Goal: Information Seeking & Learning: Learn about a topic

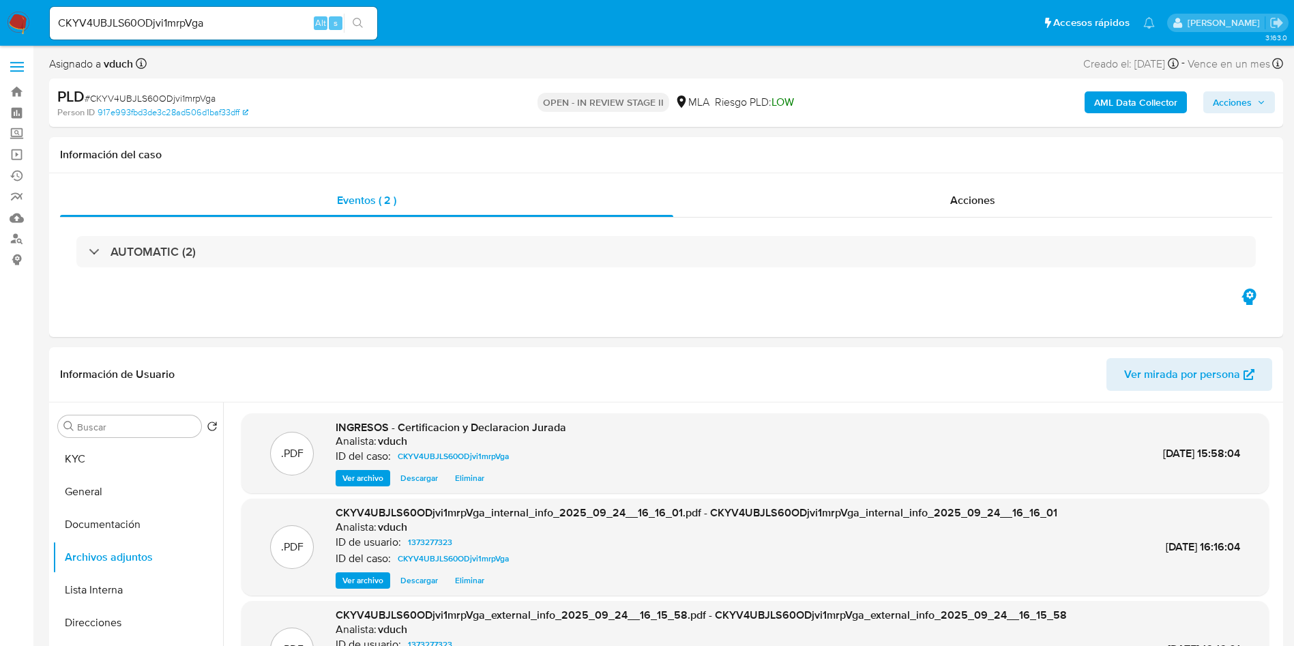
select select "10"
click at [347, 23] on button "search-icon" at bounding box center [358, 23] width 28 height 19
click at [362, 20] on icon "search-icon" at bounding box center [358, 23] width 11 height 11
click at [220, 31] on input "CKYV4UBJLS60ODjvi1mrpVga" at bounding box center [213, 23] width 327 height 18
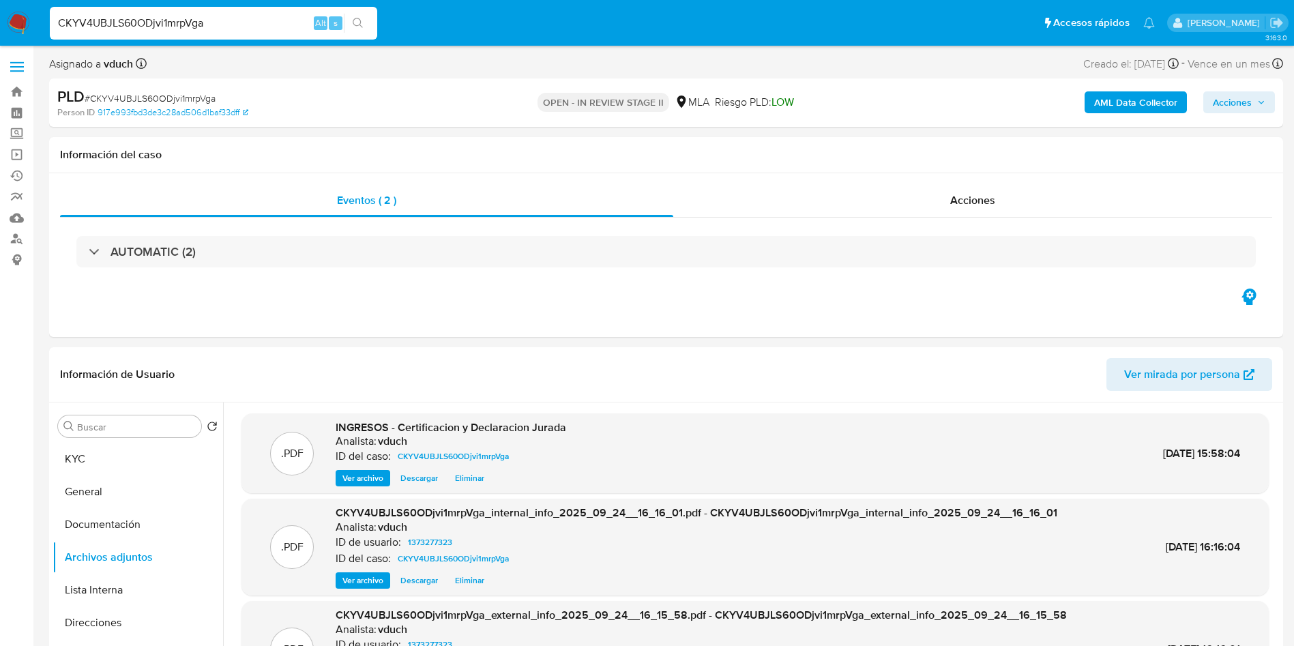
click at [220, 31] on input "CKYV4UBJLS60ODjvi1mrpVga" at bounding box center [213, 23] width 327 height 18
paste input "utCtcKBmr9BPw8L19iOOusVd"
click at [279, 20] on input "utCtcKBmr9BPw8L19iOOusVdutCtcKBmr9BPw8L19iOOusVd" at bounding box center [213, 23] width 327 height 18
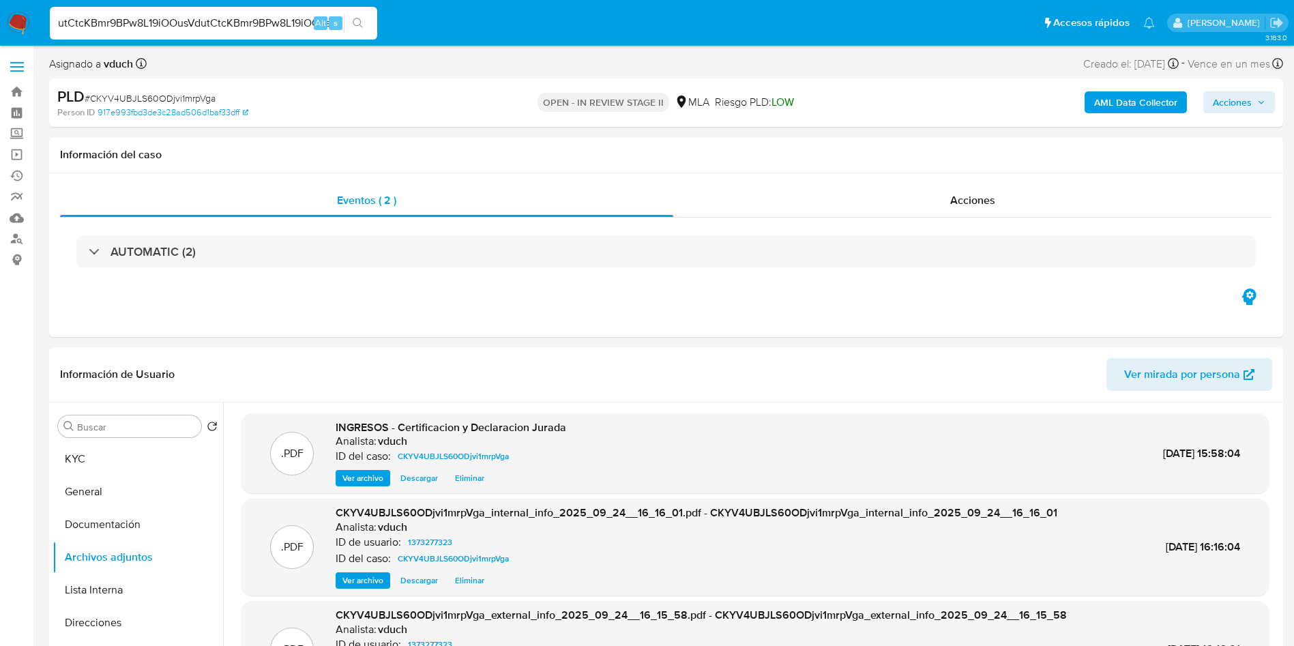
click at [269, 20] on input "utCtcKBmr9BPw8L19iOOusVdutCtcKBmr9BPw8L19iOOusVd" at bounding box center [213, 23] width 327 height 18
paste input
type input "utCtcKBmr9BPw8L19iOOusVd"
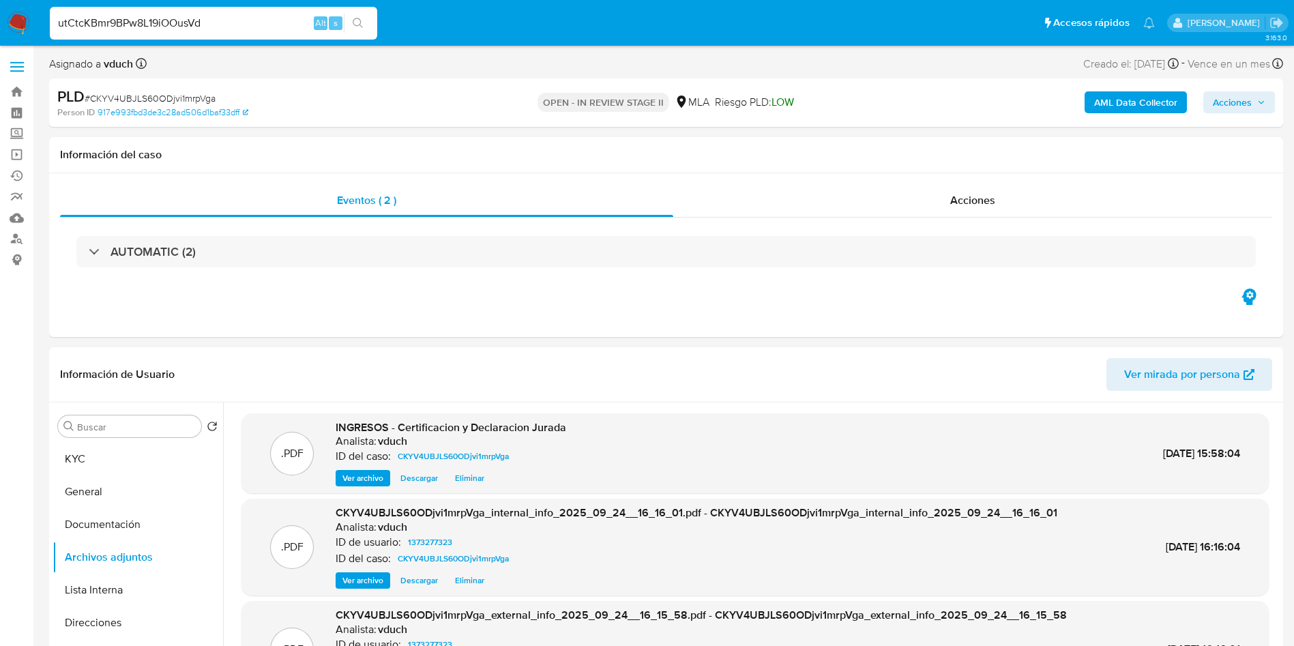
click at [355, 18] on icon "search-icon" at bounding box center [358, 23] width 10 height 10
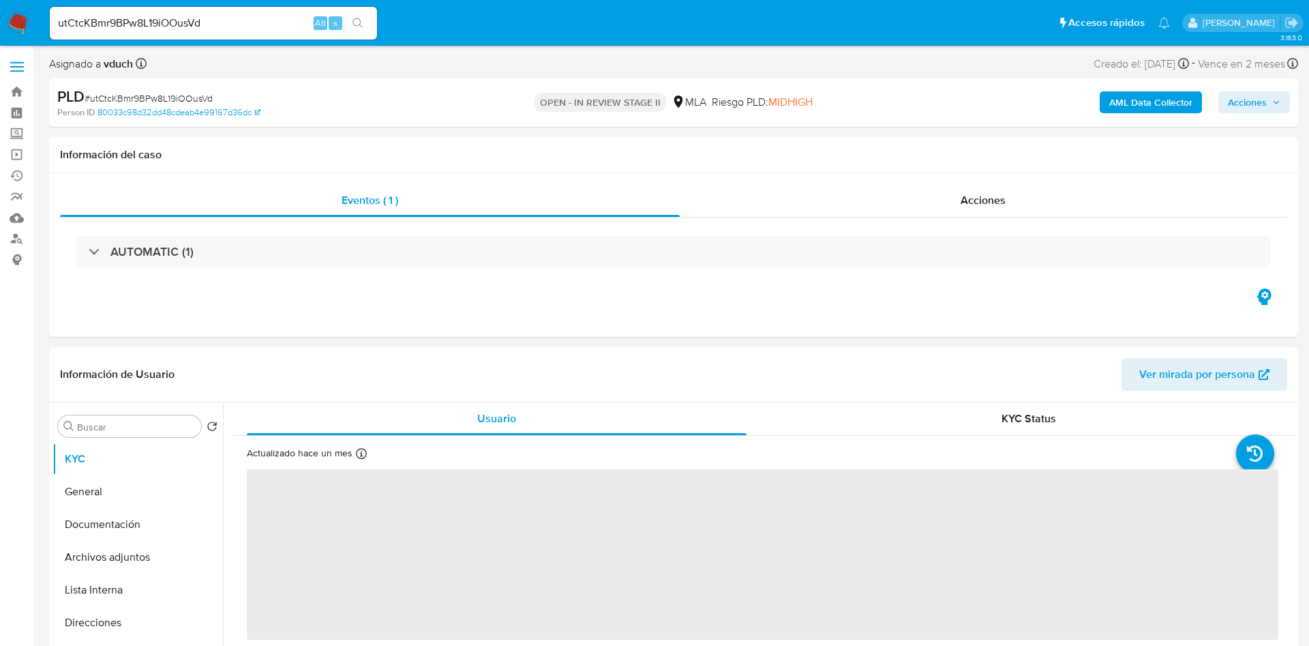
select select "10"
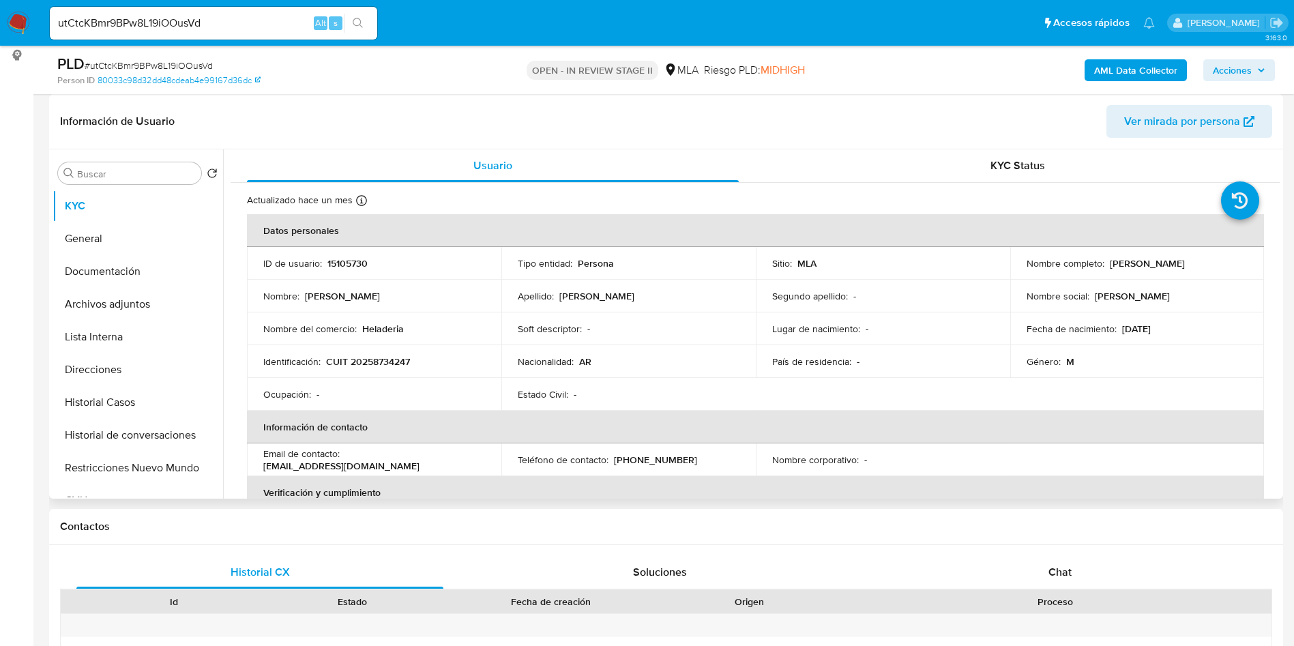
click at [349, 265] on p "15105730" at bounding box center [347, 263] width 40 height 12
copy p "15105730"
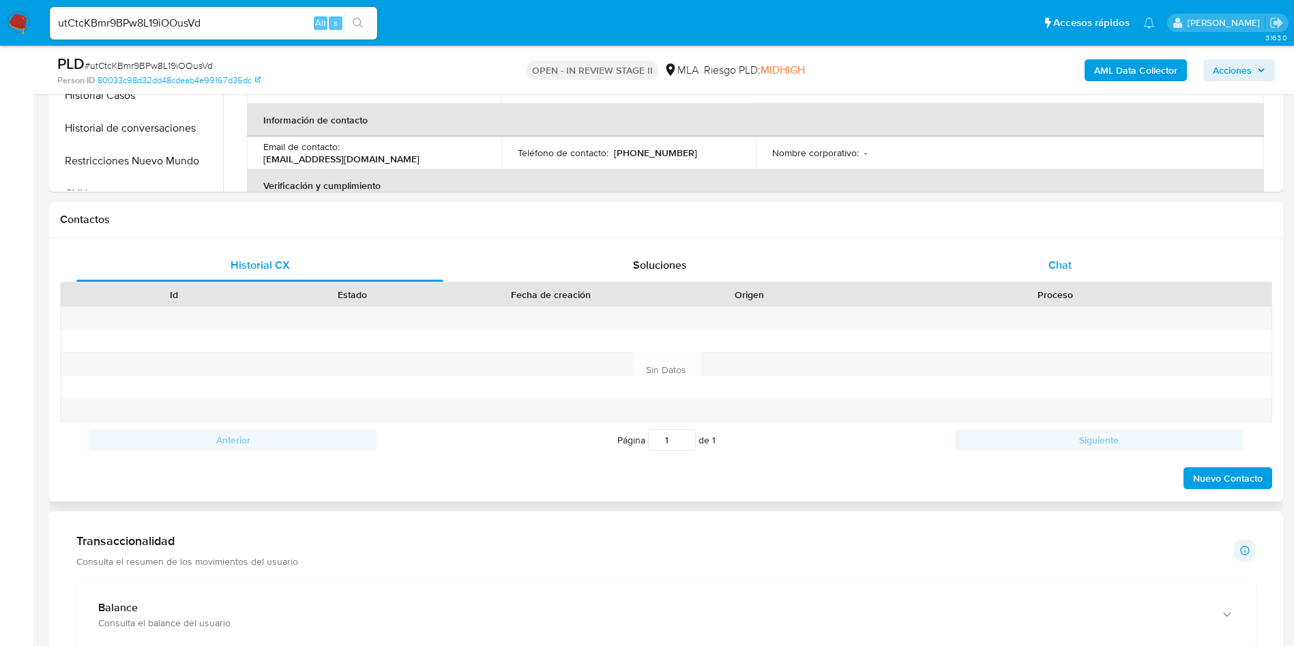
click at [1069, 265] on span "Chat" at bounding box center [1059, 265] width 23 height 16
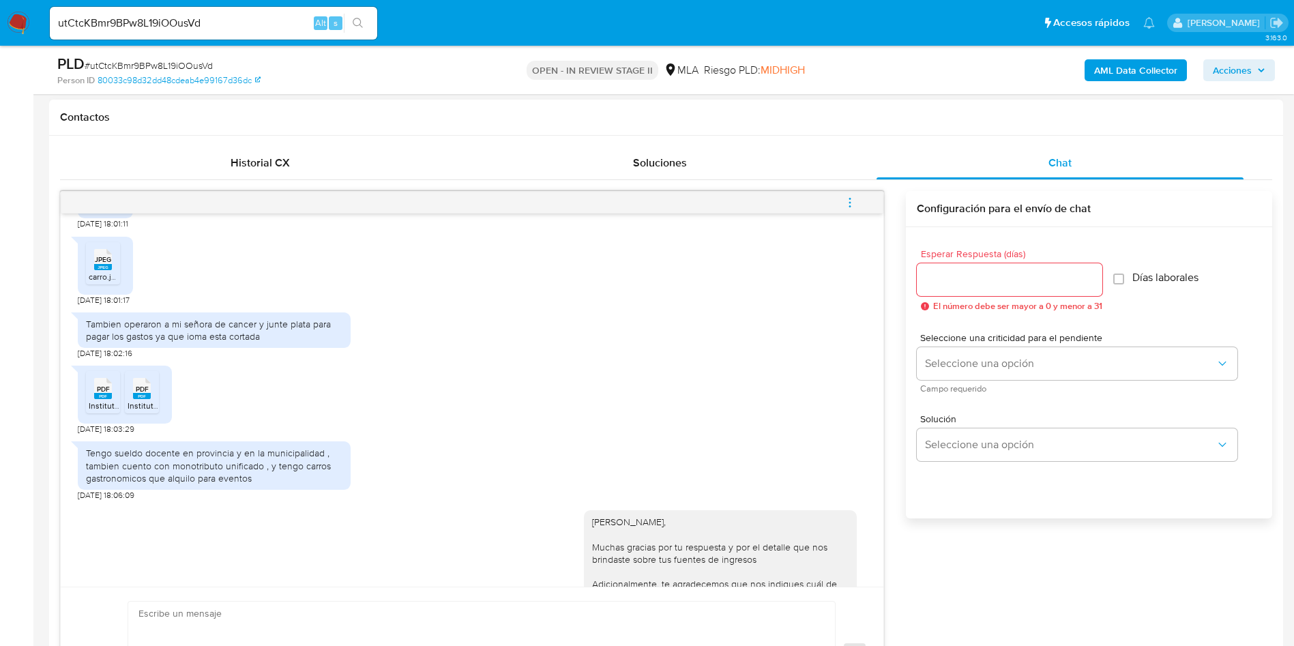
scroll to position [93, 0]
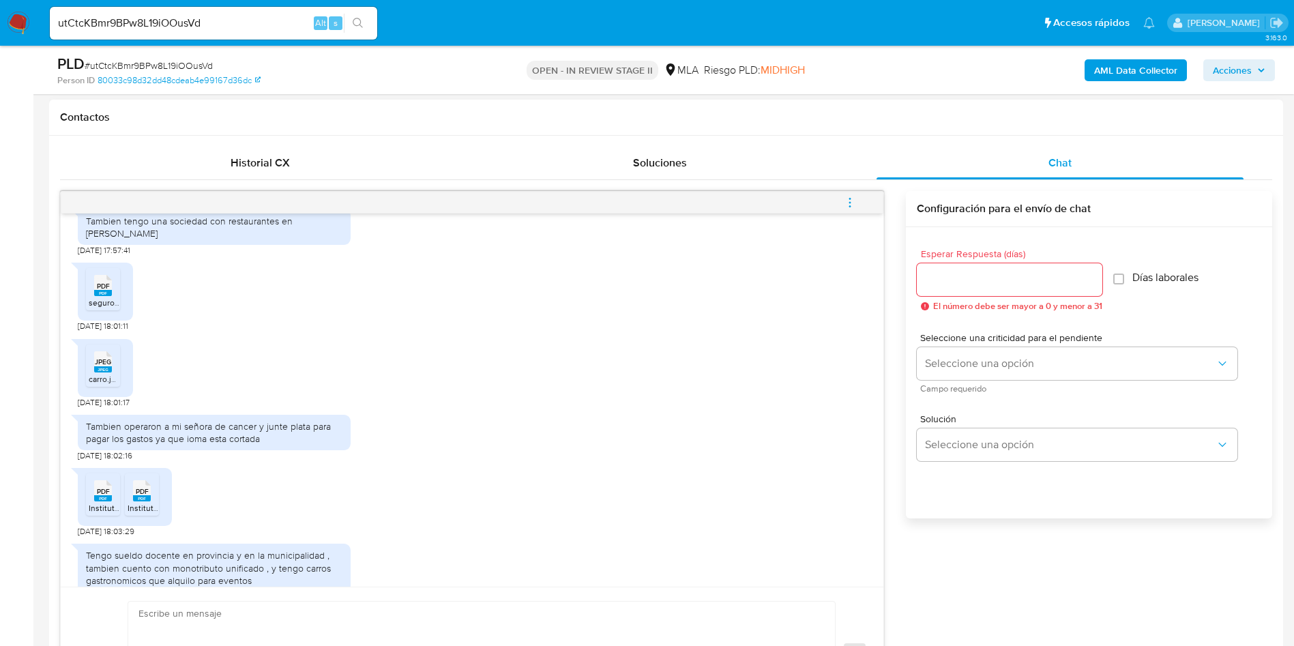
click at [946, 615] on div "PDF PDF Monotributo.pdf 17/09/2025 17:52:58 Tambien tengo una sociedad con rest…" at bounding box center [666, 456] width 1212 height 531
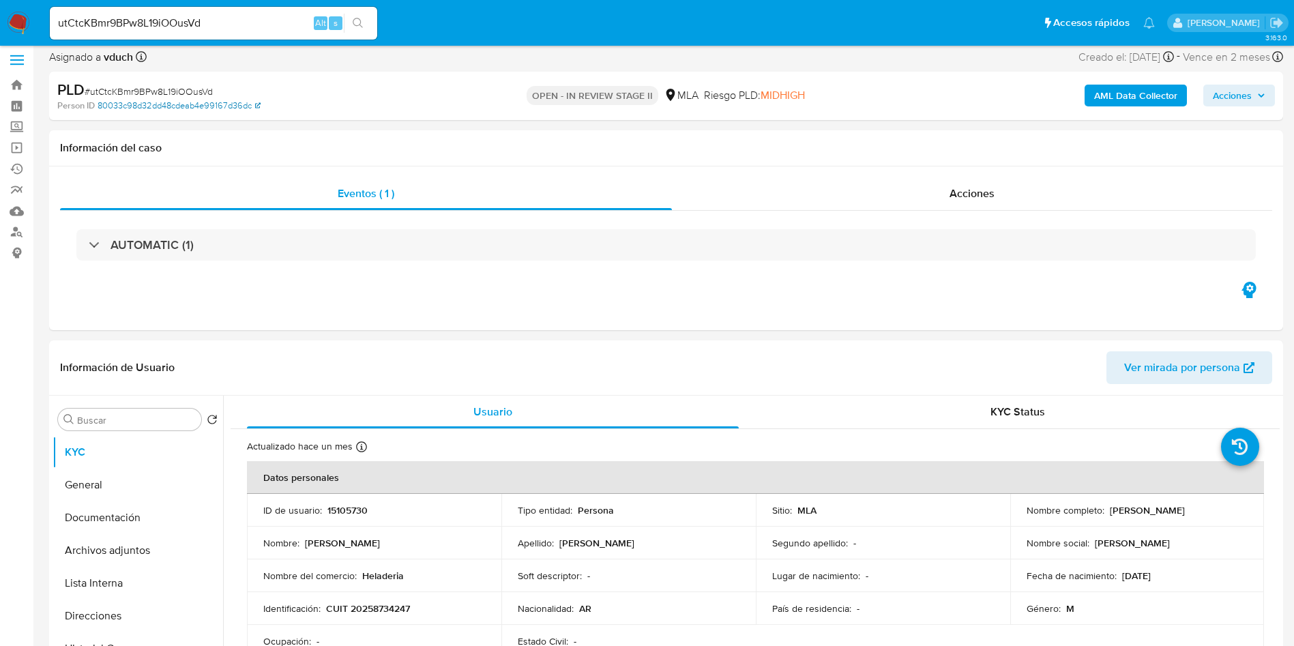
scroll to position [0, 0]
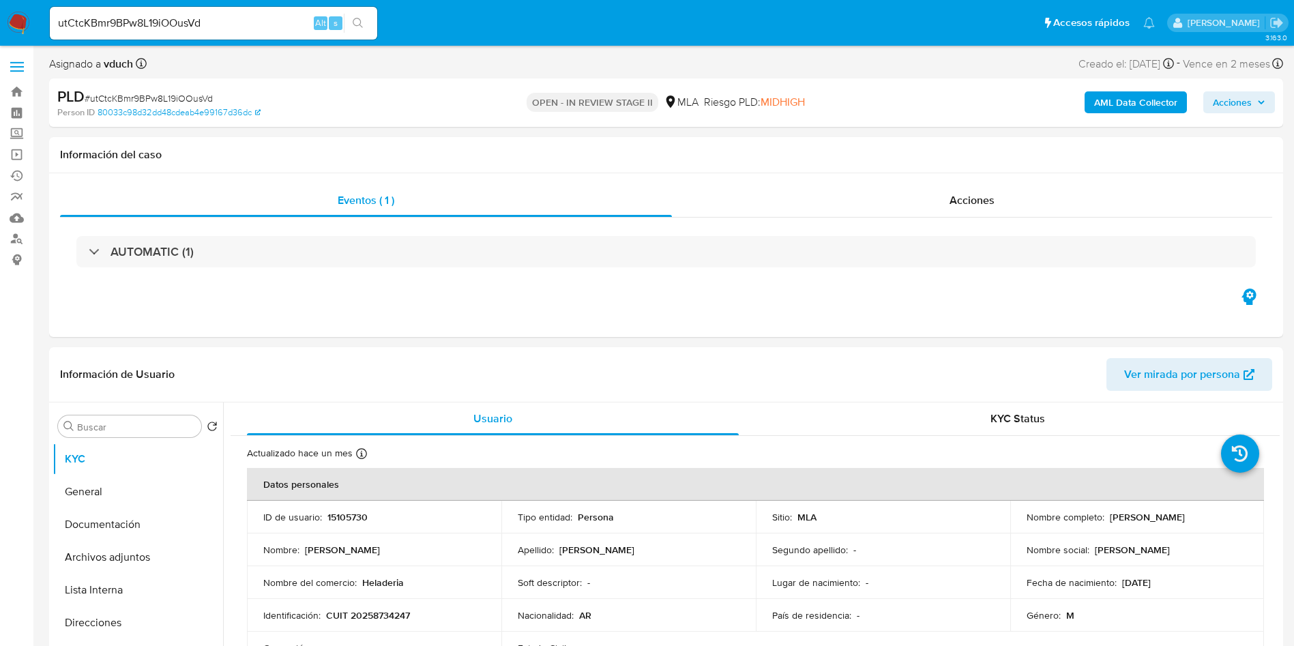
click at [179, 94] on span "# utCtcKBmr9BPw8L19iOOusVd" at bounding box center [149, 98] width 128 height 14
copy span "utCtcKBmr9BPw8L19iOOusVd"
click at [237, 23] on input "utCtcKBmr9BPw8L19iOOusVd" at bounding box center [213, 23] width 327 height 18
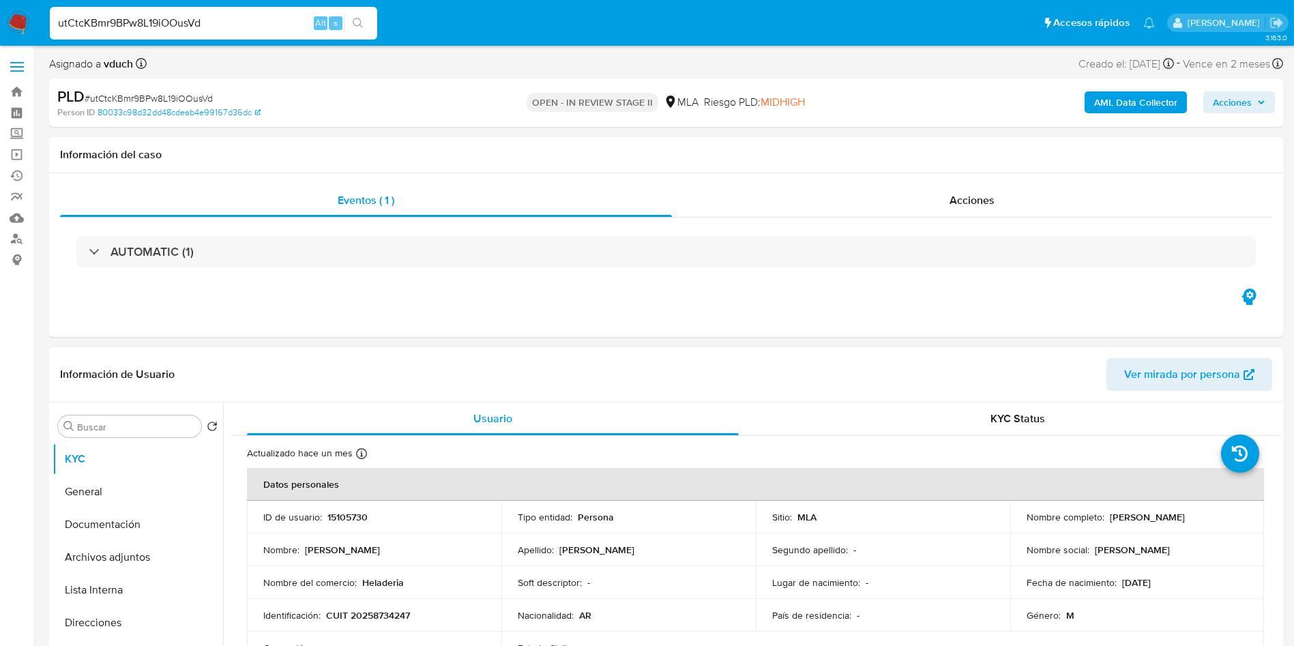
paste input "TomNRnJXY0jsokf4W9JMytW2"
type input "TomNRnJXY0jsokf4W9JMytW2"
click at [359, 36] on div "TomNRnJXY0jsokf4W9JMytW2 Alt s" at bounding box center [213, 23] width 327 height 33
click at [294, 20] on input "TomNRnJXY0jsokf4W9JMytW2" at bounding box center [213, 23] width 327 height 18
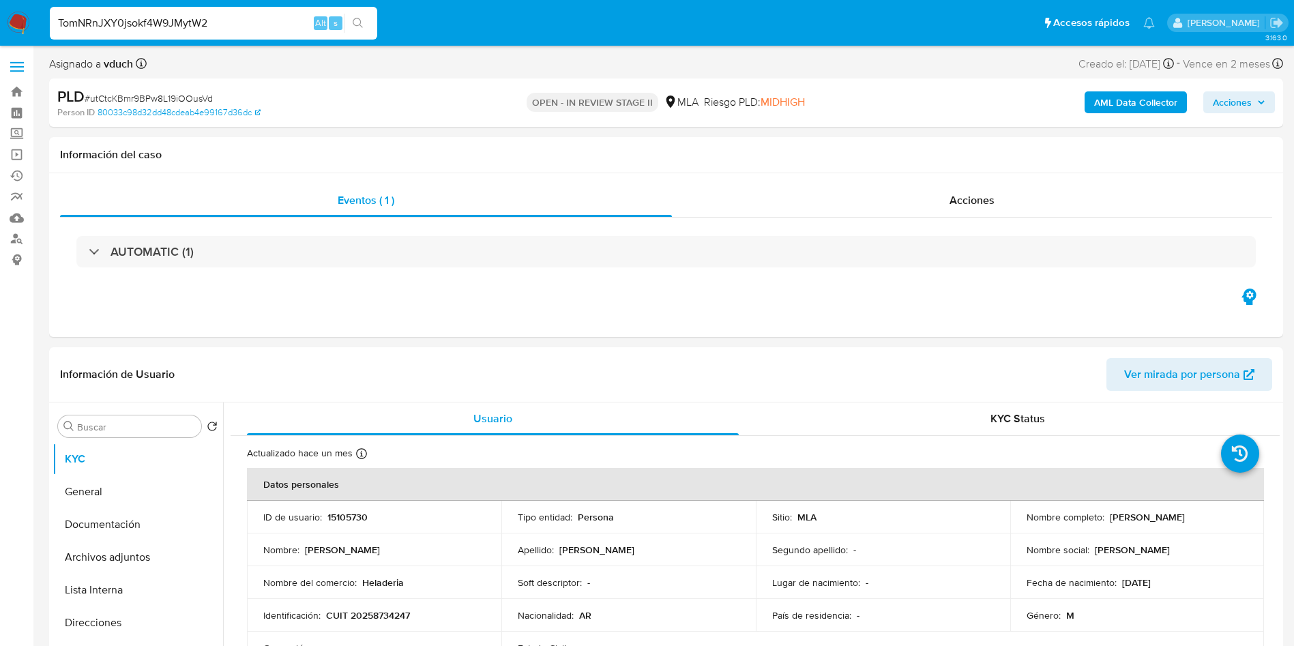
click at [358, 12] on div "TomNRnJXY0jsokf4W9JMytW2 Alt s" at bounding box center [213, 23] width 327 height 33
click at [356, 24] on icon "search-icon" at bounding box center [358, 23] width 11 height 11
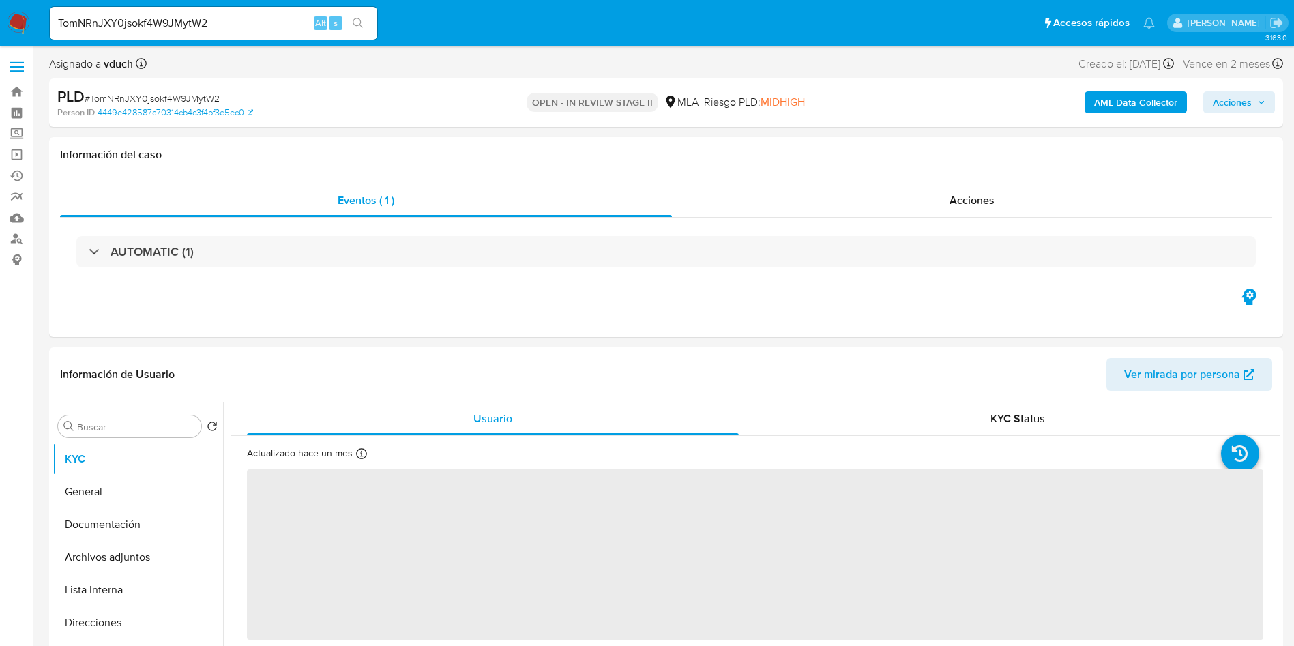
select select "10"
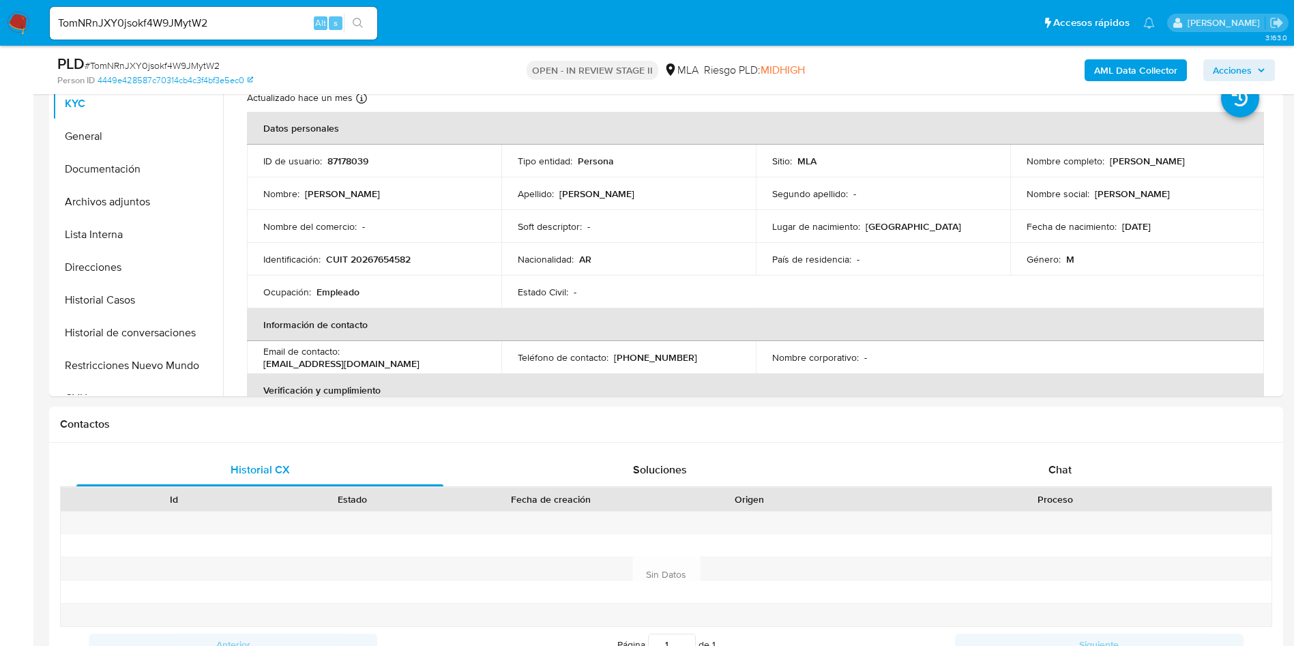
scroll to position [512, 0]
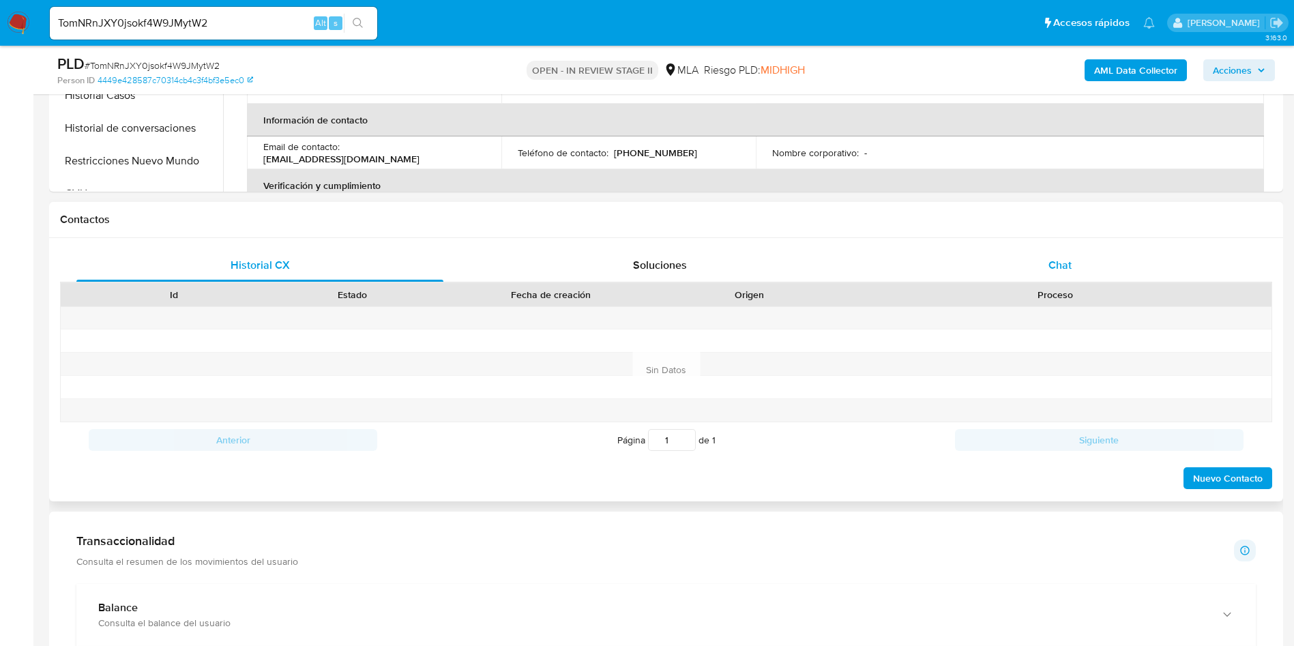
click at [975, 276] on div "Chat" at bounding box center [1059, 265] width 367 height 33
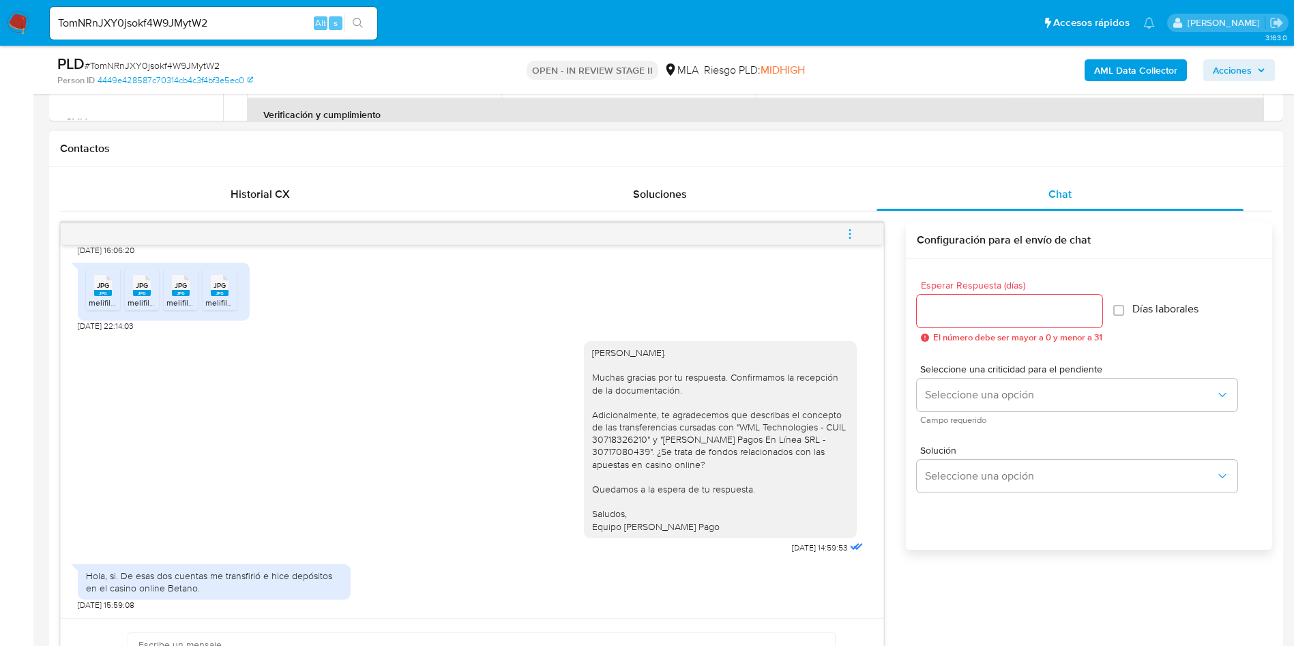
scroll to position [614, 0]
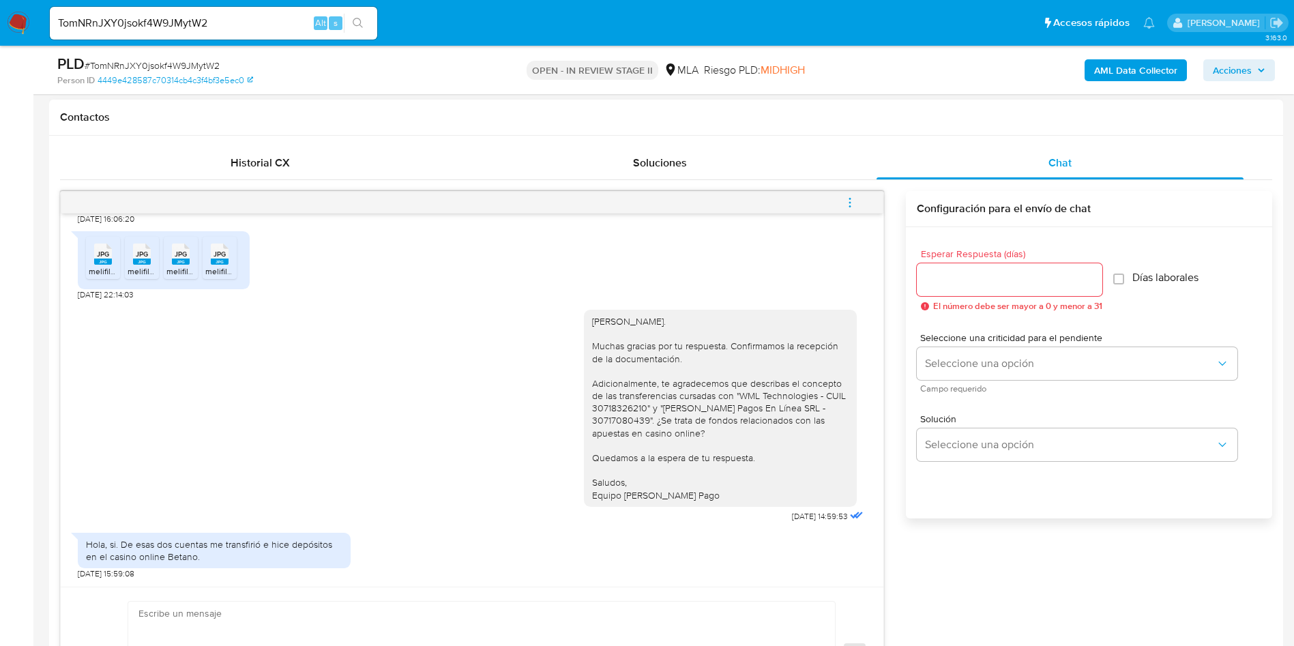
click at [292, 557] on div "Hola, si. De esas dos cuentas me transfirió e hice depósitos en el casino onlin…" at bounding box center [214, 550] width 256 height 25
click at [720, 418] on div "Hola Cesar. Muchas gracias por tu respuesta. Confirmamos la recepción de la doc…" at bounding box center [720, 408] width 256 height 186
drag, startPoint x: 649, startPoint y: 405, endPoint x: 799, endPoint y: 446, distance: 155.5
click at [760, 405] on div "Hola Cesar. Muchas gracias por tu respuesta. Confirmamos la recepción de la doc…" at bounding box center [720, 408] width 256 height 186
copy div "Monnet Pagos En Línea SRL"
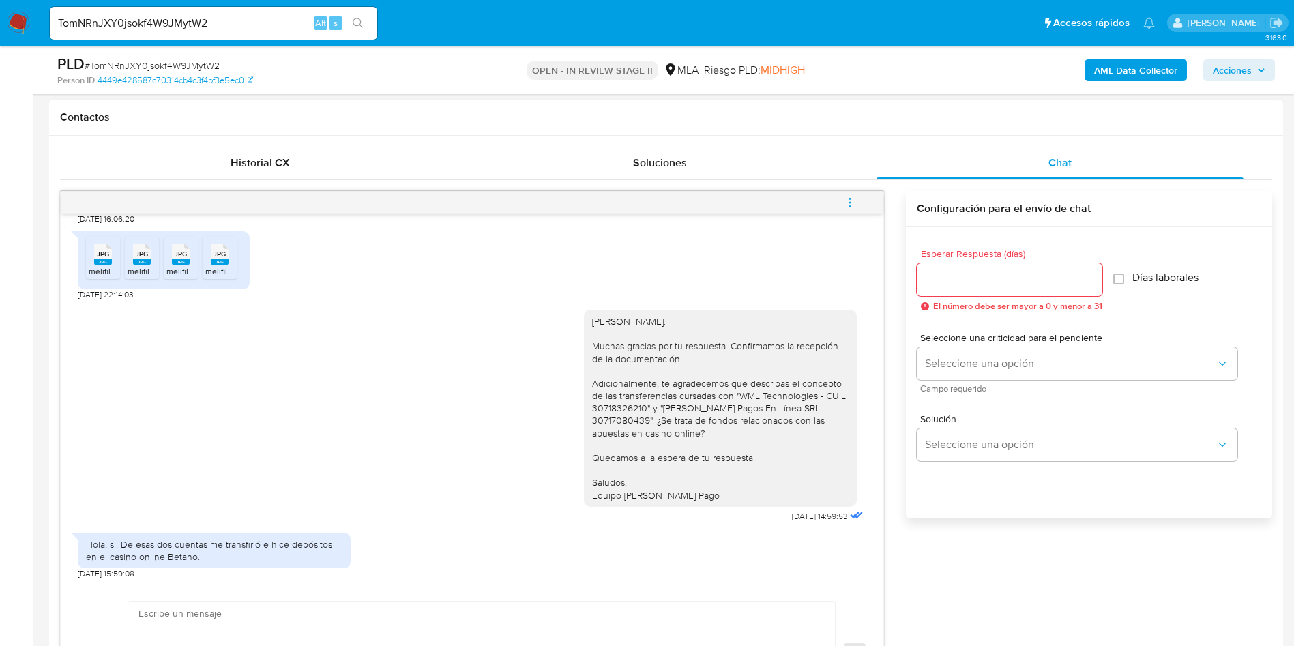
click at [1009, 574] on div "17/09/2025 14:27:11 Hola, el último año le di uso normal a la cuenta, compras t…" at bounding box center [666, 456] width 1212 height 531
click at [172, 69] on span "# TomNRnJXY0jsokf4W9JMytW2" at bounding box center [152, 66] width 135 height 14
copy span "TomNRnJXY0jsokf4W9JMytW2"
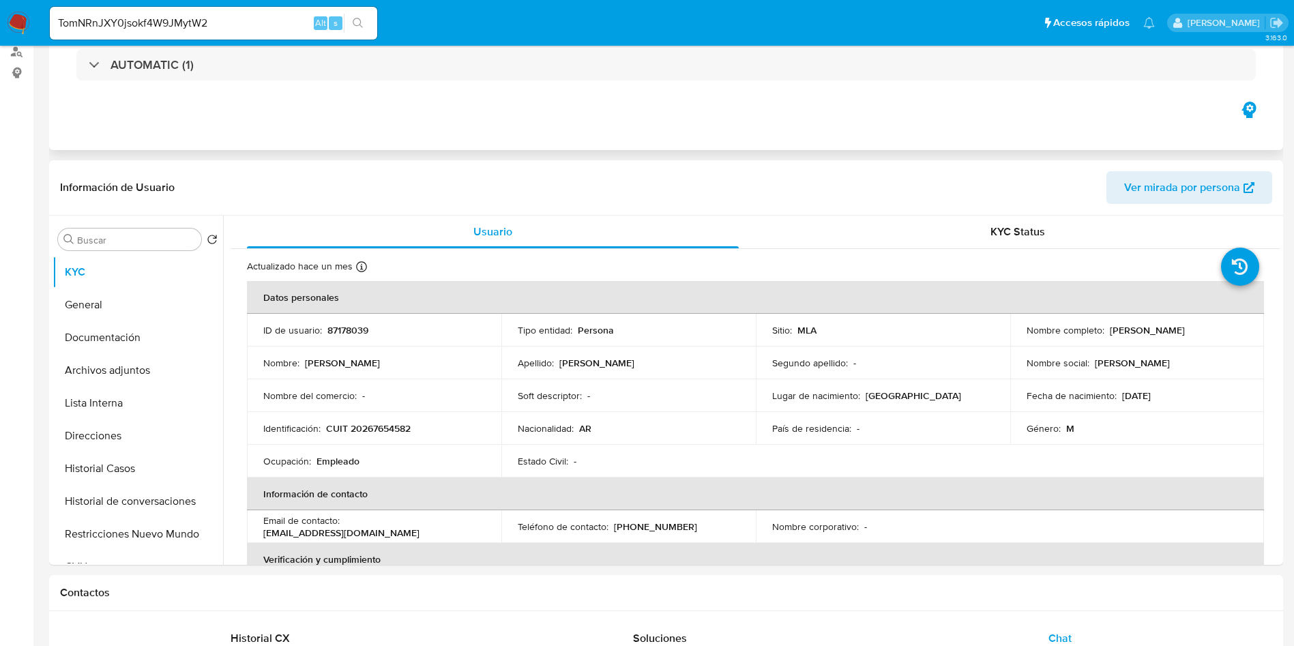
scroll to position [0, 0]
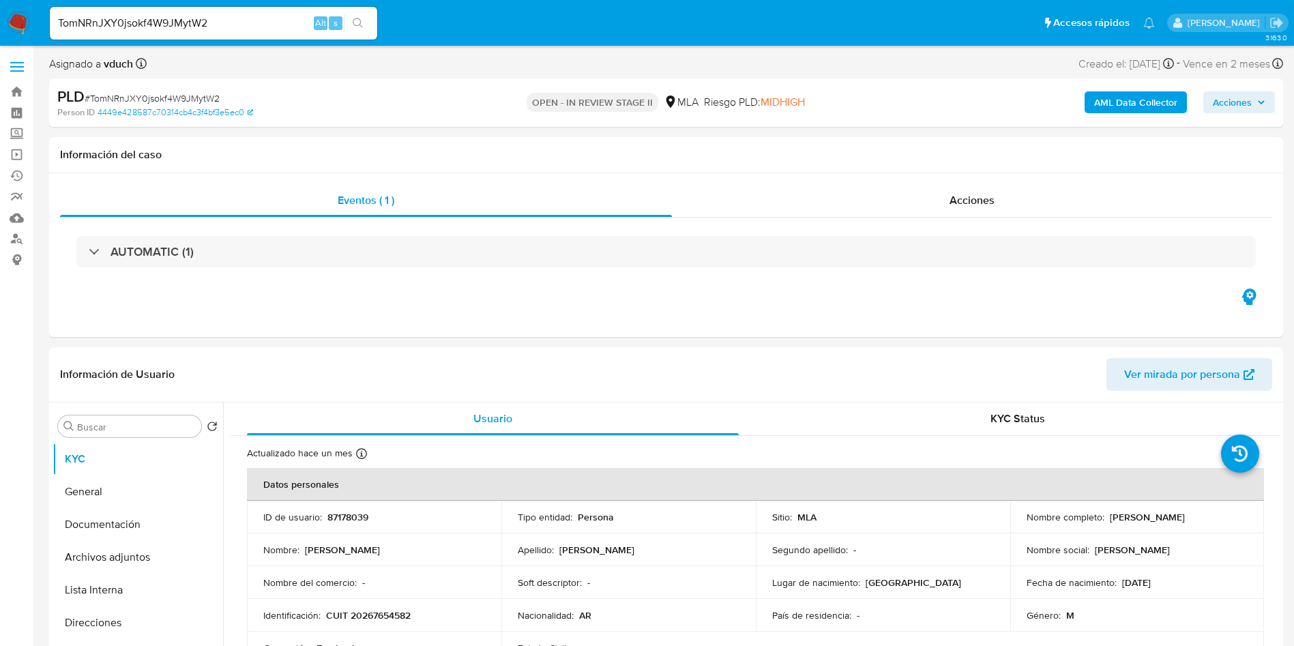
click at [228, 22] on input "TomNRnJXY0jsokf4W9JMytW2" at bounding box center [213, 23] width 327 height 18
paste input "pBX8H5ZMLskMqWMY3kMMaqWB"
click at [246, 23] on input "pBX8H5ZMLskMqWMY3kMMaqWBpBX8H5ZMLskMqWMY3kMMaqWB" at bounding box center [213, 23] width 327 height 18
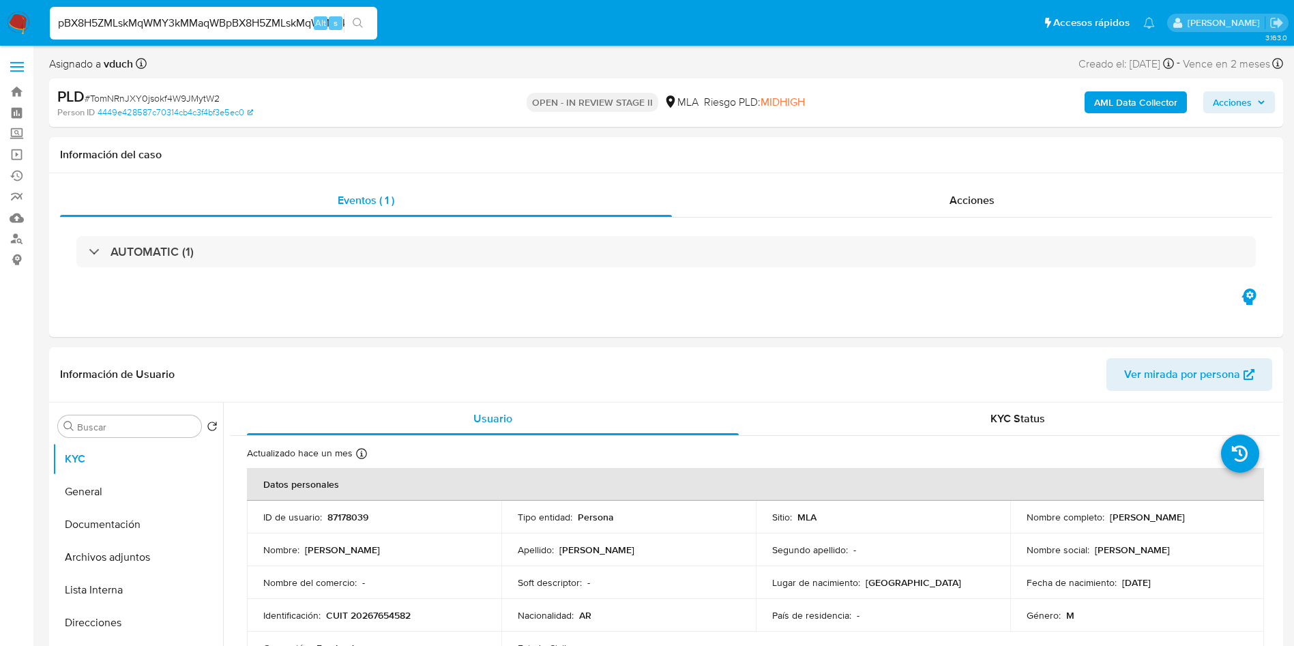
click at [246, 23] on input "pBX8H5ZMLskMqWMY3kMMaqWBpBX8H5ZMLskMqWMY3kMMaqWB" at bounding box center [213, 23] width 327 height 18
click at [258, 23] on input "pBX8H5ZMLskMqWMY3kMMaqWBpBX8H5ZMLskMqWMY3kMMaqWB" at bounding box center [213, 23] width 327 height 18
paste input
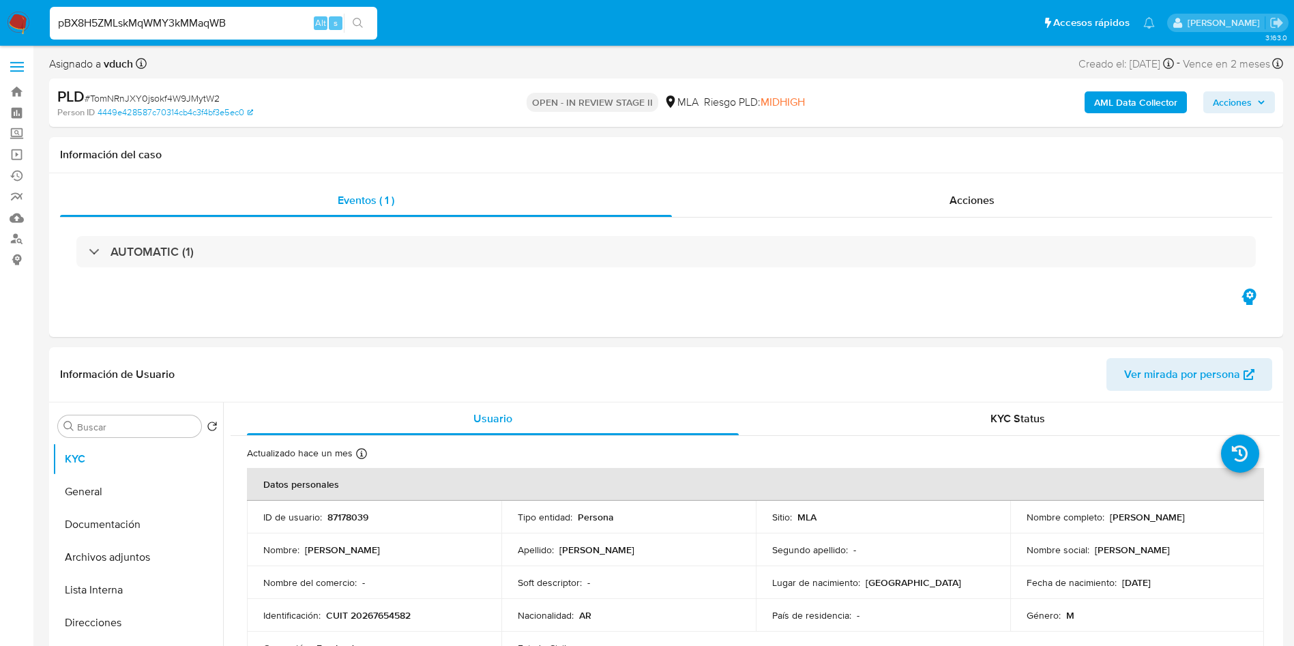
scroll to position [0, 0]
type input "pBX8H5ZMLskMqWMY3kMMaqWB"
click at [360, 27] on icon "search-icon" at bounding box center [358, 23] width 11 height 11
click at [359, 21] on icon "search-icon" at bounding box center [358, 23] width 11 height 11
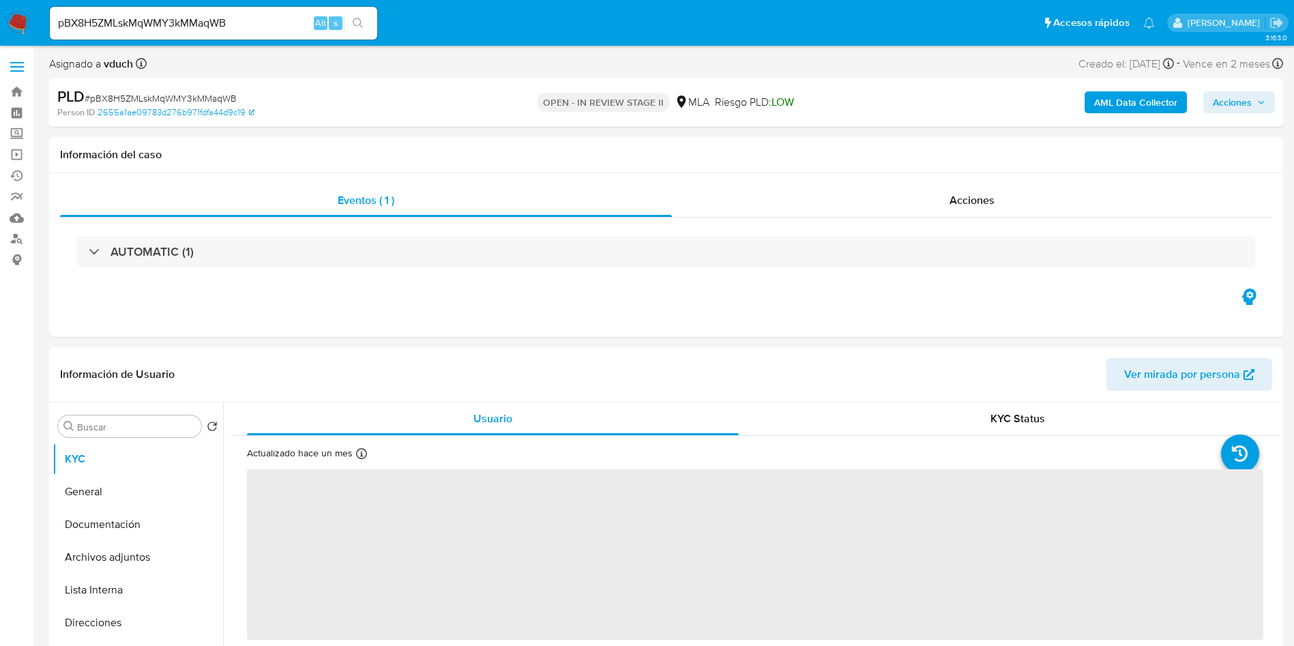
select select "10"
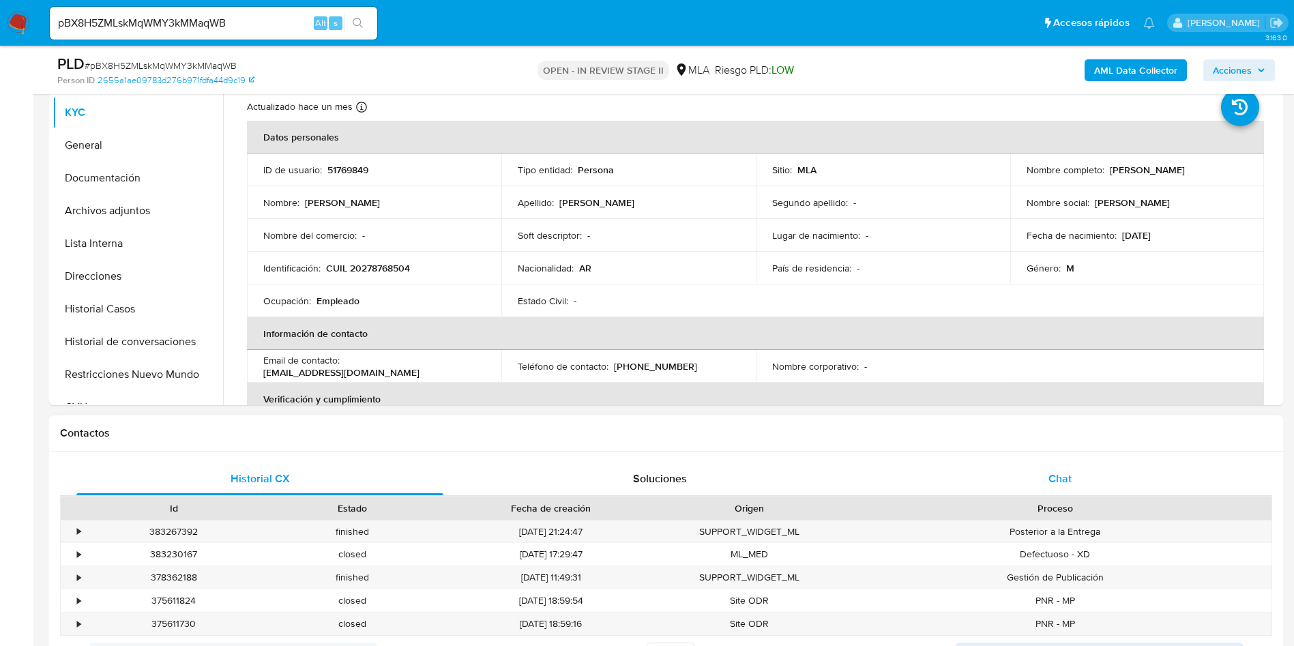
scroll to position [409, 0]
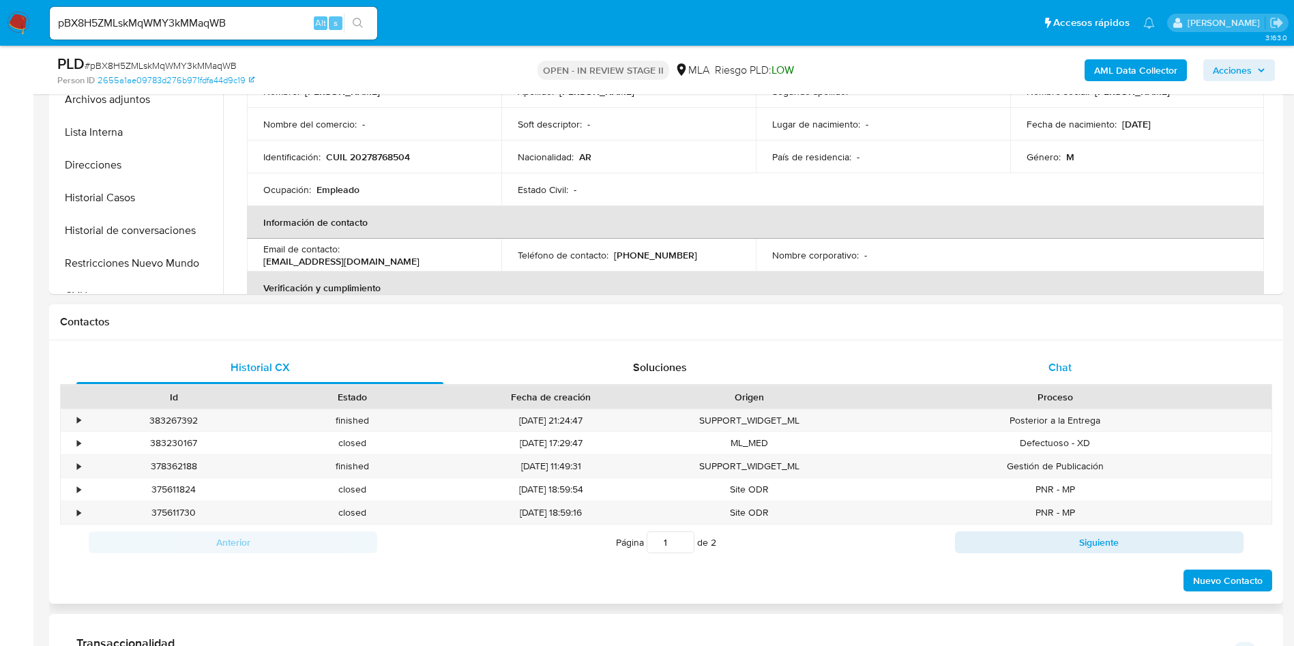
click at [1093, 378] on div "Chat" at bounding box center [1059, 367] width 367 height 33
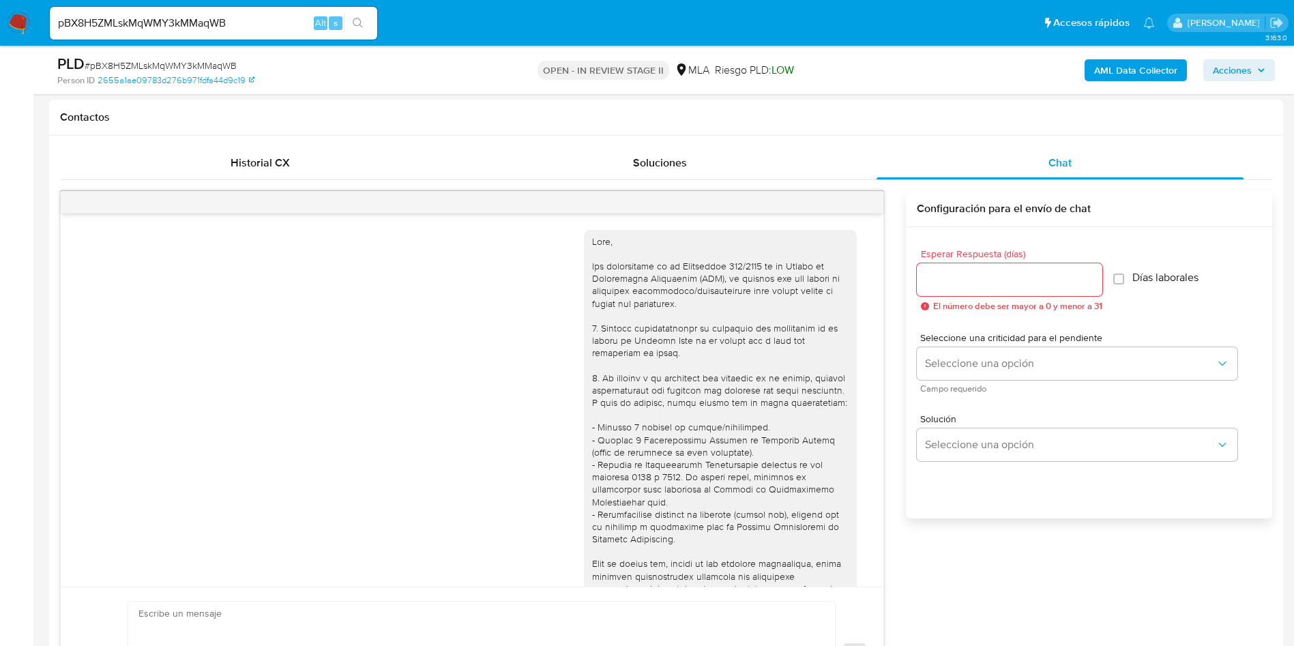
scroll to position [741, 0]
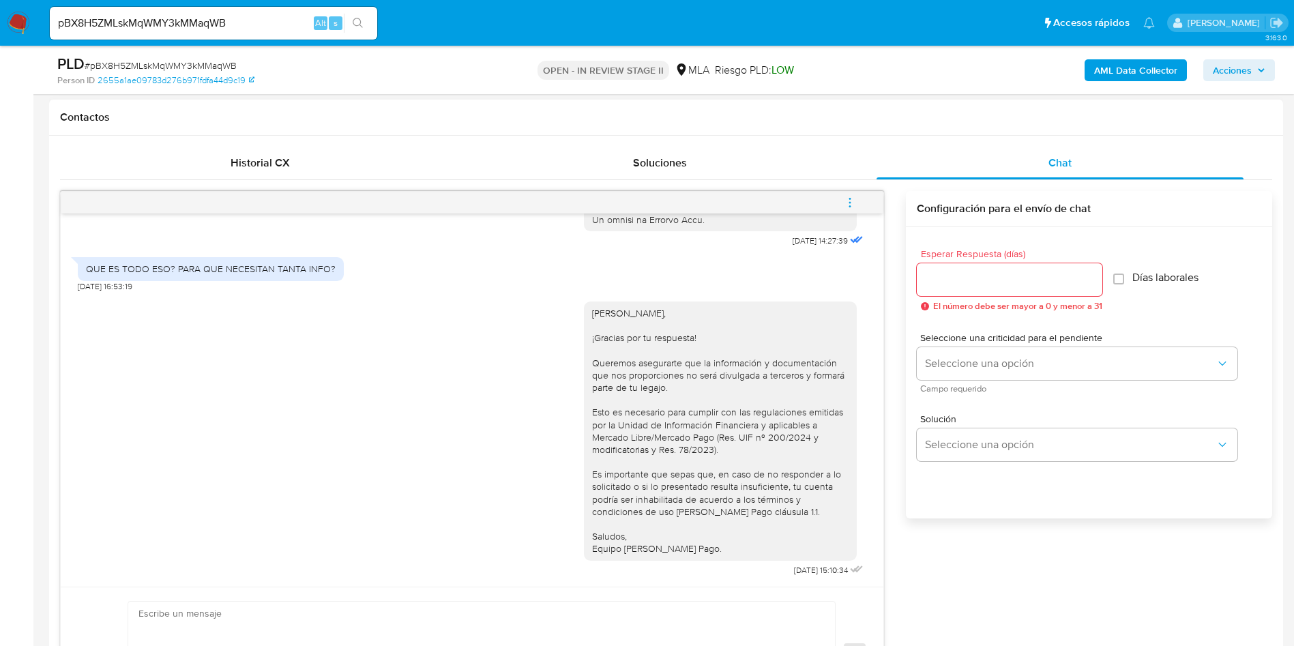
click at [848, 201] on icon "menu-action" at bounding box center [850, 202] width 12 height 12
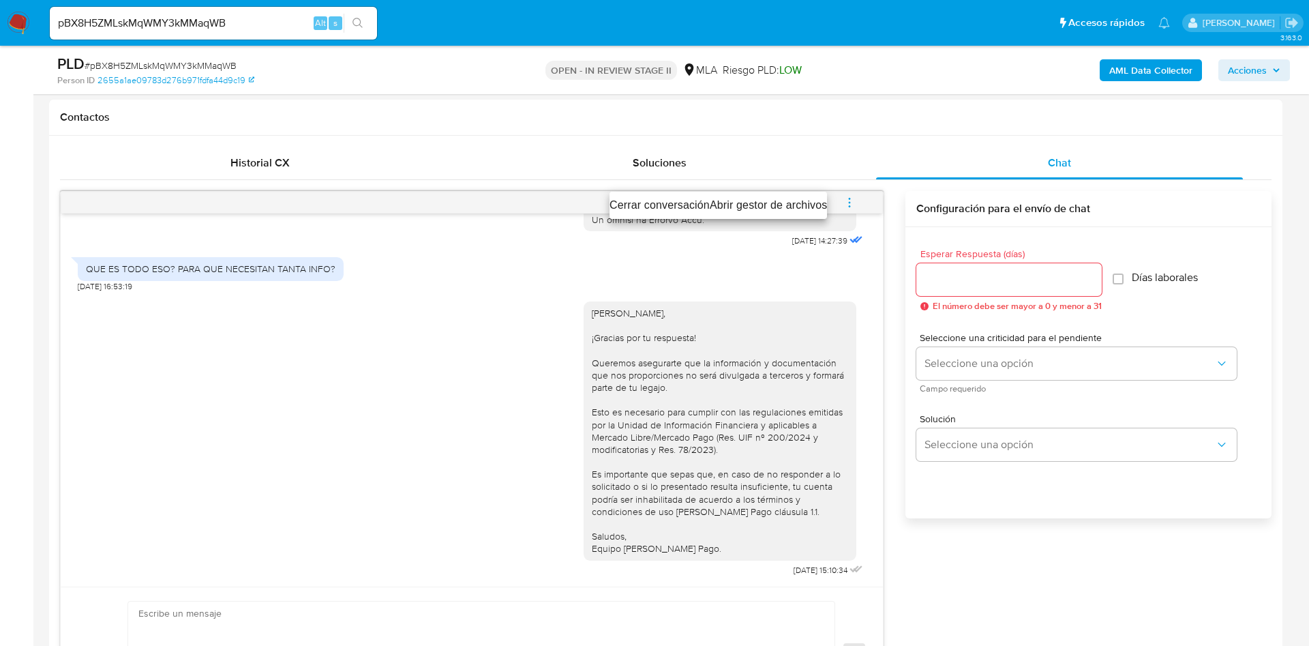
drag, startPoint x: 670, startPoint y: 203, endPoint x: 623, endPoint y: 225, distance: 51.9
click at [670, 203] on li "Cerrar conversación" at bounding box center [660, 205] width 100 height 16
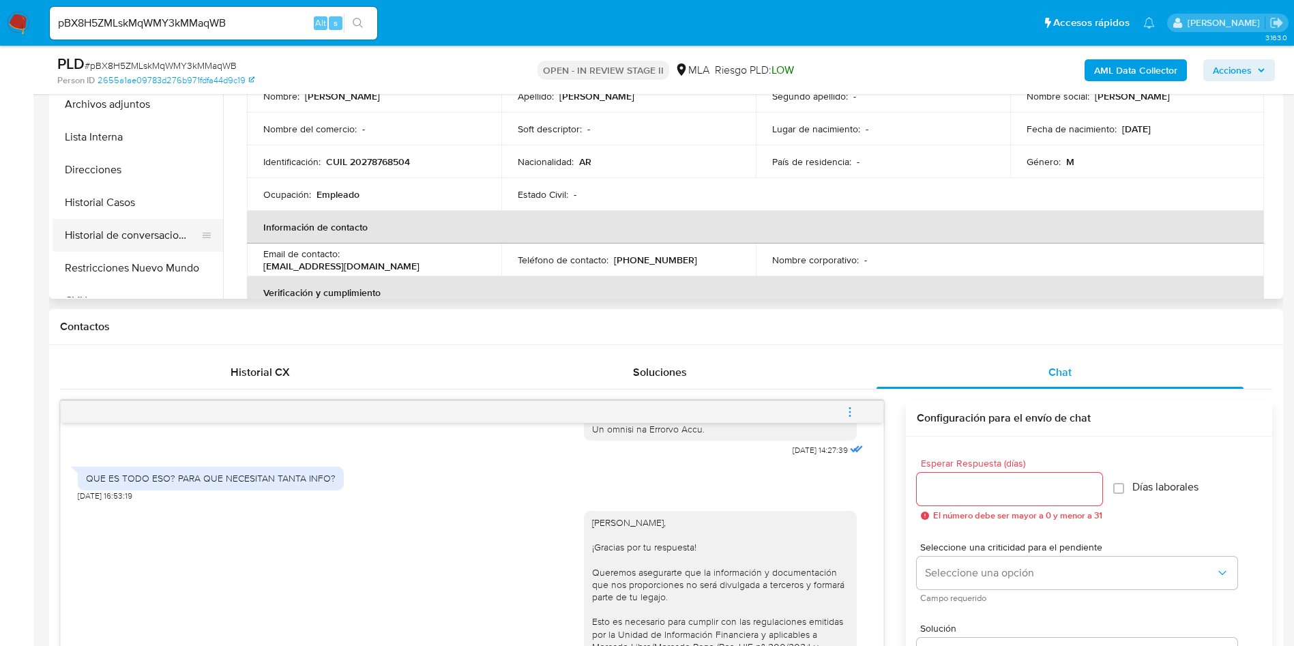
scroll to position [307, 0]
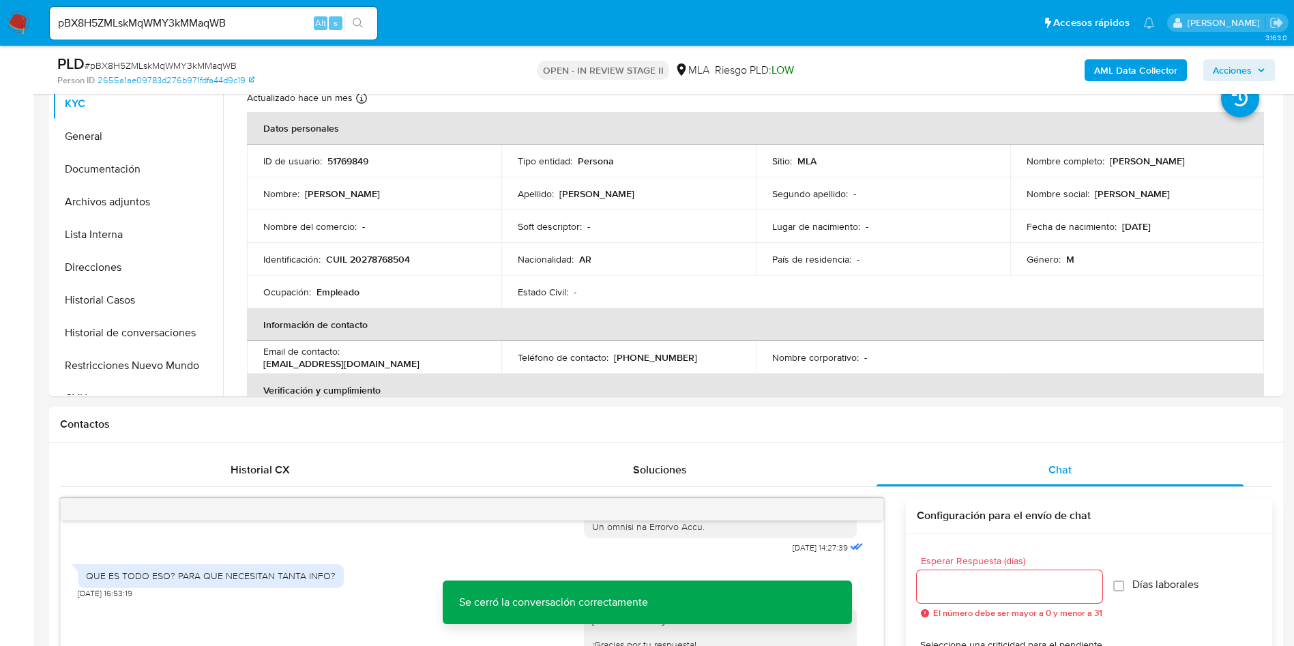
click at [196, 57] on div "PLD # pBX8H5ZMLskMqWMY3kMMaqWB" at bounding box center [257, 64] width 401 height 20
copy span "pBX8H5ZMLskMqWMY3kMMaqWB"
click at [131, 188] on button "Archivos adjuntos" at bounding box center [133, 202] width 160 height 33
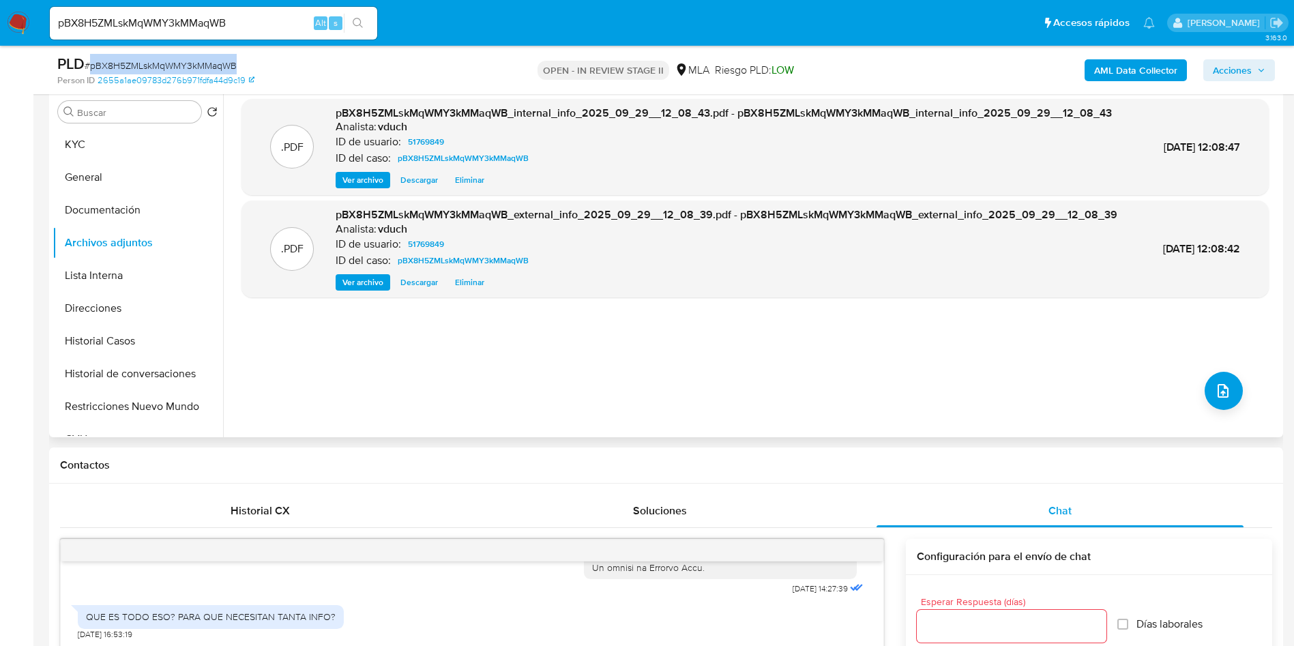
scroll to position [102, 0]
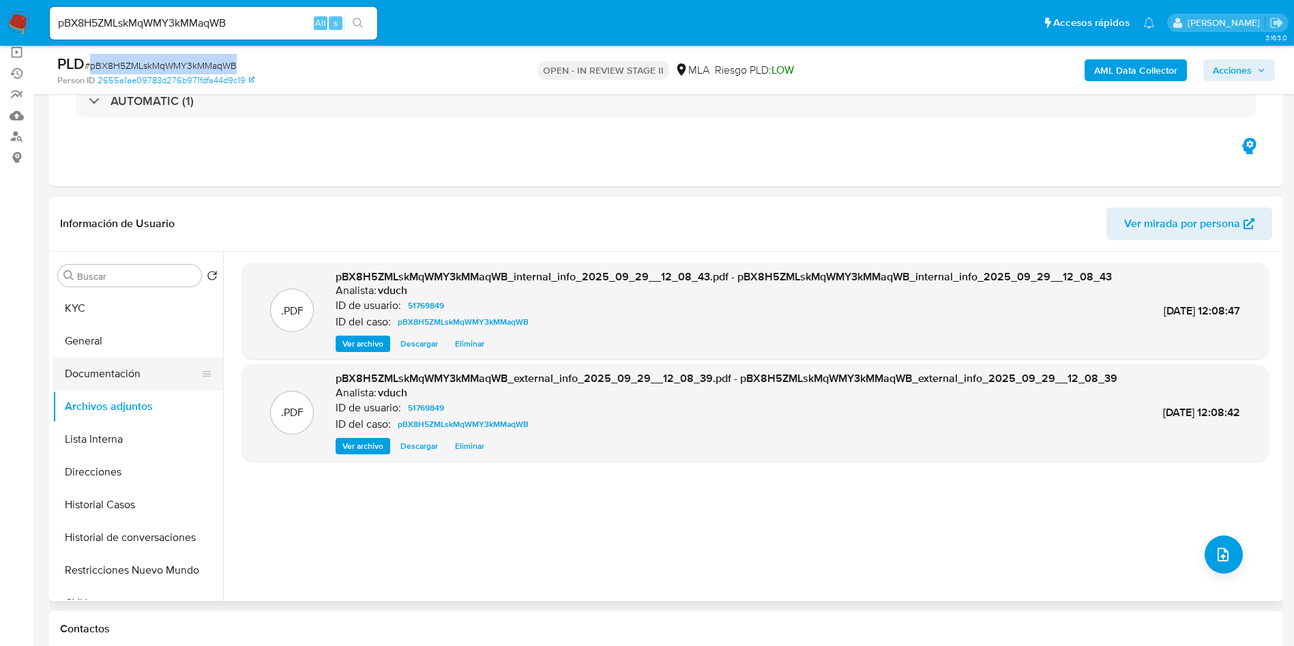
click at [153, 379] on button "Documentación" at bounding box center [133, 373] width 160 height 33
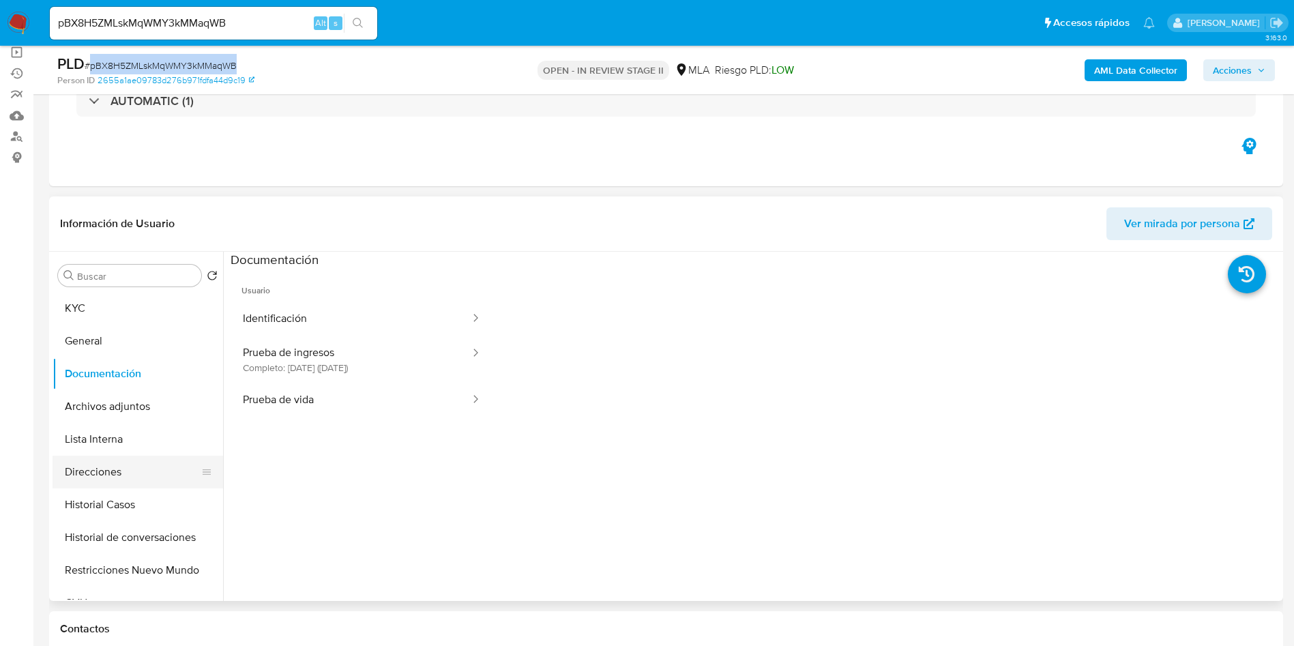
click at [137, 487] on button "Direcciones" at bounding box center [133, 472] width 160 height 33
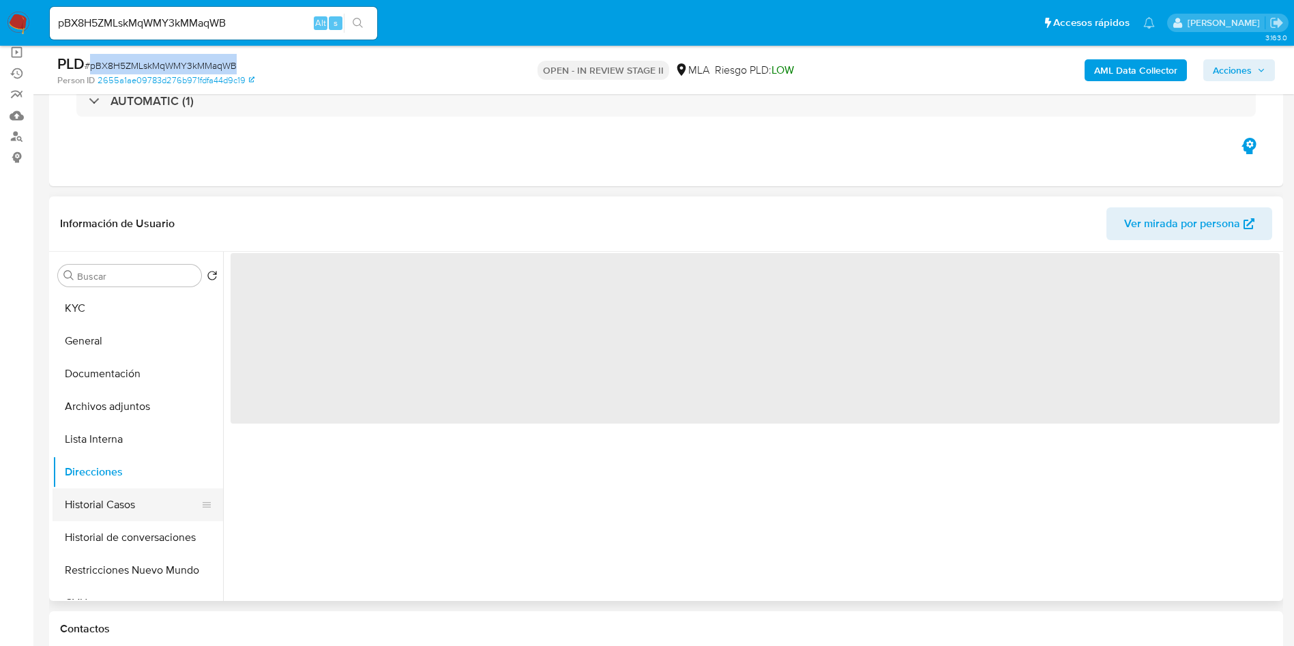
click at [137, 512] on button "Historial Casos" at bounding box center [133, 504] width 160 height 33
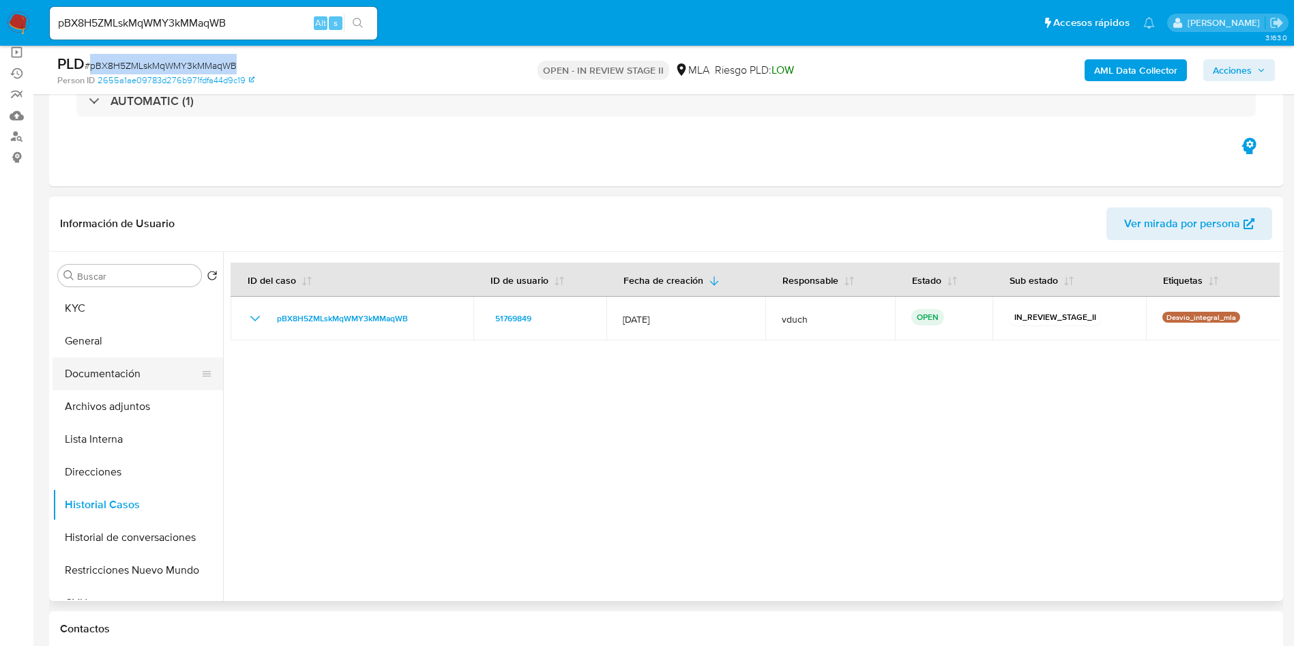
click at [144, 383] on button "Documentación" at bounding box center [133, 373] width 160 height 33
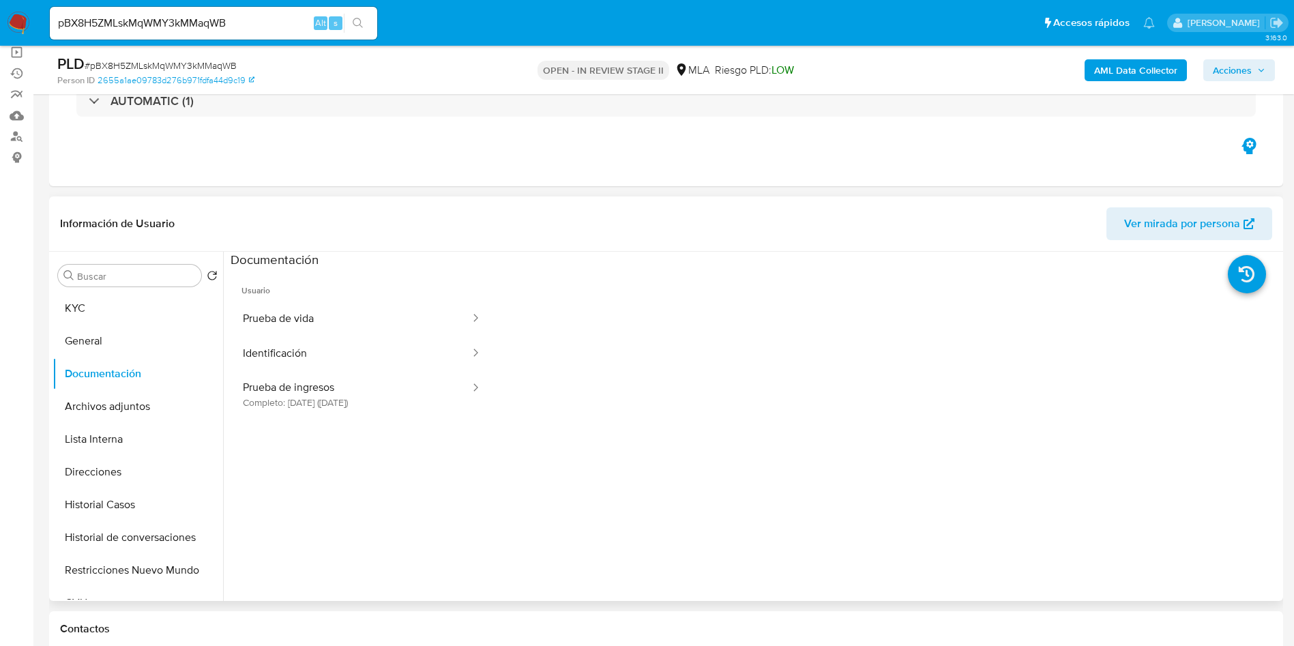
click at [353, 417] on ul "Usuario Prueba de vida Identificación Prueba de ingresos Completo: 15/12/2022 (…" at bounding box center [362, 465] width 263 height 393
click at [1230, 93] on div "PLD # pBX8H5ZMLskMqWMY3kMMaqWB Person ID 2655a1ae09783d276b971fdfa44d9c19 OPEN …" at bounding box center [666, 70] width 1234 height 48
click at [1245, 64] on span "Acciones" at bounding box center [1232, 70] width 39 height 22
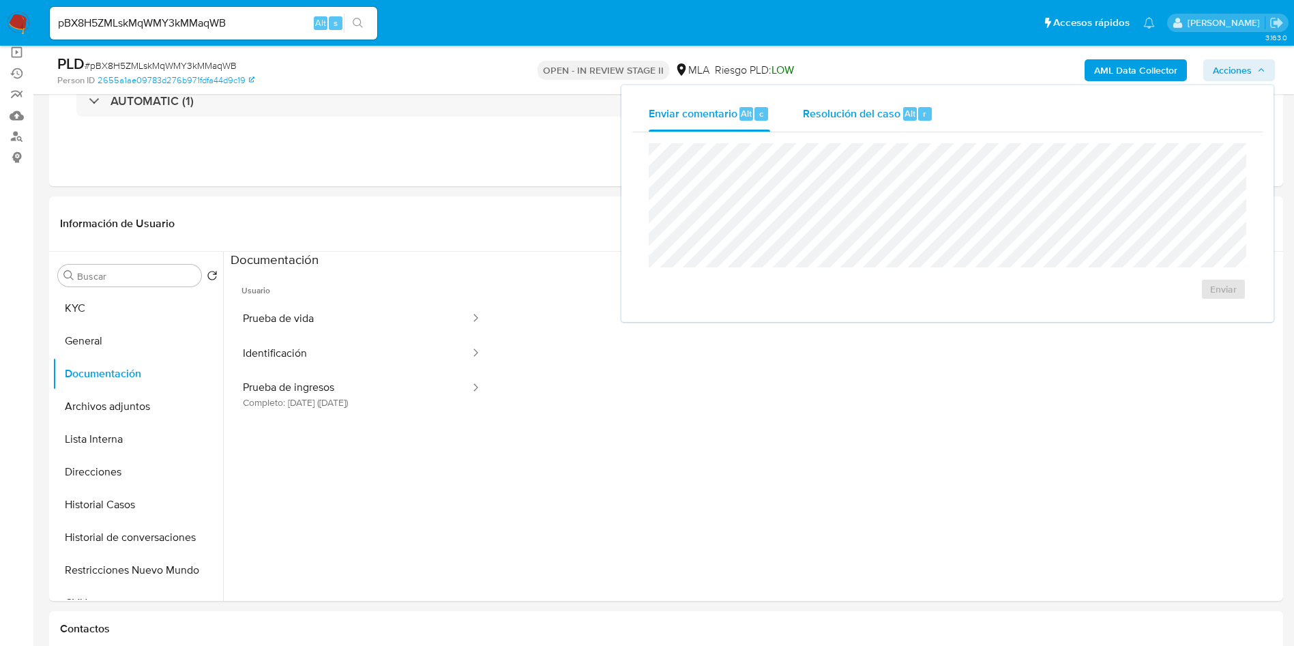
click at [876, 119] on span "Resolución del caso" at bounding box center [852, 113] width 98 height 16
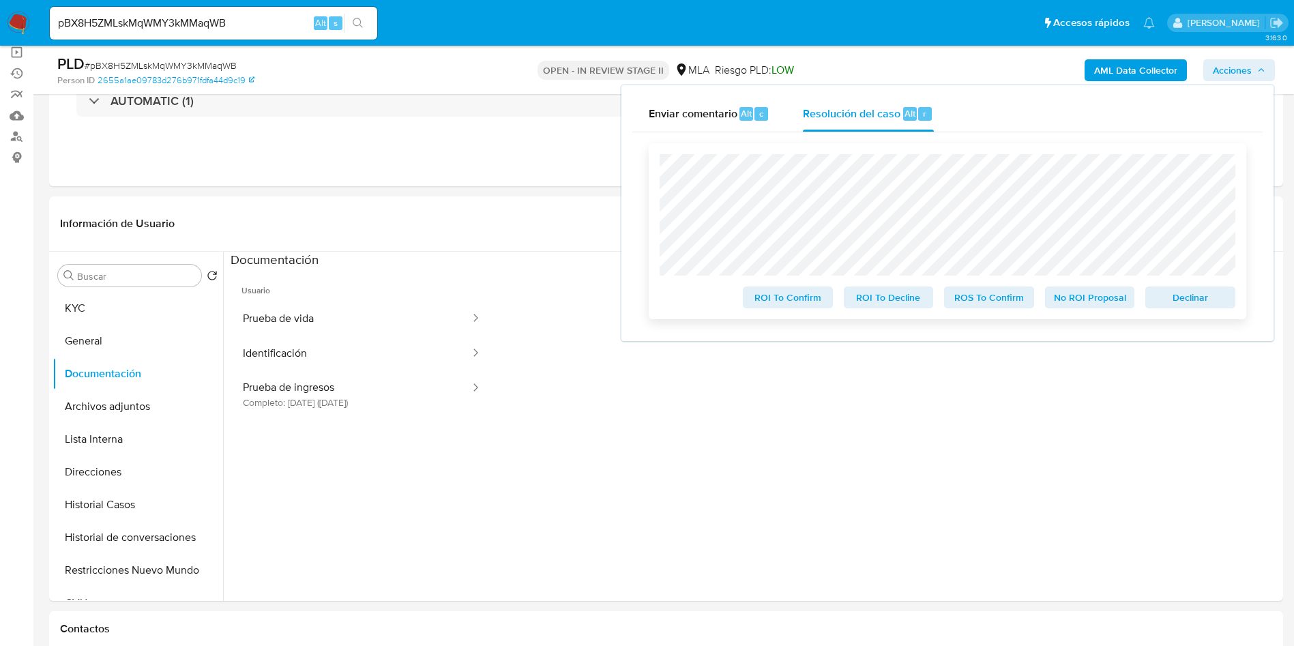
click at [1191, 302] on span "Declinar" at bounding box center [1190, 297] width 71 height 19
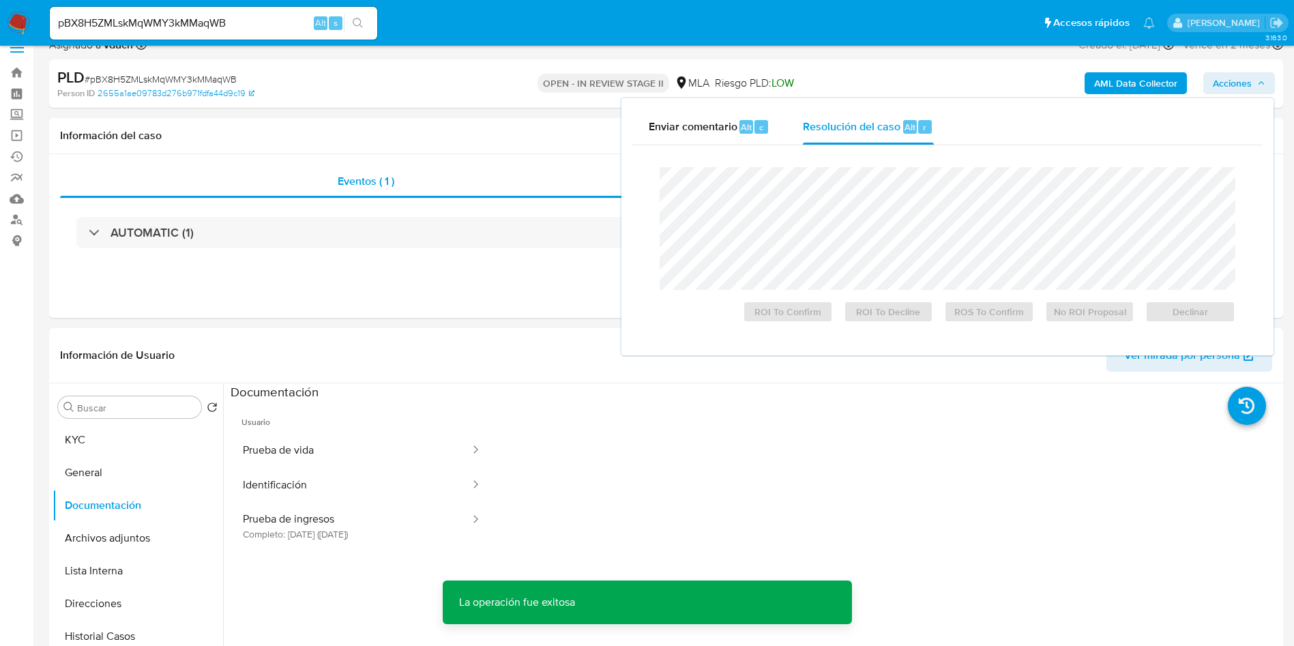
scroll to position [0, 0]
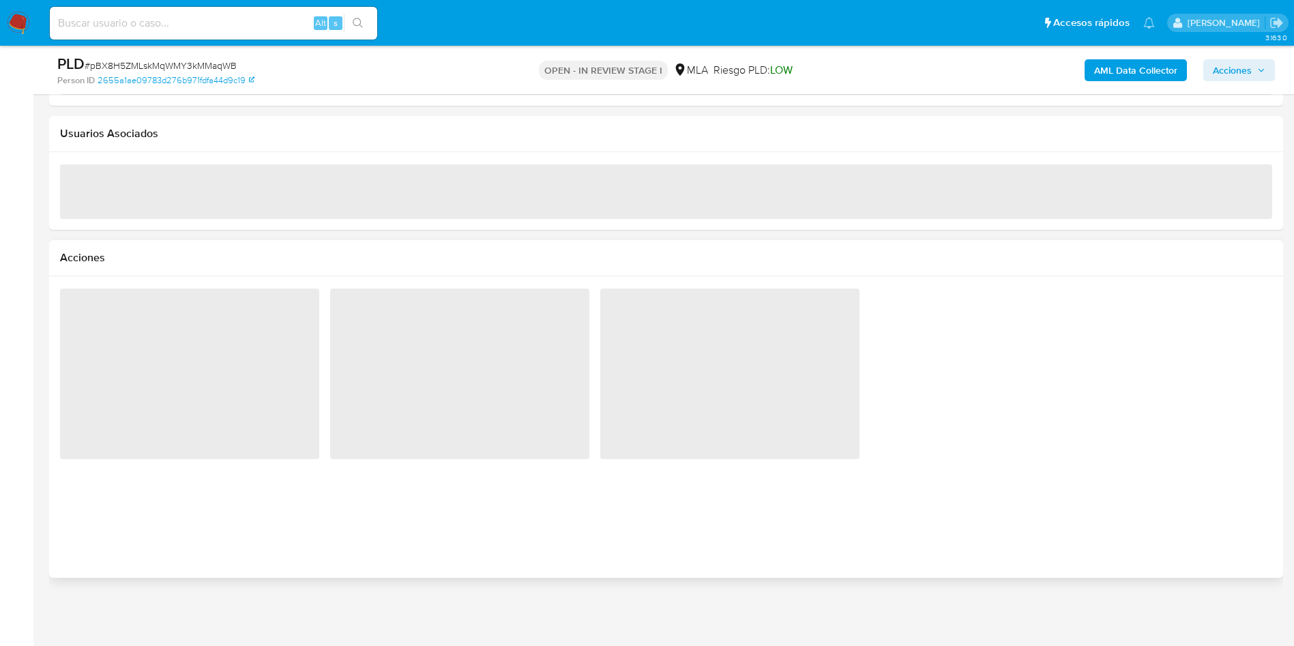
scroll to position [1531, 0]
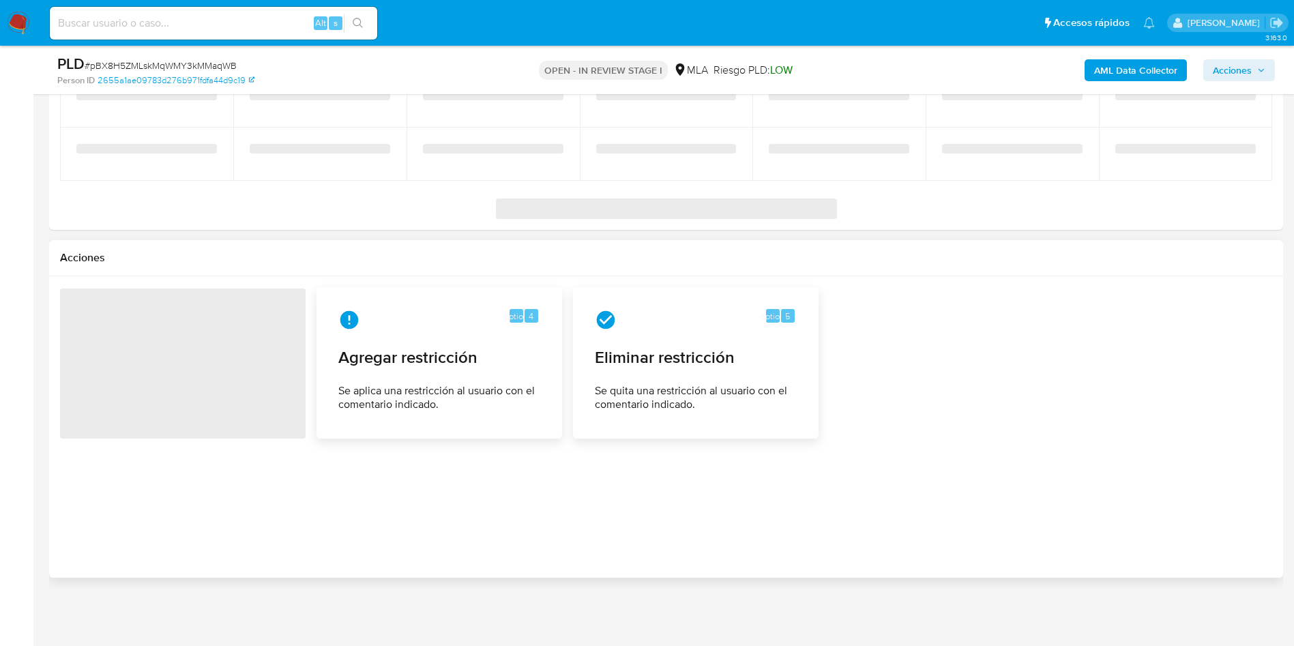
select select "10"
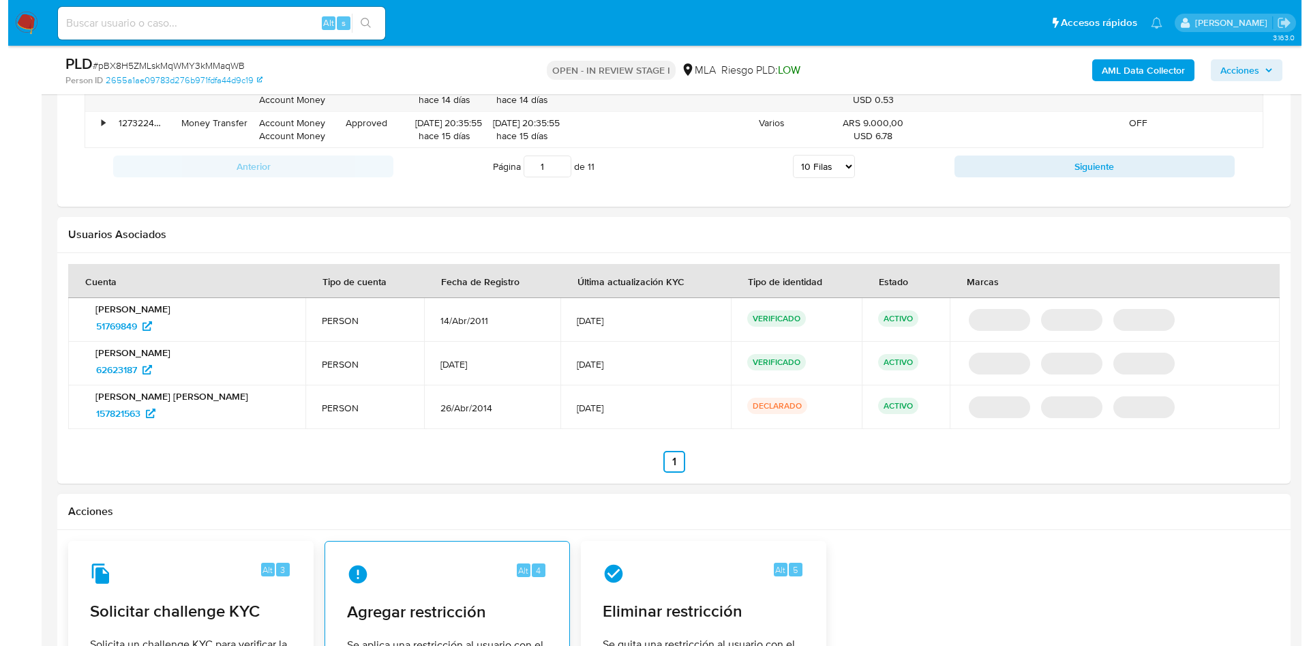
scroll to position [1841, 0]
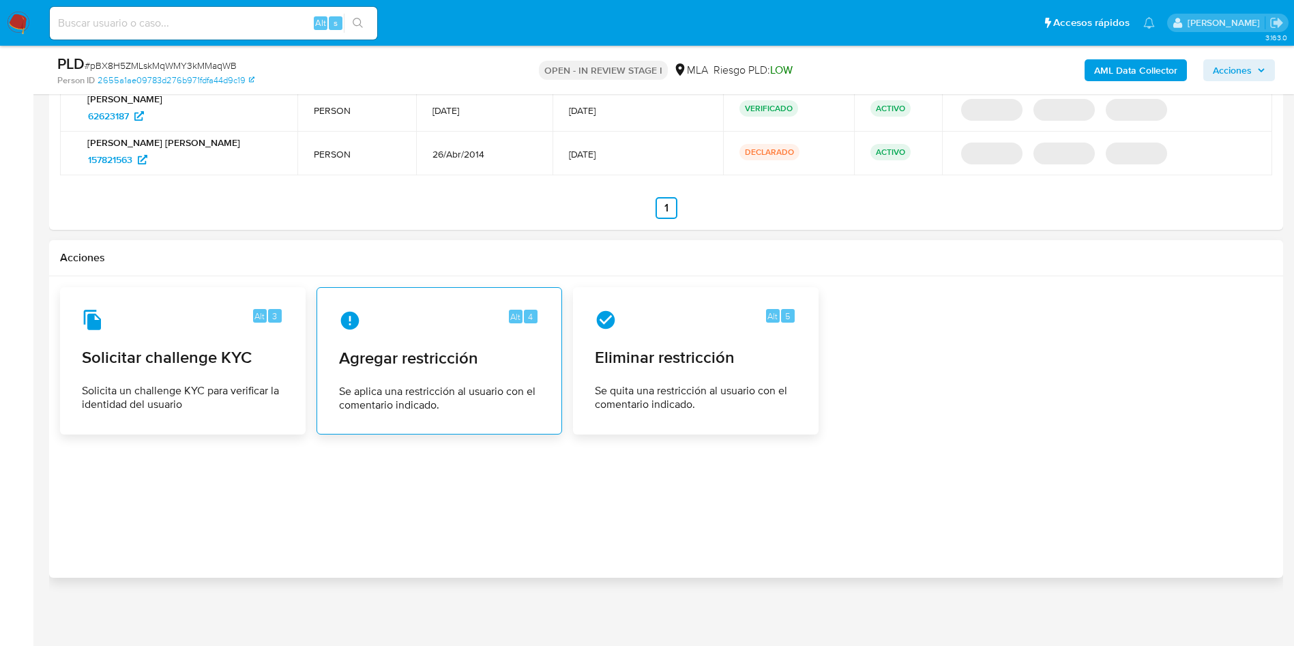
click at [461, 370] on div "Alt 4 Agregar restricción Se aplica una restricción al usuario con el comentari…" at bounding box center [439, 361] width 222 height 124
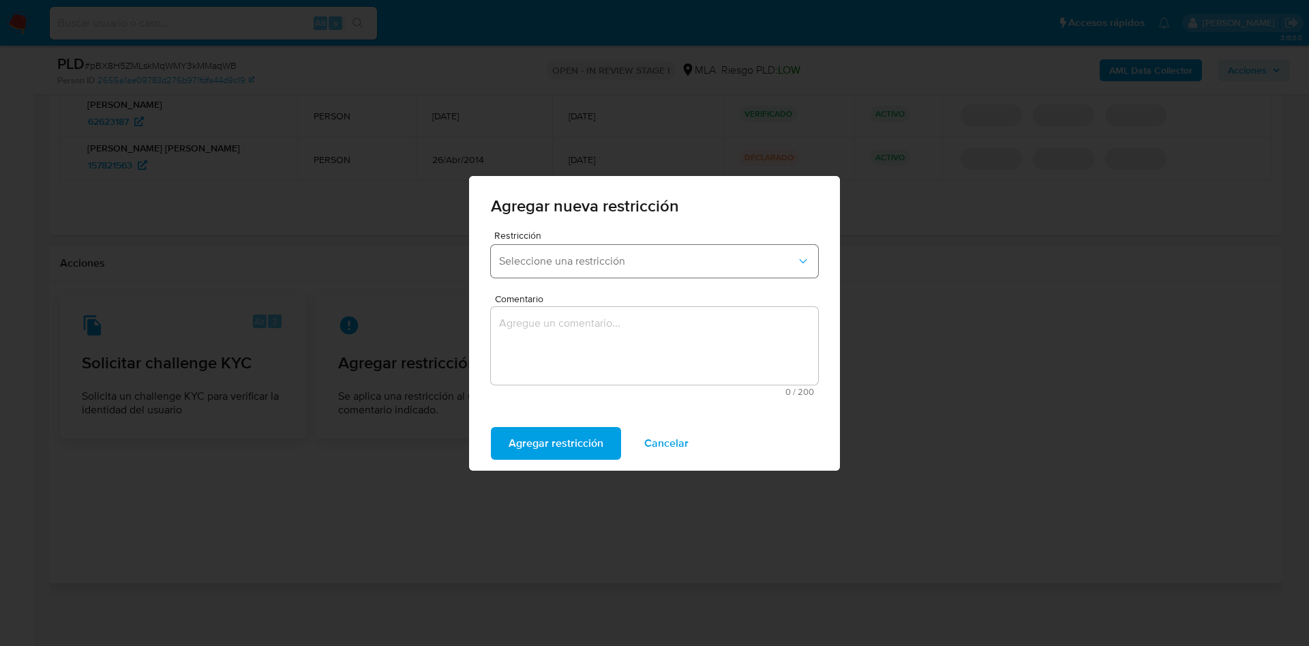
click at [583, 264] on span "Seleccione una restricción" at bounding box center [647, 261] width 297 height 14
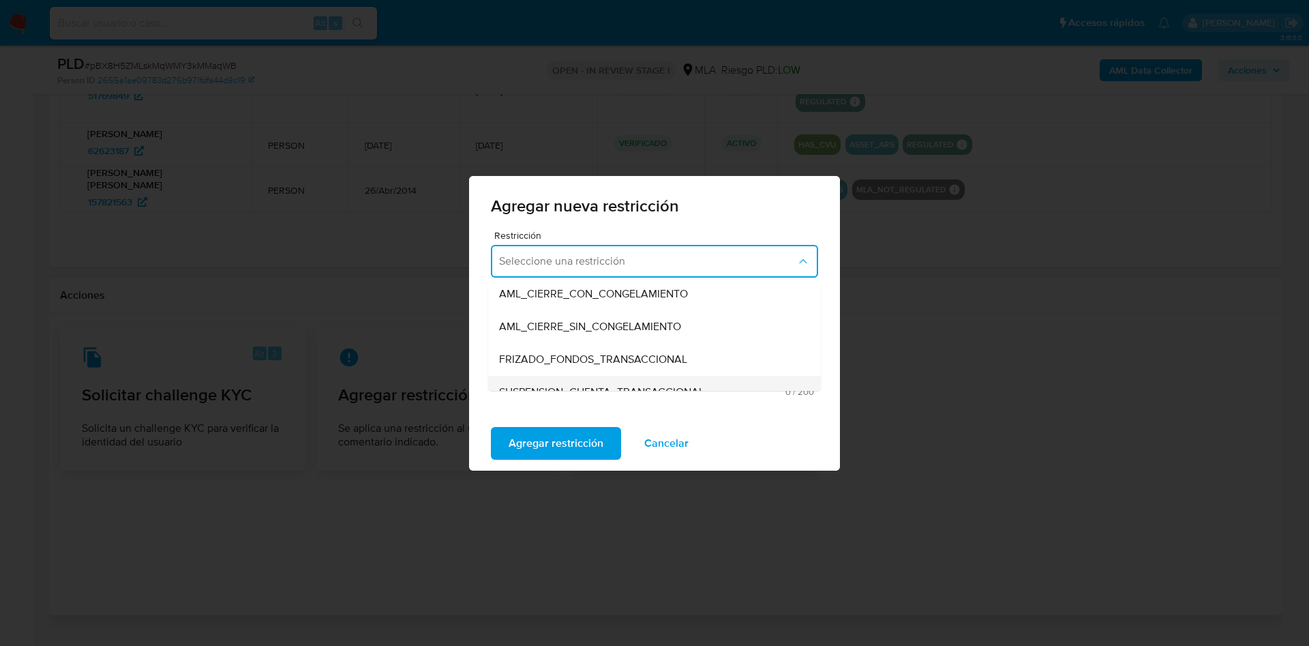
scroll to position [205, 0]
click at [606, 295] on span "SUSPENSION_CUENTA_TRANSACCIONAL" at bounding box center [601, 290] width 205 height 14
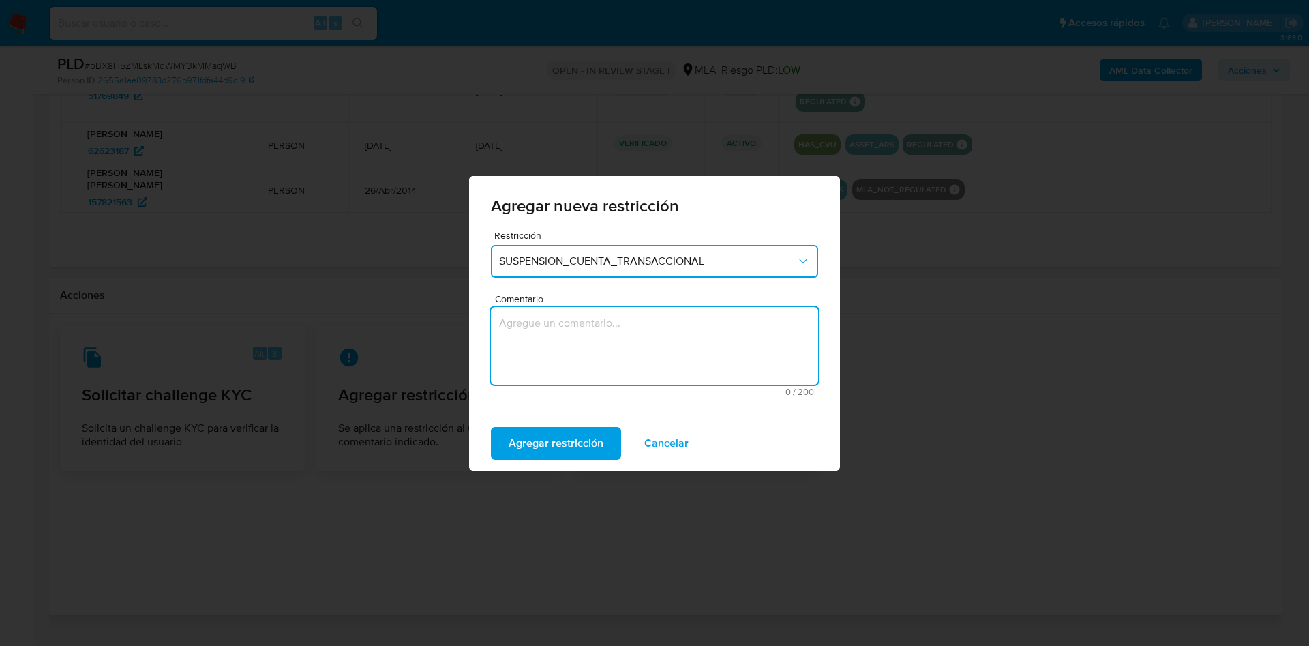
click at [548, 335] on textarea "Comentario" at bounding box center [654, 346] width 327 height 78
type textarea "AML"
click at [563, 443] on span "Agregar restricción" at bounding box center [556, 443] width 95 height 30
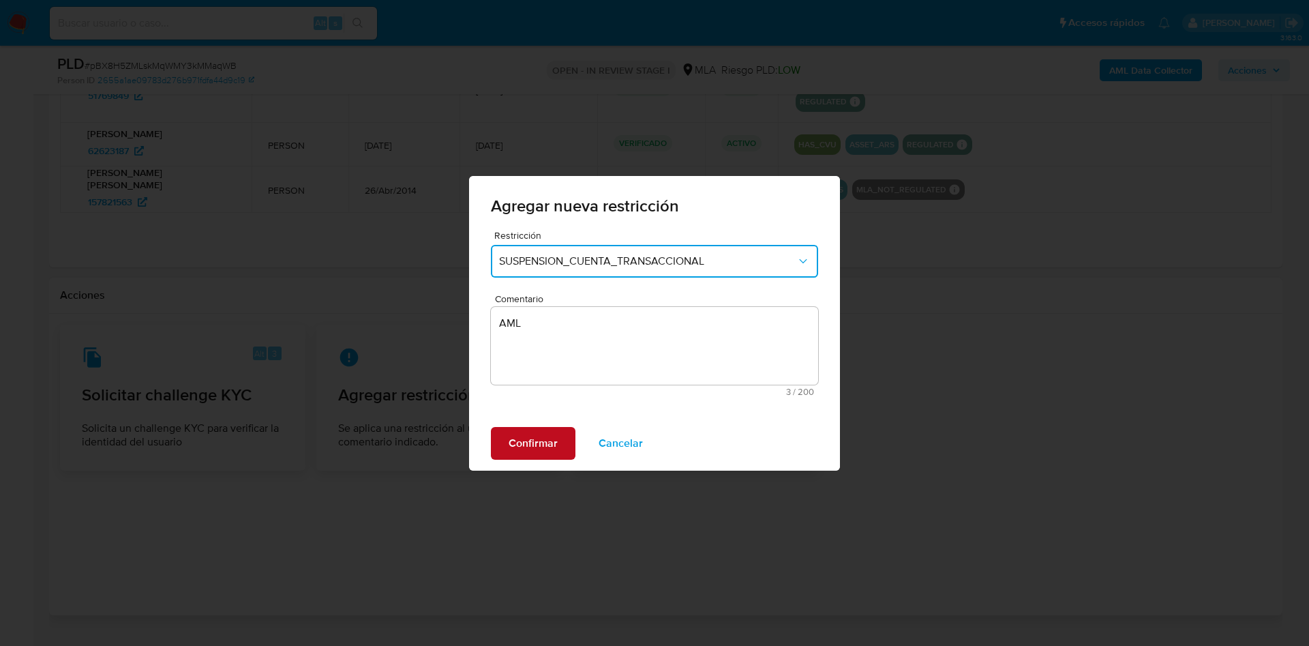
click at [544, 442] on span "Confirmar" at bounding box center [533, 443] width 49 height 30
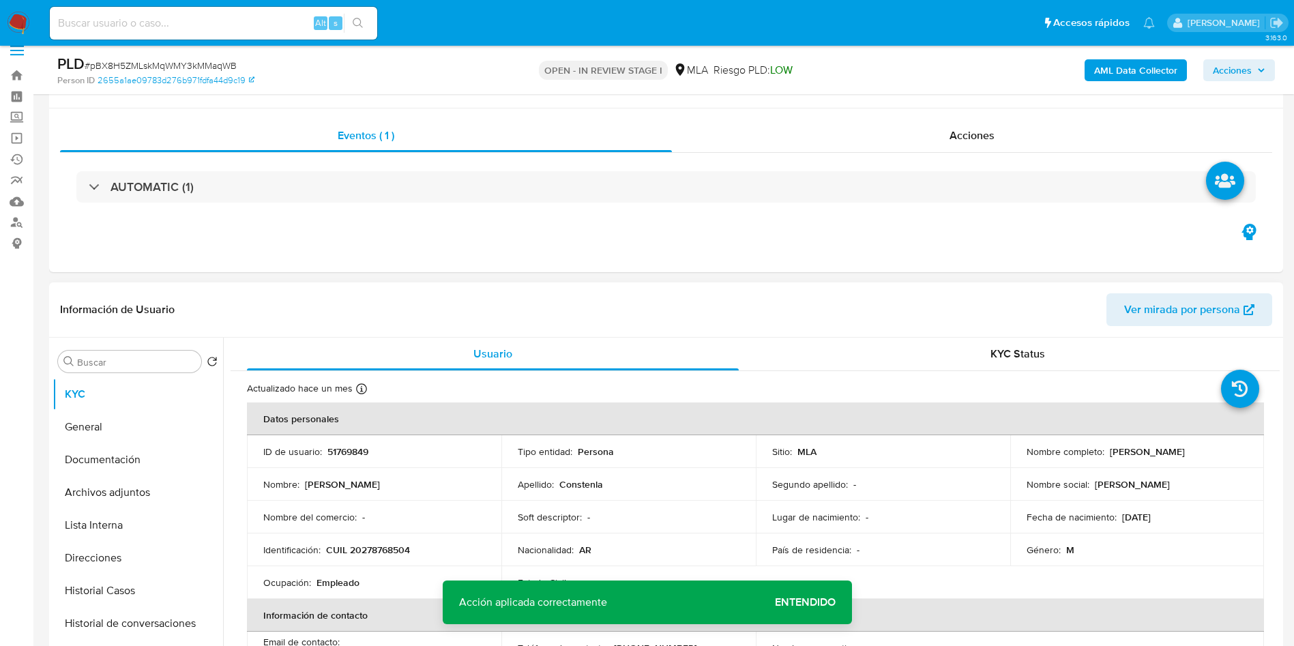
scroll to position [0, 0]
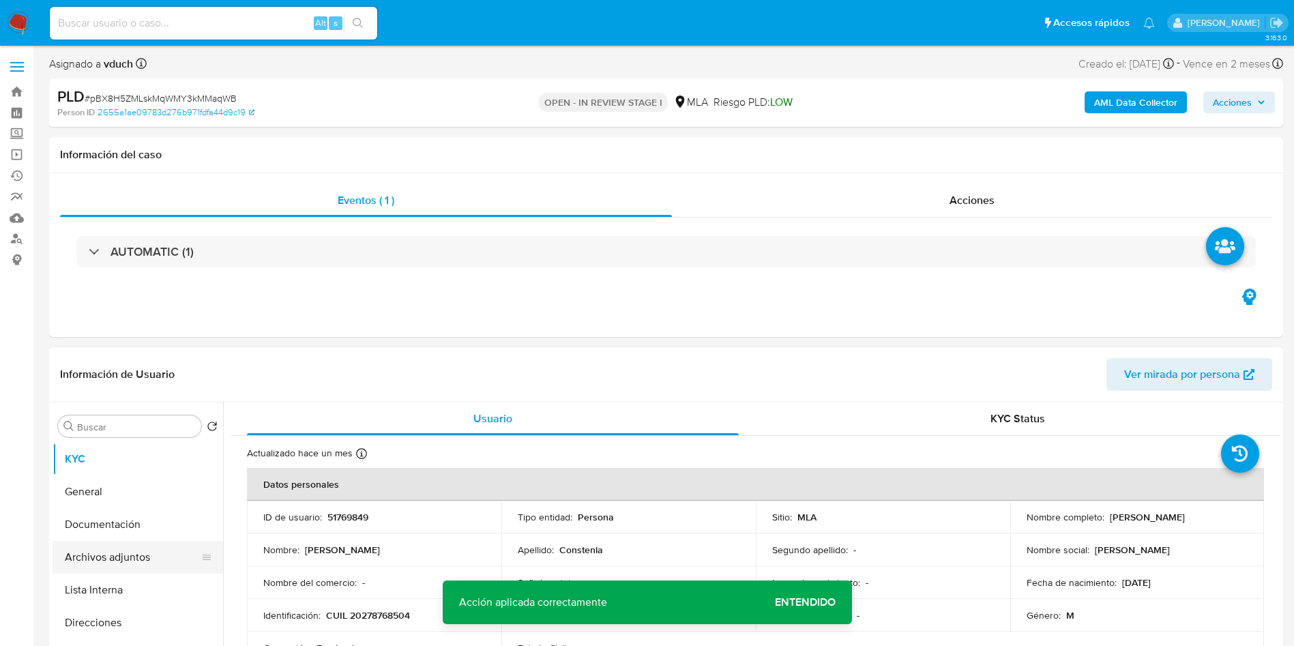
click at [128, 570] on button "Archivos adjuntos" at bounding box center [133, 557] width 160 height 33
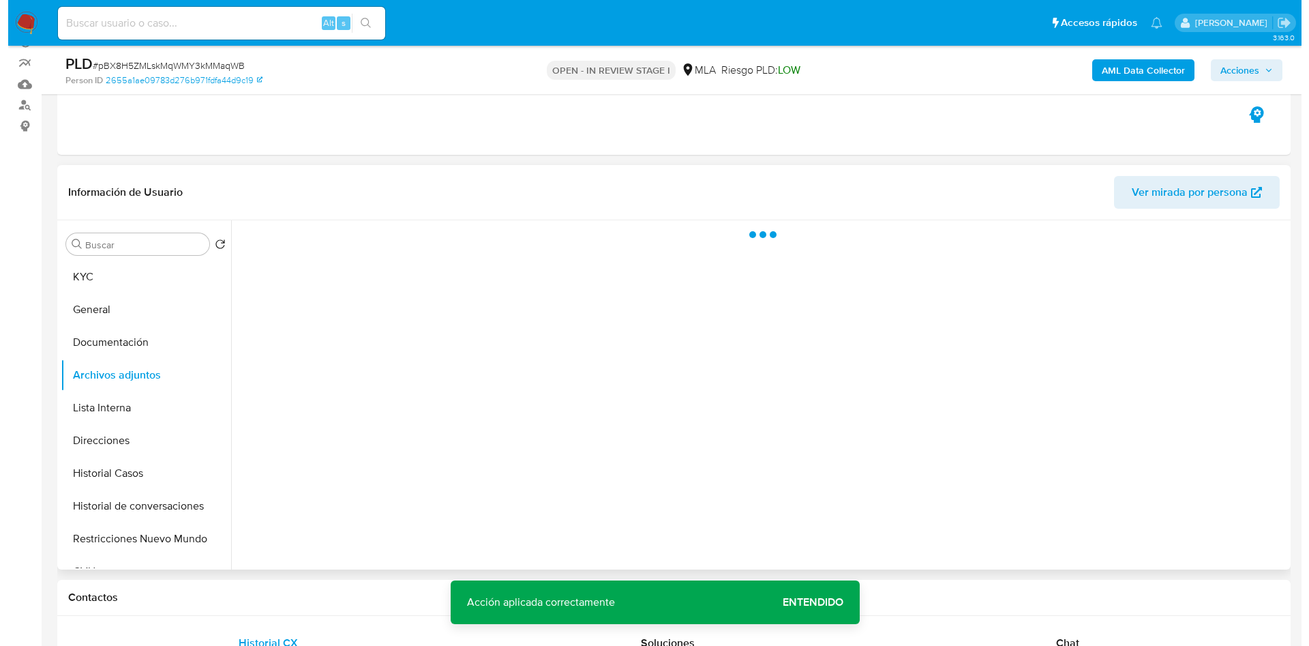
scroll to position [102, 0]
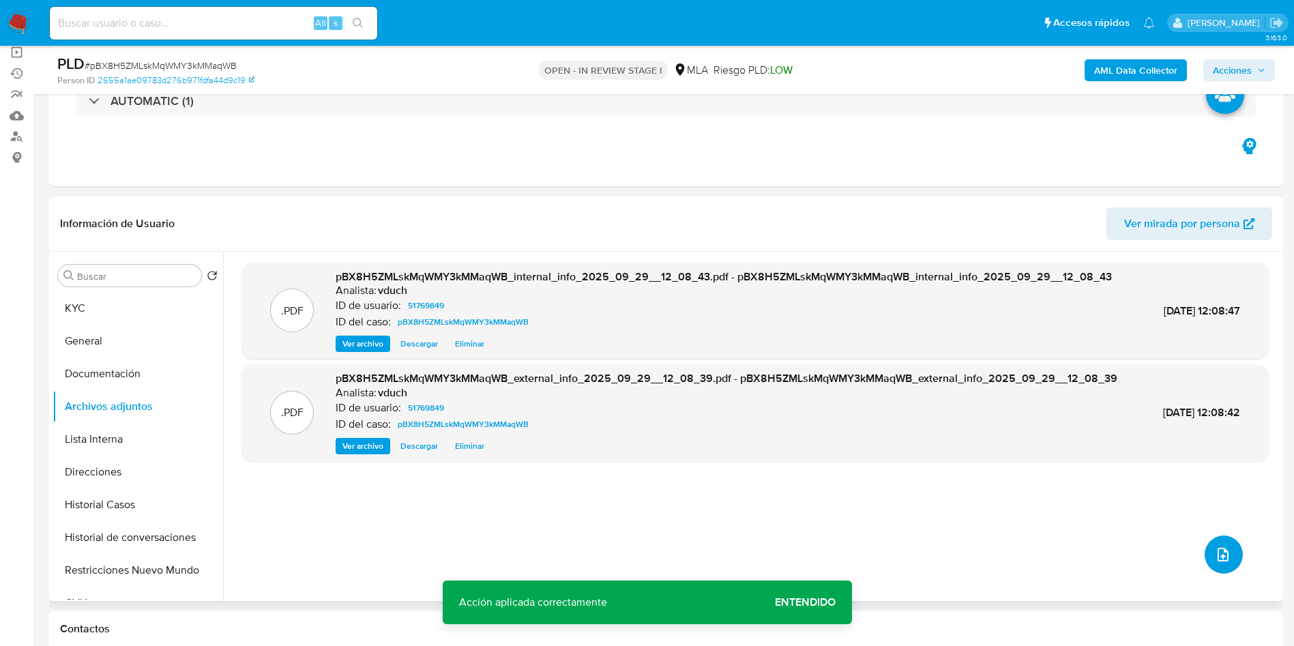
click at [1220, 559] on icon "upload-file" at bounding box center [1223, 554] width 16 height 16
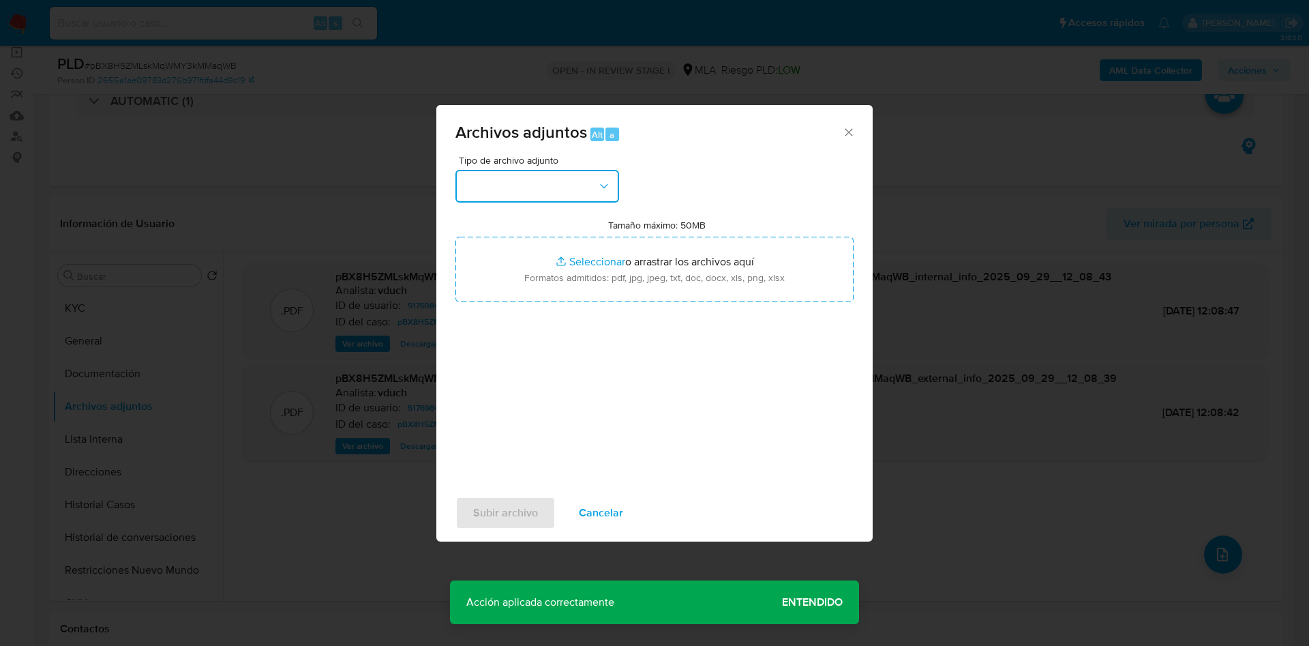
click at [522, 186] on button "button" at bounding box center [538, 186] width 164 height 33
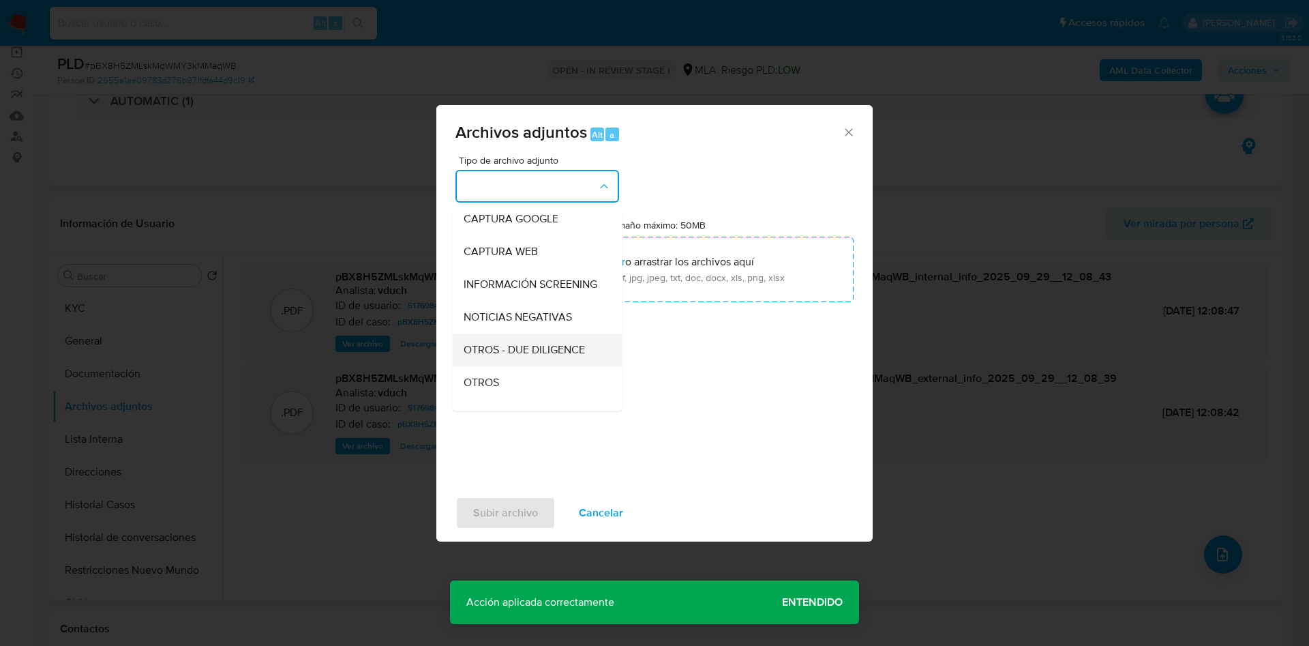
click at [521, 366] on div "OTROS - DUE DILIGENCE" at bounding box center [533, 350] width 139 height 33
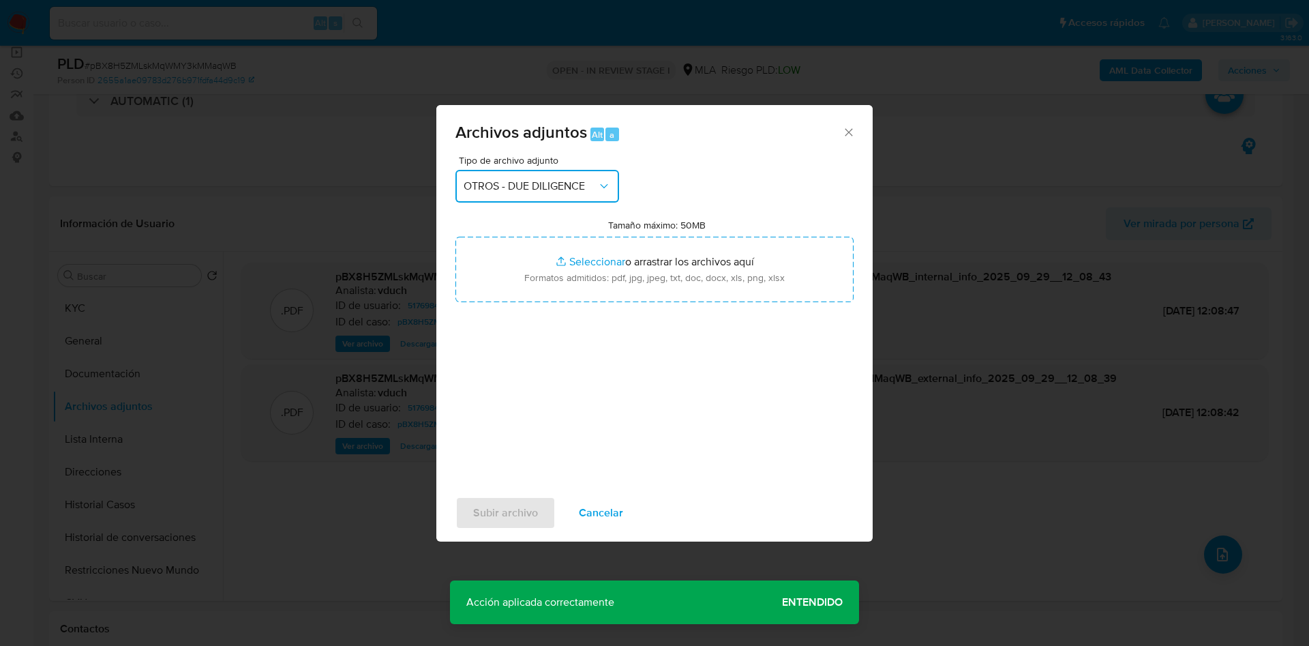
click at [549, 179] on span "OTROS - DUE DILIGENCE" at bounding box center [531, 186] width 134 height 14
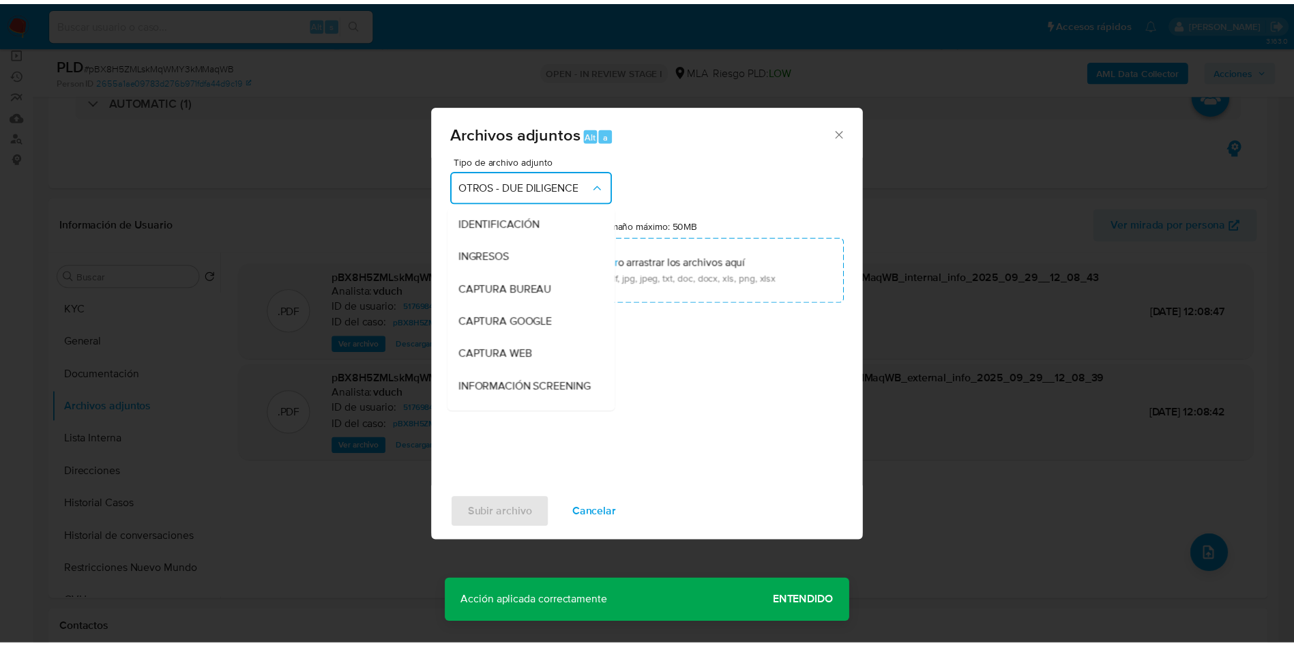
scroll to position [164, 0]
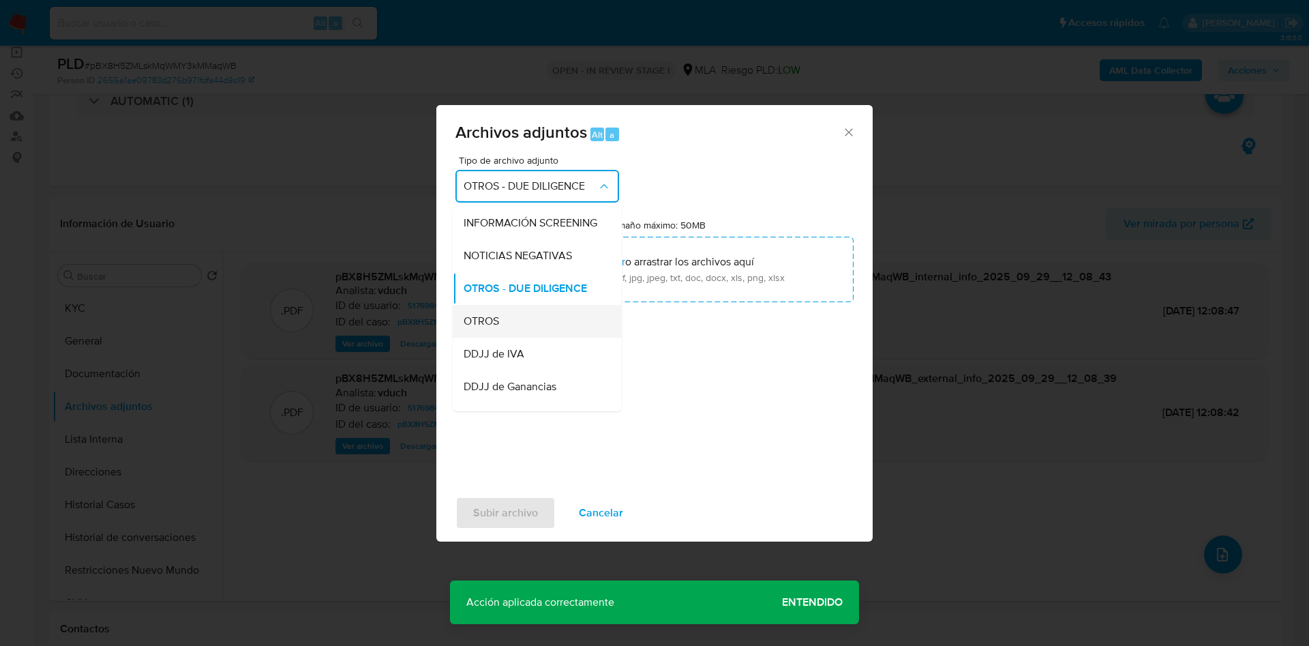
click at [494, 338] on div "OTROS" at bounding box center [533, 321] width 139 height 33
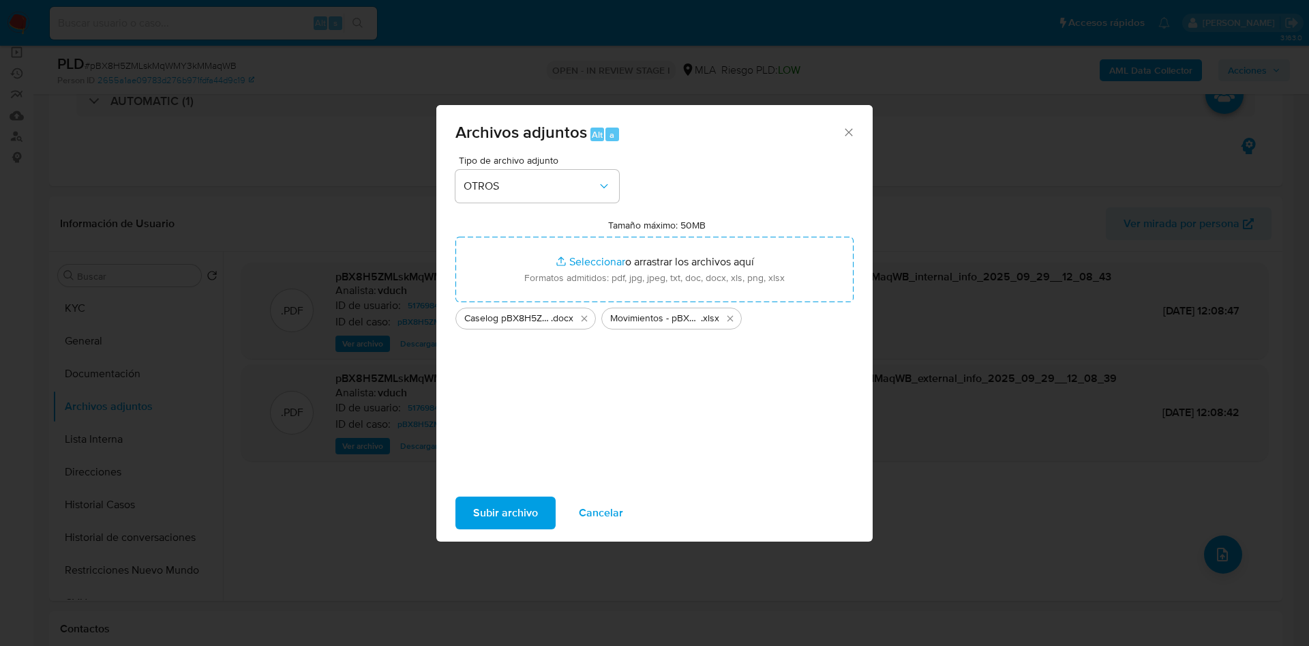
click at [505, 513] on span "Subir archivo" at bounding box center [505, 513] width 65 height 30
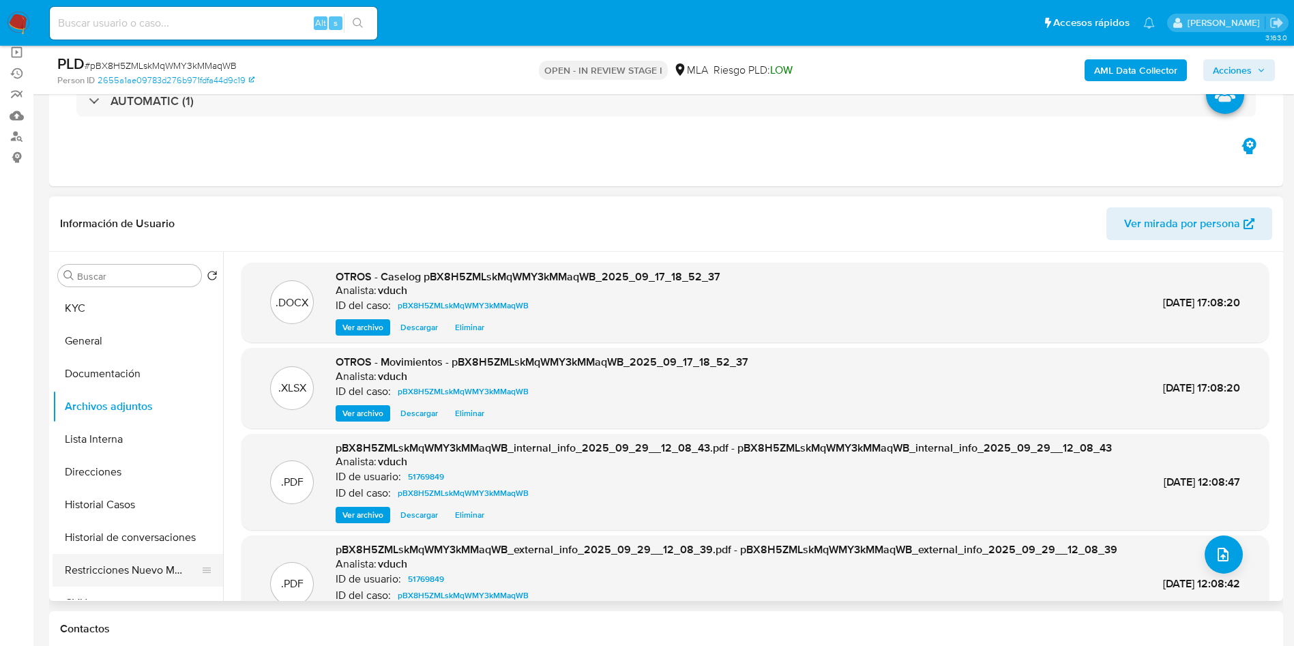
click at [110, 579] on button "Restricciones Nuevo Mundo" at bounding box center [133, 570] width 160 height 33
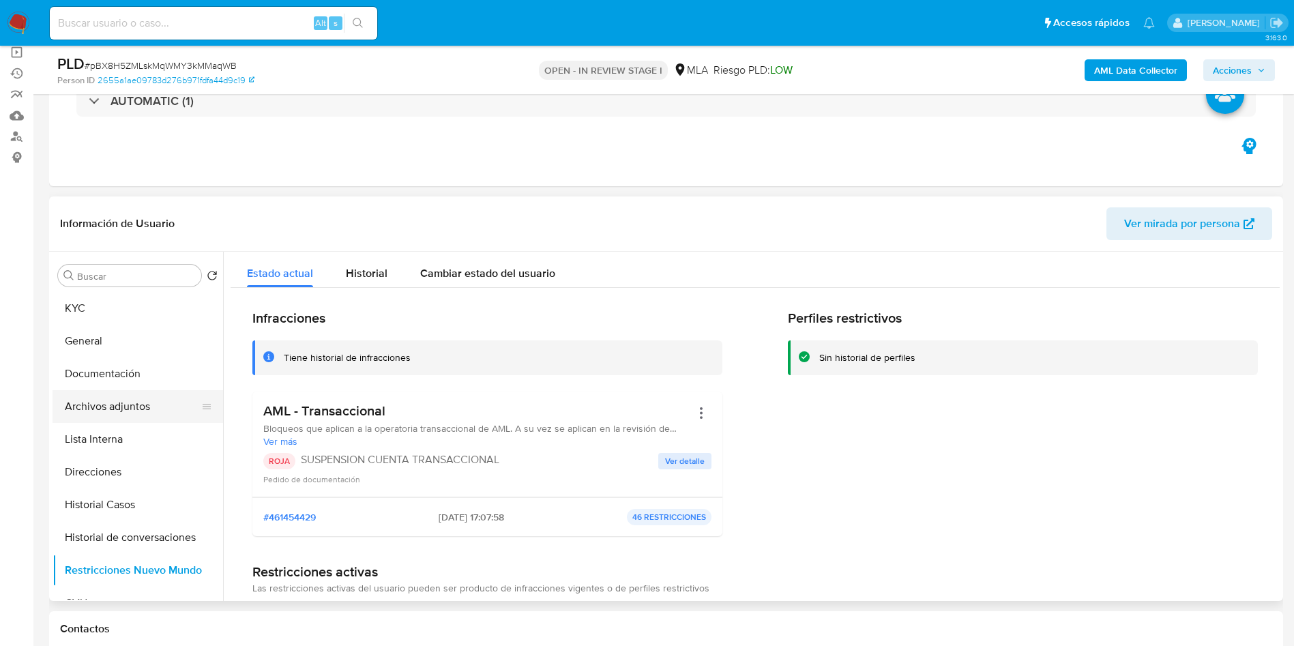
click at [107, 404] on button "Archivos adjuntos" at bounding box center [133, 406] width 160 height 33
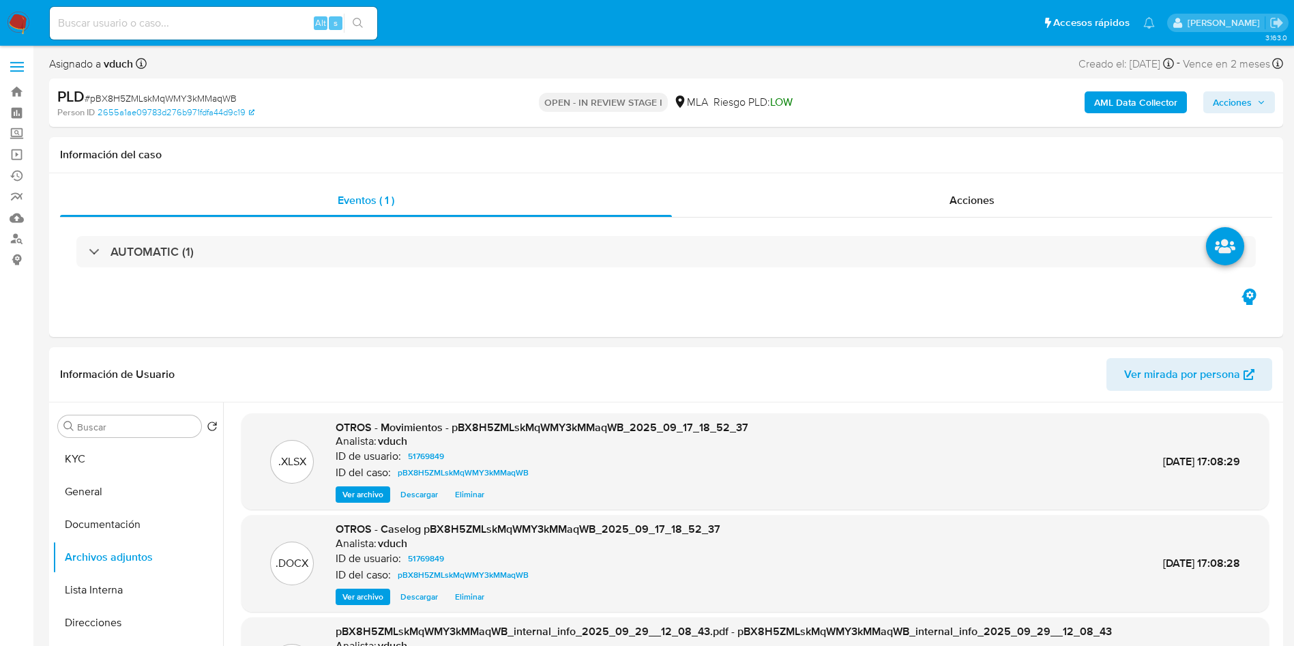
scroll to position [102, 0]
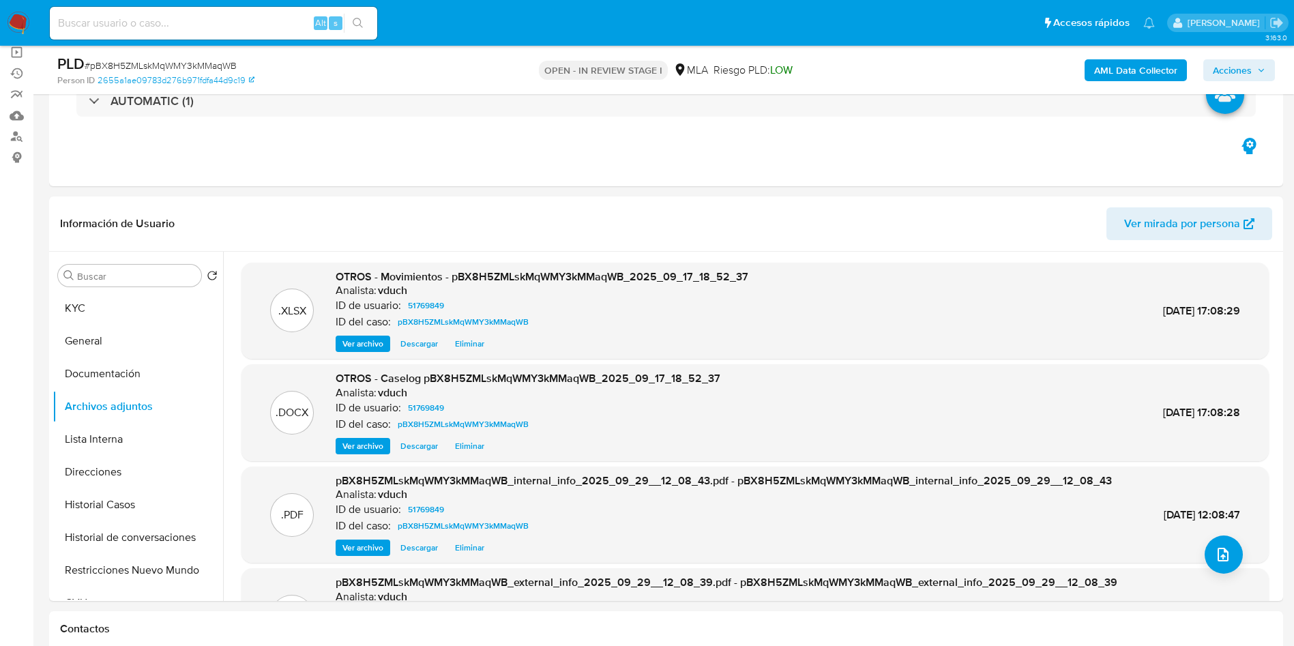
click at [1247, 68] on span "Acciones" at bounding box center [1232, 70] width 39 height 22
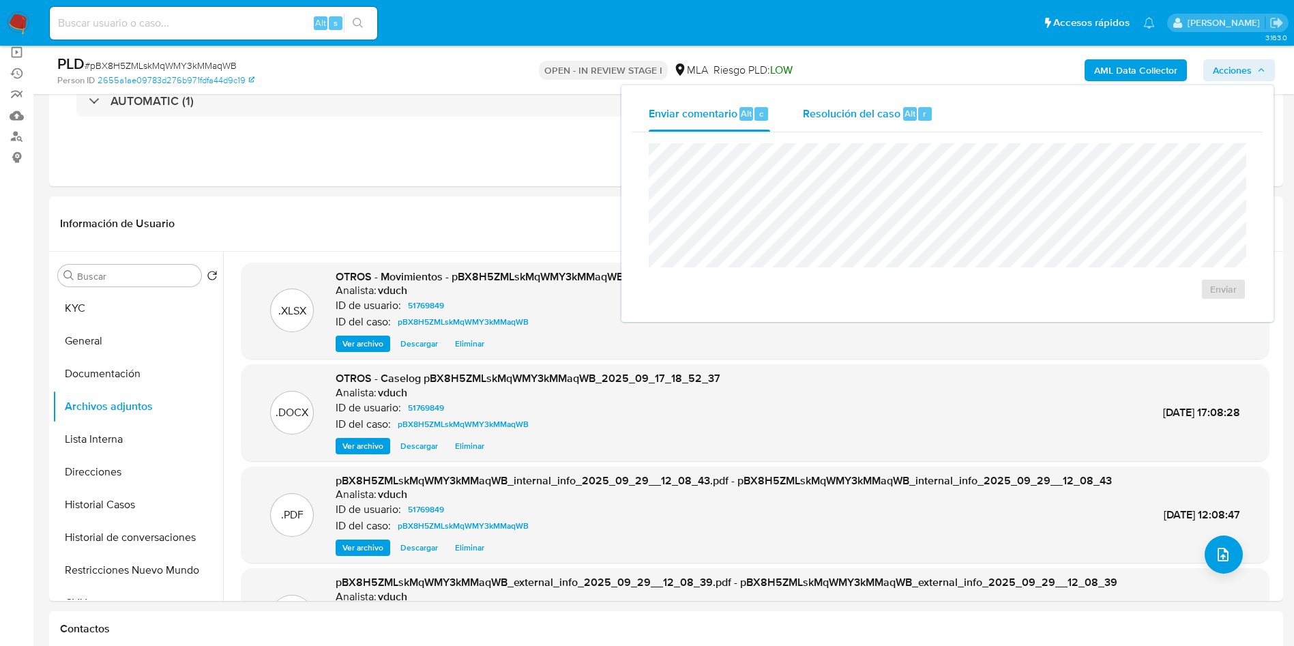
click at [865, 112] on span "Resolución del caso" at bounding box center [852, 113] width 98 height 16
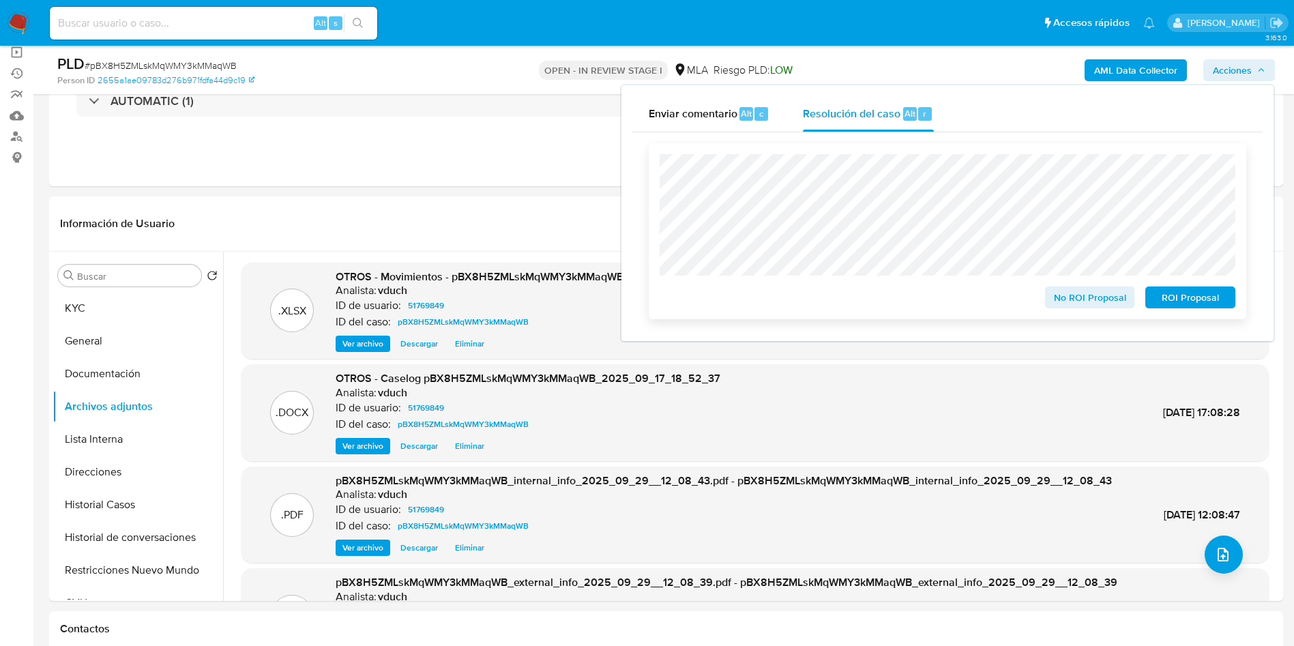
click at [1202, 299] on span "ROI Proposal" at bounding box center [1190, 297] width 71 height 19
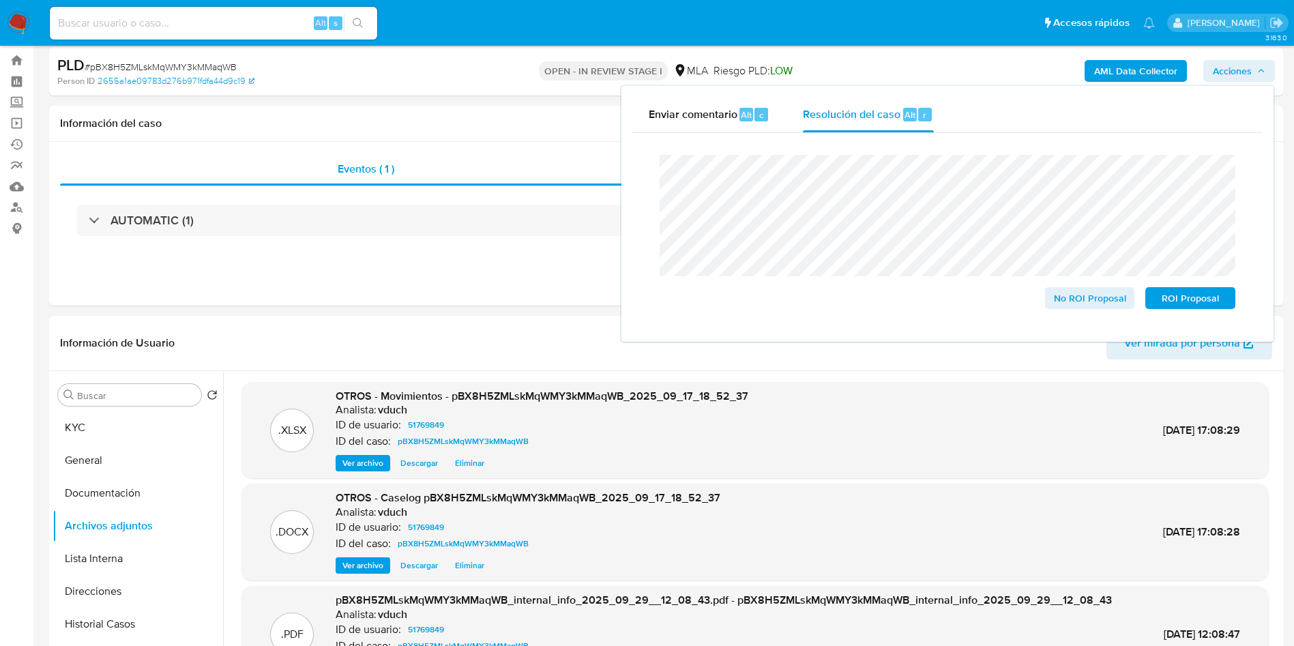
scroll to position [0, 0]
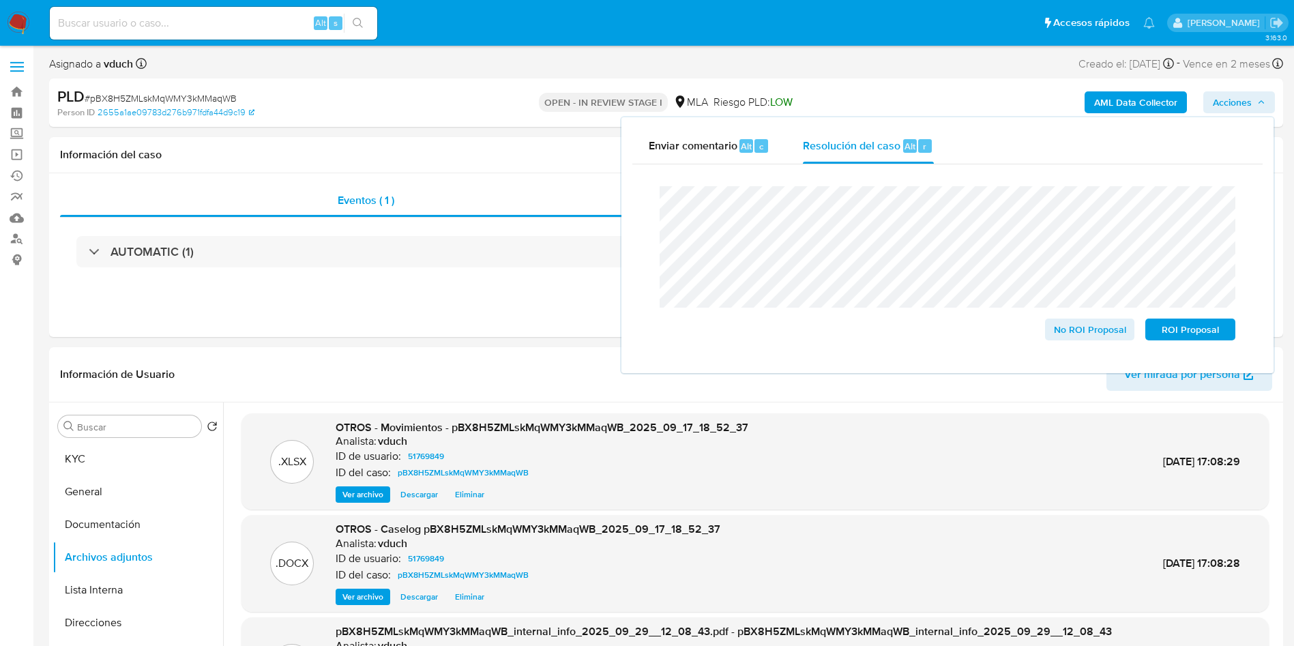
click at [234, 32] on div "Alt s" at bounding box center [213, 23] width 327 height 33
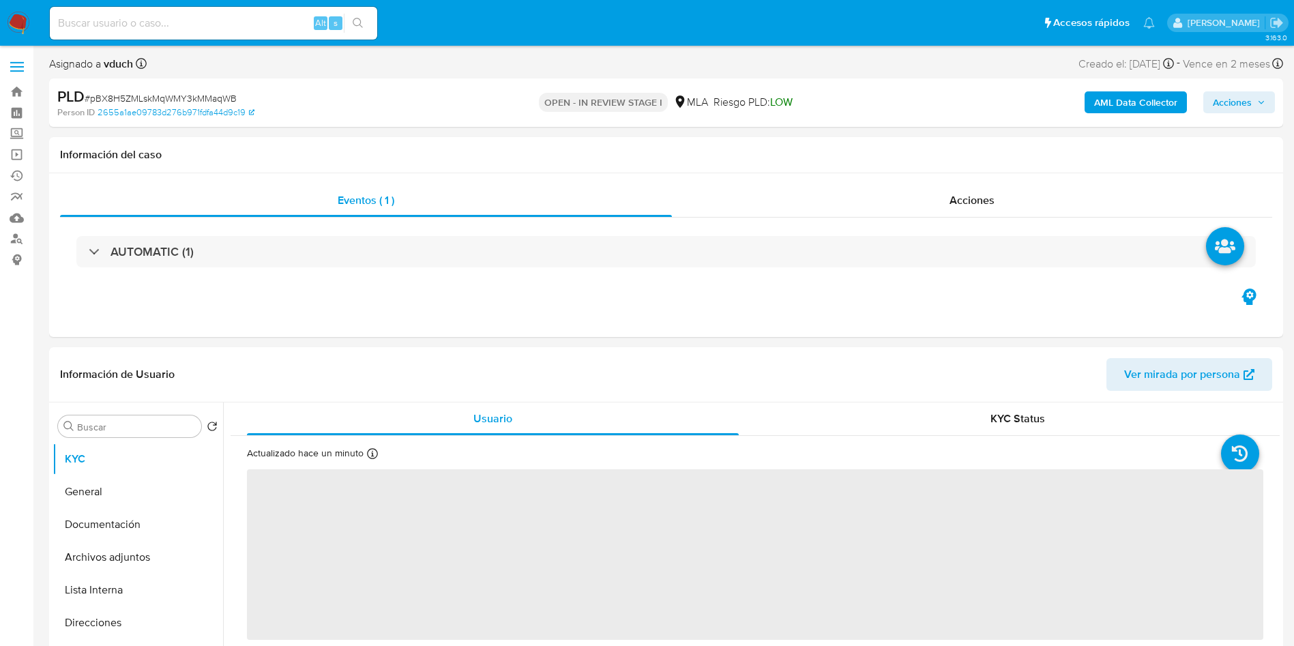
click at [1262, 100] on icon "button" at bounding box center [1261, 102] width 8 height 8
click at [1260, 108] on span "Acciones" at bounding box center [1239, 102] width 53 height 19
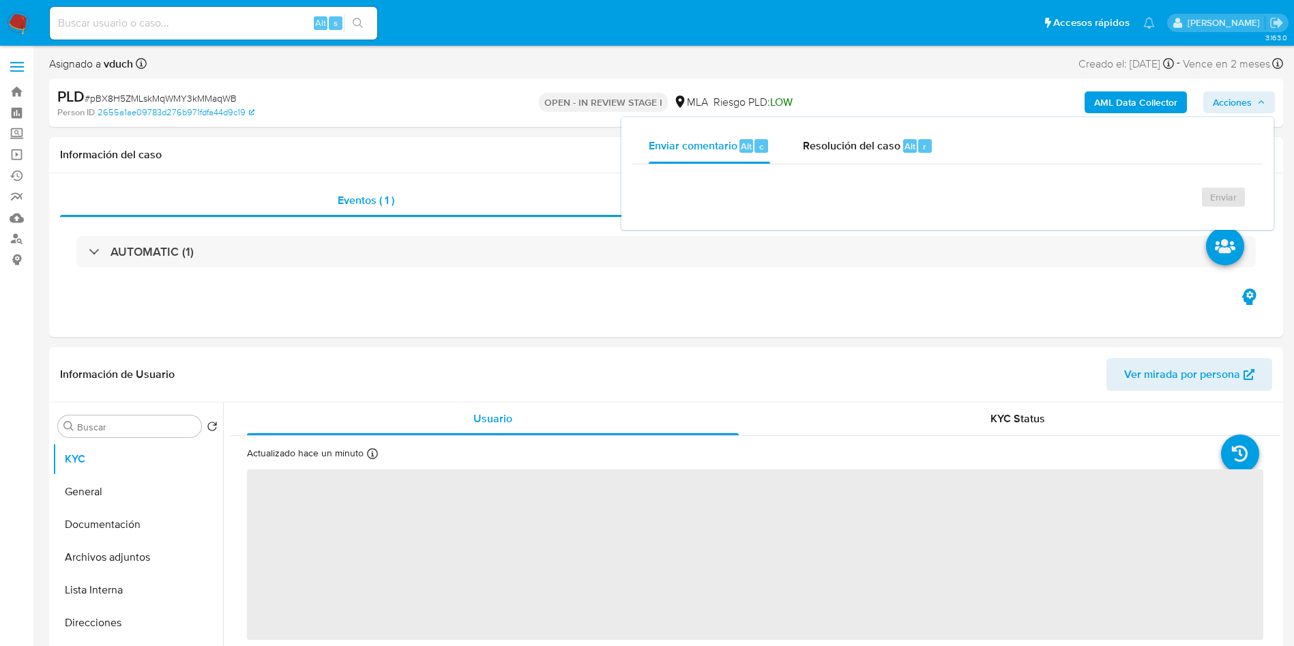
select select "10"
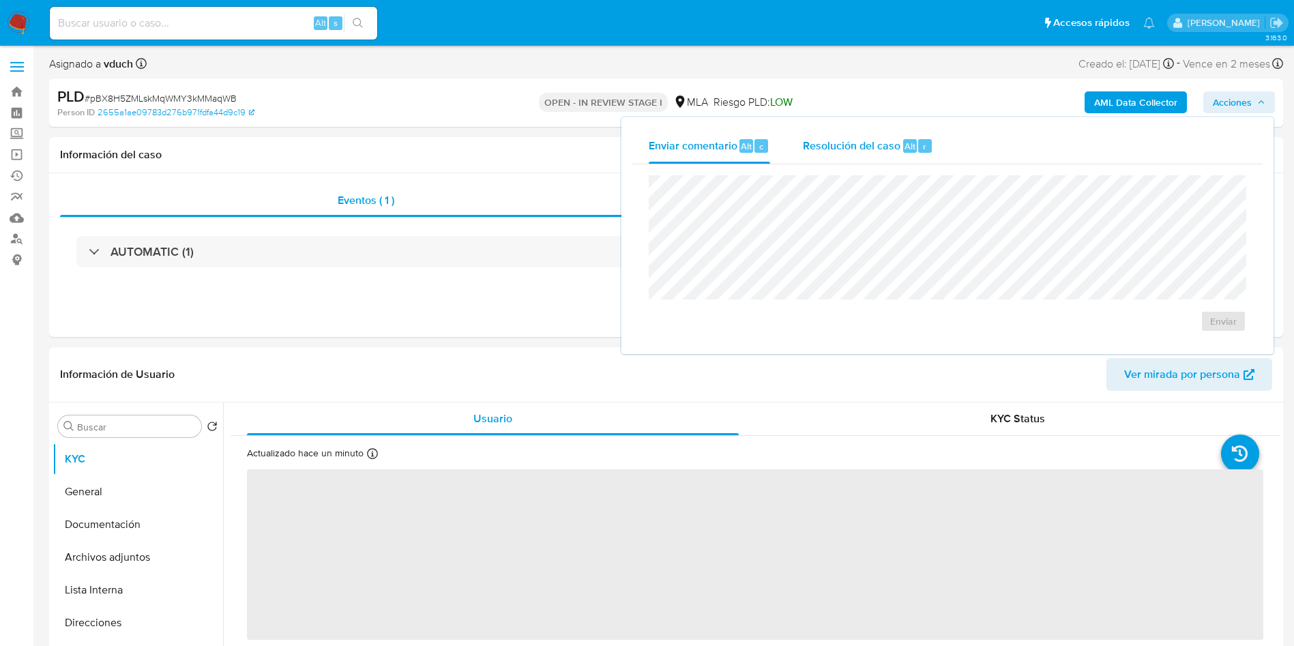
click at [850, 140] on span "Resolución del caso" at bounding box center [852, 146] width 98 height 16
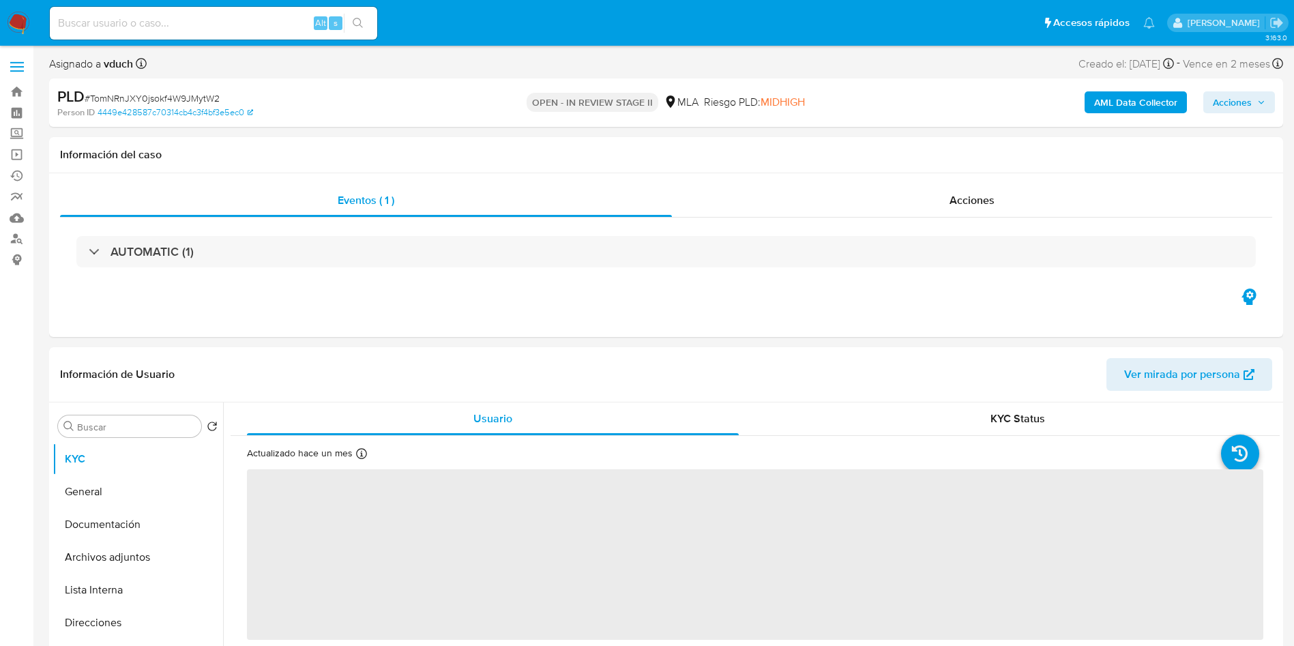
select select "10"
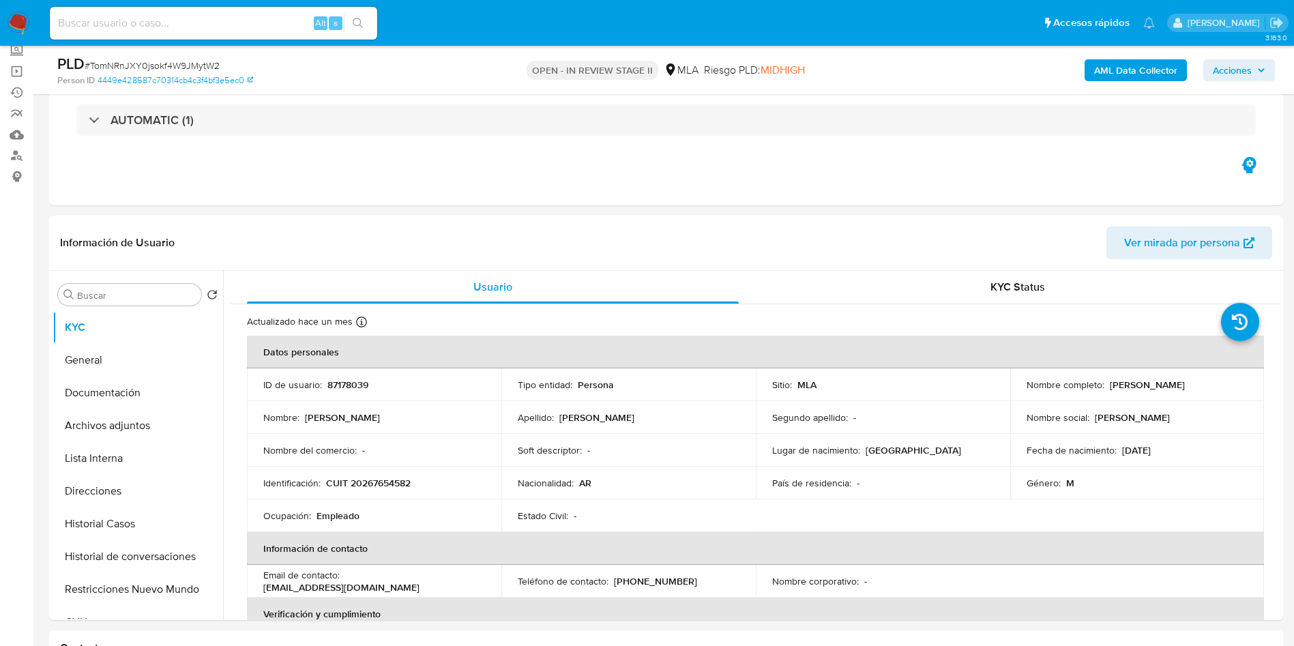
scroll to position [102, 0]
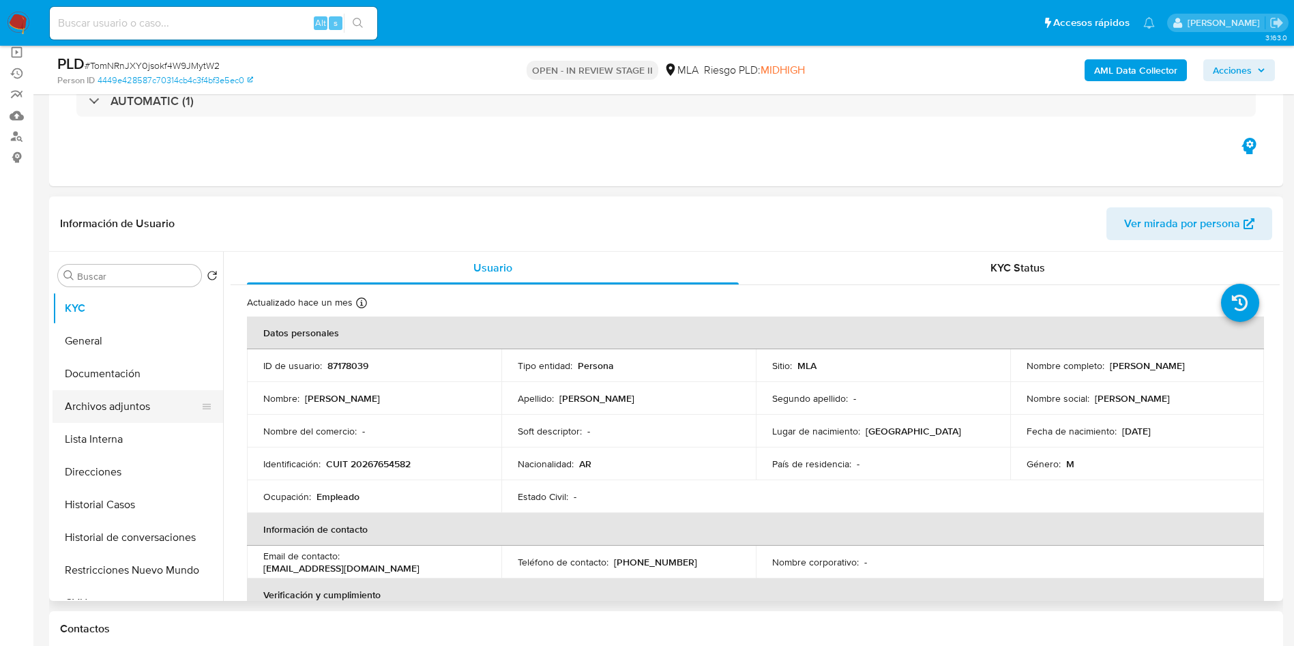
click at [135, 396] on button "Archivos adjuntos" at bounding box center [133, 406] width 160 height 33
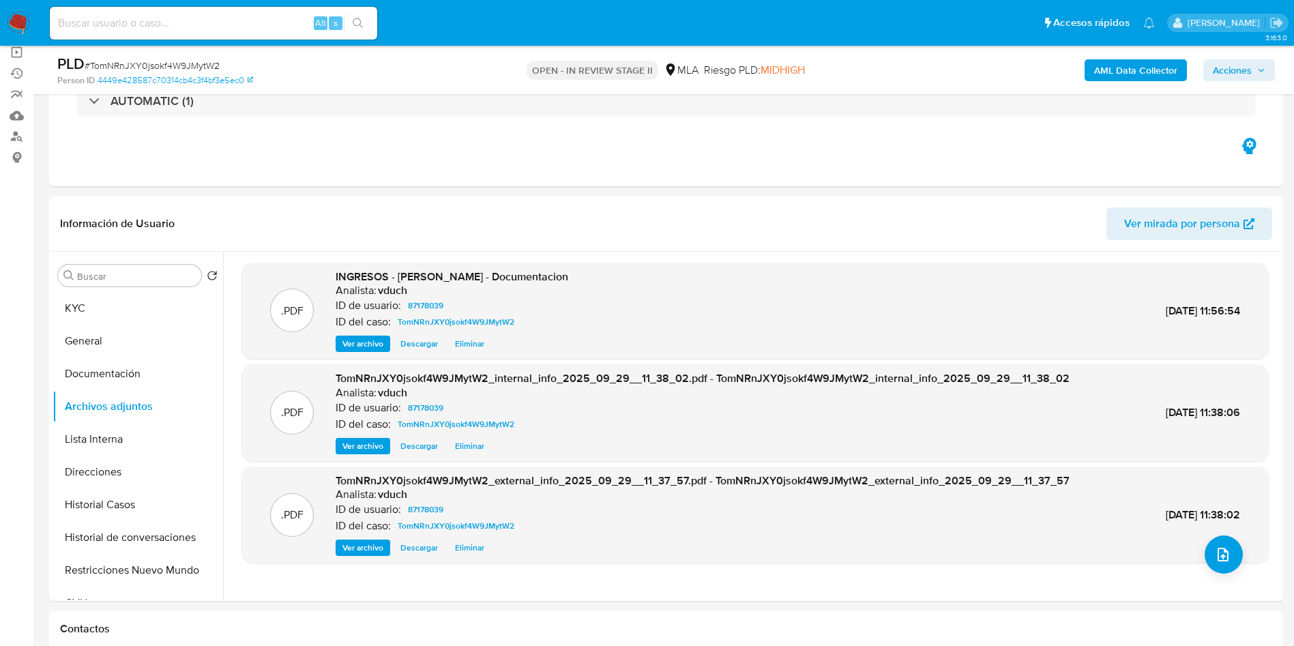
click at [258, 20] on input at bounding box center [213, 23] width 327 height 18
paste input "TomNRnJXY0jsokf4W9JMytW2"
click at [349, 25] on button "search-icon" at bounding box center [358, 23] width 28 height 19
click at [106, 385] on button "Documentación" at bounding box center [133, 373] width 160 height 33
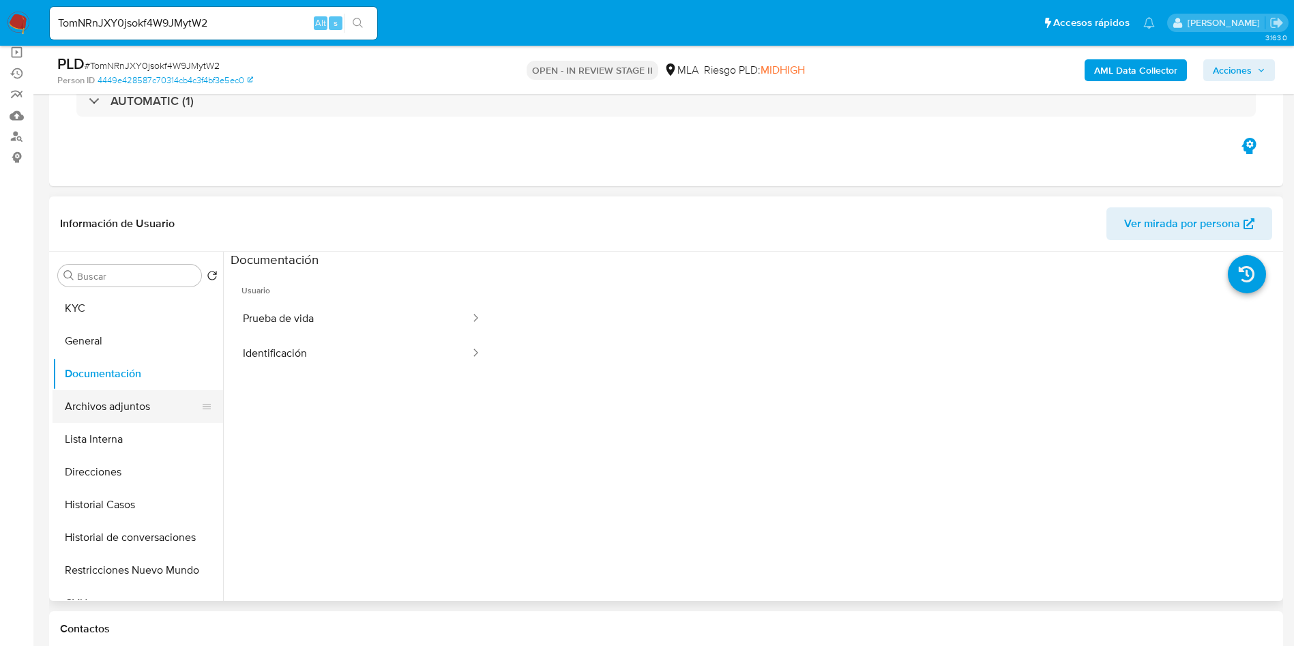
click at [116, 409] on button "Archivos adjuntos" at bounding box center [133, 406] width 160 height 33
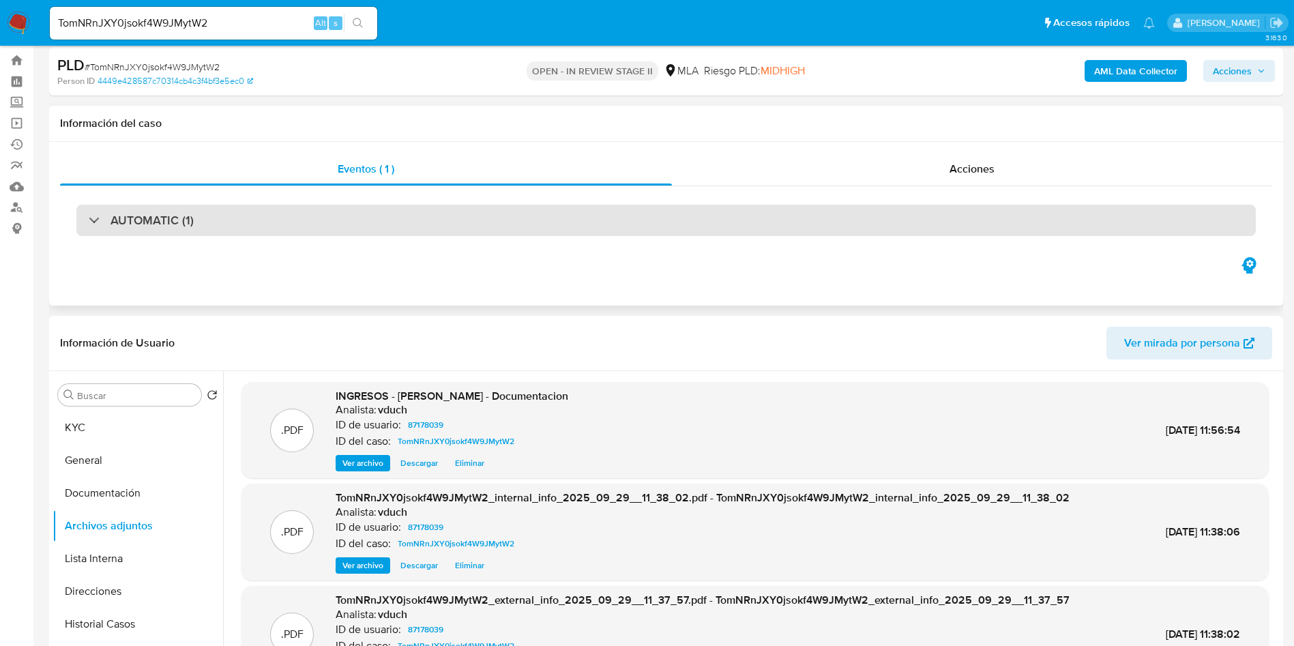
scroll to position [0, 0]
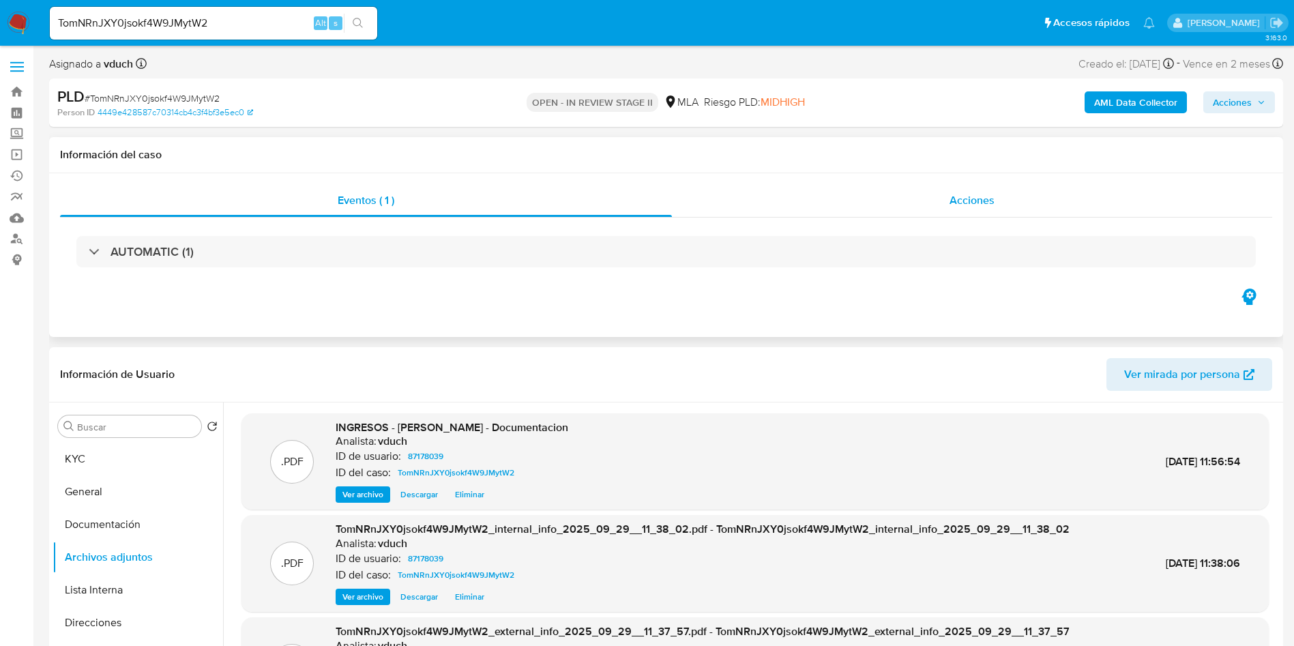
click at [986, 194] on span "Acciones" at bounding box center [971, 200] width 45 height 16
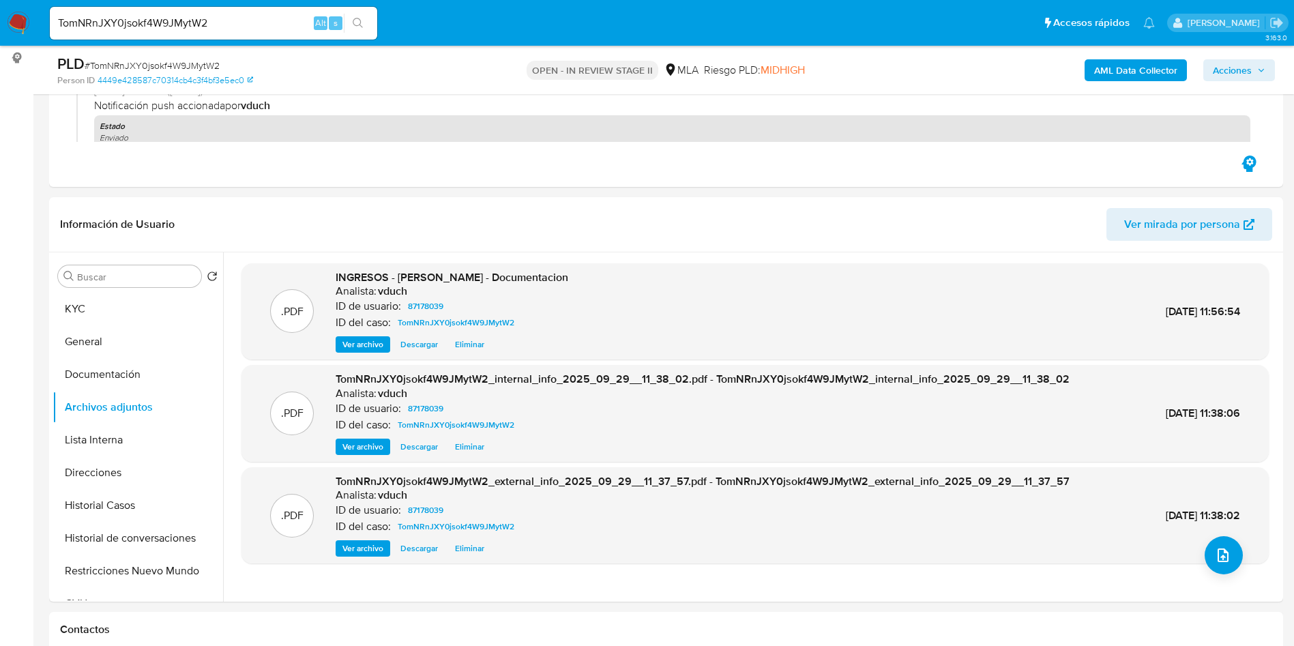
scroll to position [205, 0]
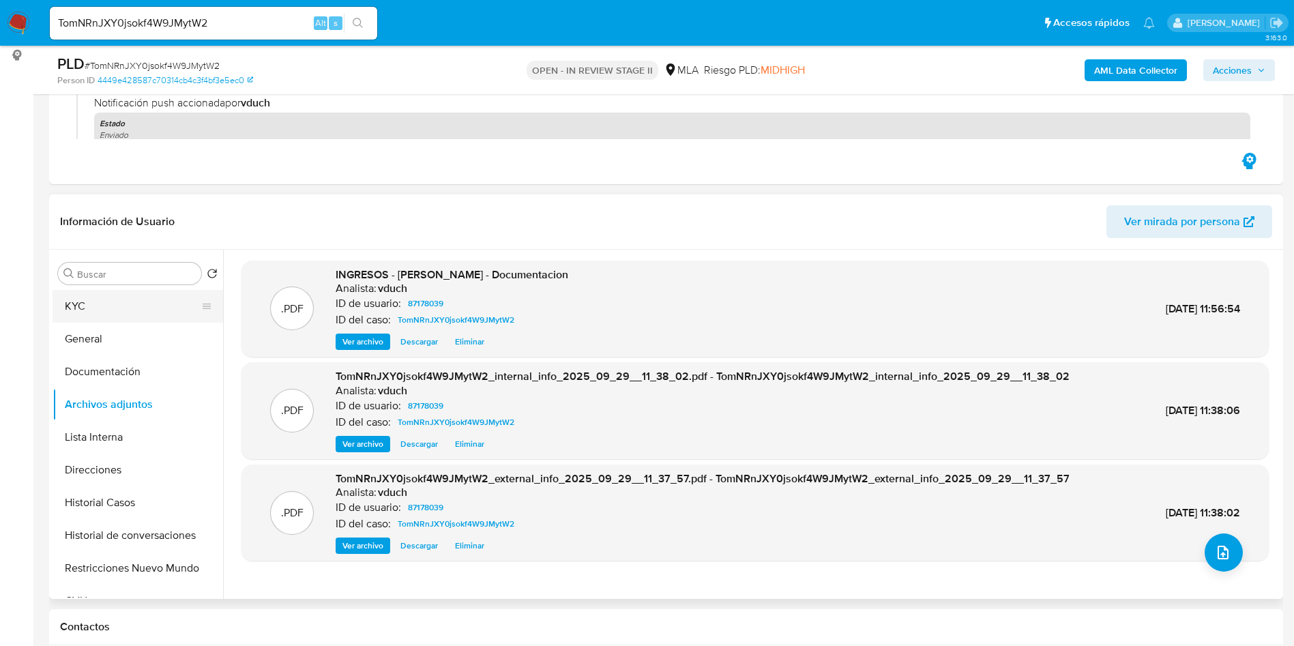
click at [151, 303] on button "KYC" at bounding box center [133, 306] width 160 height 33
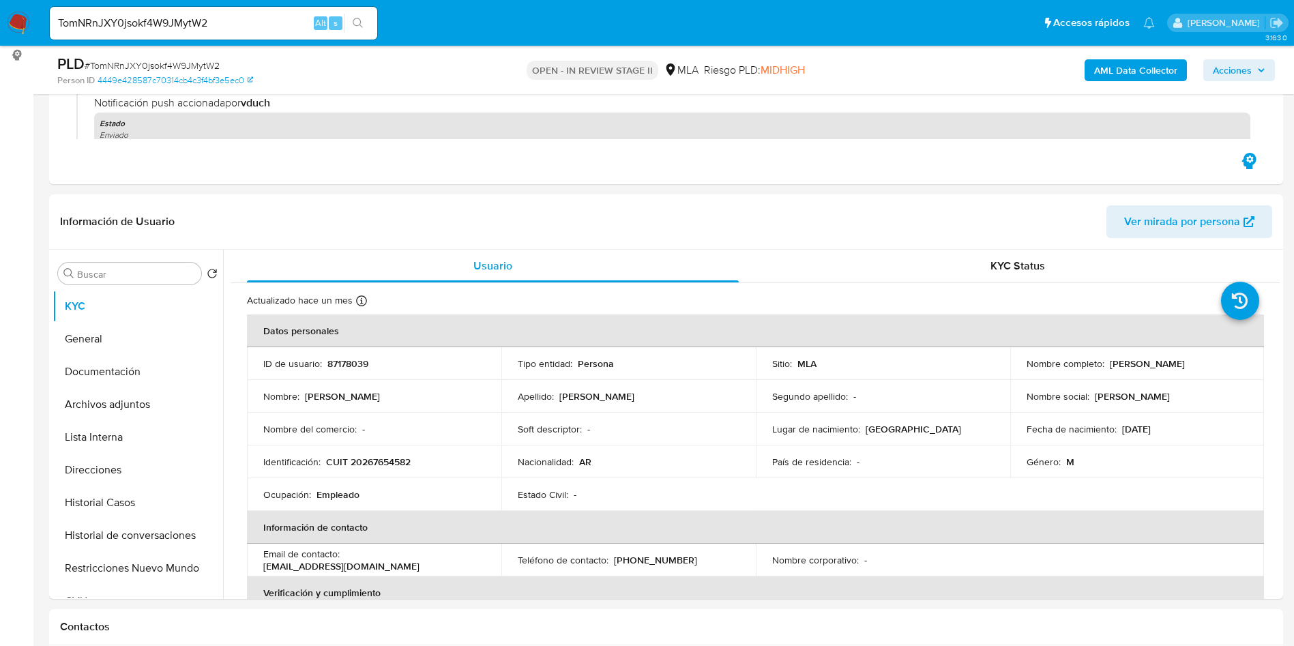
click at [235, 27] on input "TomNRnJXY0jsokf4W9JMytW2" at bounding box center [213, 23] width 327 height 18
paste input "pBX8H5ZMLskMqWMY3kMMaqWB"
type input "pBX8H5ZMLskMqWMY3kMMaqWB"
click at [352, 26] on button "search-icon" at bounding box center [358, 23] width 28 height 19
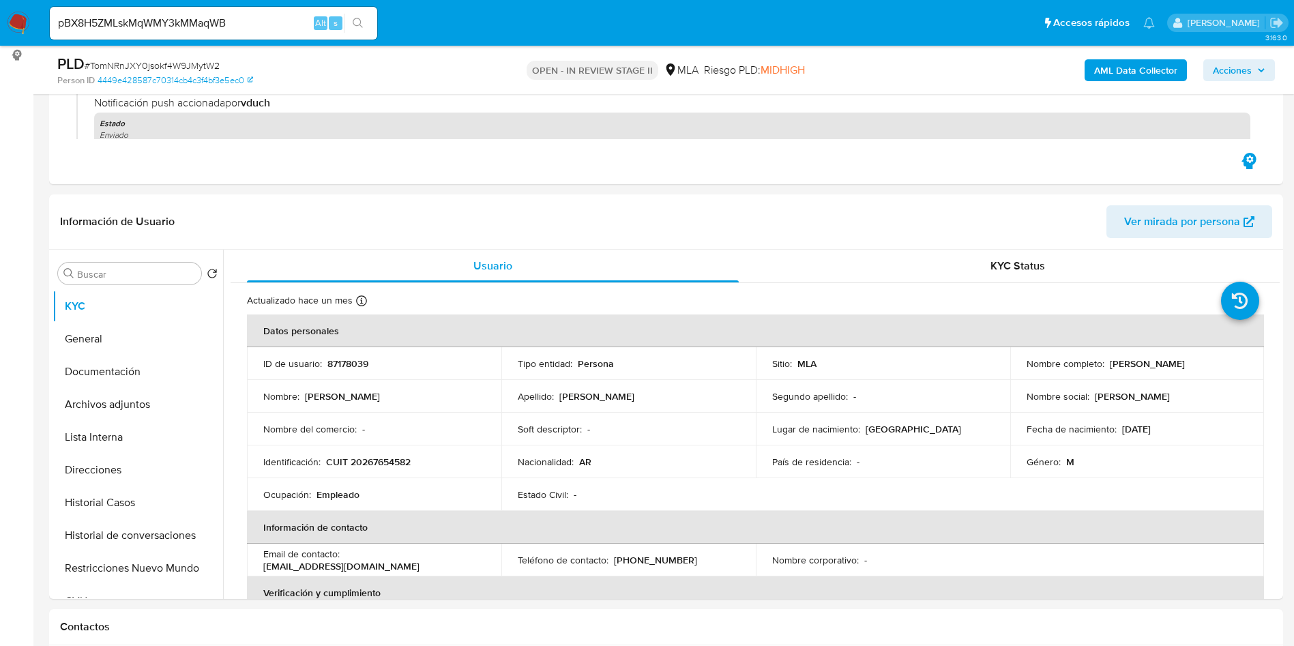
click at [263, 25] on input "pBX8H5ZMLskMqWMY3kMMaqWB" at bounding box center [213, 23] width 327 height 18
click at [349, 24] on button "search-icon" at bounding box center [358, 23] width 28 height 19
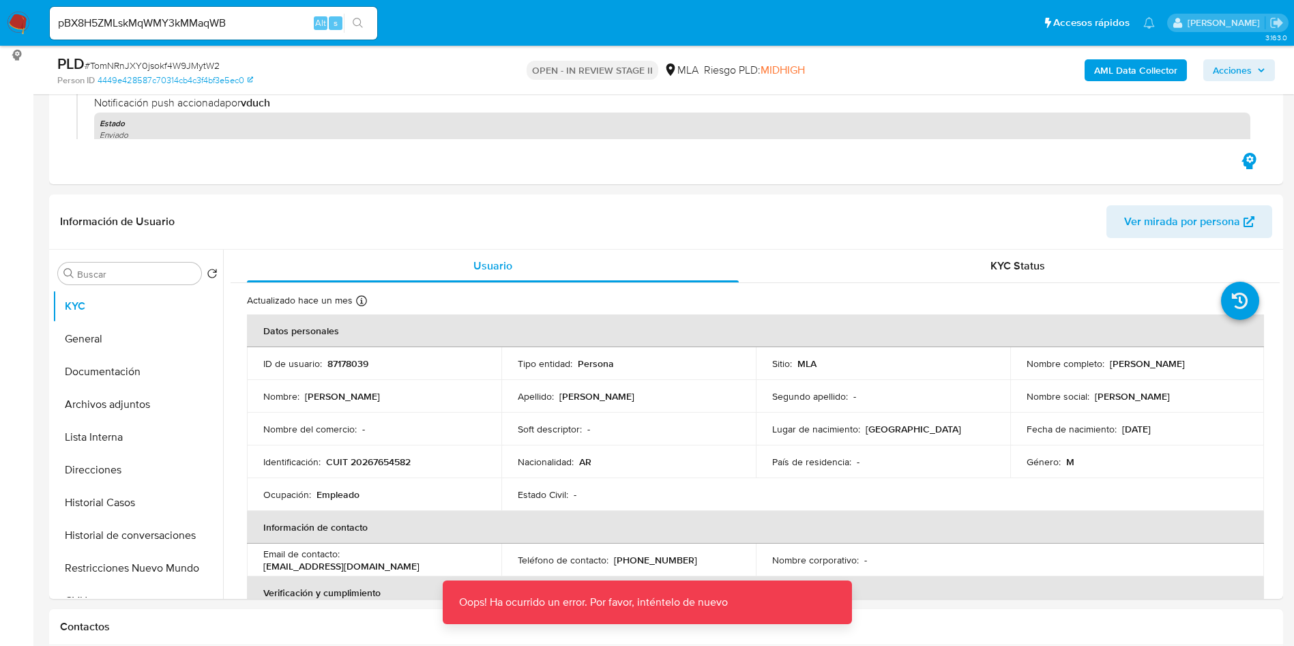
click at [261, 18] on input "pBX8H5ZMLskMqWMY3kMMaqWB" at bounding box center [213, 23] width 327 height 18
click at [361, 23] on icon "search-icon" at bounding box center [358, 23] width 11 height 11
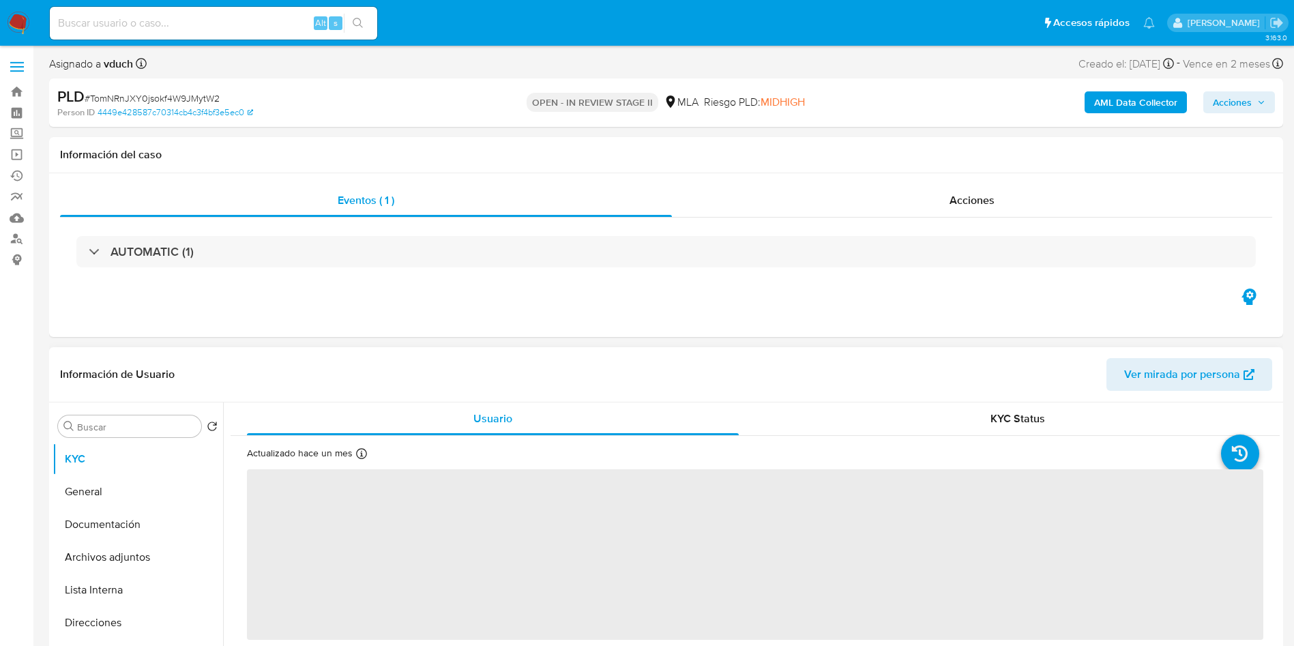
select select "10"
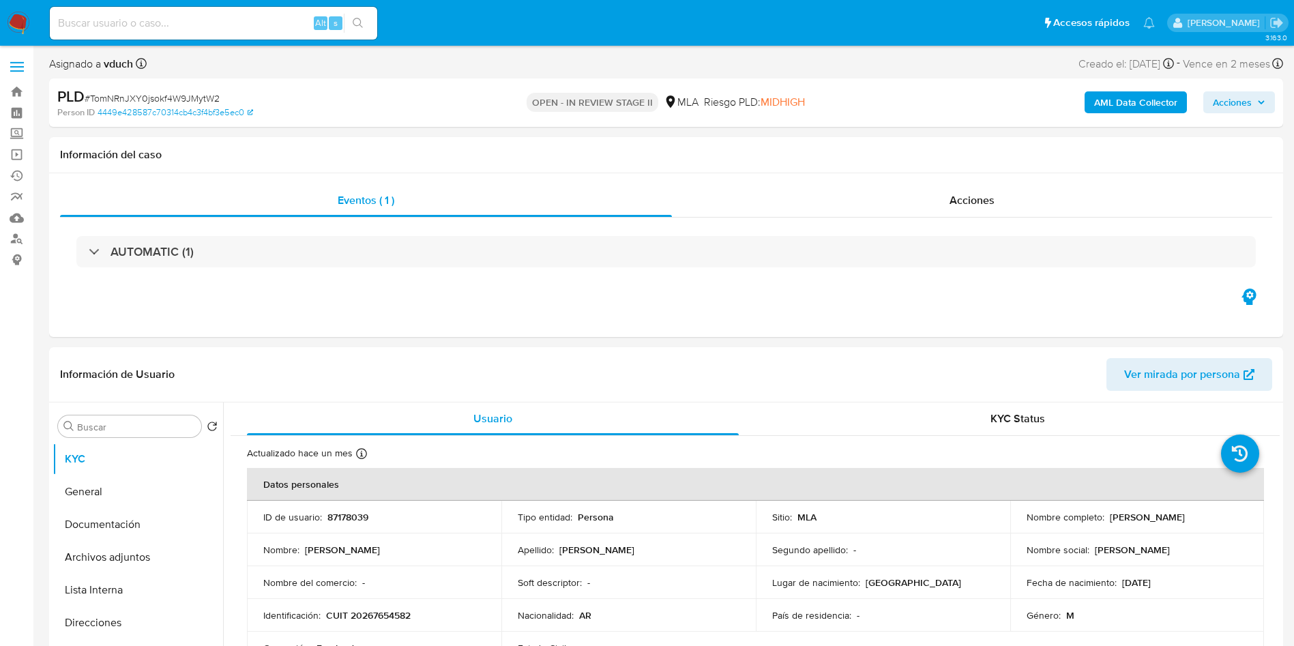
click at [198, 20] on input at bounding box center [213, 23] width 327 height 18
paste input "pBX8H5ZMLskMqWMY3kMMaqWB"
click at [374, 20] on input "pBX8H5ZMLskMqWMY3kMMaqWB" at bounding box center [213, 23] width 327 height 18
type input "pBX8H5ZMLskMqWMY3kMMaqWB"
click at [361, 21] on icon "search-icon" at bounding box center [358, 23] width 10 height 10
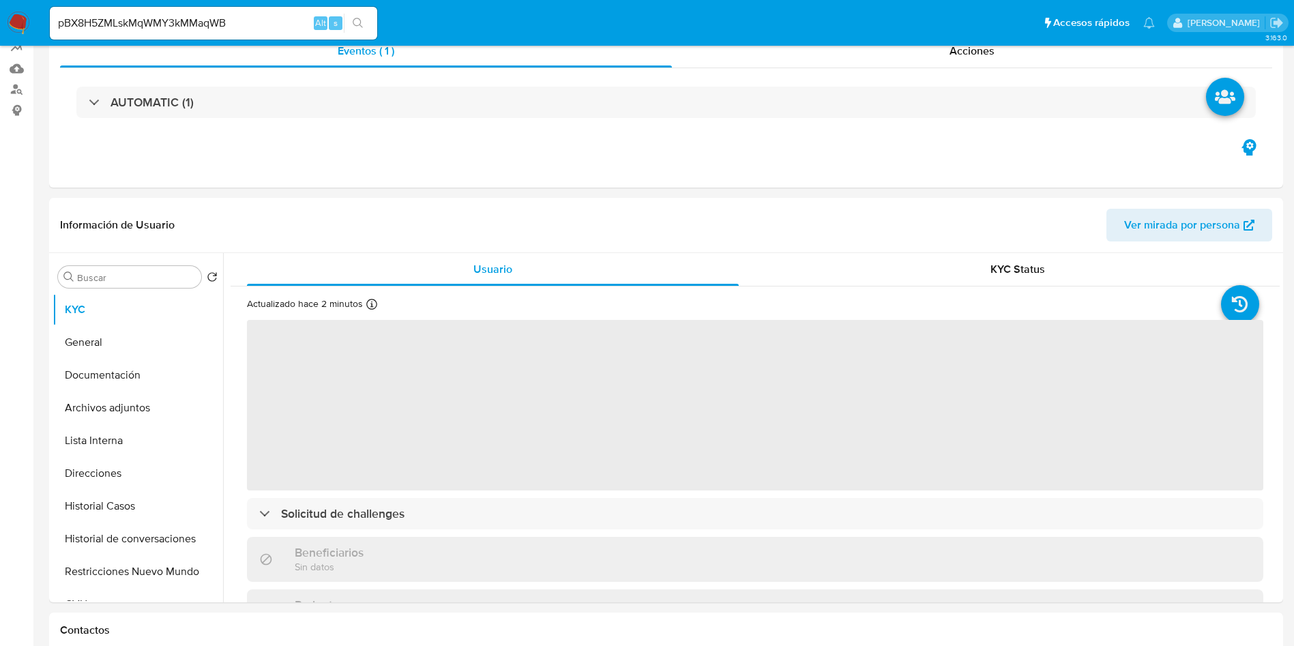
scroll to position [307, 0]
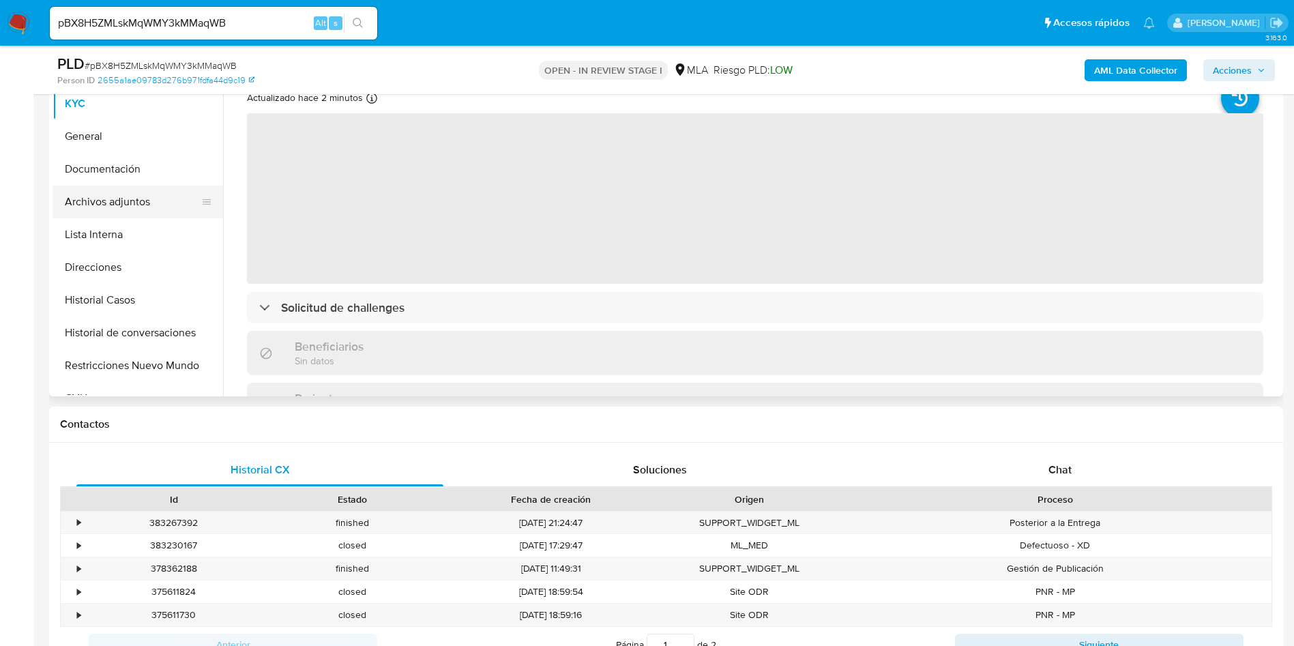
select select "10"
click at [99, 218] on button "Lista Interna" at bounding box center [133, 234] width 160 height 33
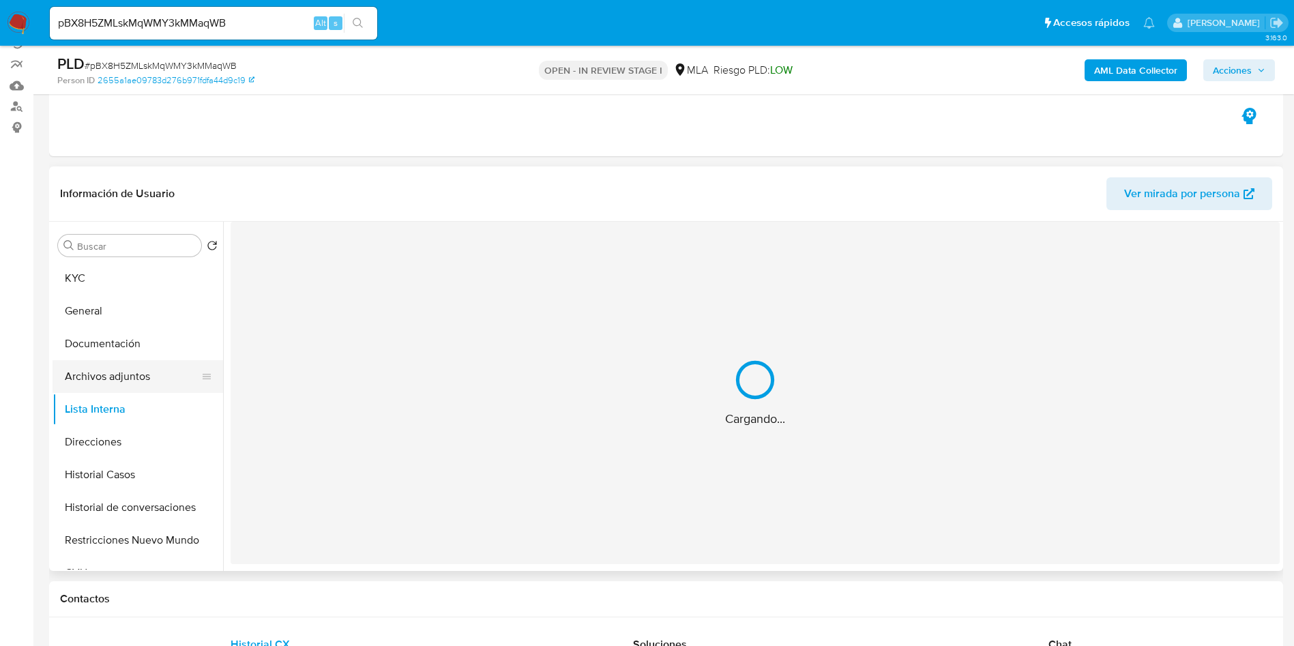
scroll to position [102, 0]
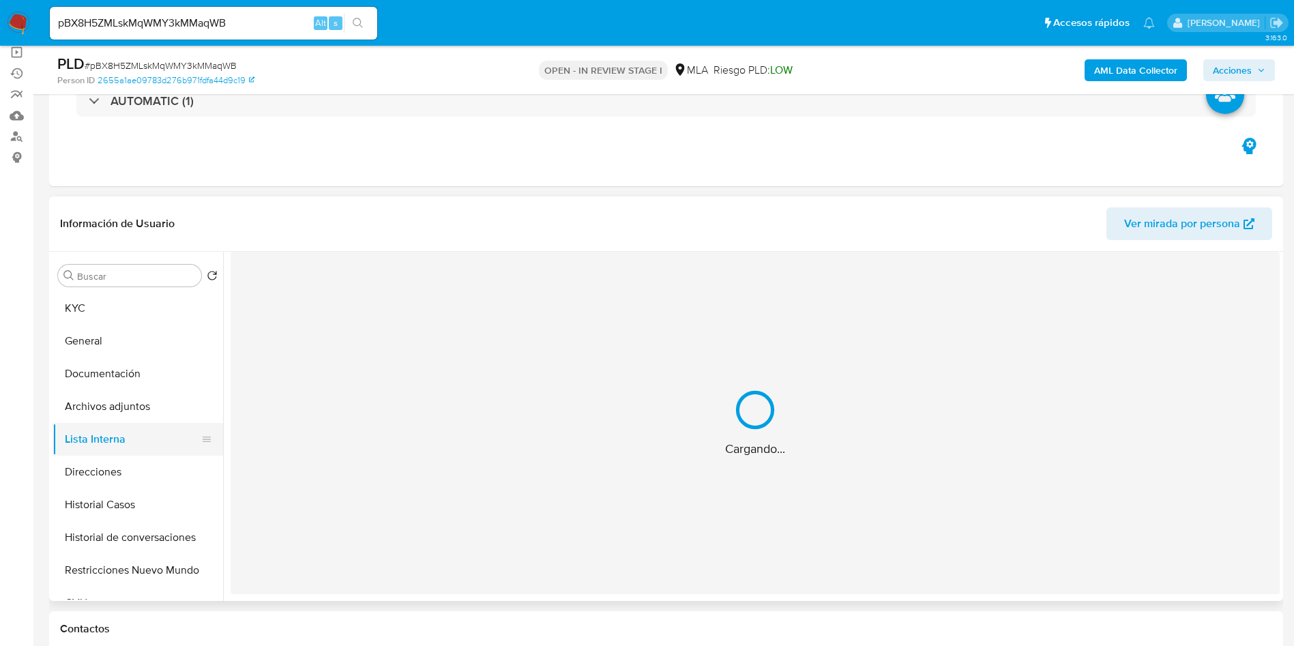
click at [179, 424] on button "Lista Interna" at bounding box center [133, 439] width 160 height 33
click at [212, 410] on button "Archivos adjuntos" at bounding box center [133, 406] width 160 height 33
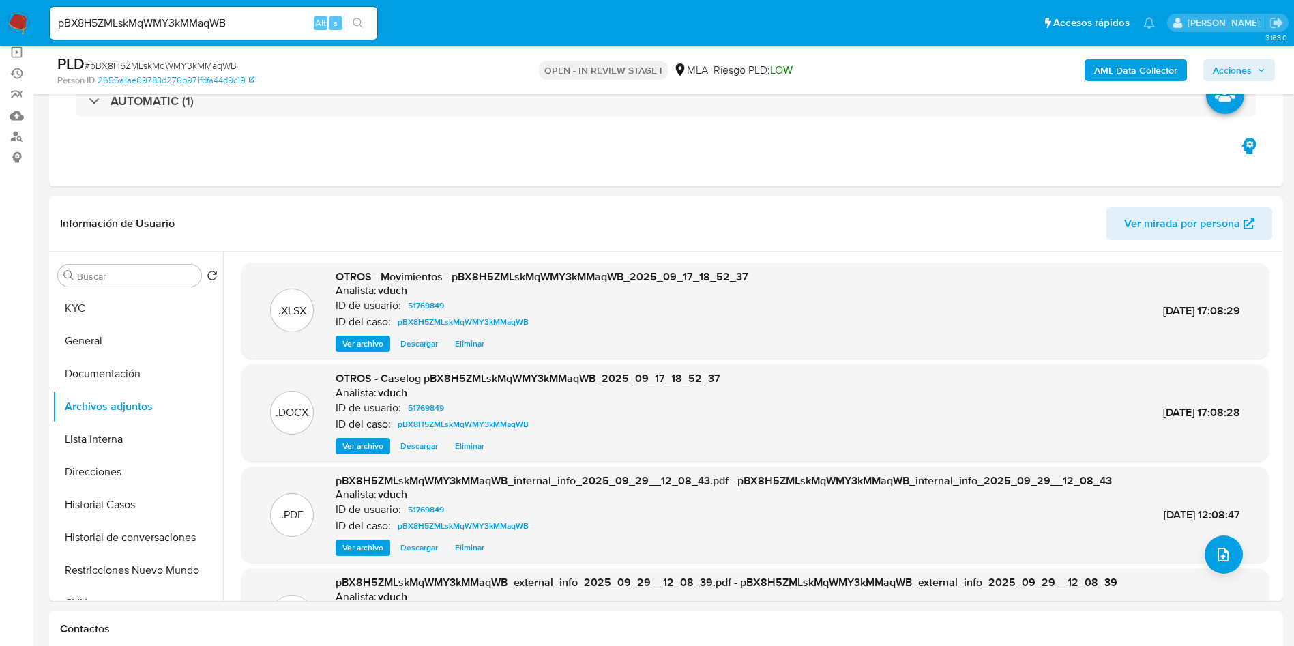
click at [862, 72] on span "Acciones" at bounding box center [1232, 70] width 39 height 22
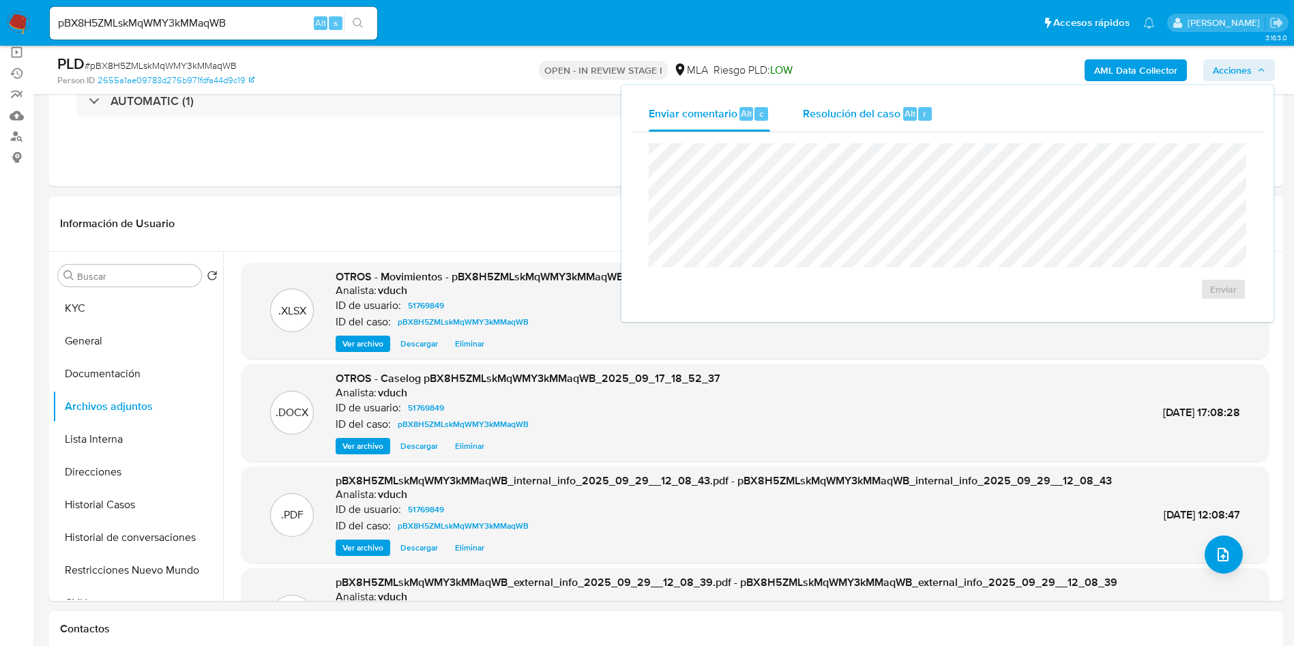
click at [862, 108] on span "Resolución del caso" at bounding box center [852, 113] width 98 height 16
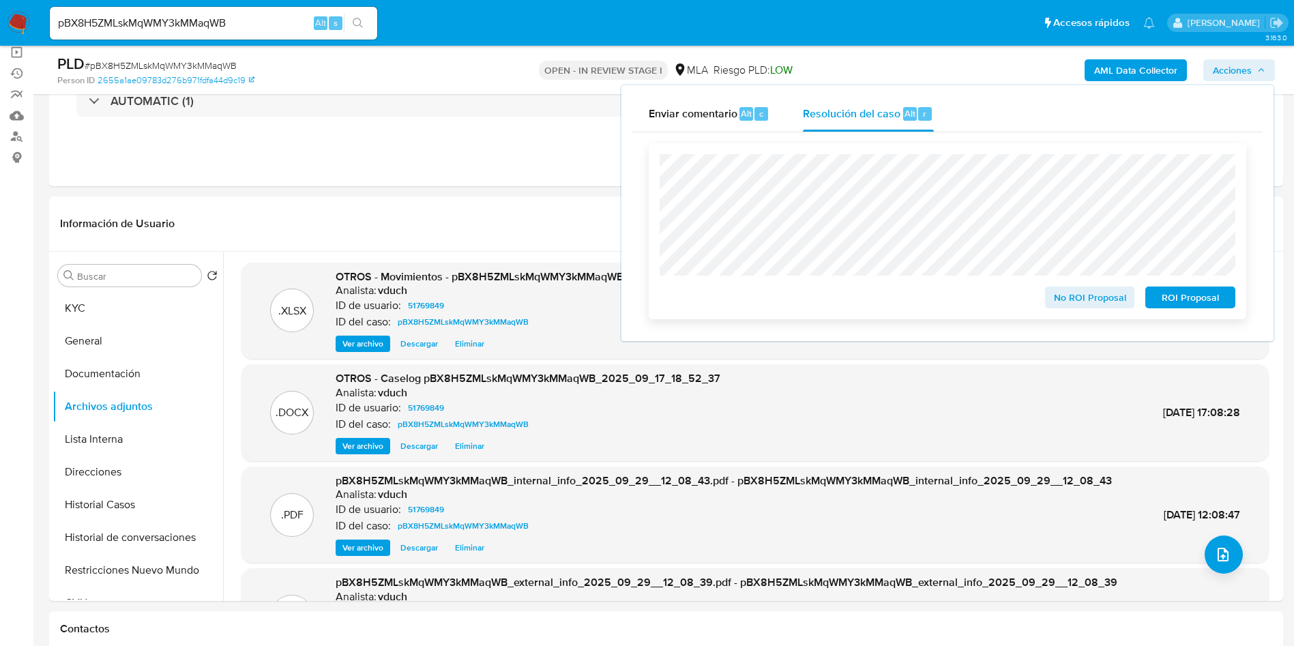
click at [862, 304] on span "ROI Proposal" at bounding box center [1190, 297] width 71 height 19
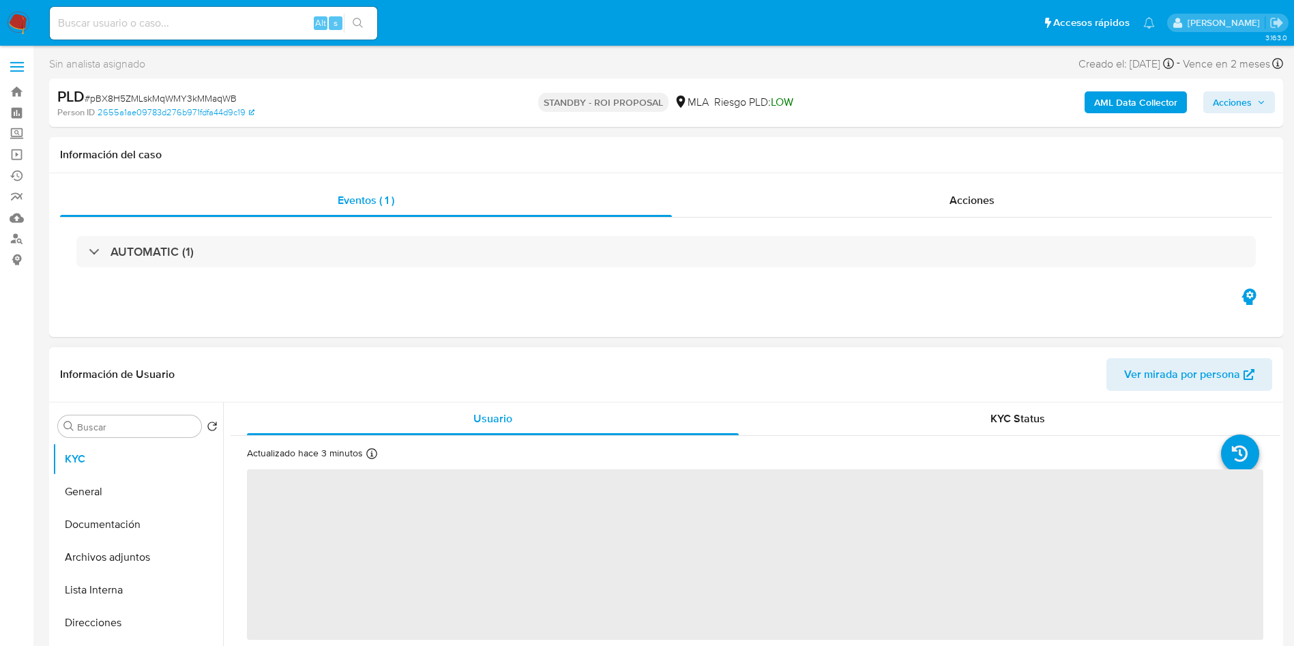
select select "10"
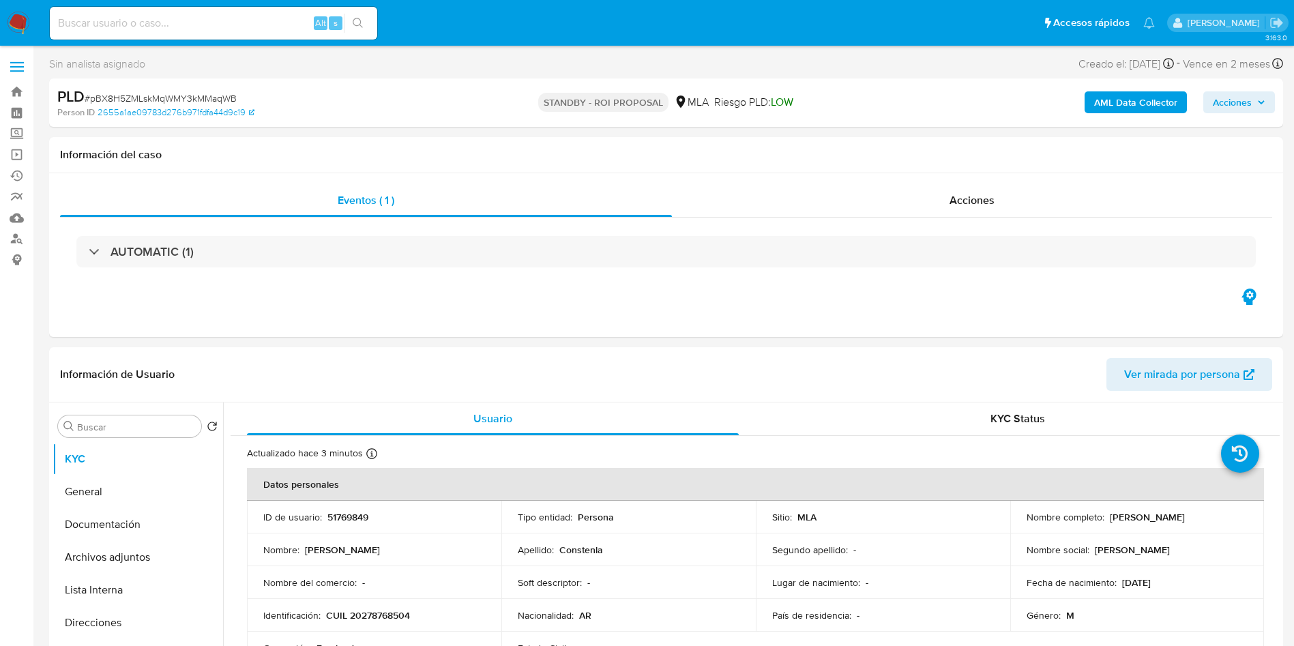
click at [250, 18] on input at bounding box center [213, 23] width 327 height 18
paste input "w6TaiRZ990Z1GyMXNFnrxy4O"
type input "w6TaiRZ990Z1GyMXNFnrxy4O"
click at [354, 21] on icon "search-icon" at bounding box center [358, 23] width 11 height 11
click at [359, 18] on icon "search-icon" at bounding box center [358, 23] width 11 height 11
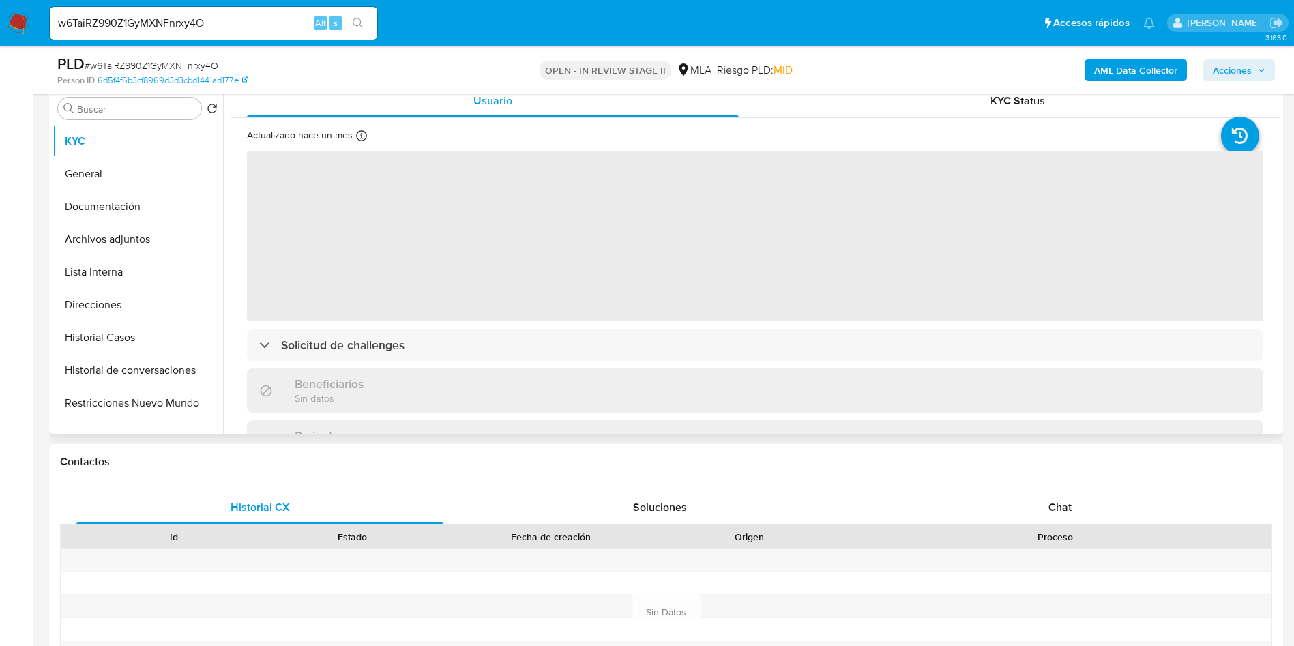
scroll to position [307, 0]
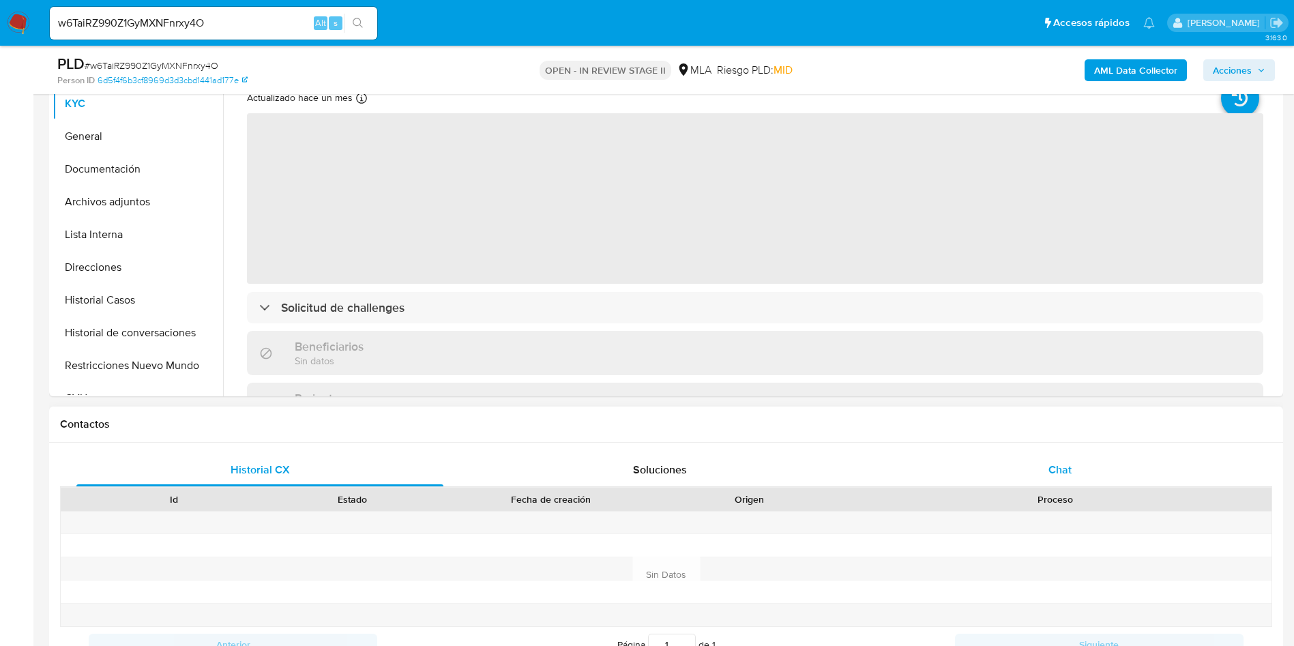
click at [1051, 468] on span "Chat" at bounding box center [1059, 470] width 23 height 16
select select "10"
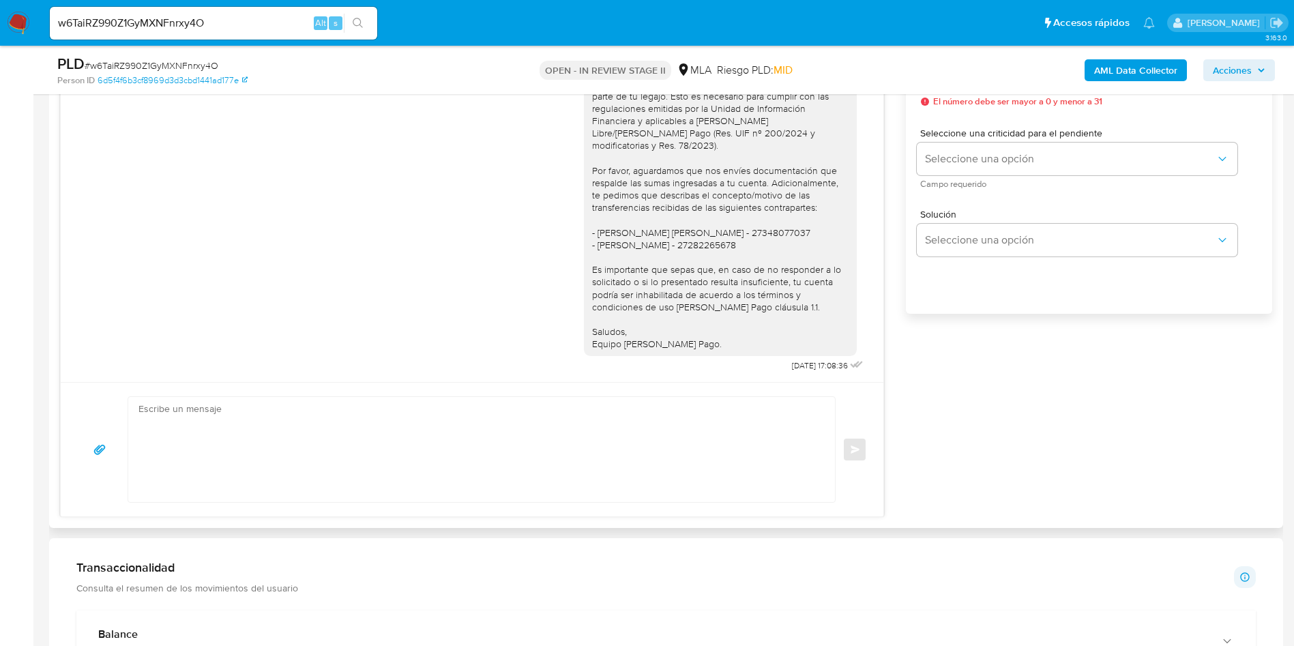
scroll to position [716, 0]
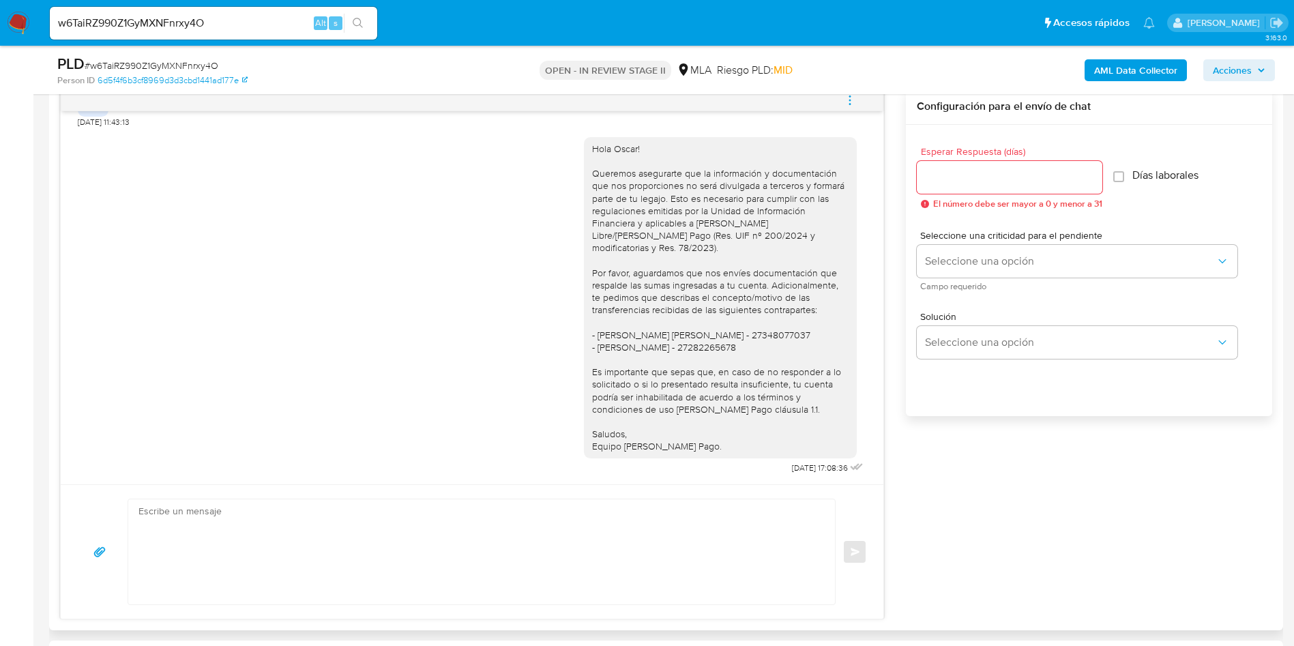
click at [850, 103] on icon "menu-action" at bounding box center [849, 103] width 1 height 1
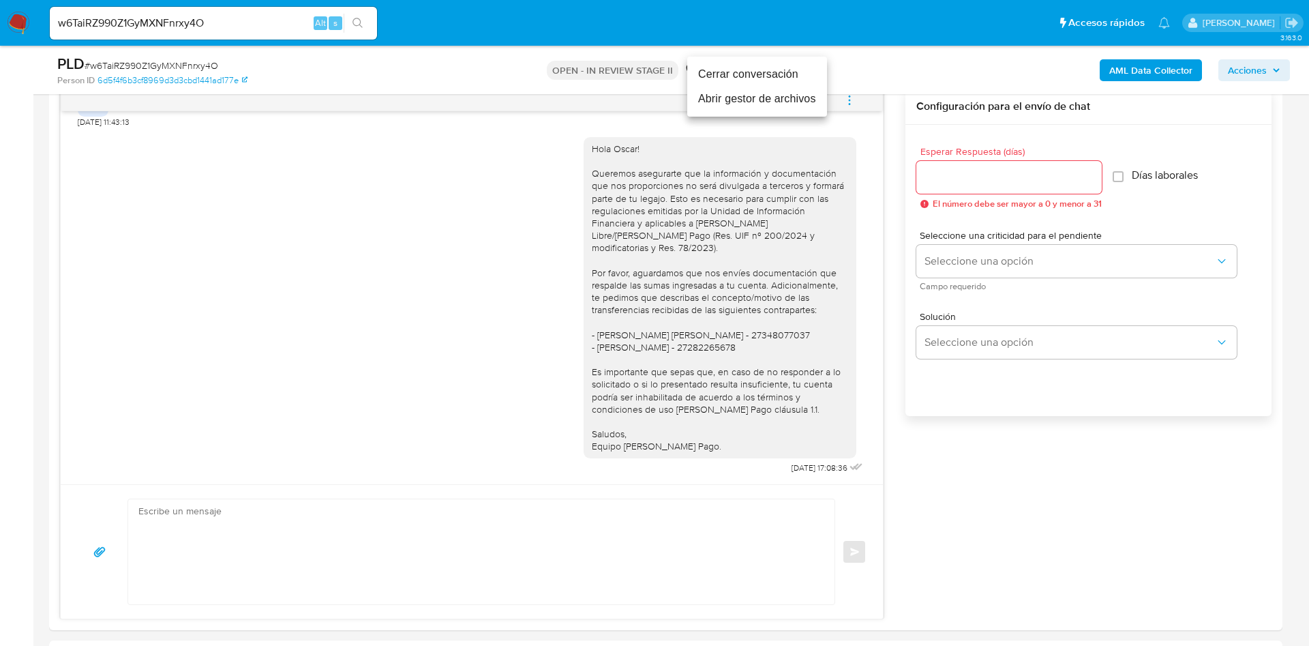
click at [784, 80] on li "Cerrar conversación" at bounding box center [757, 74] width 140 height 25
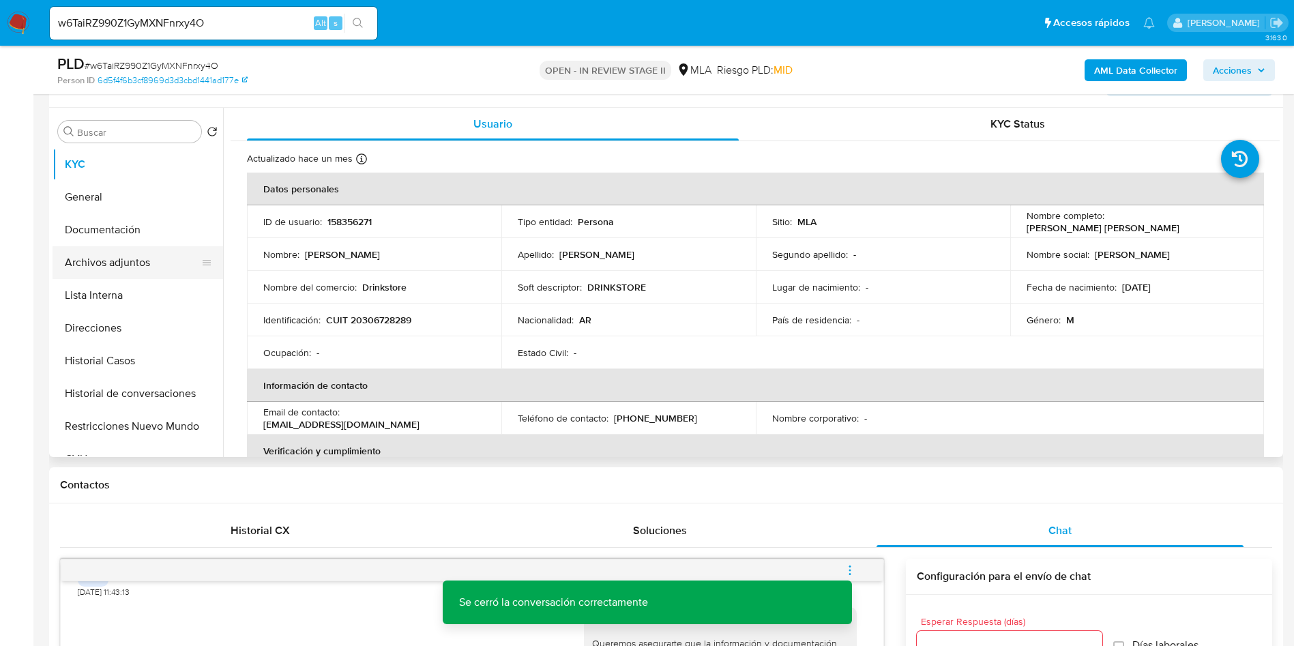
scroll to position [205, 0]
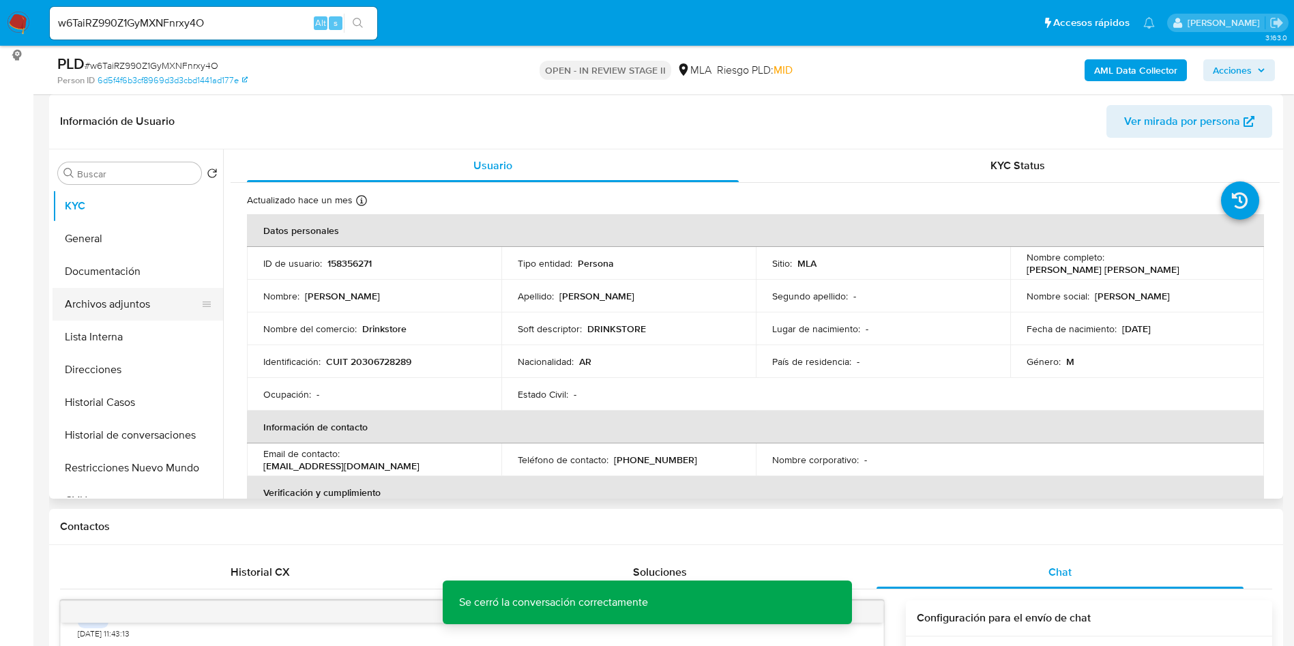
click at [140, 302] on button "Archivos adjuntos" at bounding box center [133, 304] width 160 height 33
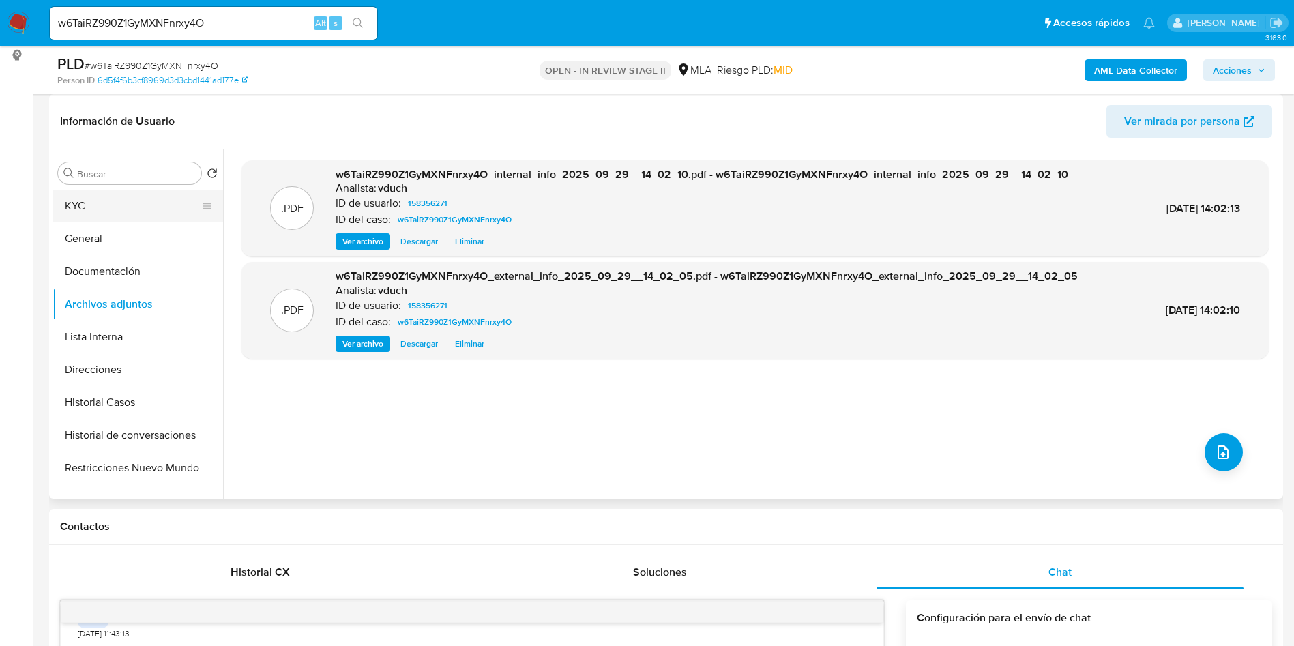
click at [92, 209] on button "KYC" at bounding box center [133, 206] width 160 height 33
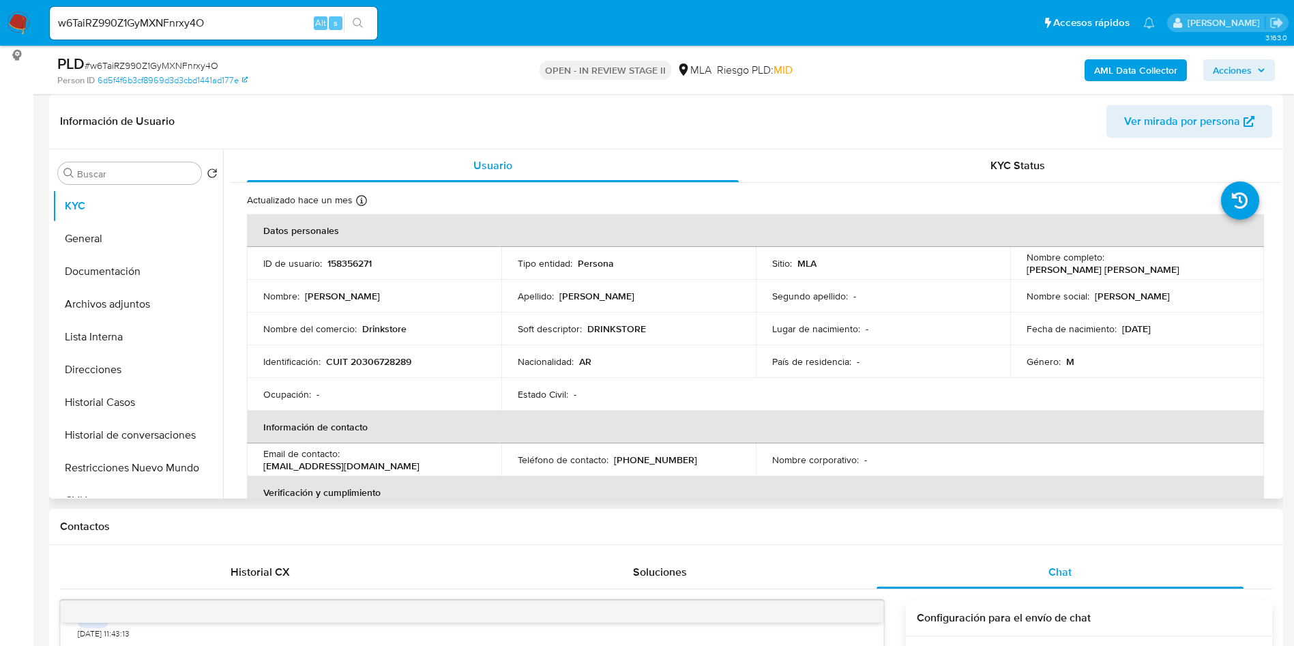
click at [333, 257] on p "158356271" at bounding box center [349, 263] width 44 height 12
copy p "158356271"
click at [685, 278] on td "Tipo entidad : Persona" at bounding box center [628, 263] width 254 height 33
drag, startPoint x: 767, startPoint y: 209, endPoint x: 795, endPoint y: 290, distance: 85.2
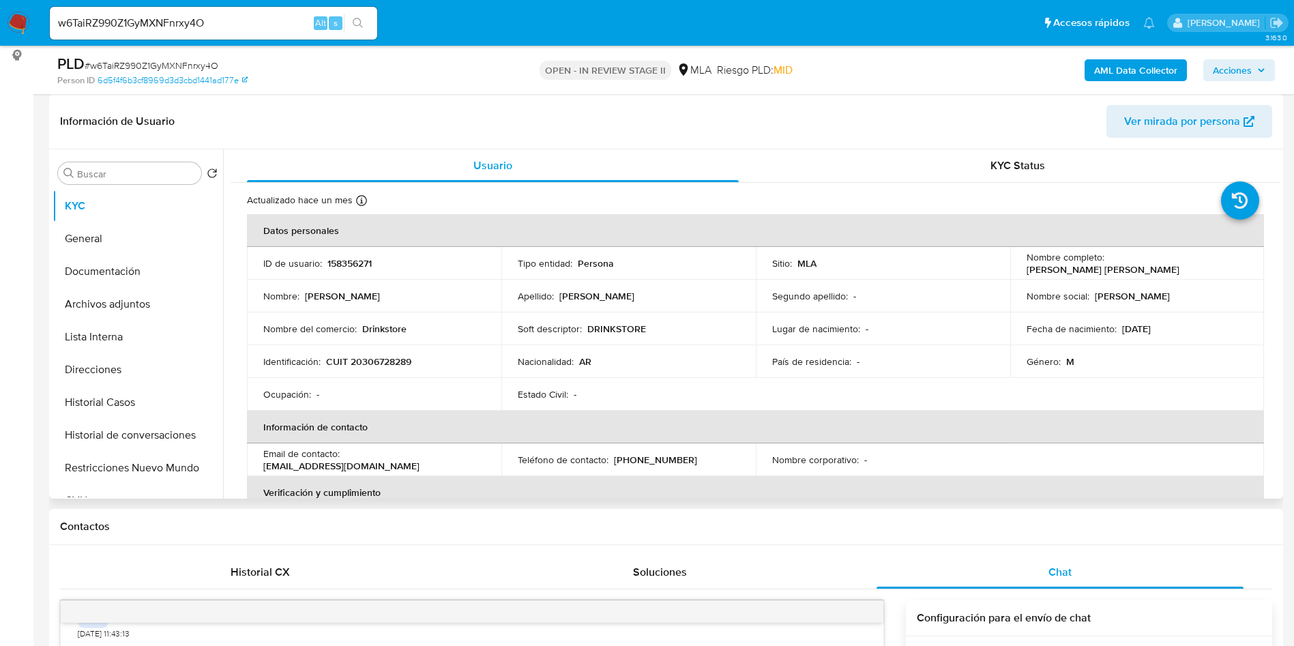
click at [767, 209] on div "Actualizado hace un mes Creado: [DATE] 23:09:56 Actualizado: [DATE] 06:45:18" at bounding box center [738, 203] width 982 height 18
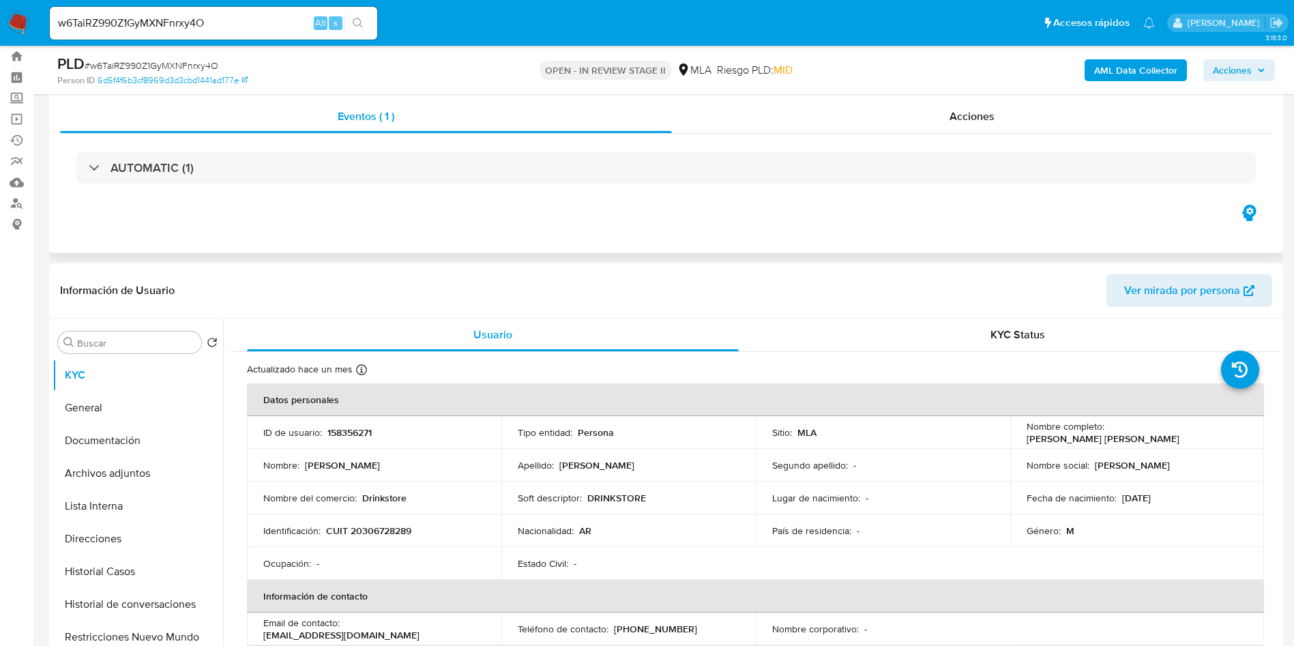
scroll to position [0, 0]
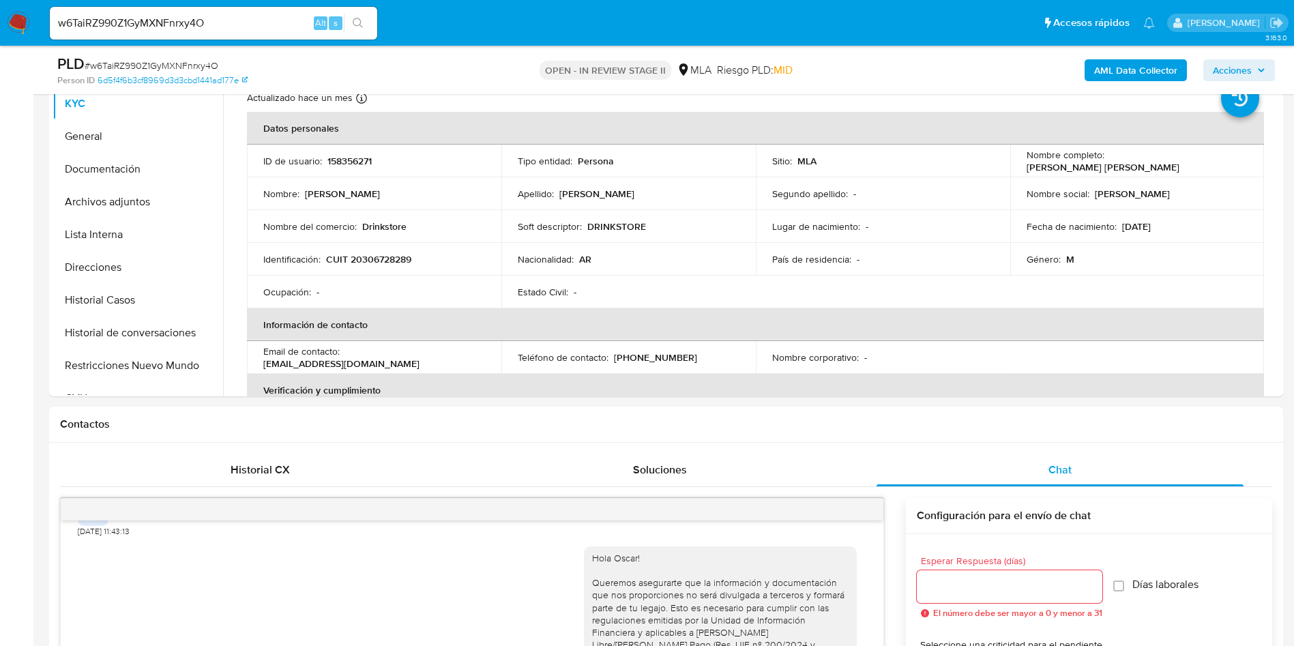
click at [152, 200] on button "Archivos adjuntos" at bounding box center [138, 202] width 171 height 33
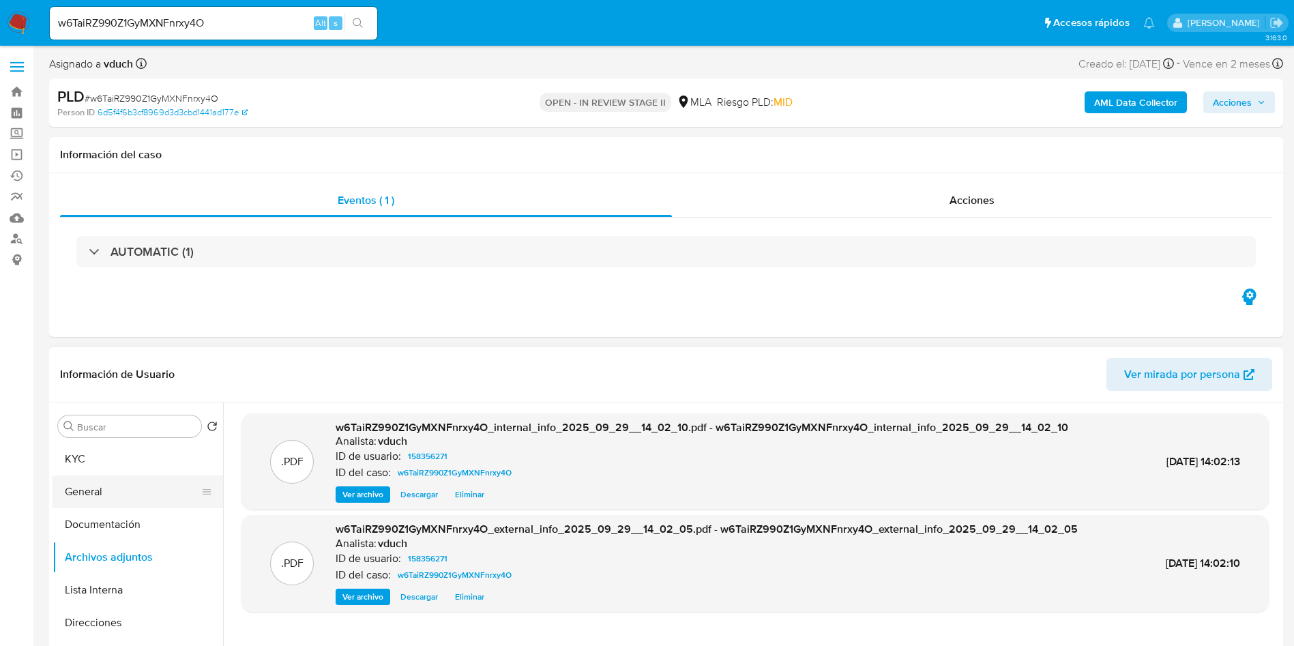
click at [101, 475] on button "General" at bounding box center [133, 491] width 160 height 33
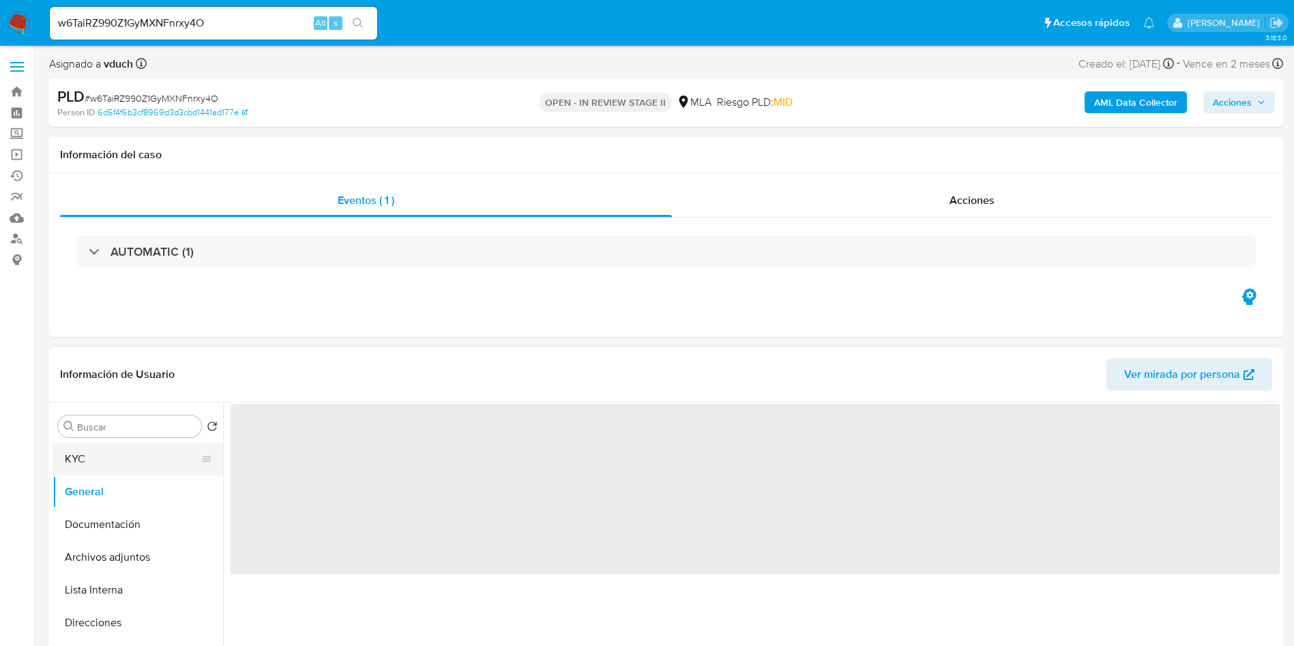
click at [94, 456] on button "KYC" at bounding box center [133, 459] width 160 height 33
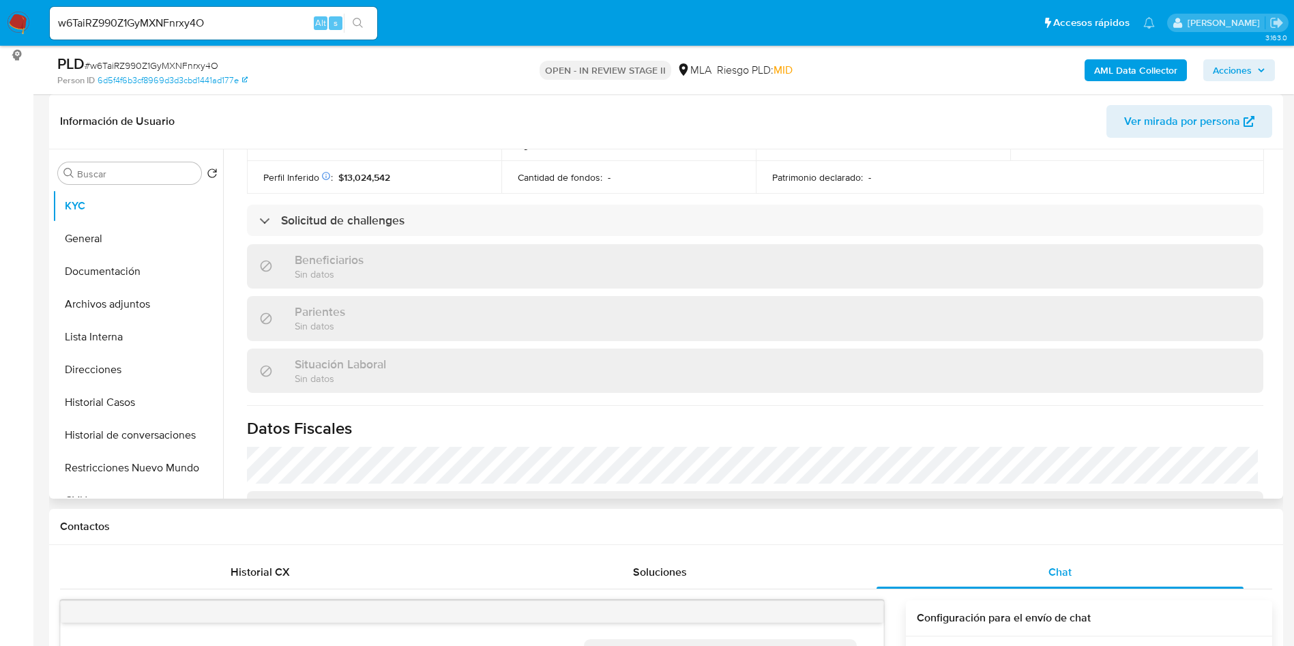
scroll to position [752, 0]
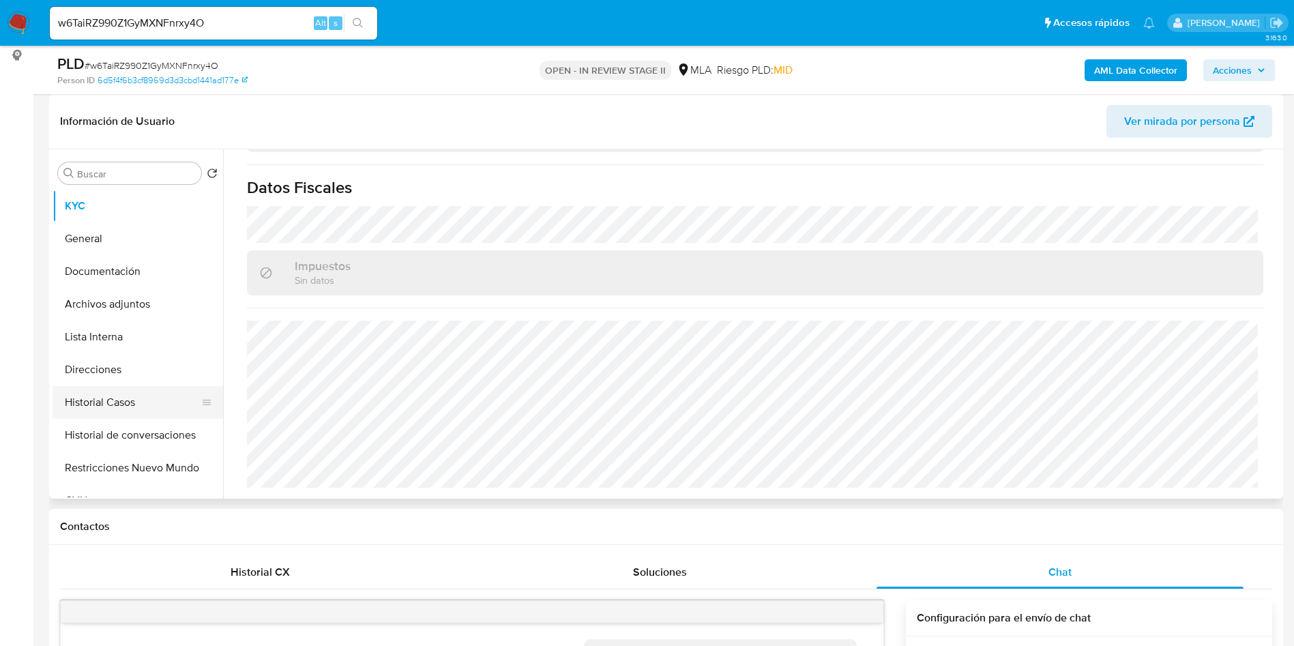
click at [119, 386] on button "Historial Casos" at bounding box center [133, 402] width 160 height 33
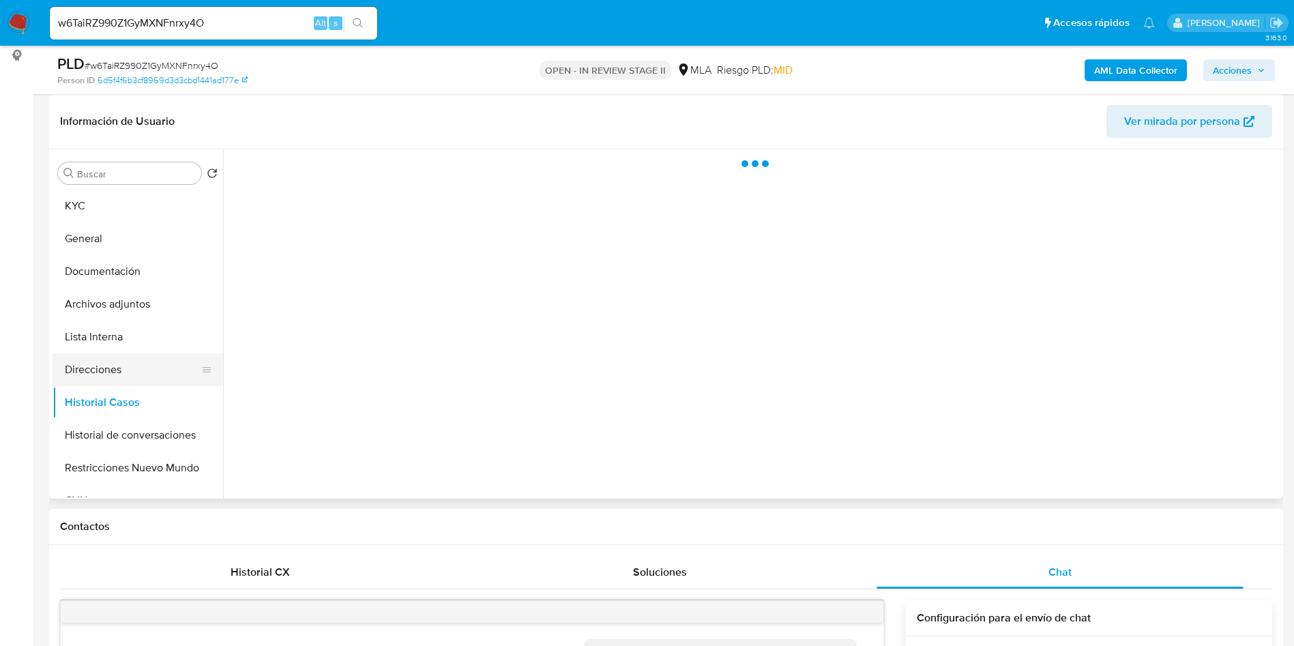
scroll to position [0, 0]
click at [131, 379] on button "Direcciones" at bounding box center [133, 369] width 160 height 33
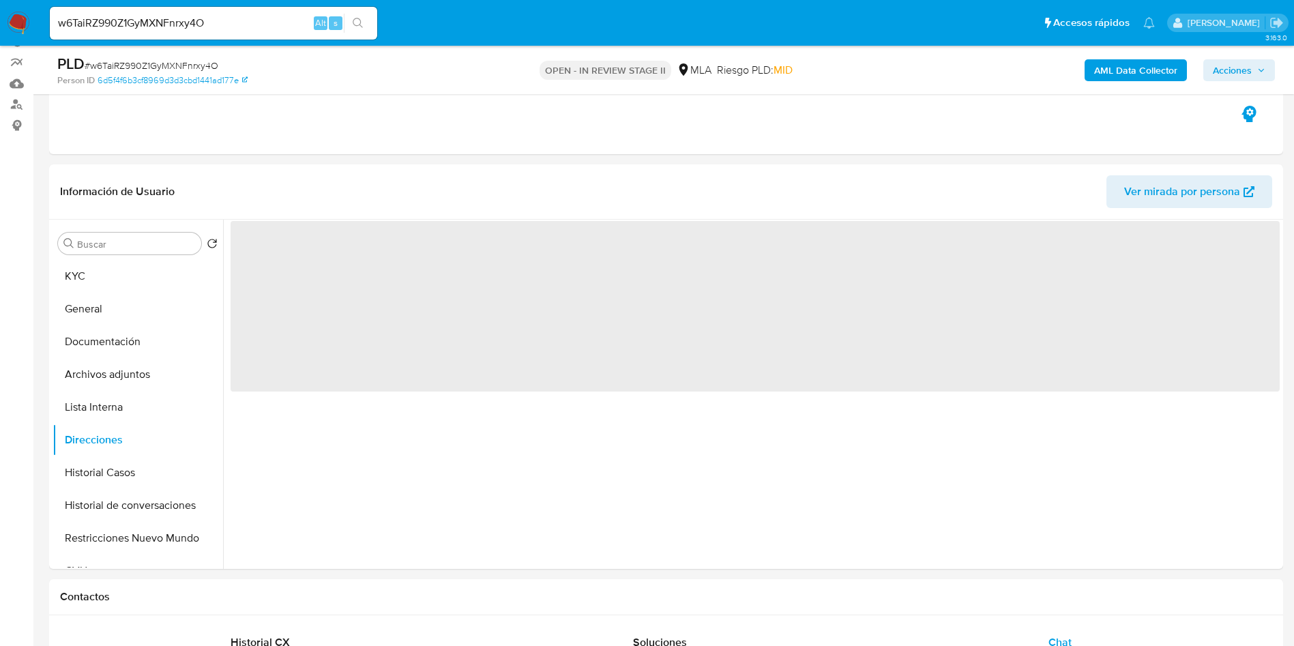
scroll to position [102, 0]
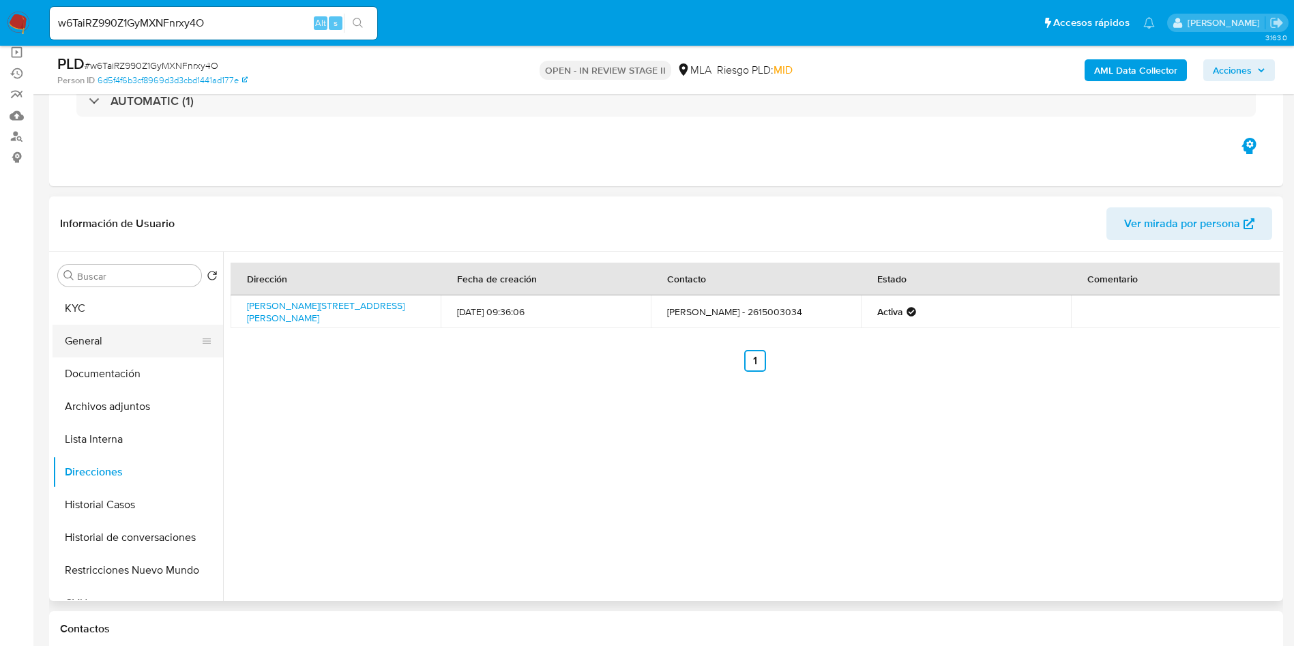
click at [125, 325] on button "General" at bounding box center [133, 341] width 160 height 33
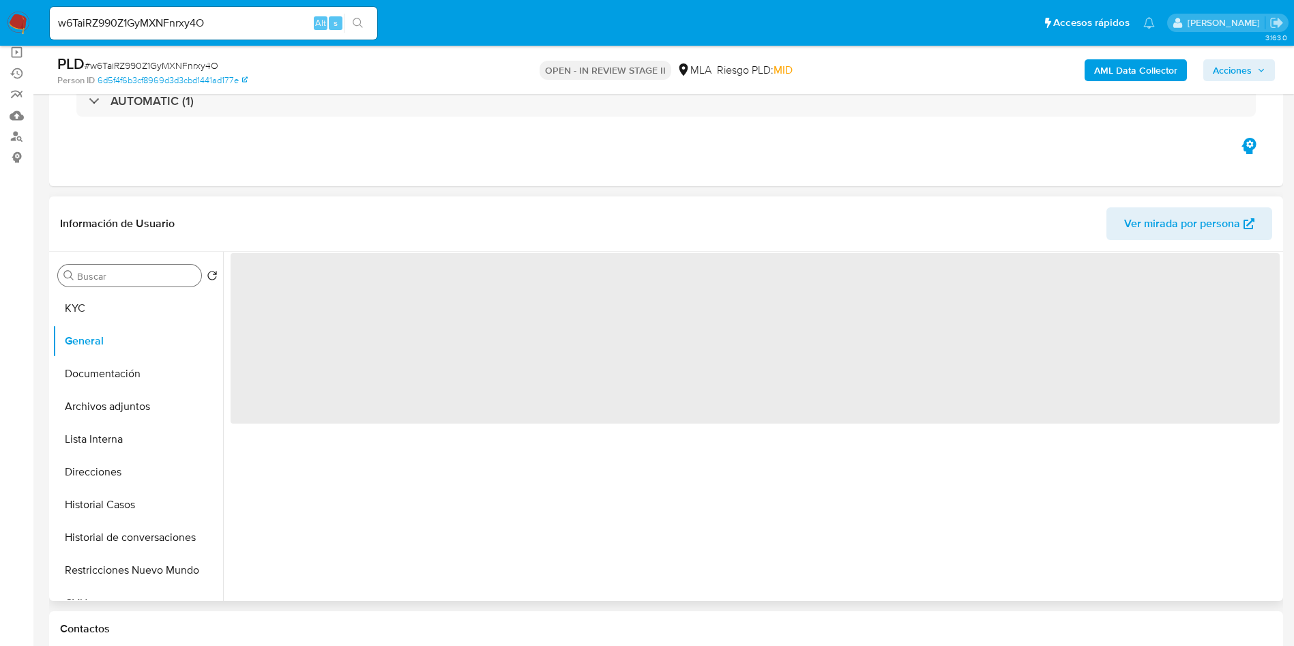
click at [141, 284] on div "Buscar" at bounding box center [129, 276] width 143 height 22
click at [156, 310] on button "KYC" at bounding box center [133, 308] width 160 height 33
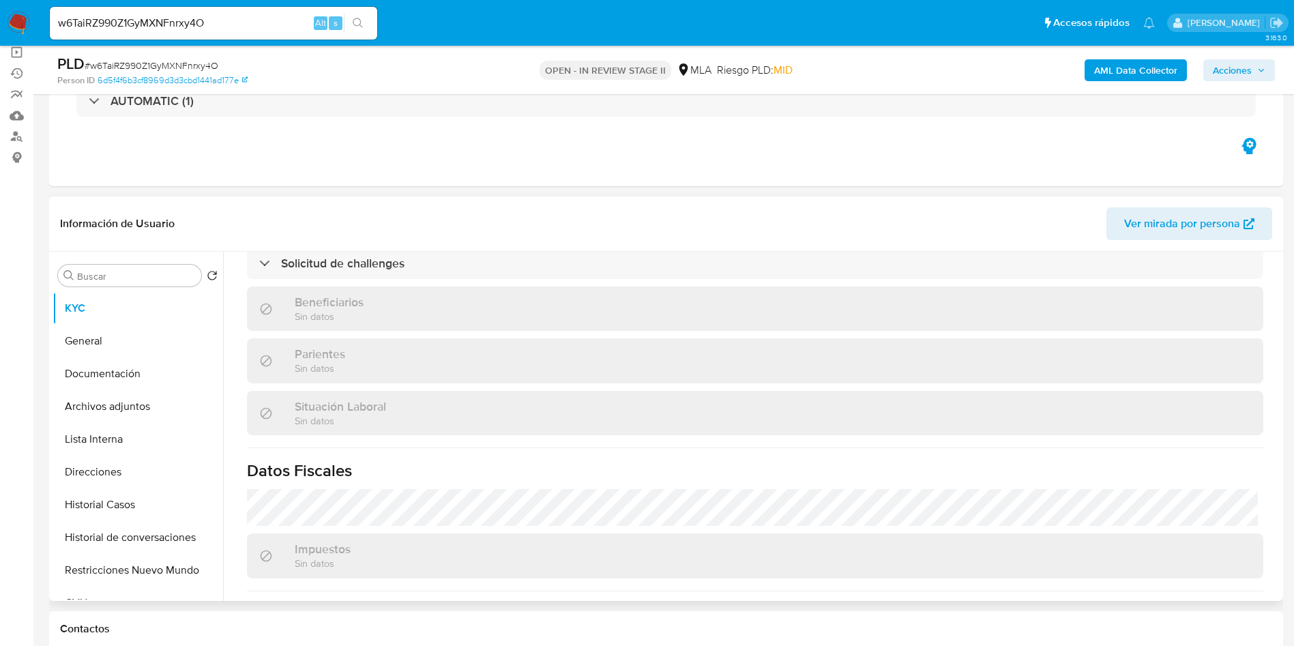
scroll to position [430, 0]
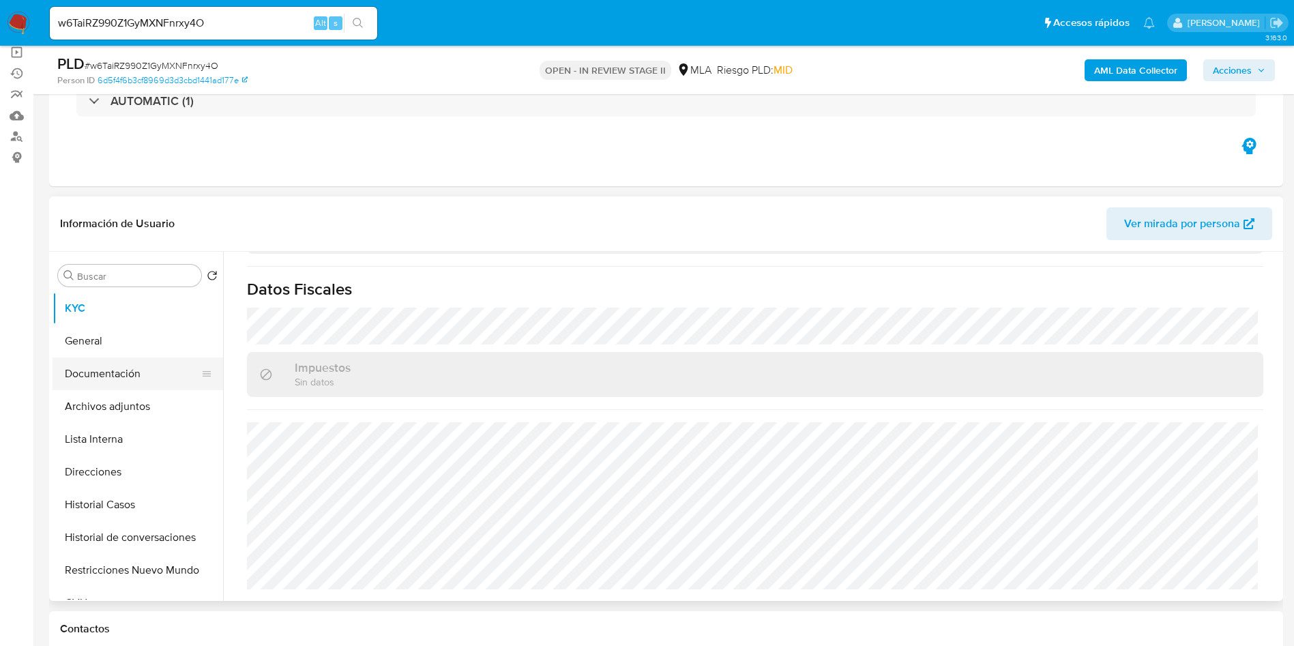
click at [124, 388] on button "Documentación" at bounding box center [133, 373] width 160 height 33
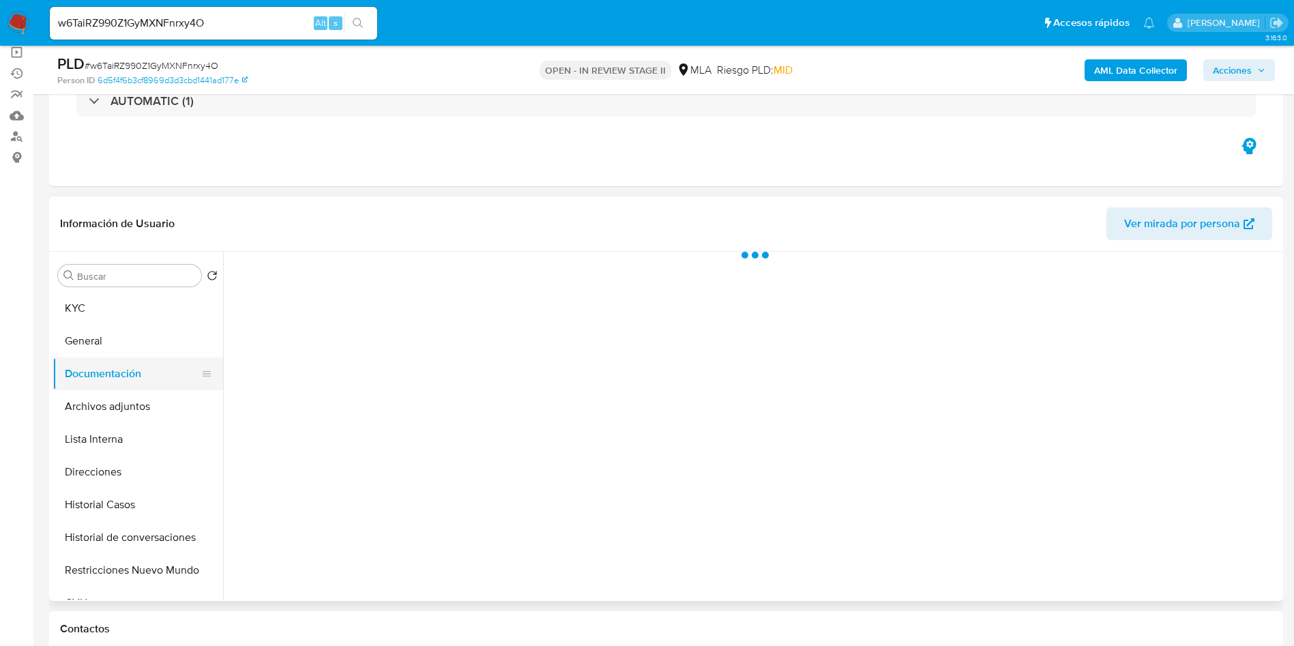
scroll to position [0, 0]
click at [132, 378] on button "Documentación" at bounding box center [133, 373] width 160 height 33
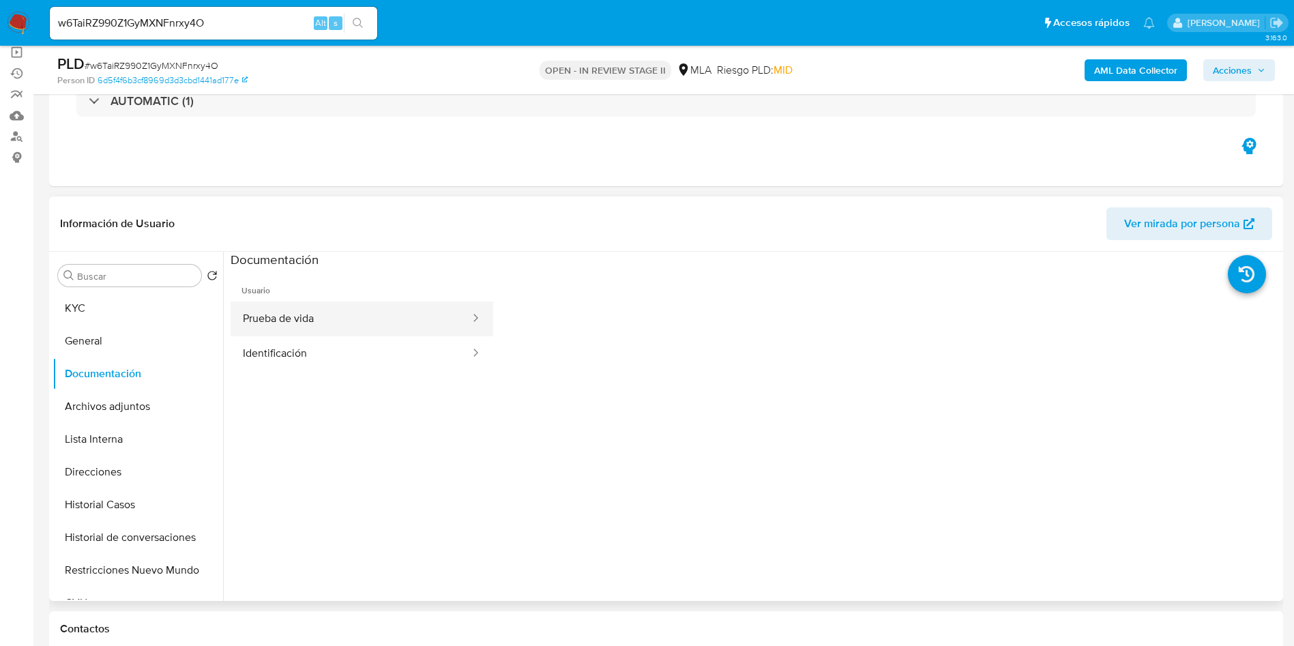
click at [332, 312] on button "Prueba de vida" at bounding box center [351, 318] width 241 height 35
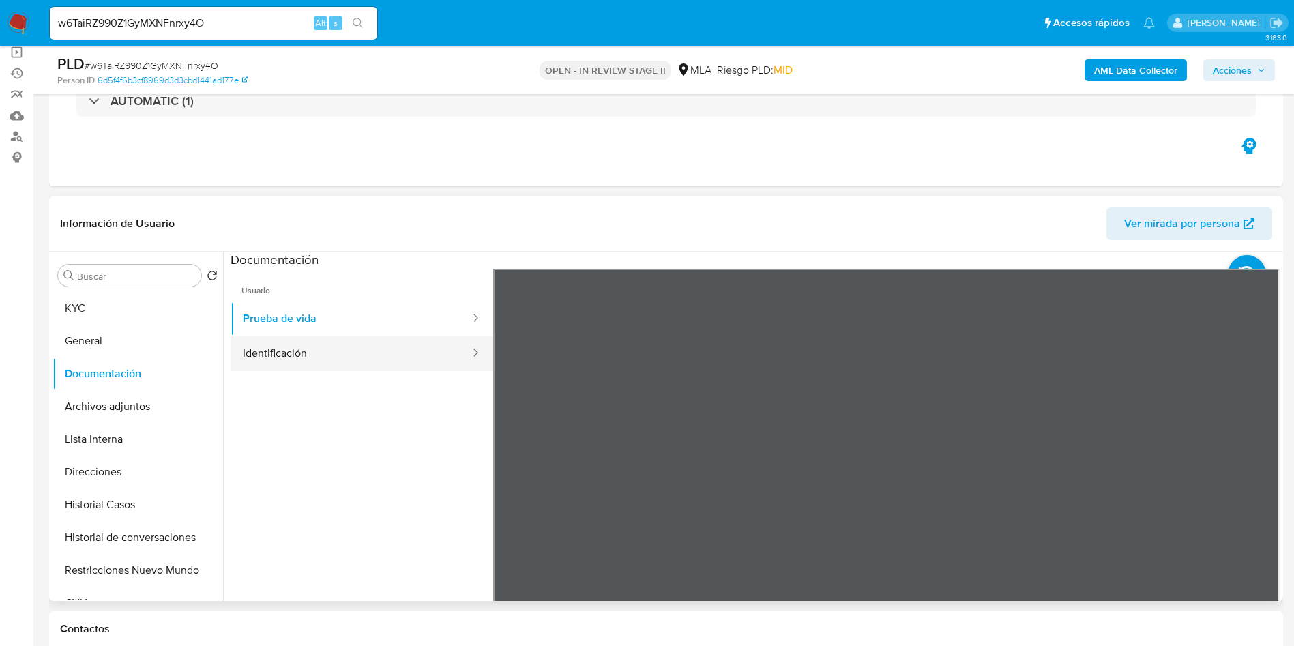
click at [316, 356] on button "Identificación" at bounding box center [351, 353] width 241 height 35
click at [1254, 486] on icon at bounding box center [1262, 490] width 27 height 27
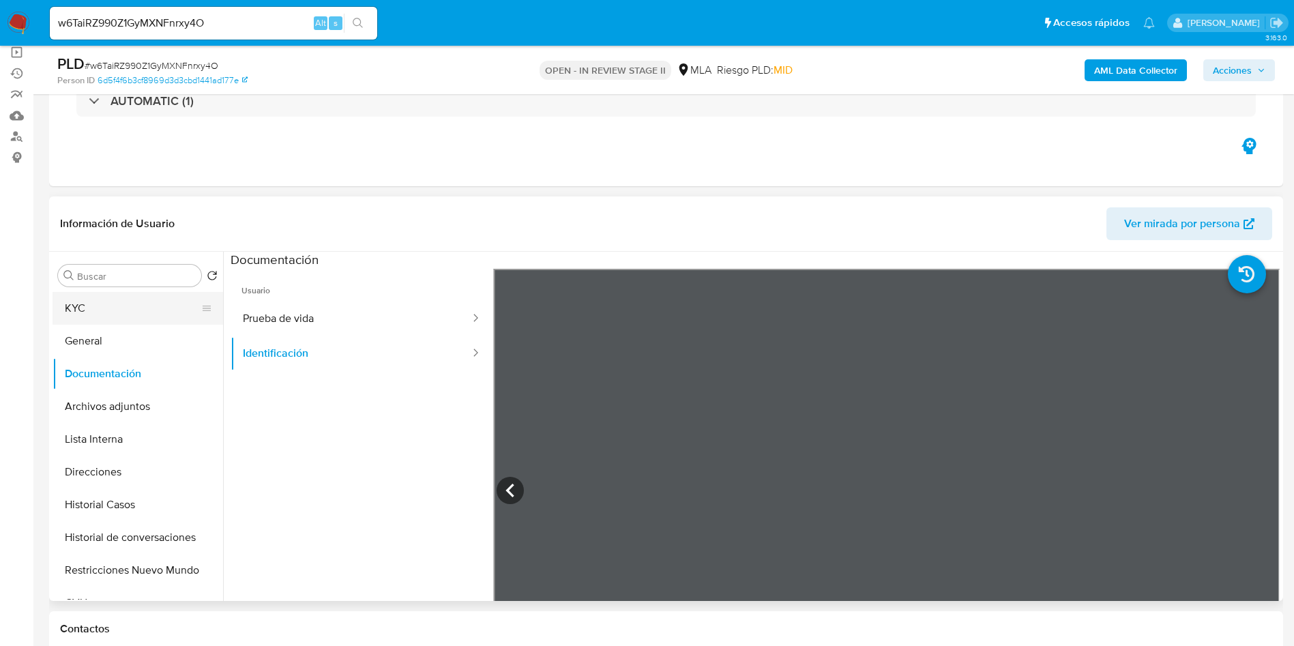
click at [140, 297] on button "KYC" at bounding box center [133, 308] width 160 height 33
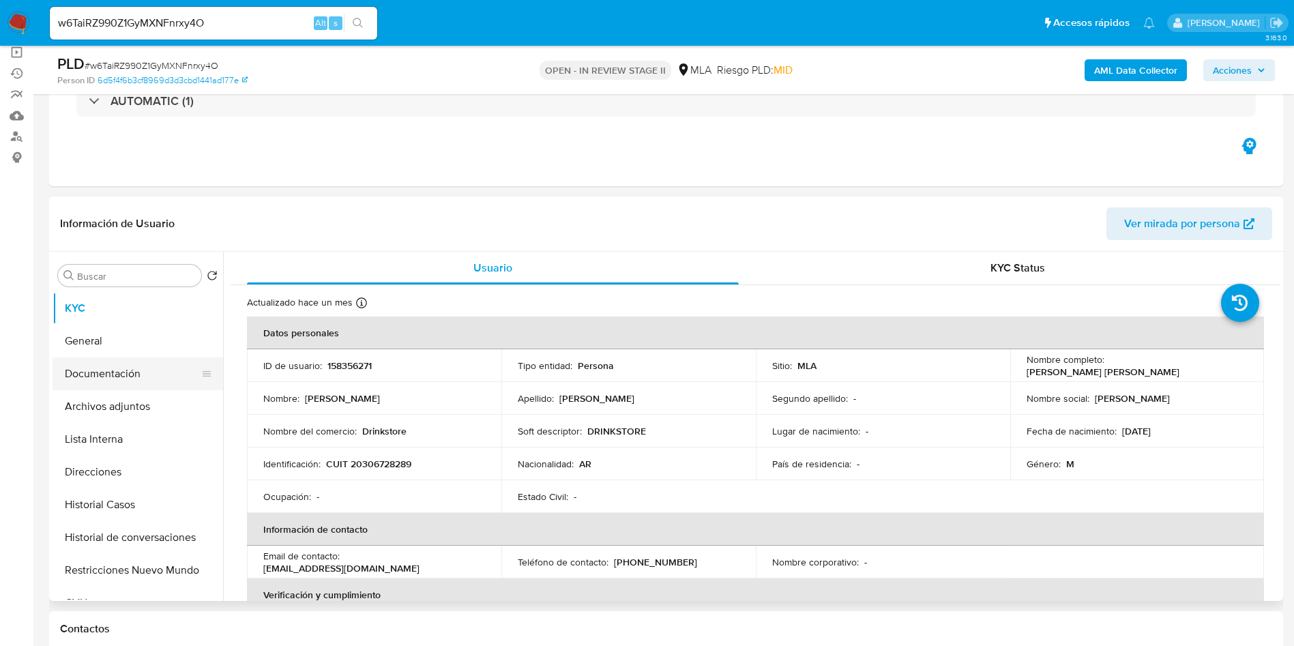
click at [193, 423] on button "Lista Interna" at bounding box center [138, 439] width 171 height 33
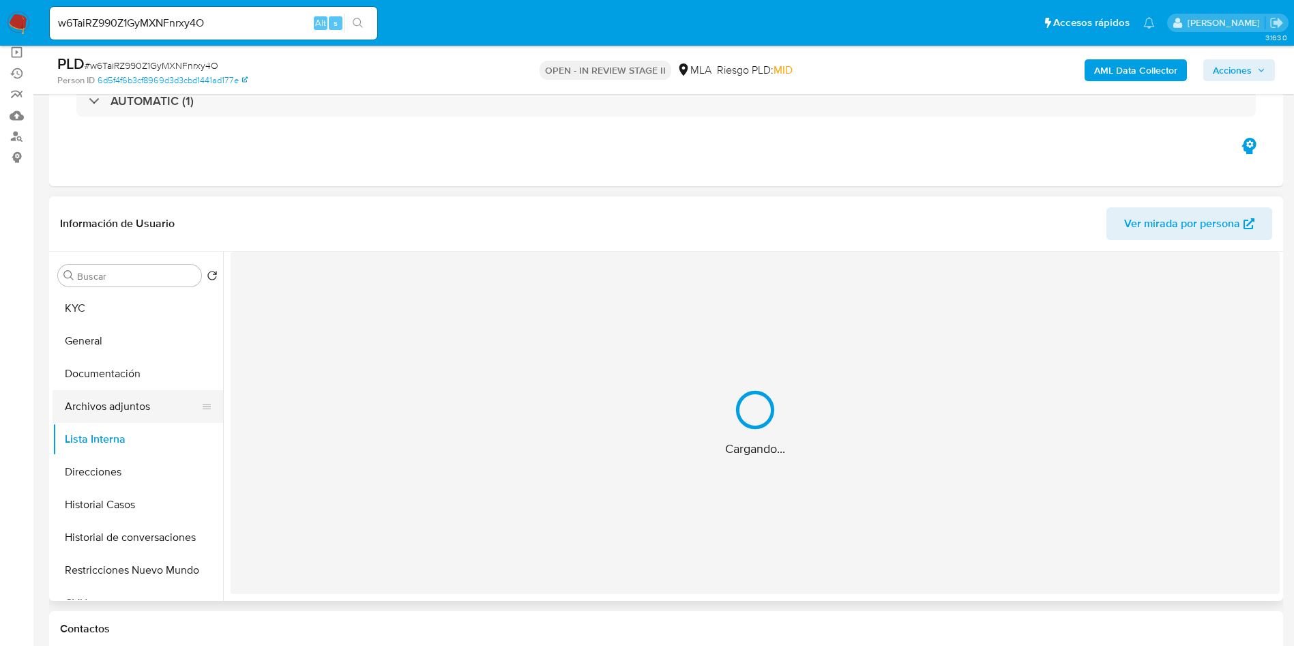
click at [122, 396] on button "Archivos adjuntos" at bounding box center [133, 406] width 160 height 33
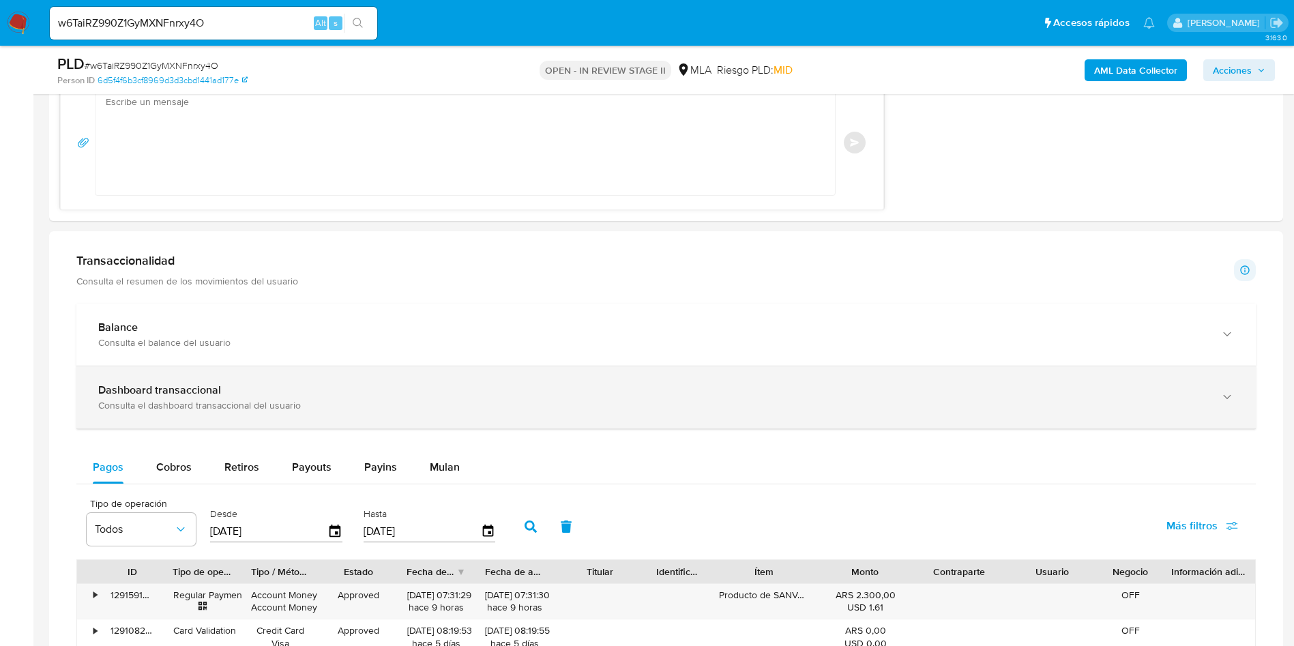
click at [179, 400] on div "Consulta el dashboard transaccional del usuario" at bounding box center [652, 405] width 1108 height 12
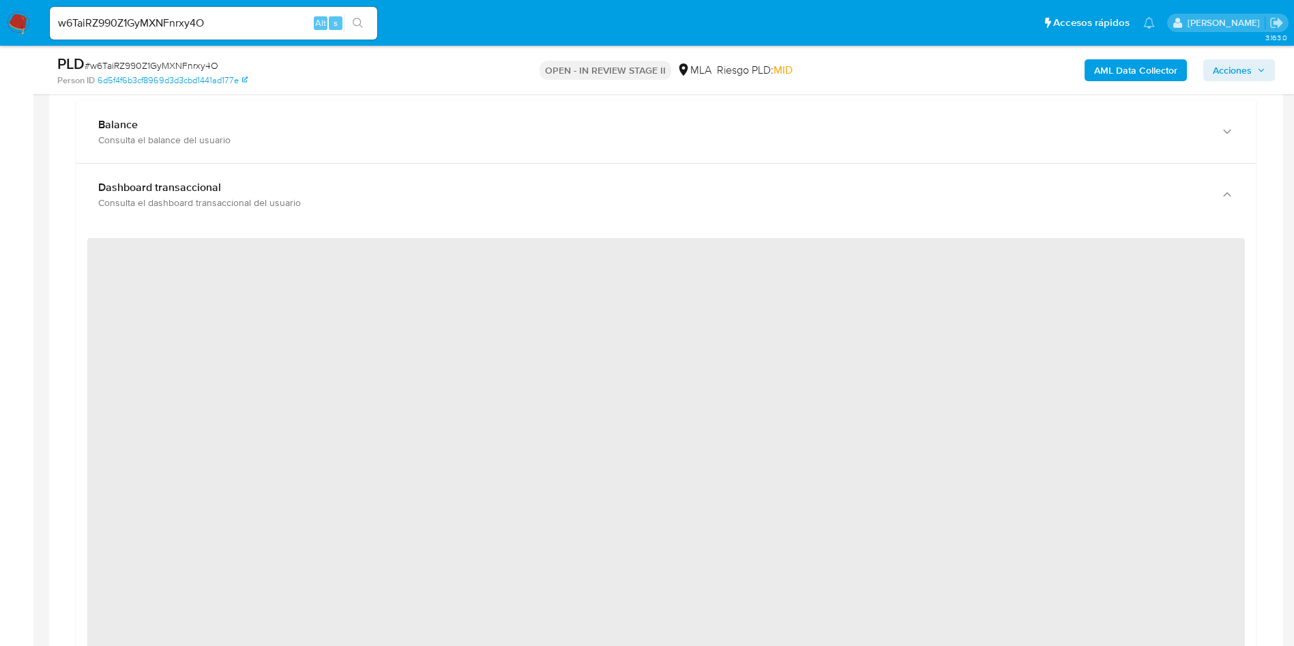
scroll to position [1330, 0]
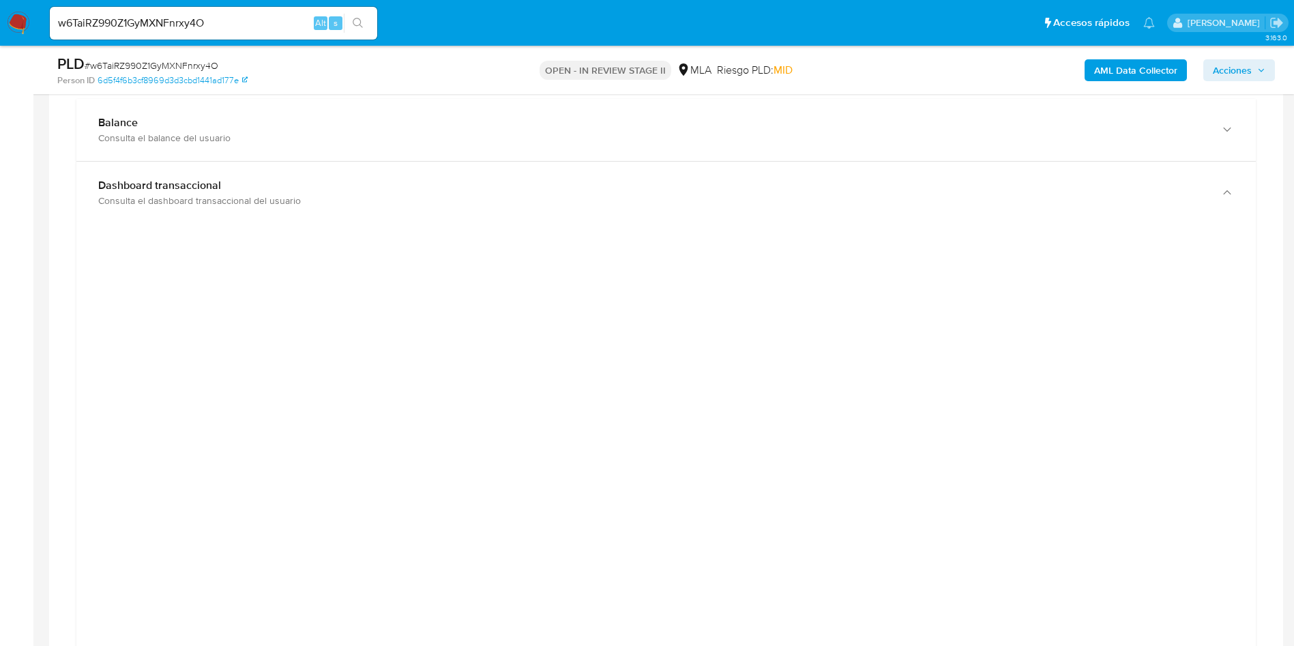
drag, startPoint x: 13, startPoint y: 258, endPoint x: 14, endPoint y: 269, distance: 10.3
click at [12, 259] on aside "Bandeja Tablero Screening Búsqueda en Listas Watchlist Herramientas Operaciones…" at bounding box center [16, 363] width 33 height 3387
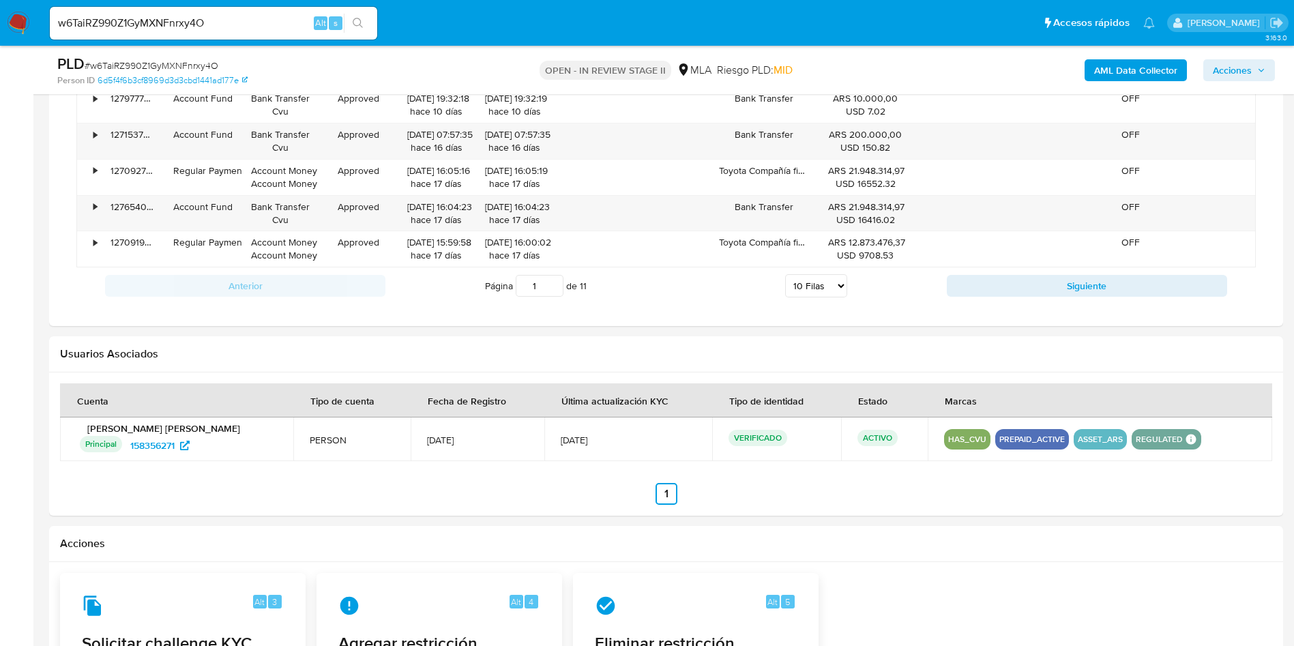
scroll to position [2046, 0]
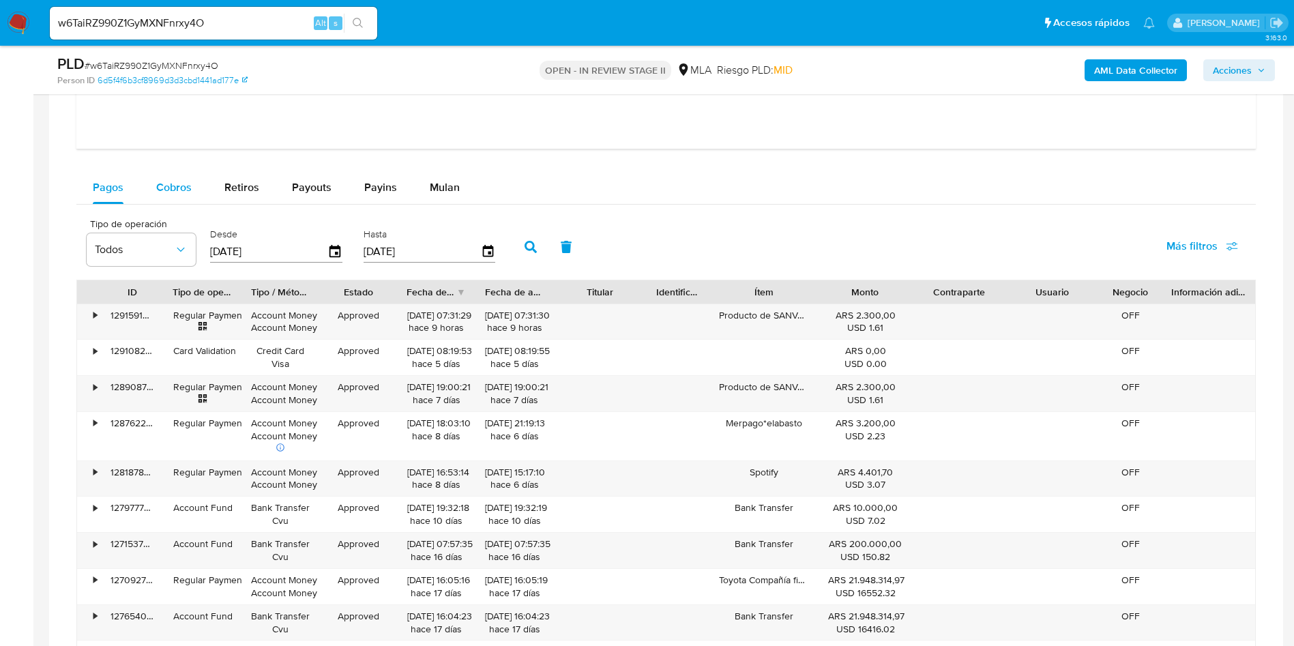
click at [183, 202] on div "Cobros" at bounding box center [173, 187] width 35 height 33
select select "10"
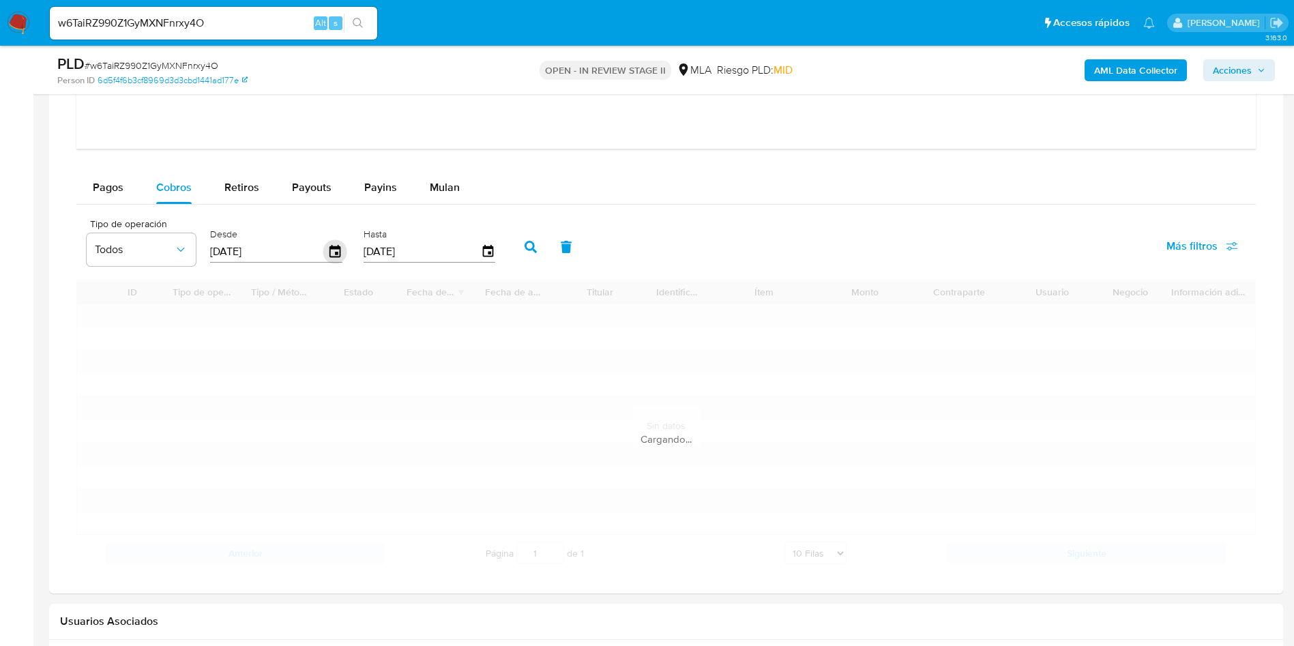
click at [340, 254] on icon "button" at bounding box center [335, 252] width 24 height 24
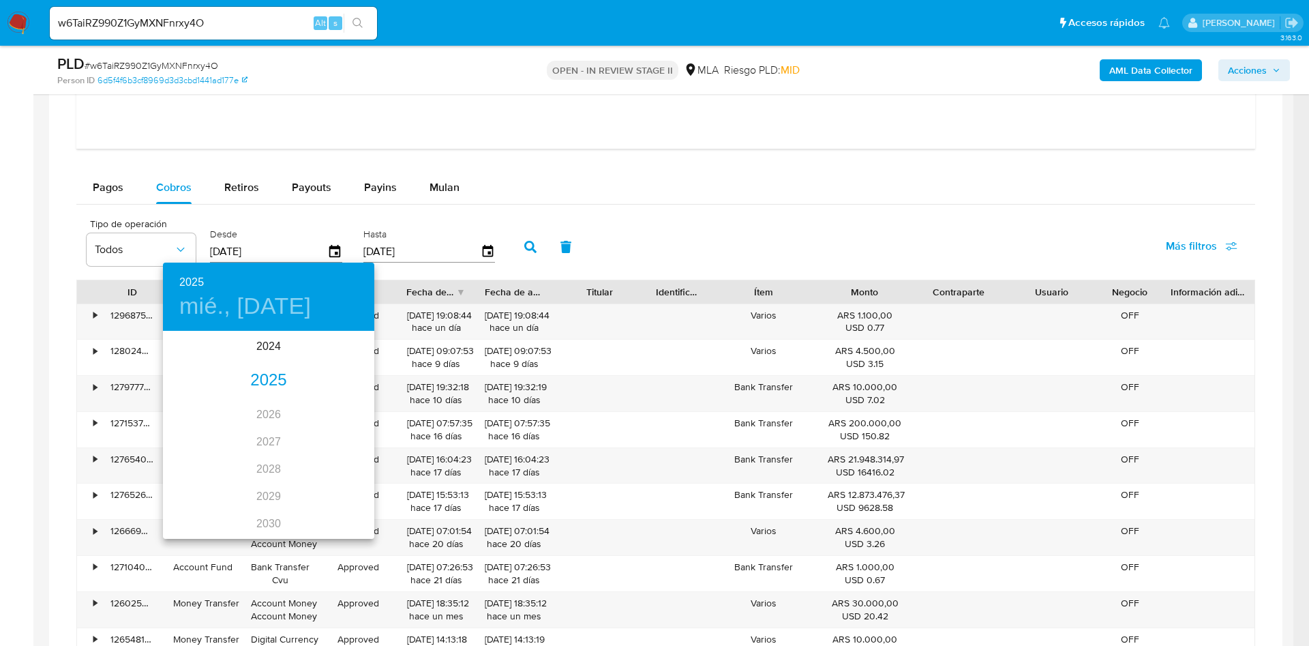
click at [263, 378] on div "2025" at bounding box center [268, 380] width 211 height 27
click at [338, 462] on div "sep." at bounding box center [339, 460] width 70 height 51
click at [191, 410] on button "1" at bounding box center [187, 403] width 25 height 25
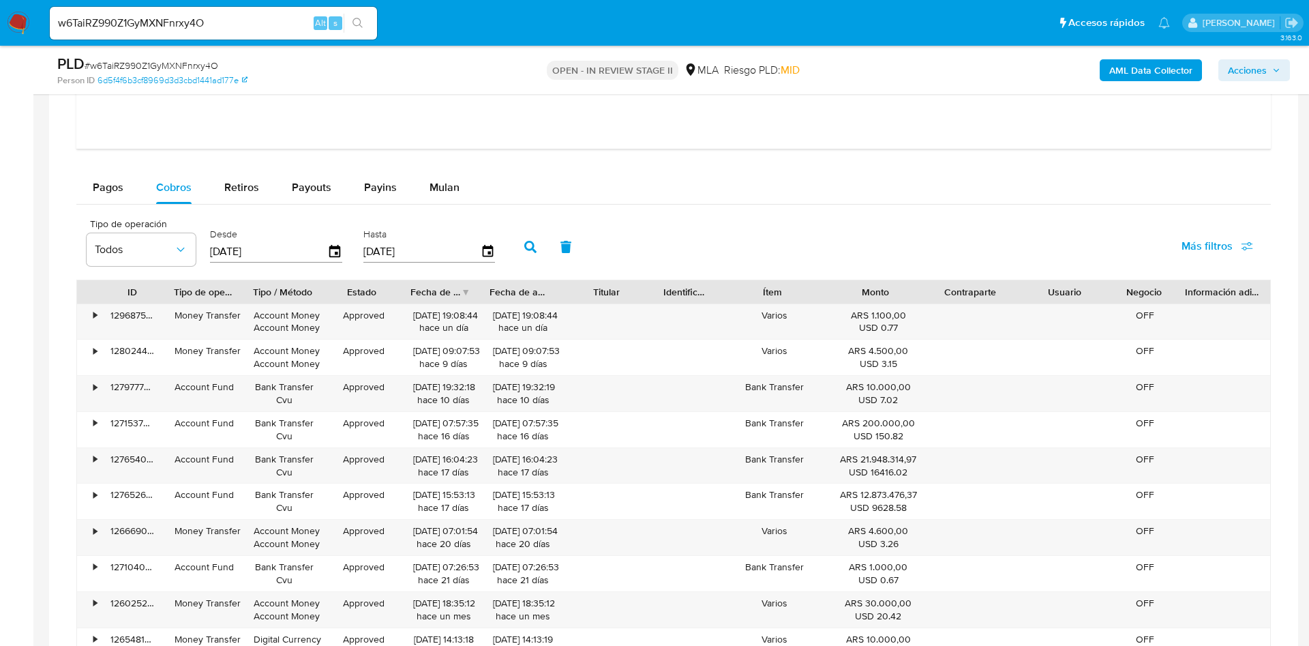
type input "01/09/2025"
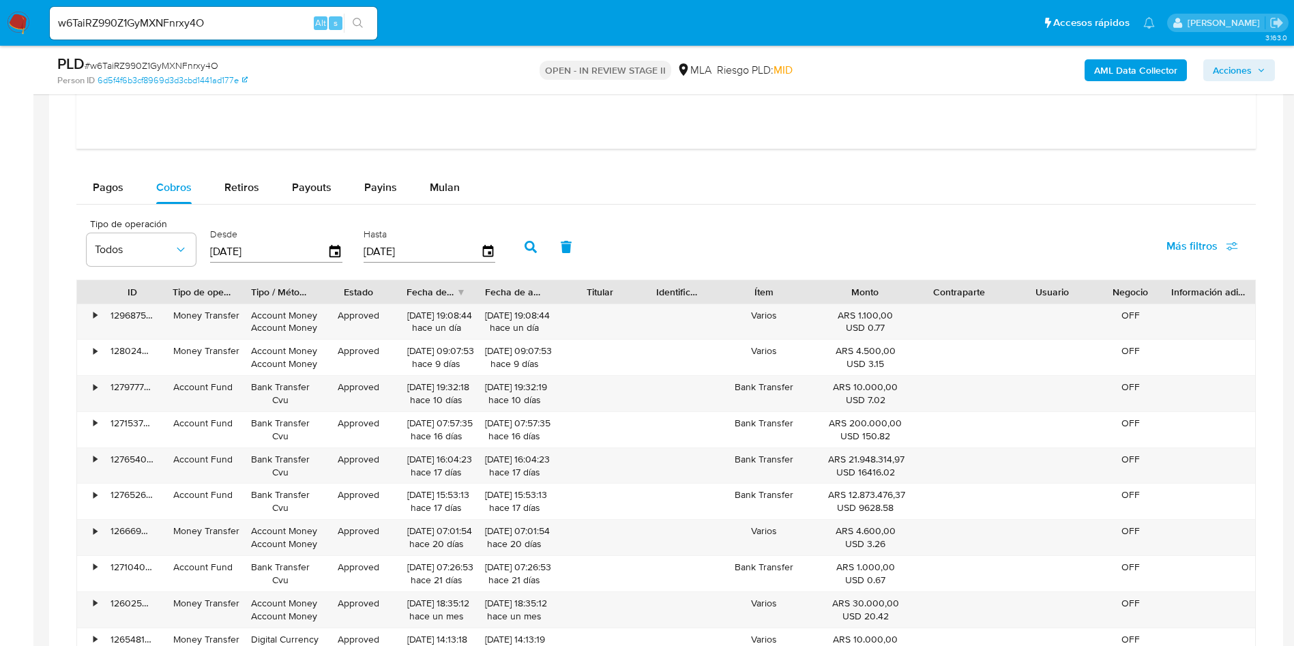
click at [522, 253] on button "button" at bounding box center [530, 247] width 35 height 33
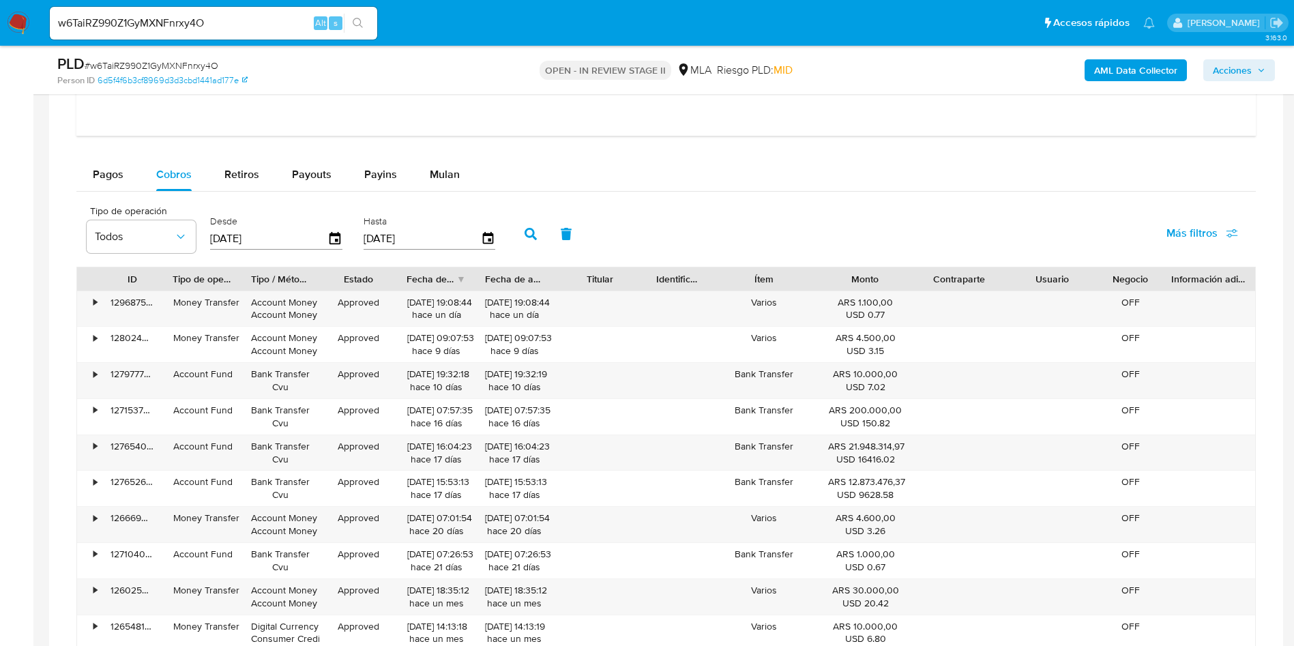
scroll to position [2148, 0]
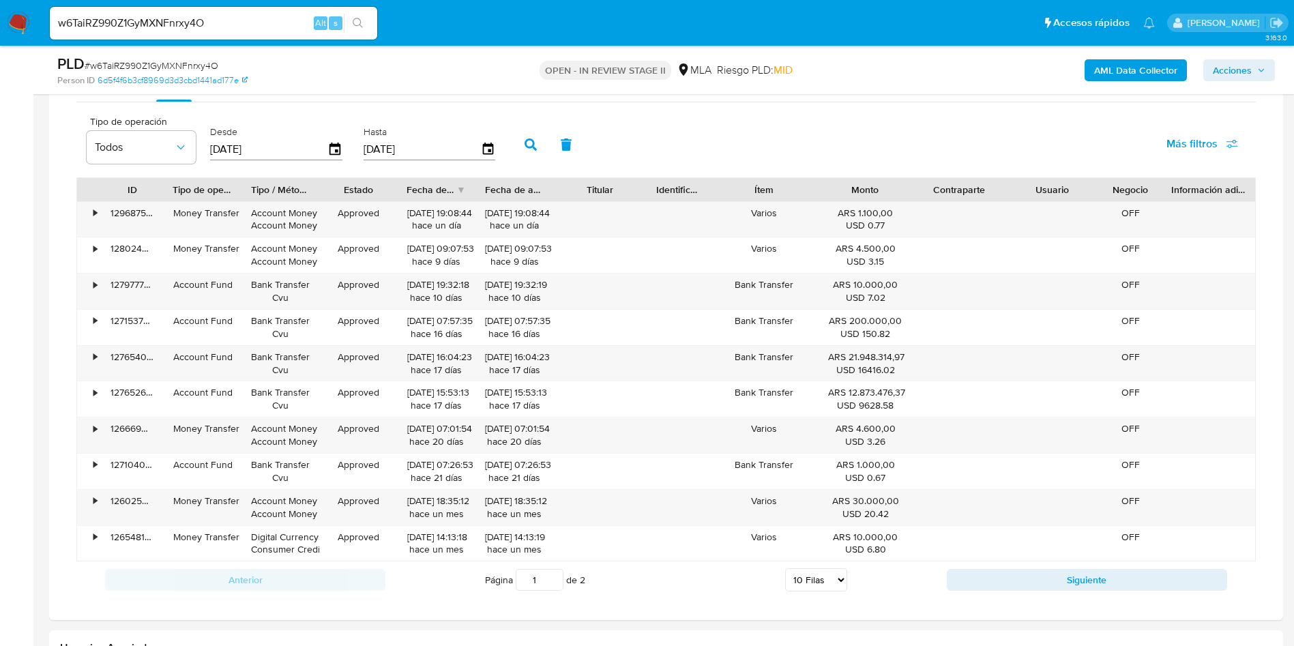
drag, startPoint x: 798, startPoint y: 578, endPoint x: 808, endPoint y: 585, distance: 12.1
click at [798, 578] on select "5 Filas 10 Filas 20 Filas 25 Filas 50 Filas 100 Filas" at bounding box center [816, 579] width 62 height 23
click at [824, 570] on select "5 Filas 10 Filas 20 Filas 25 Filas 50 Filas 100 Filas" at bounding box center [816, 579] width 62 height 23
click at [811, 593] on div "Página 1 de 2 5 Filas 10 Filas 20 Filas 25 Filas 50 Filas 100 Filas" at bounding box center [665, 579] width 561 height 27
click at [803, 575] on select "5 Filas 10 Filas 20 Filas 25 Filas 50 Filas 100 Filas" at bounding box center [816, 579] width 62 height 23
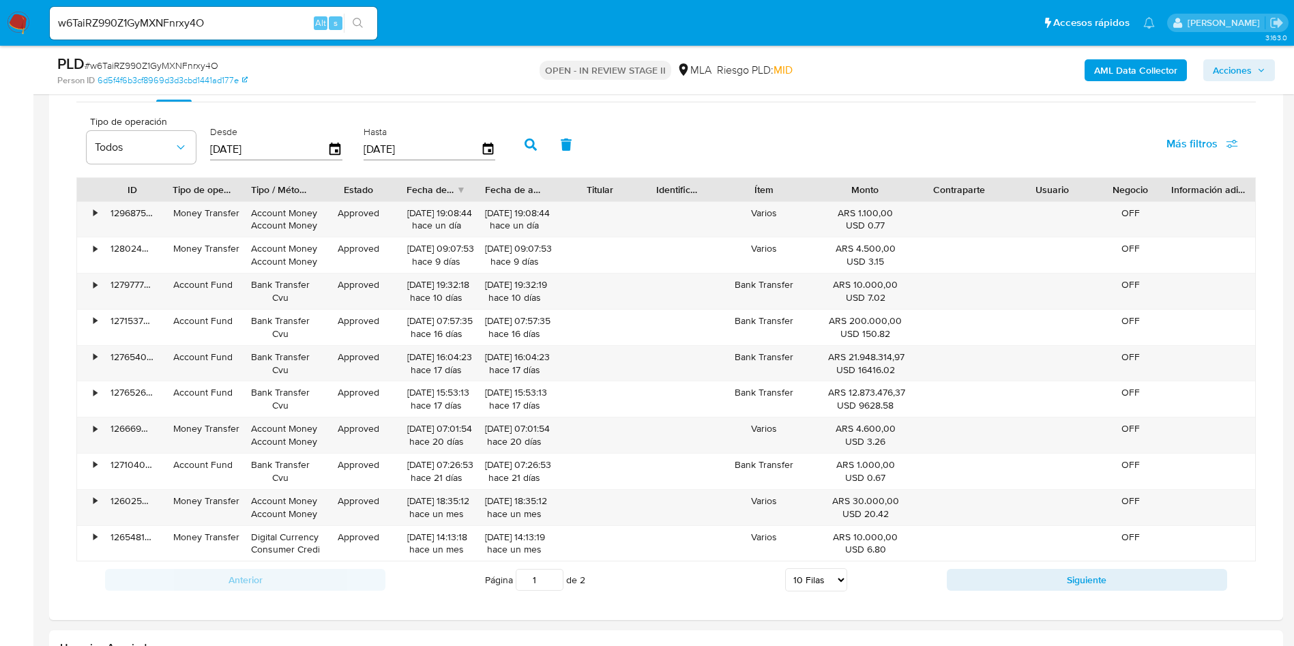
select select "100"
click at [785, 568] on select "5 Filas 10 Filas 20 Filas 25 Filas 50 Filas 100 Filas" at bounding box center [816, 579] width 62 height 23
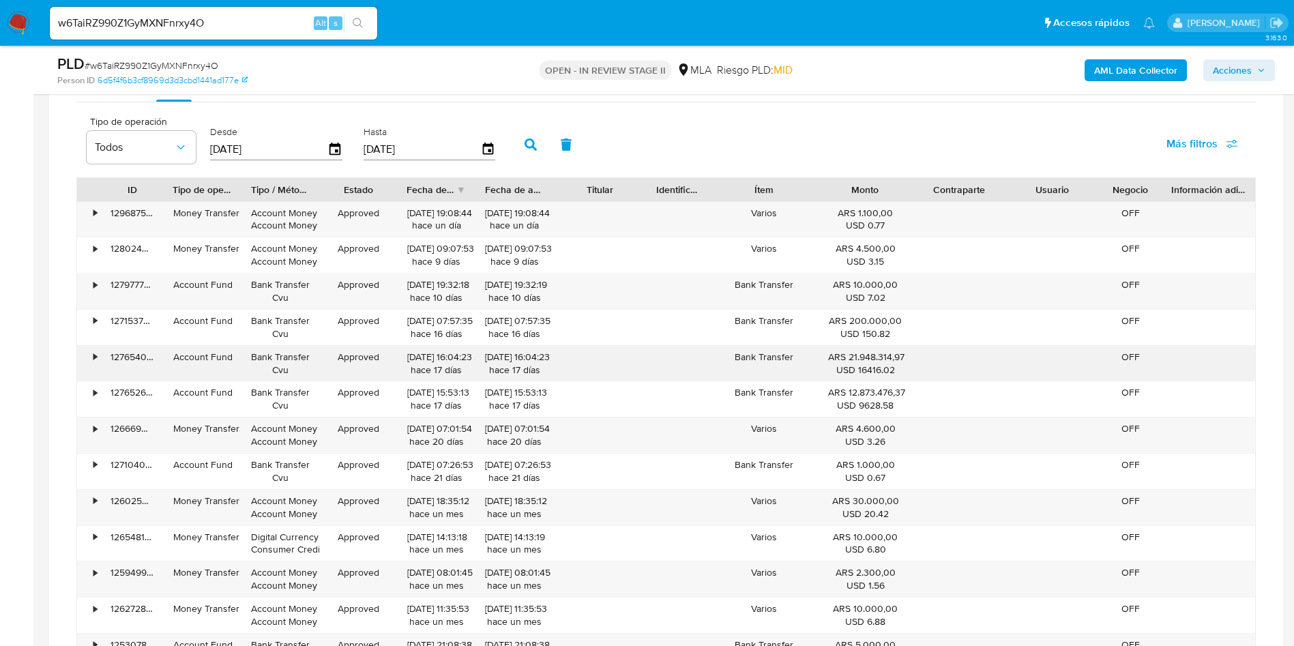
click at [93, 359] on div "• 127654042392 Account Fund Bank Transfer Cvu Approved 26/09/2025 16:04:23 hace…" at bounding box center [666, 363] width 1178 height 35
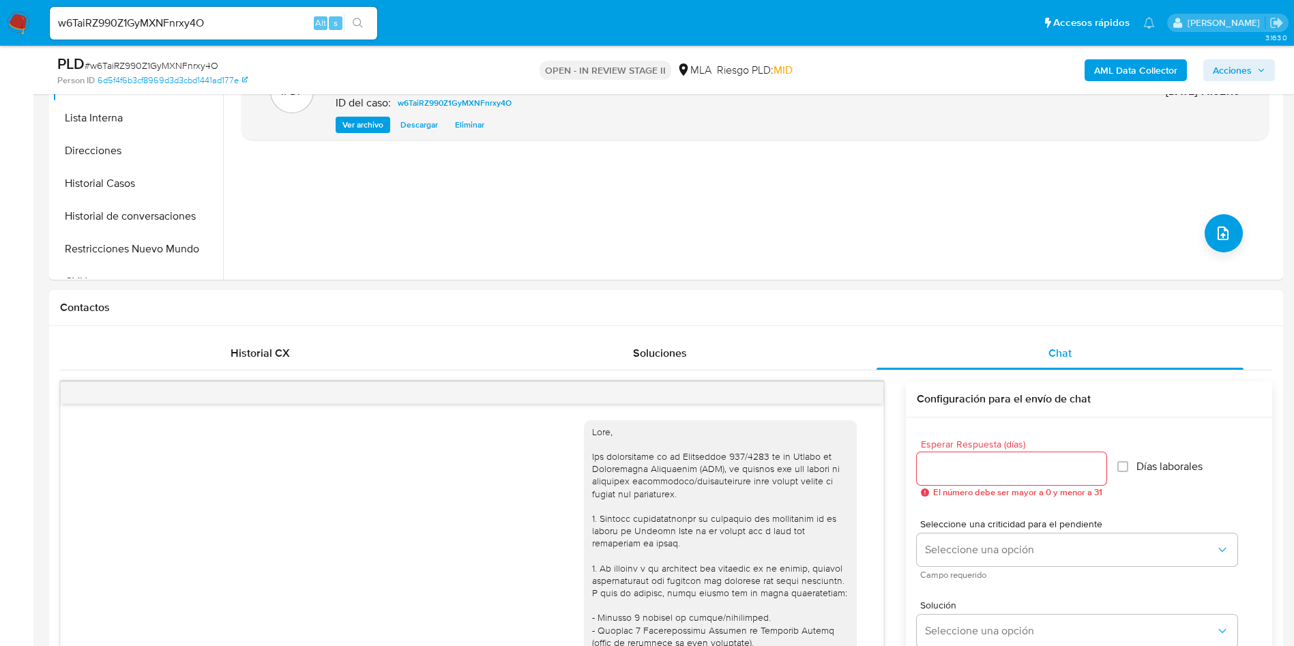
scroll to position [205, 0]
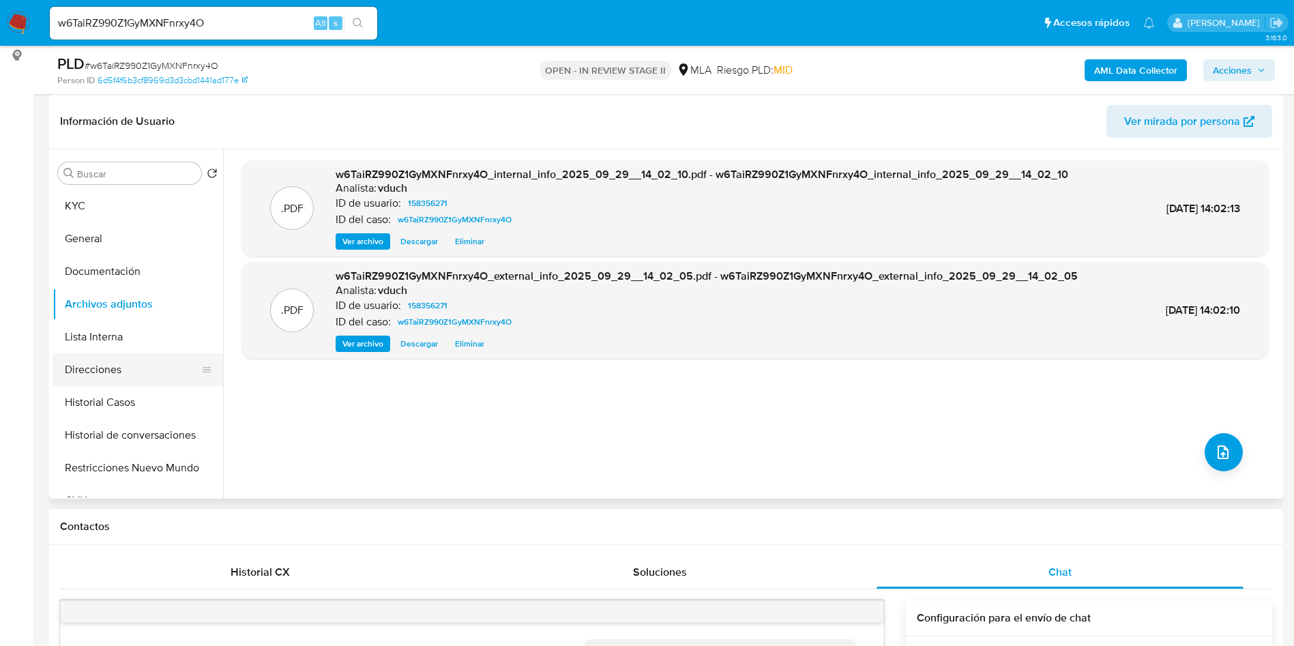
click at [110, 379] on button "Direcciones" at bounding box center [133, 369] width 160 height 33
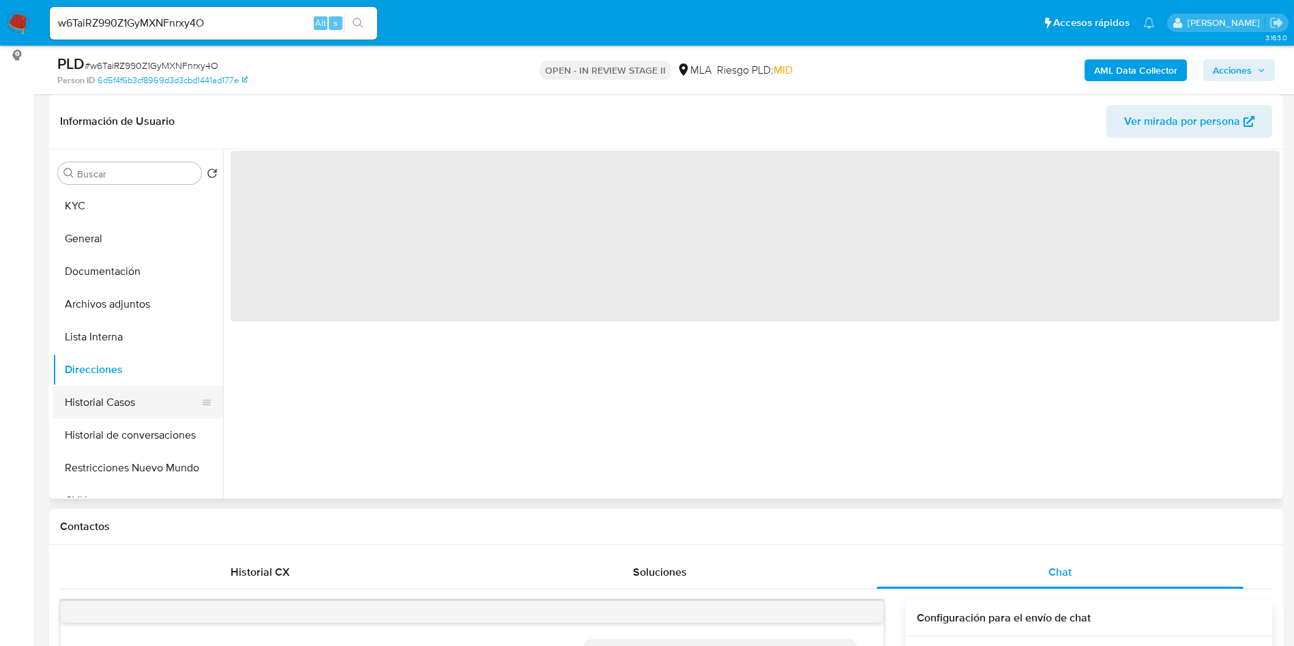
click at [110, 402] on button "Historial Casos" at bounding box center [133, 402] width 160 height 33
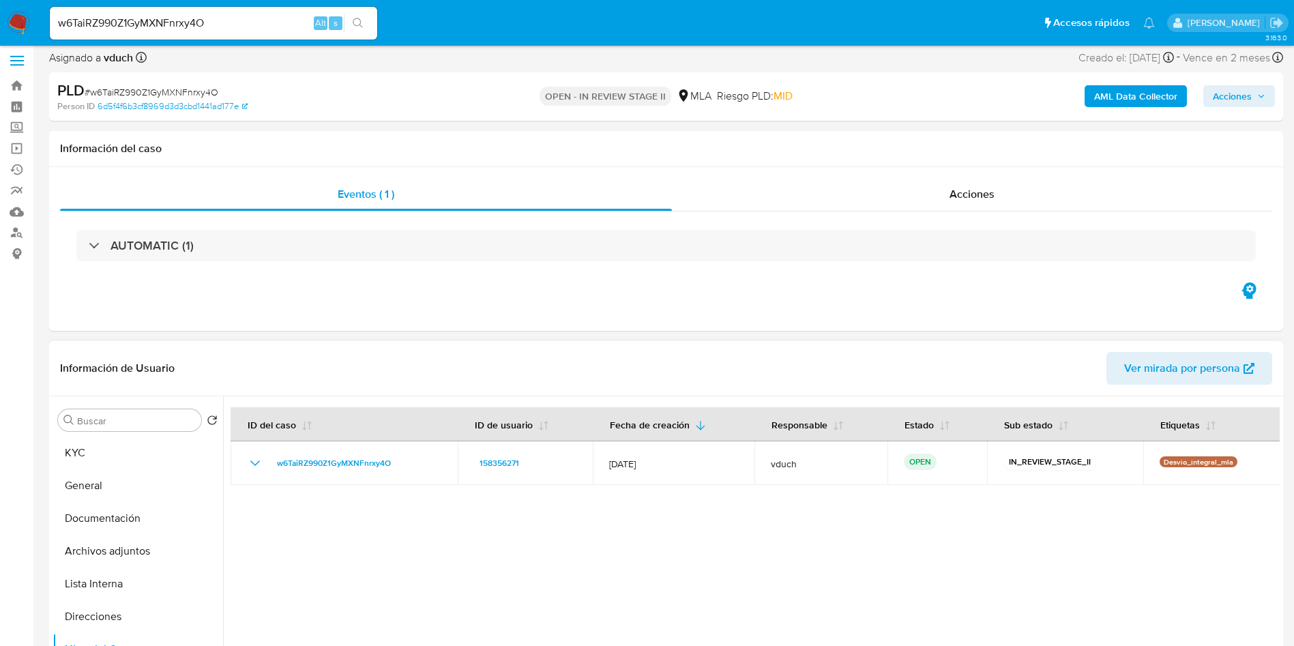
scroll to position [0, 0]
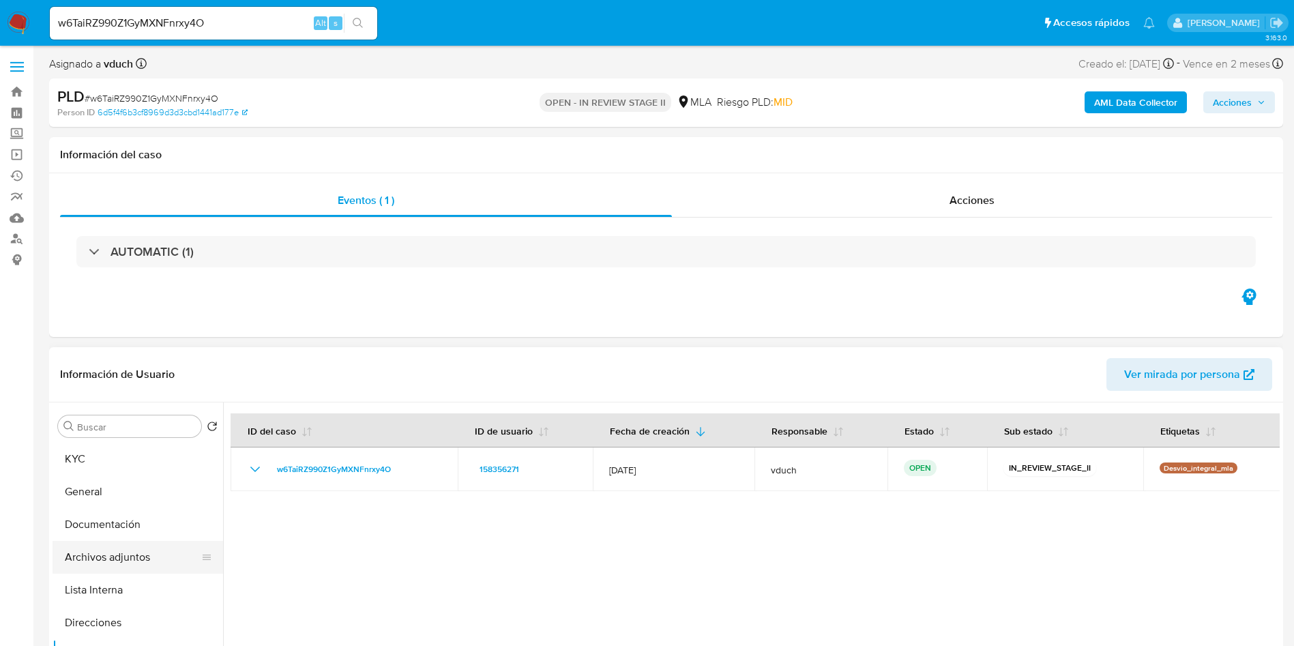
click at [144, 568] on button "Archivos adjuntos" at bounding box center [133, 557] width 160 height 33
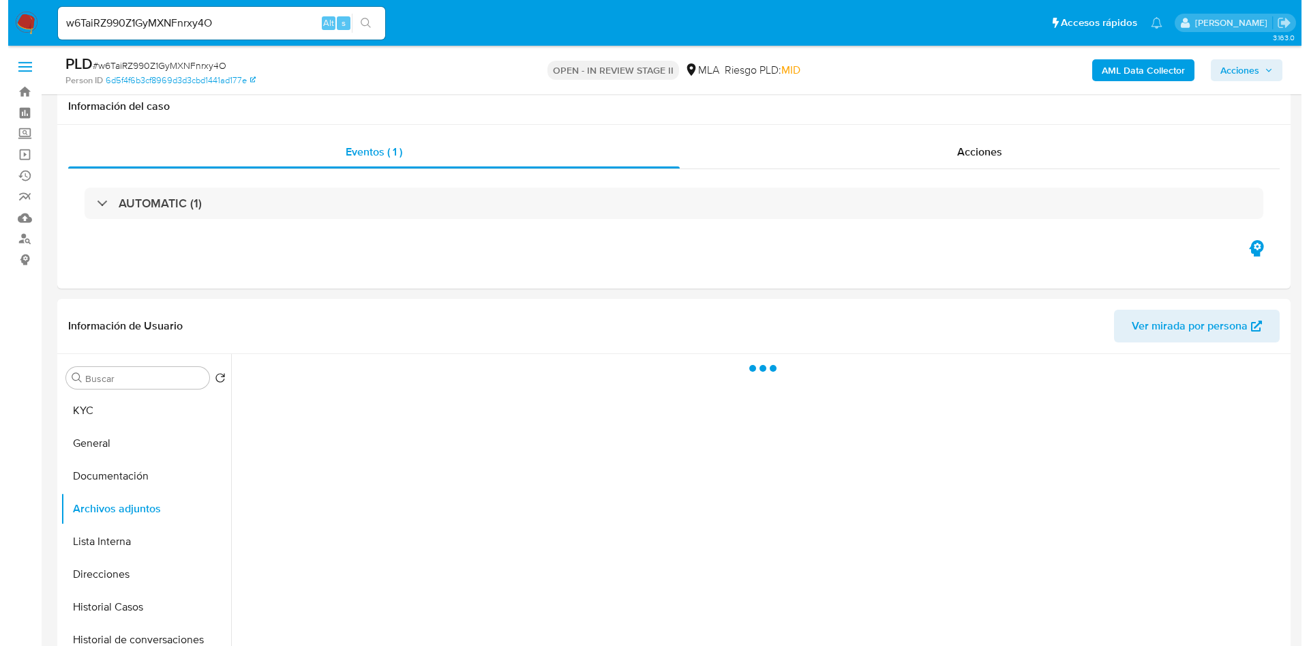
scroll to position [102, 0]
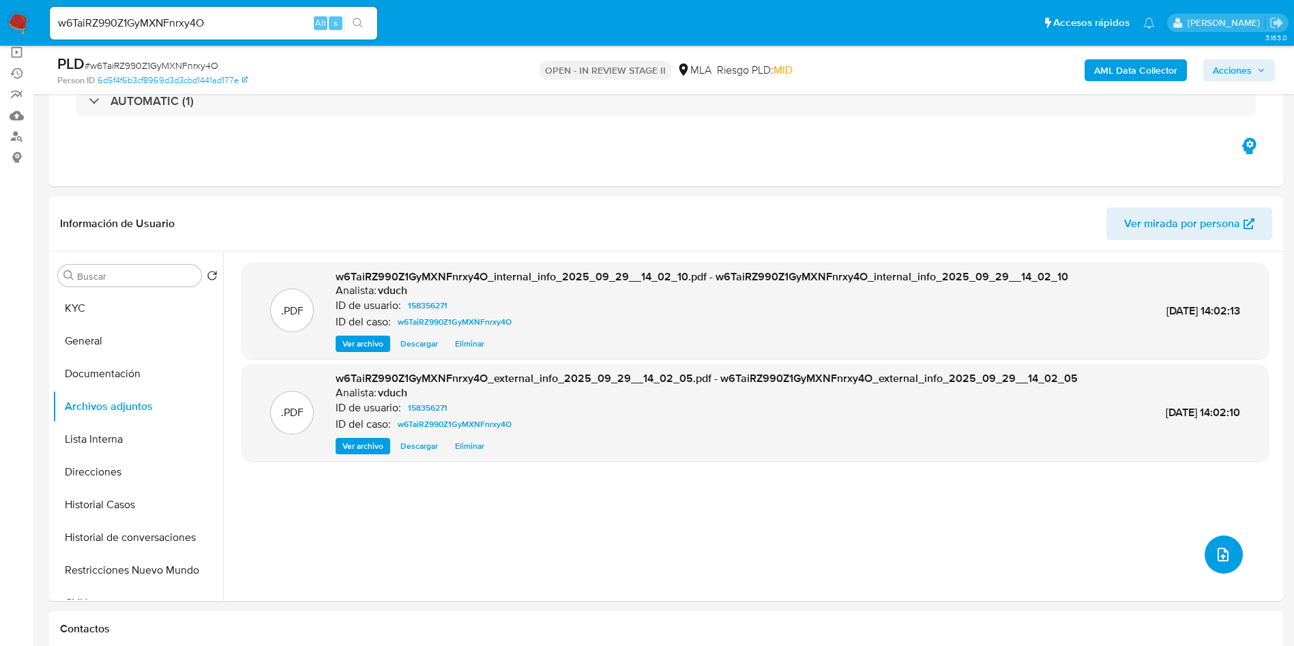
click at [1228, 561] on button "upload-file" at bounding box center [1223, 554] width 38 height 38
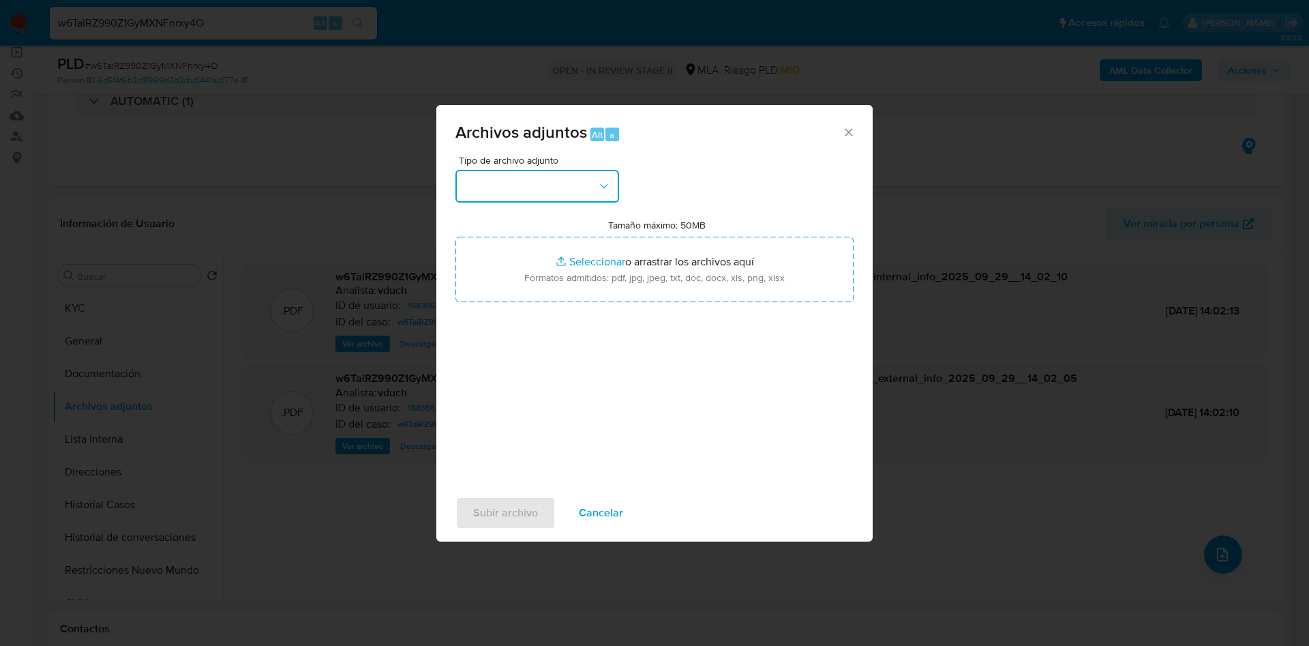
click at [593, 189] on button "button" at bounding box center [538, 186] width 164 height 33
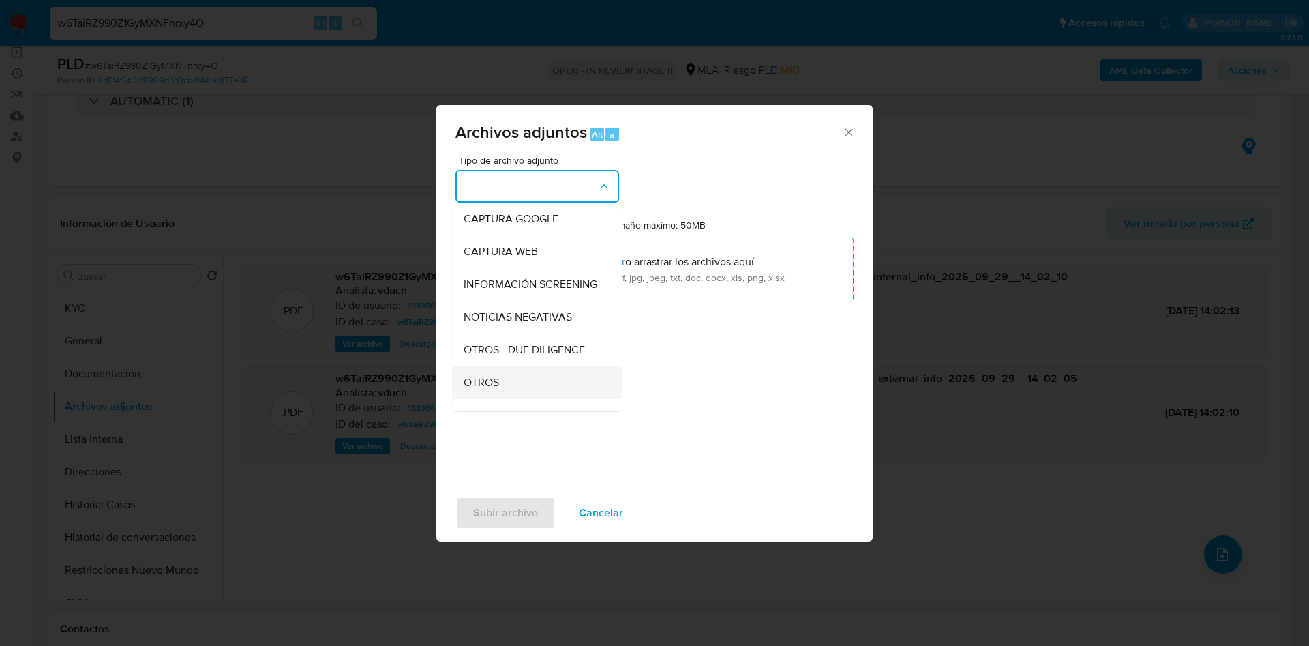
click at [524, 386] on div "OTROS" at bounding box center [533, 382] width 139 height 33
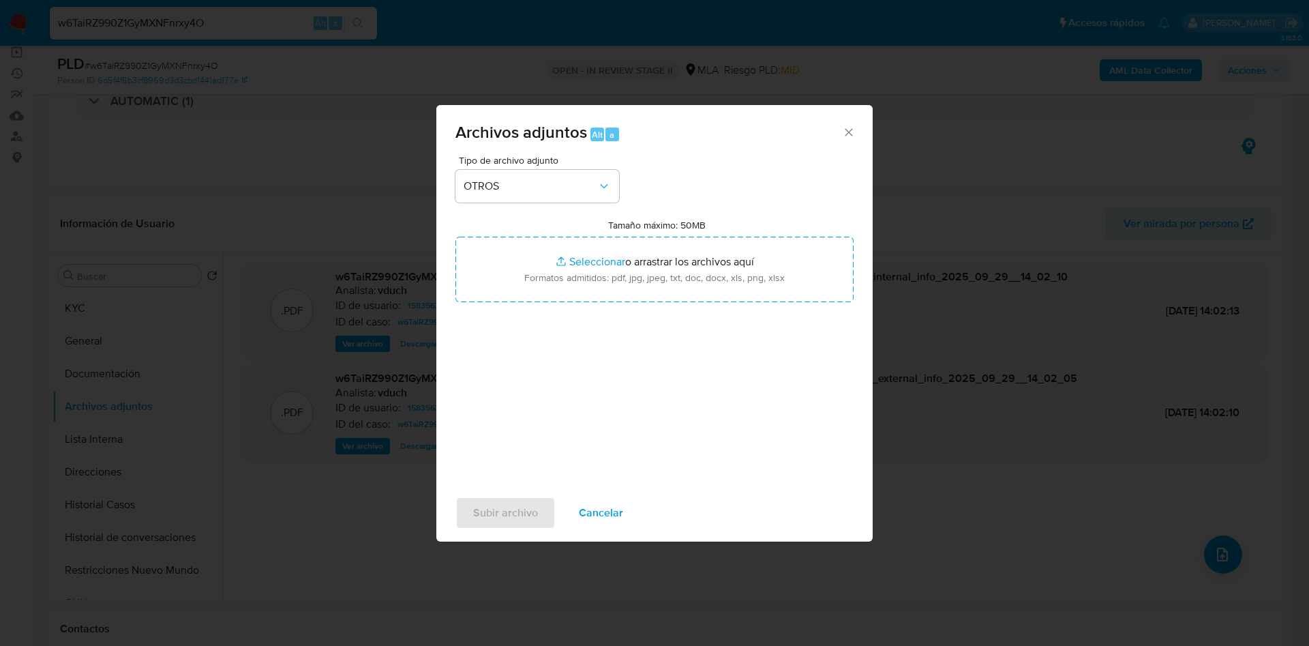
click at [626, 524] on button "Cancelar" at bounding box center [601, 513] width 80 height 33
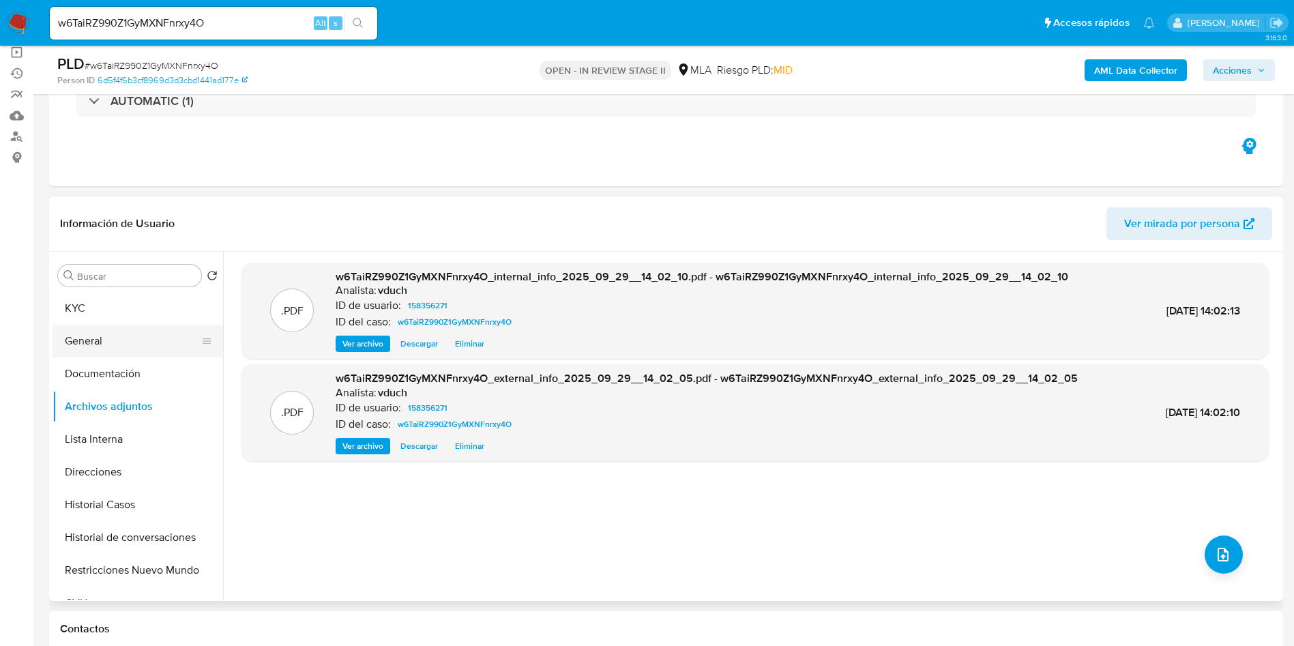
click at [119, 336] on button "General" at bounding box center [133, 341] width 160 height 33
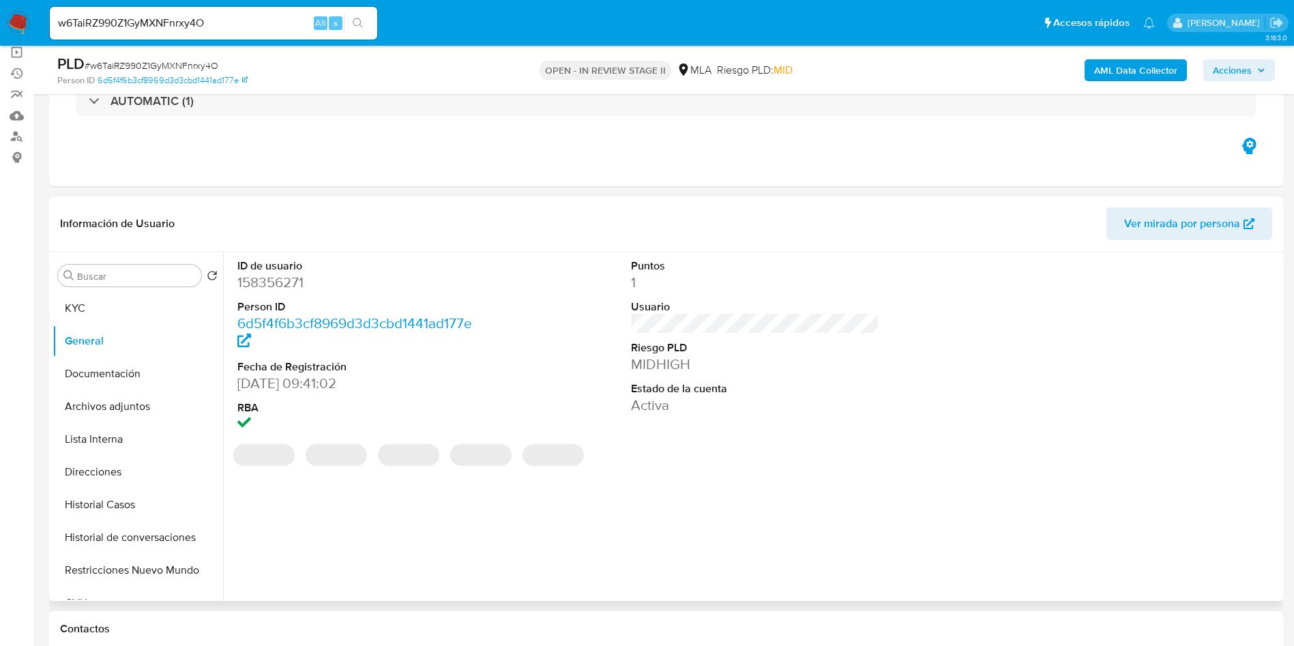
click at [284, 286] on dd "158356271" at bounding box center [361, 282] width 249 height 19
copy dd "158356271"
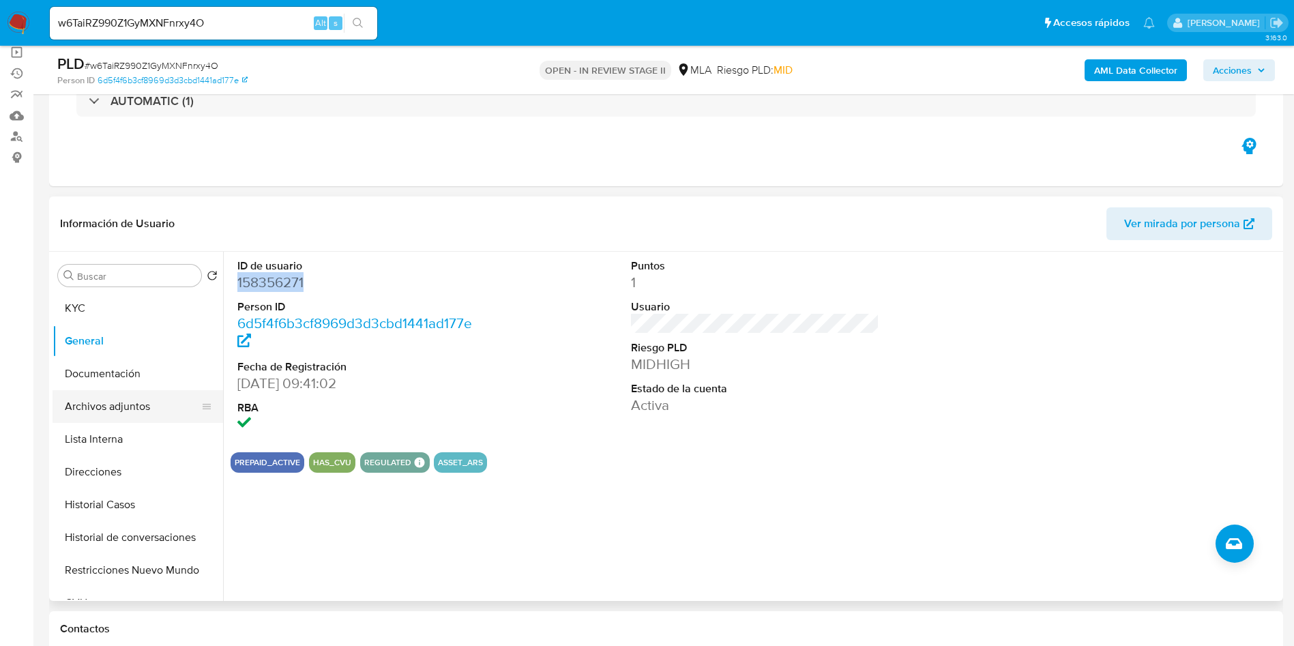
click at [181, 395] on button "Archivos adjuntos" at bounding box center [133, 406] width 160 height 33
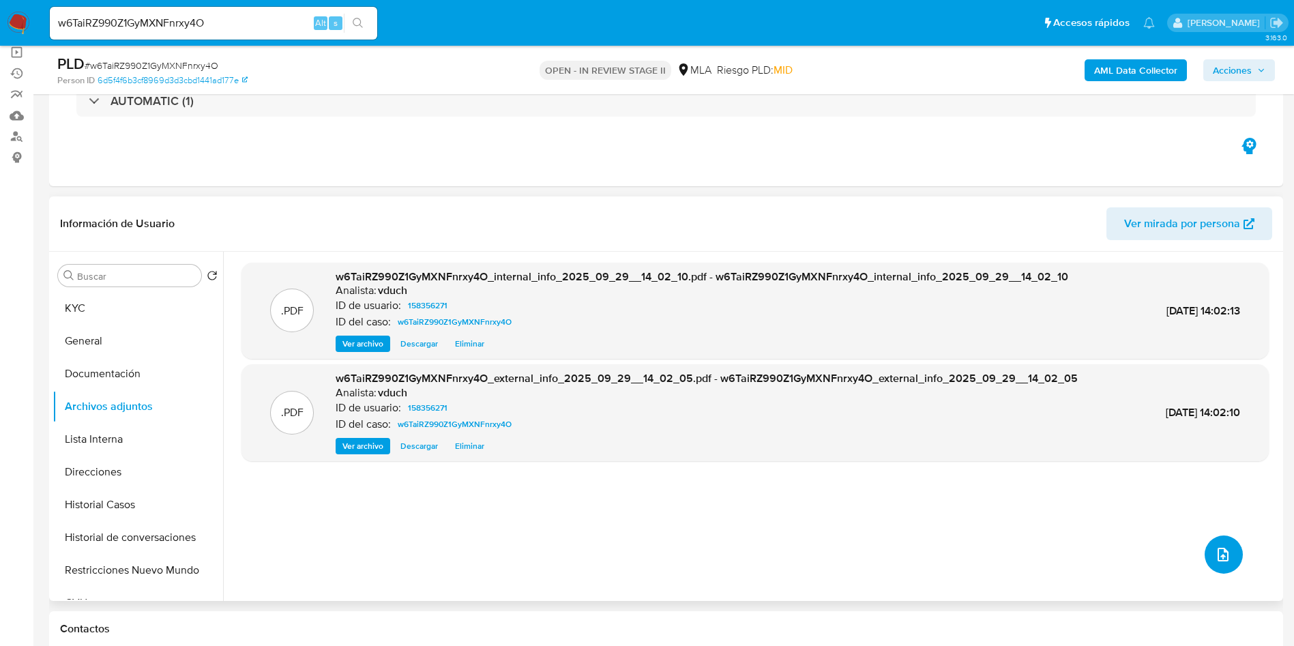
click at [1220, 542] on button "upload-file" at bounding box center [1223, 554] width 38 height 38
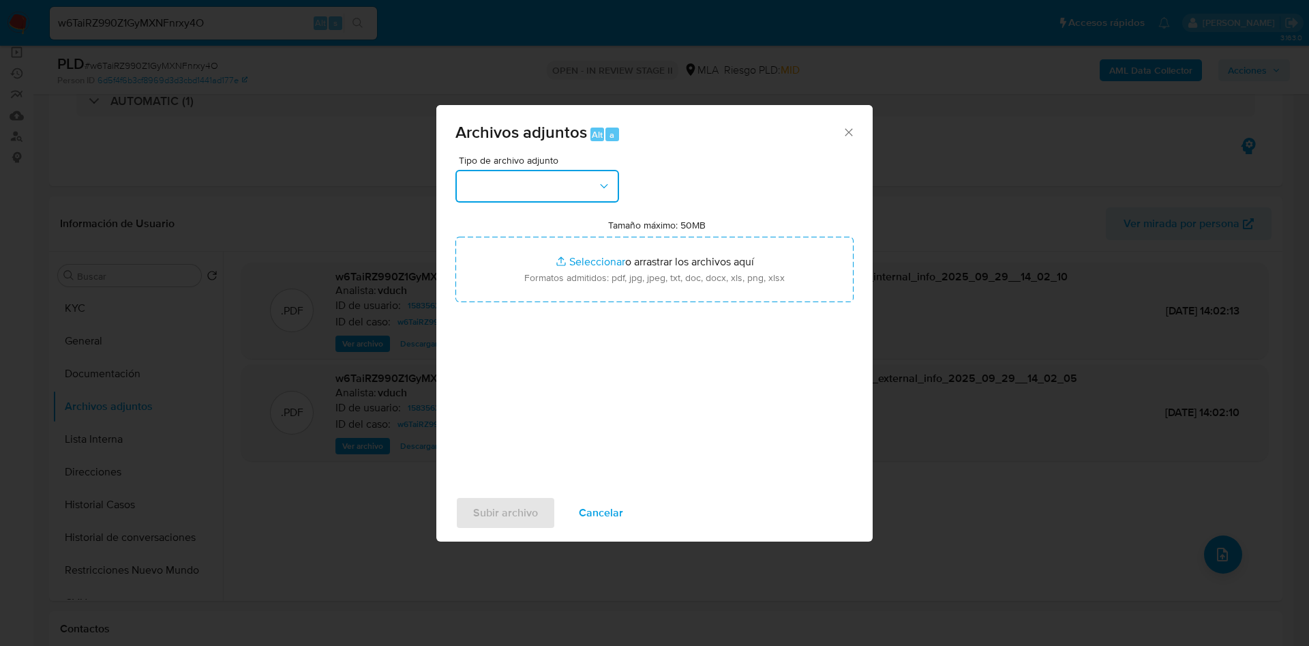
click at [553, 201] on button "button" at bounding box center [538, 186] width 164 height 33
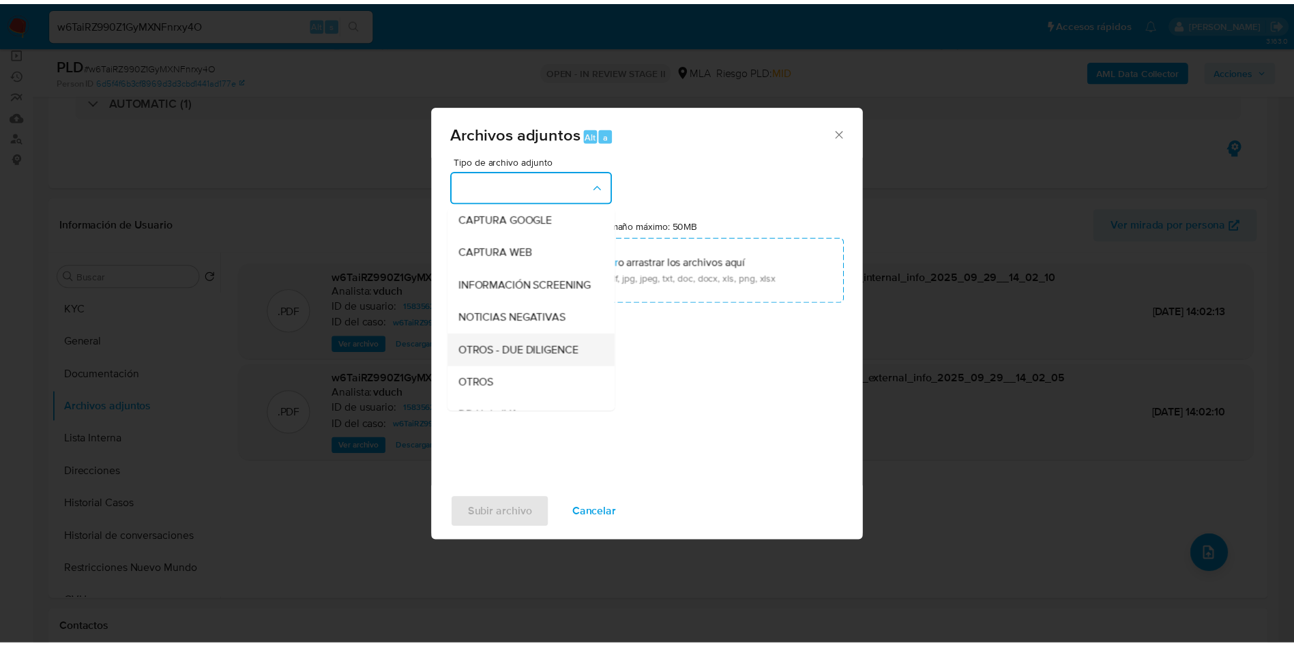
scroll to position [205, 0]
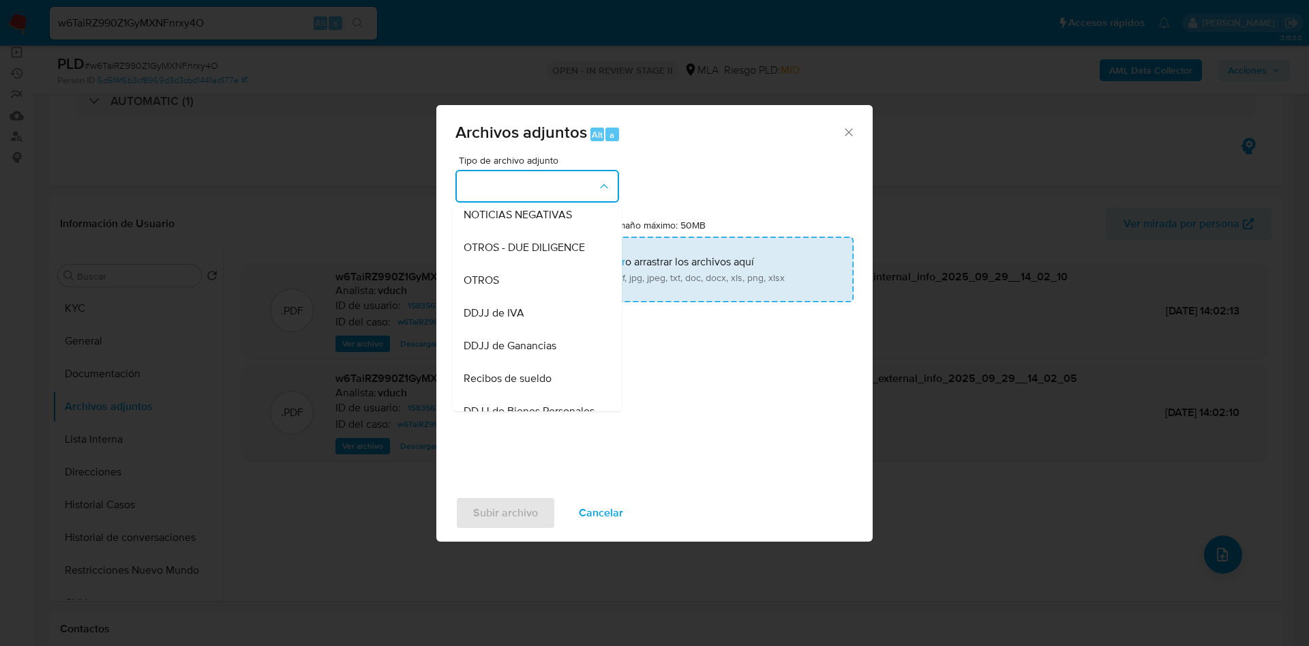
click at [505, 292] on div "OTROS" at bounding box center [533, 280] width 139 height 33
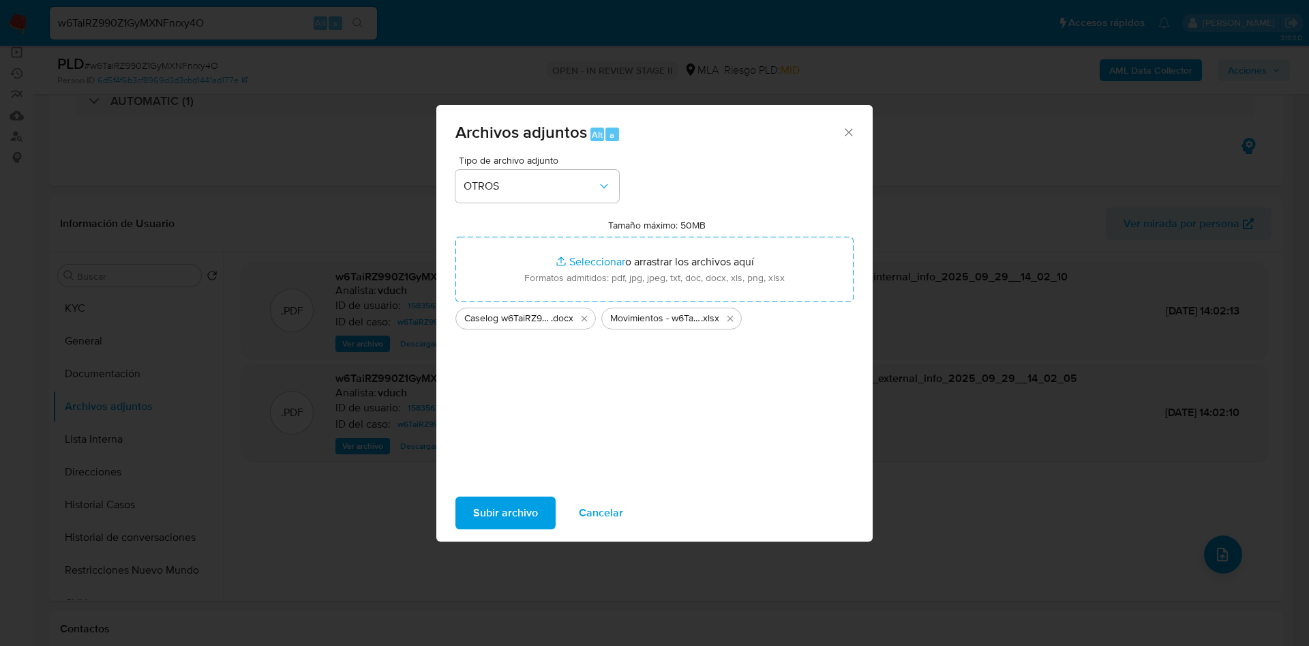
click at [509, 508] on span "Subir archivo" at bounding box center [505, 513] width 65 height 30
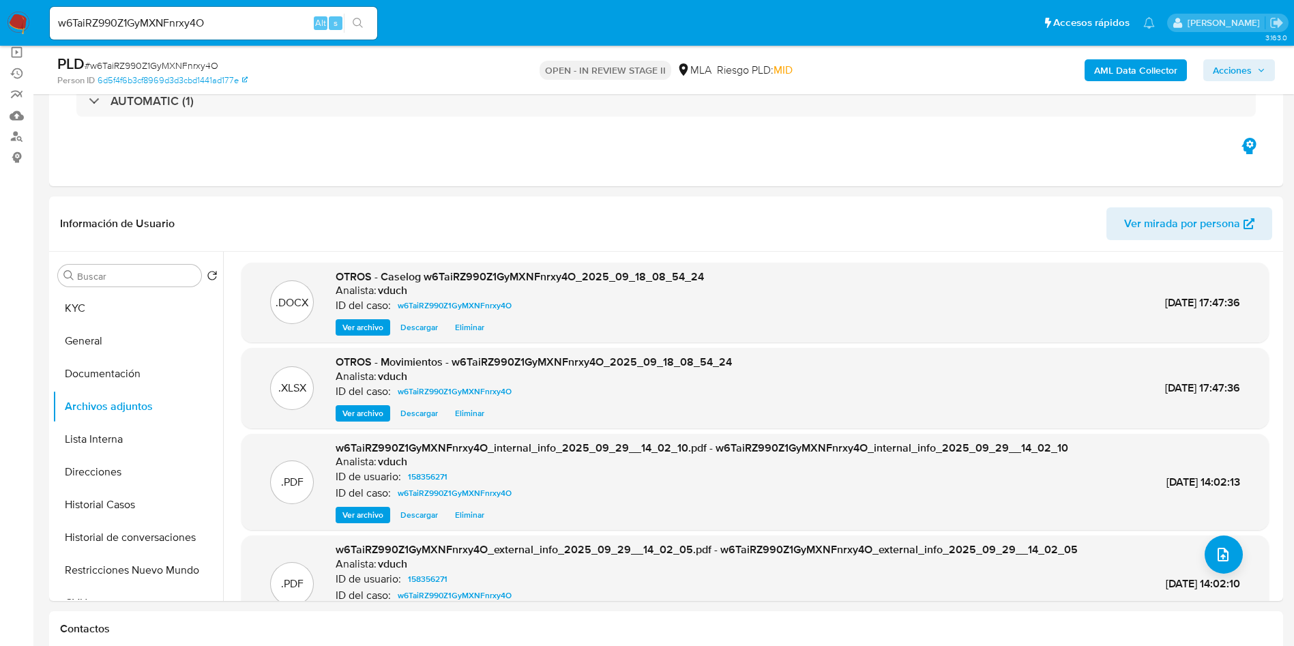
click at [1248, 72] on span "Acciones" at bounding box center [1232, 70] width 39 height 22
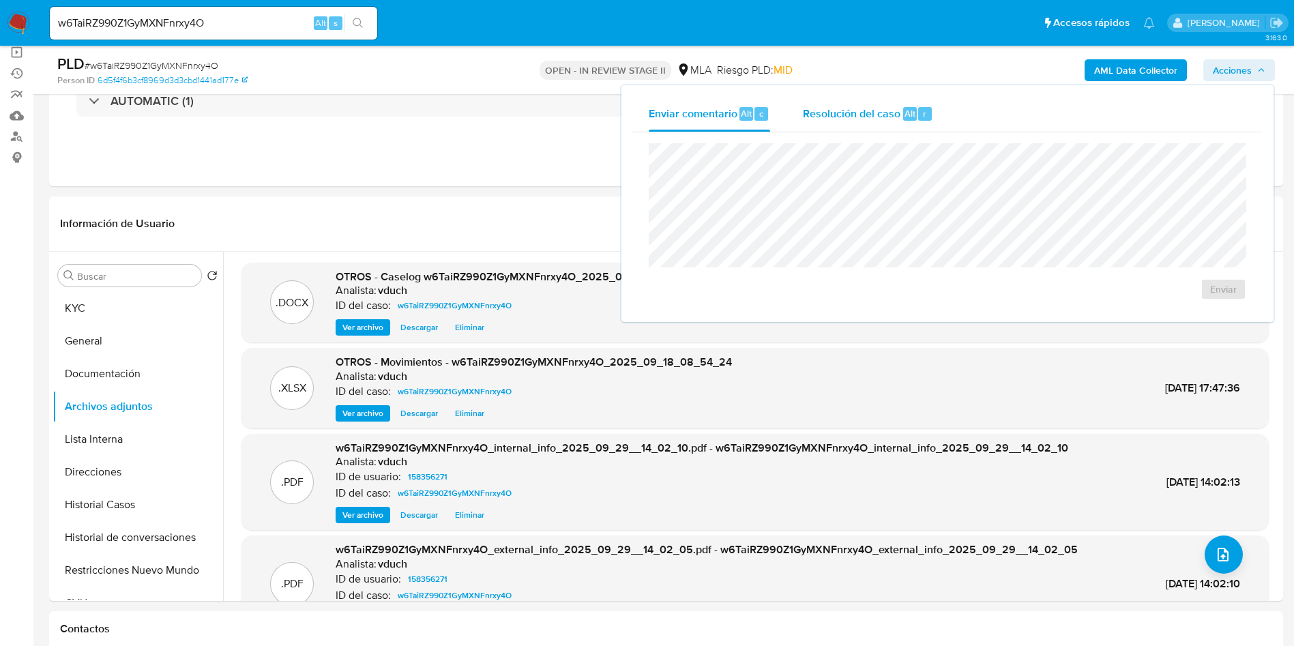
click at [943, 113] on button "Resolución del caso Alt r" at bounding box center [867, 113] width 163 height 35
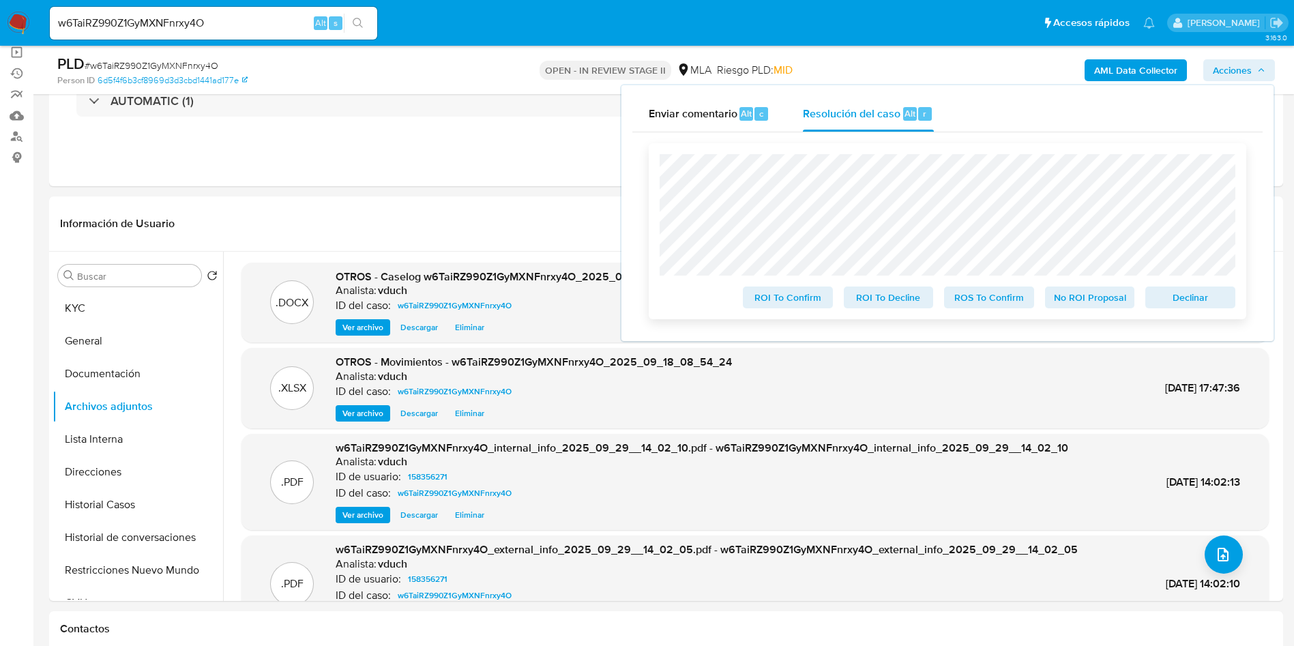
click at [1110, 307] on span "No ROI Proposal" at bounding box center [1089, 297] width 71 height 19
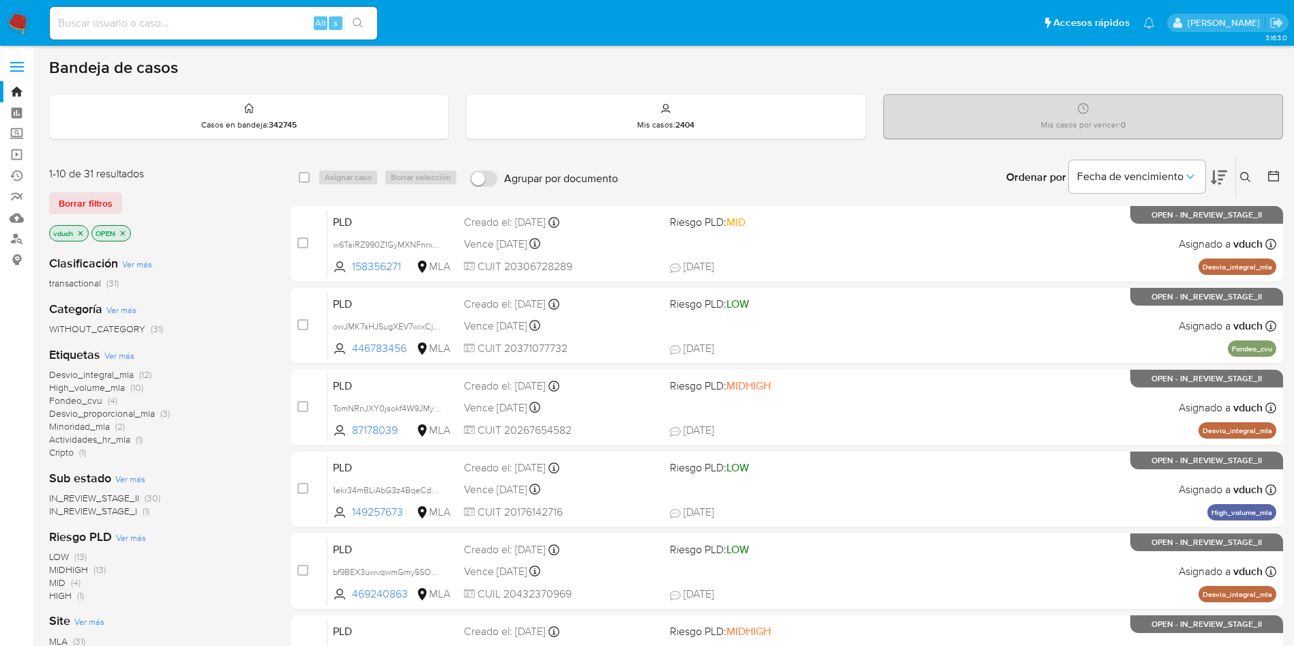
click at [1222, 171] on icon at bounding box center [1219, 178] width 16 height 14
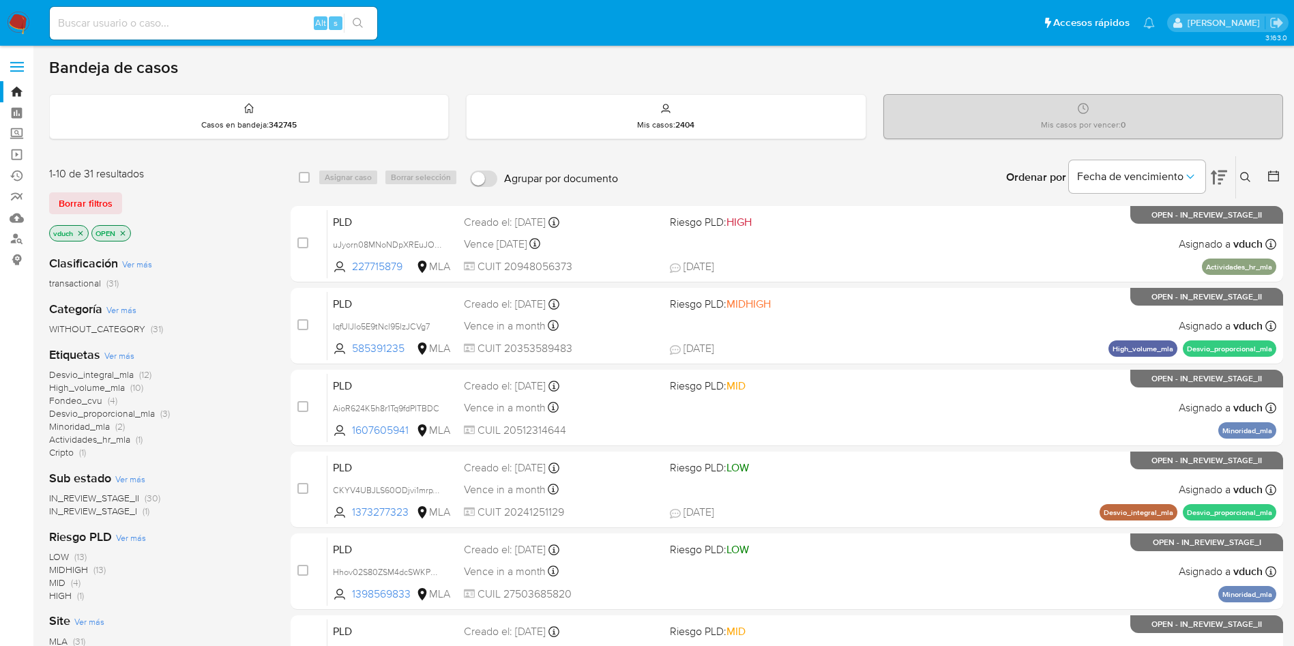
click at [1222, 171] on icon at bounding box center [1219, 178] width 16 height 14
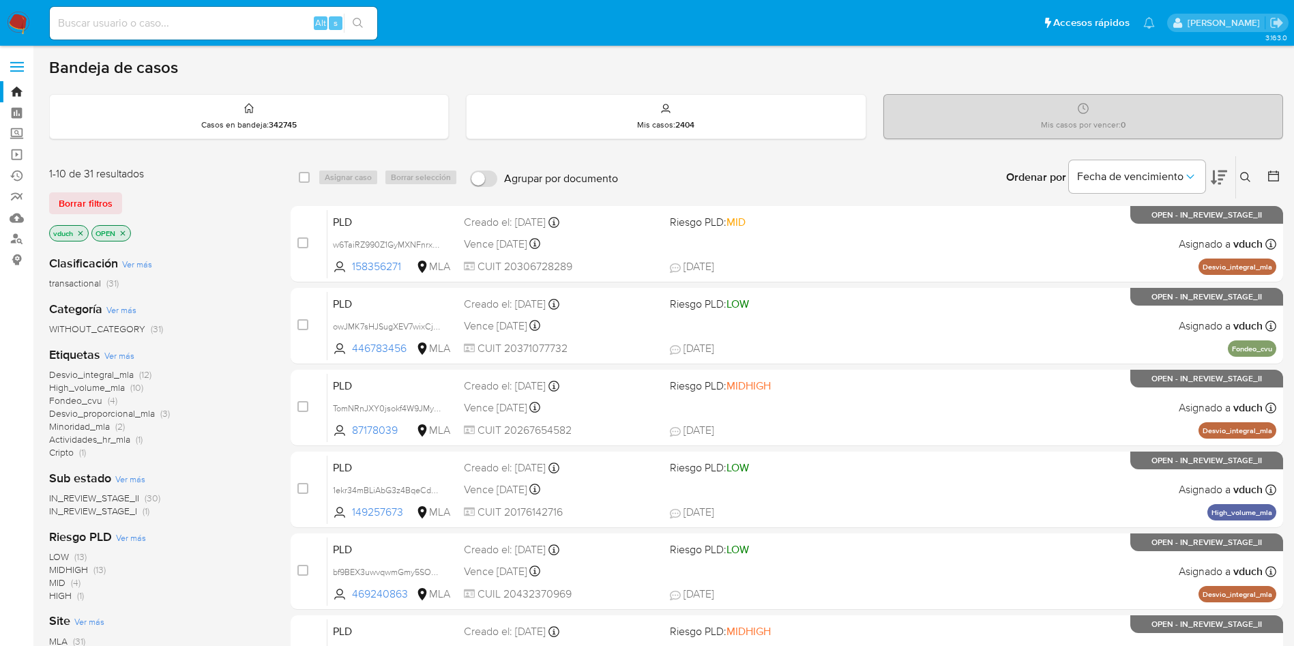
click at [1222, 171] on icon at bounding box center [1219, 178] width 16 height 14
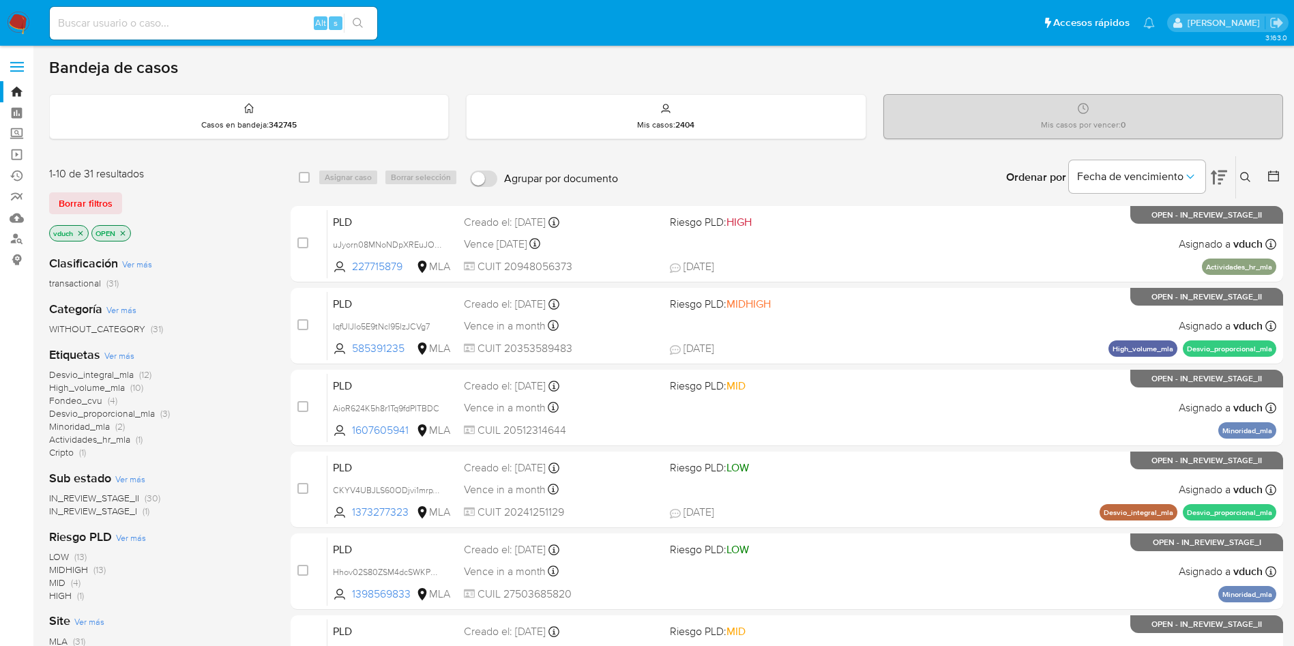
click at [246, 29] on input at bounding box center [213, 23] width 327 height 18
paste input "w6TaiRZ990Z1GyMXNFnrxy4O"
click at [373, 18] on input "w6TaiRZ990Z1GyMXNFnrxy4O" at bounding box center [213, 23] width 327 height 18
type input "w6TaiRZ990Z1GyMXNFnrxy4O"
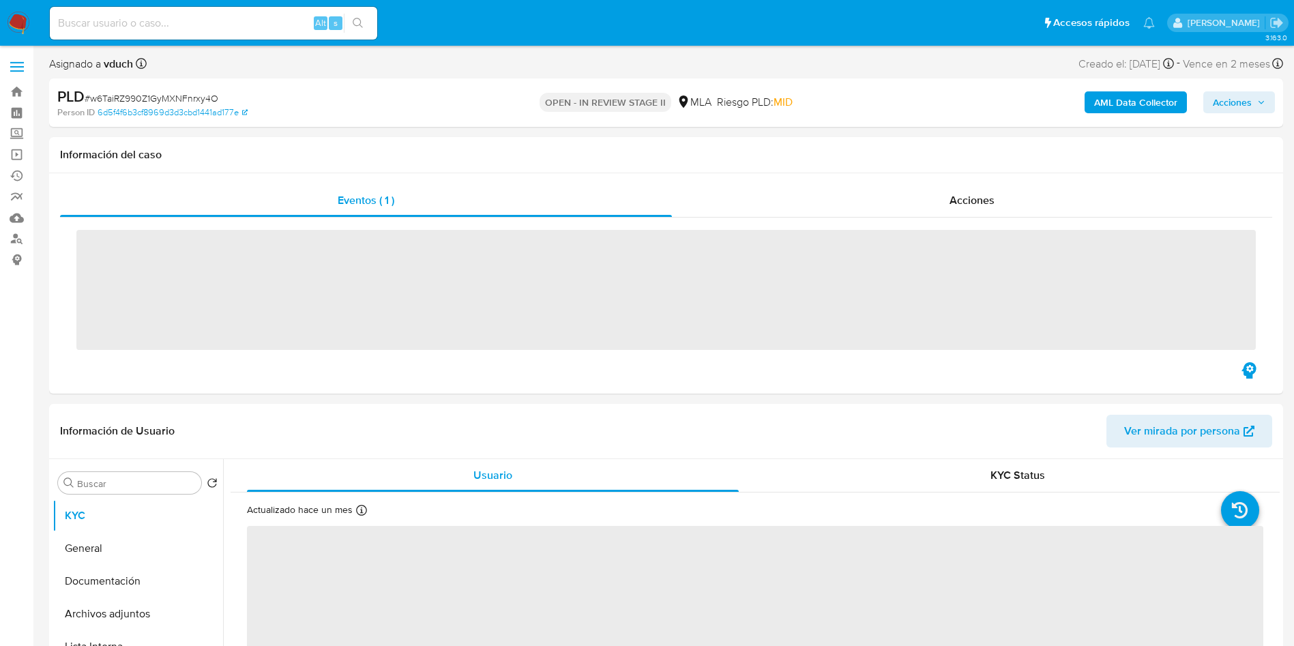
click at [1232, 105] on span "Acciones" at bounding box center [1232, 102] width 39 height 22
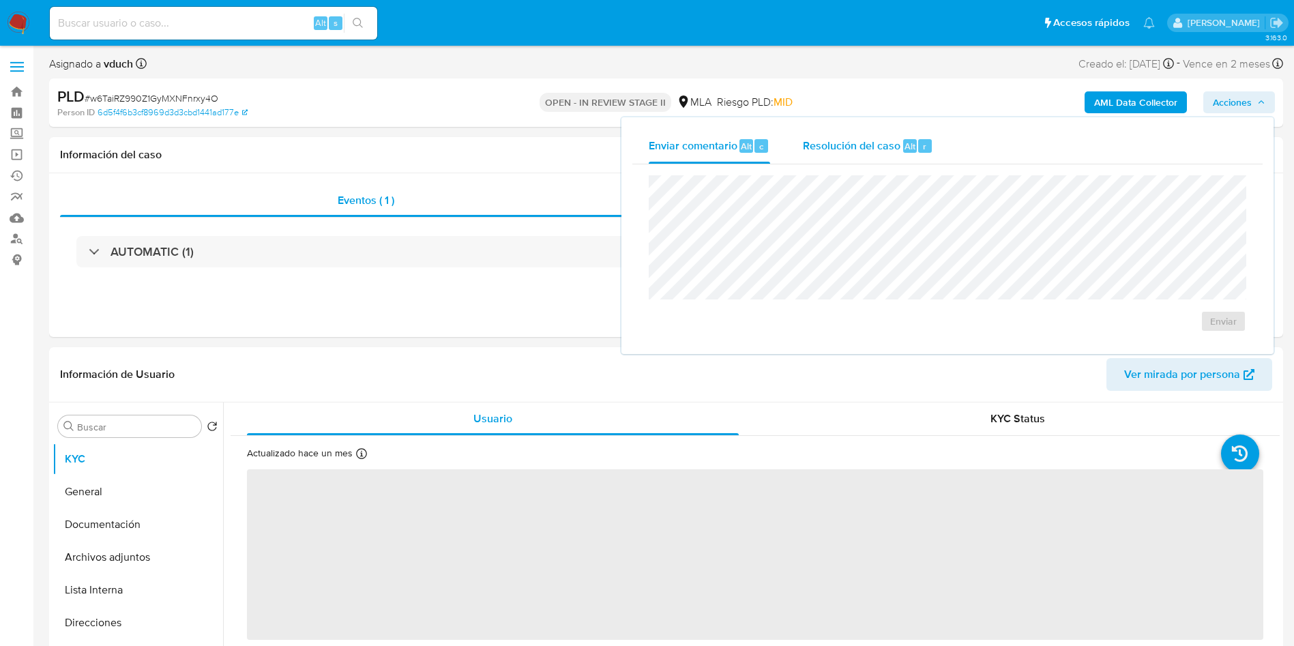
click at [835, 128] on div "Resolución del caso Alt r" at bounding box center [868, 145] width 130 height 35
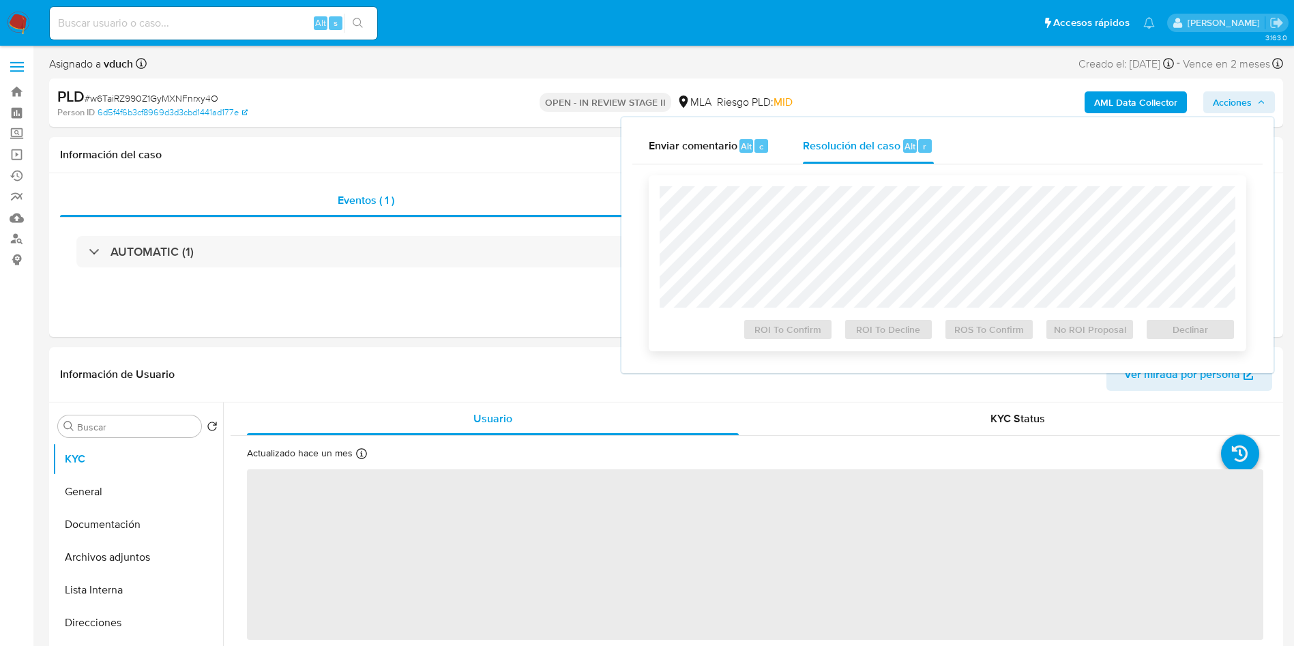
select select "10"
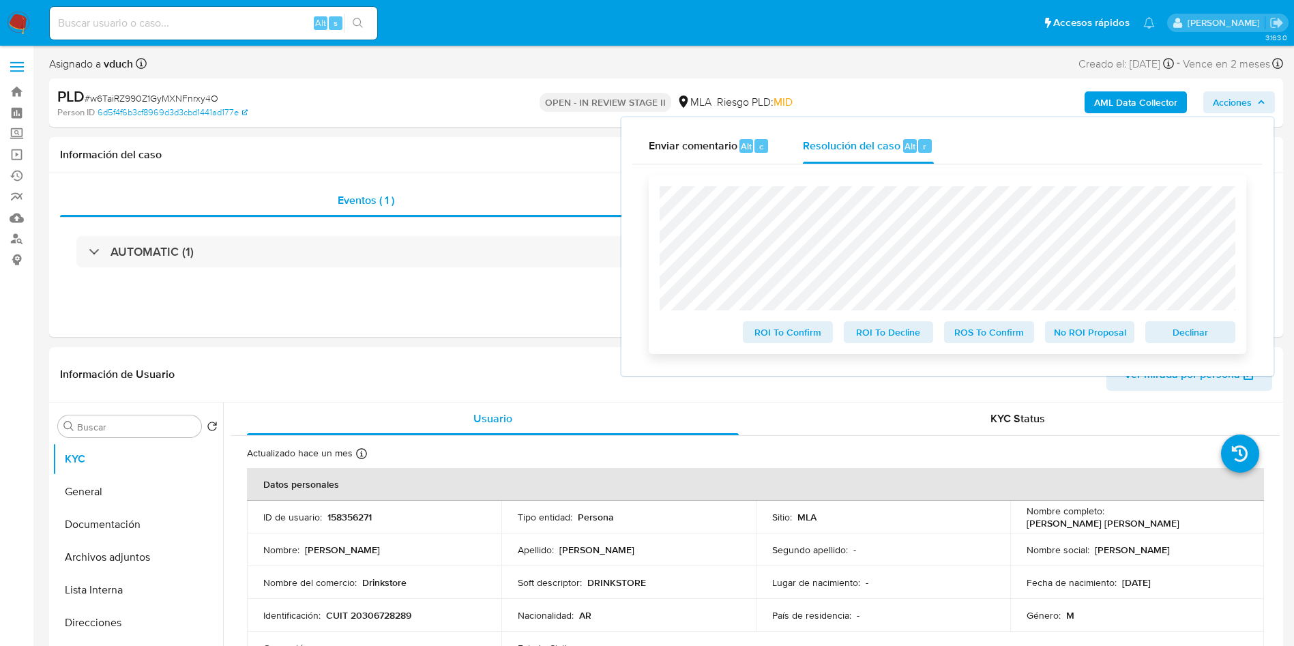
click at [1095, 336] on span "No ROI Proposal" at bounding box center [1089, 332] width 71 height 19
click at [1086, 342] on span "No ROI Proposal" at bounding box center [1089, 332] width 71 height 19
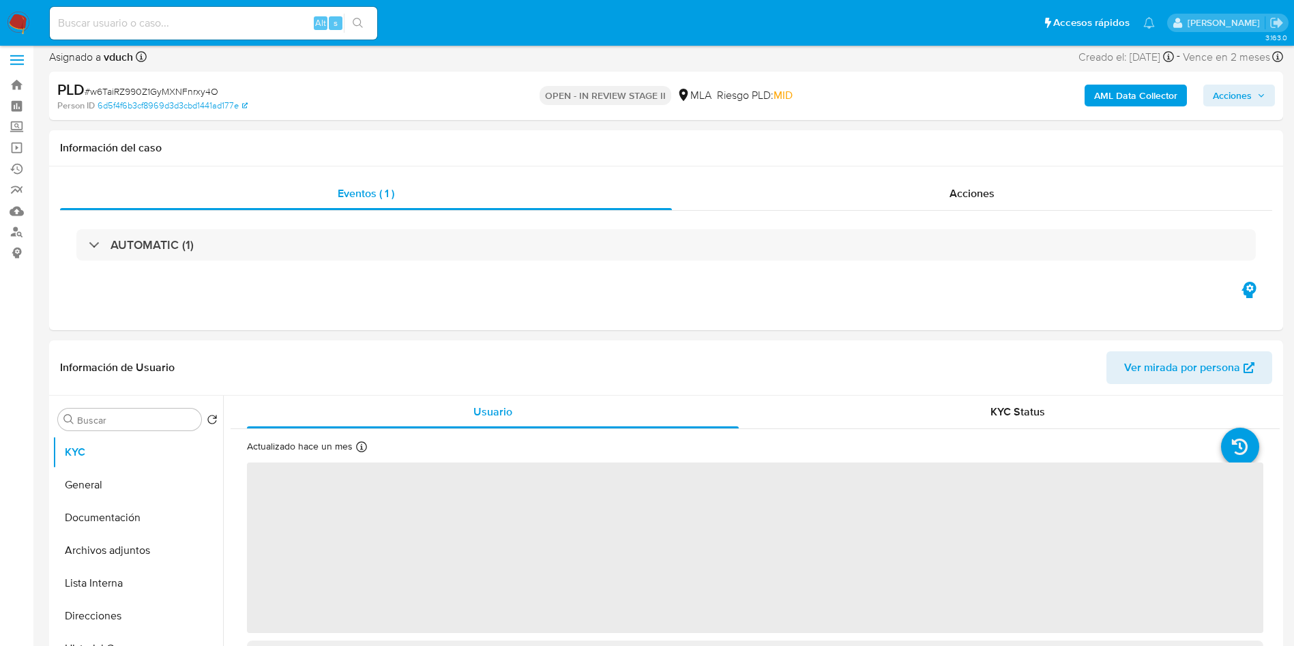
scroll to position [409, 0]
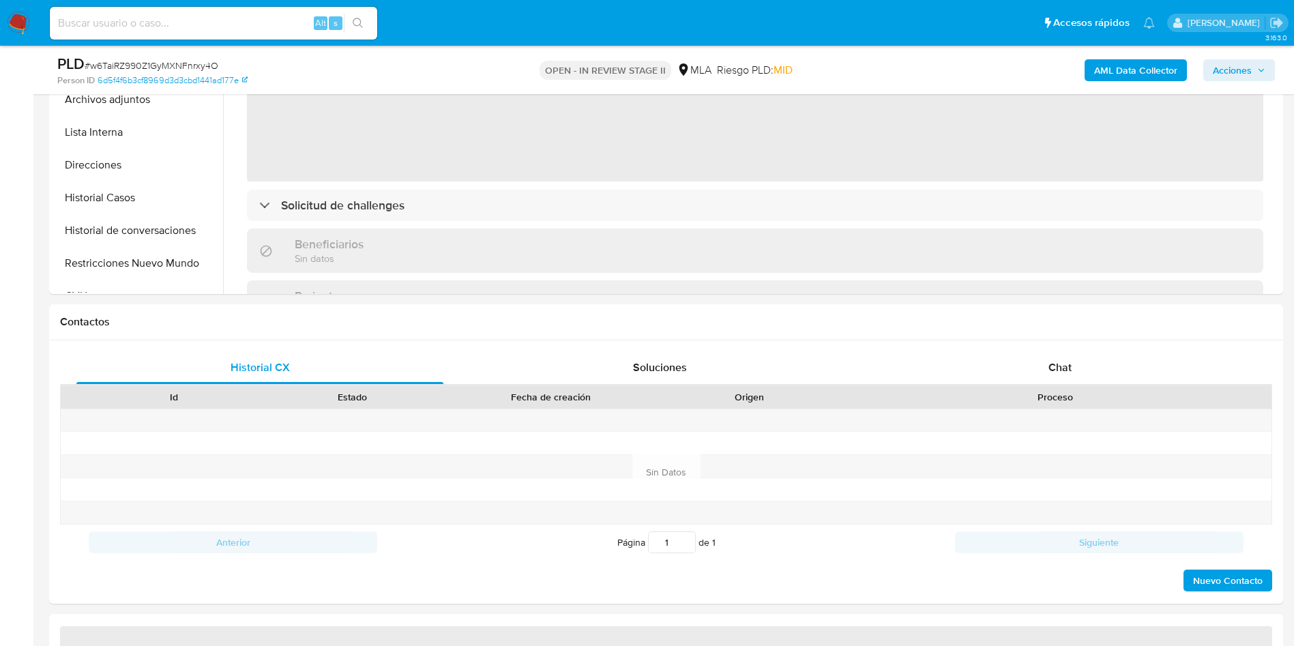
select select "10"
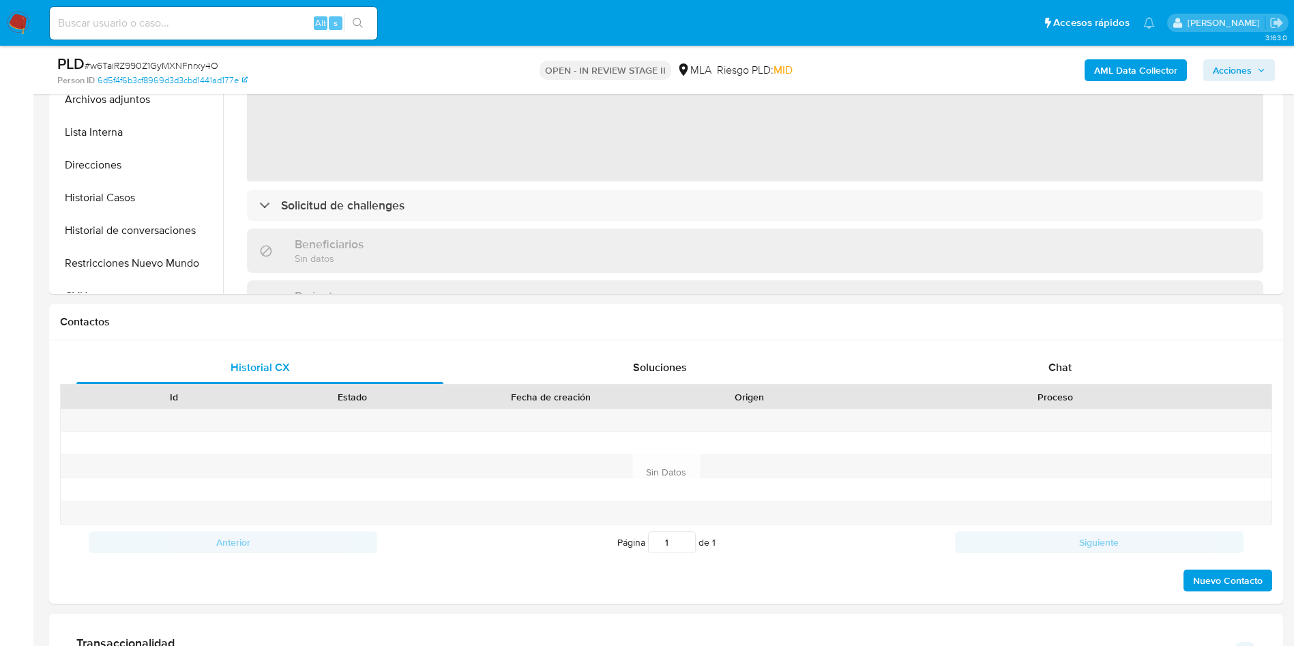
scroll to position [0, 0]
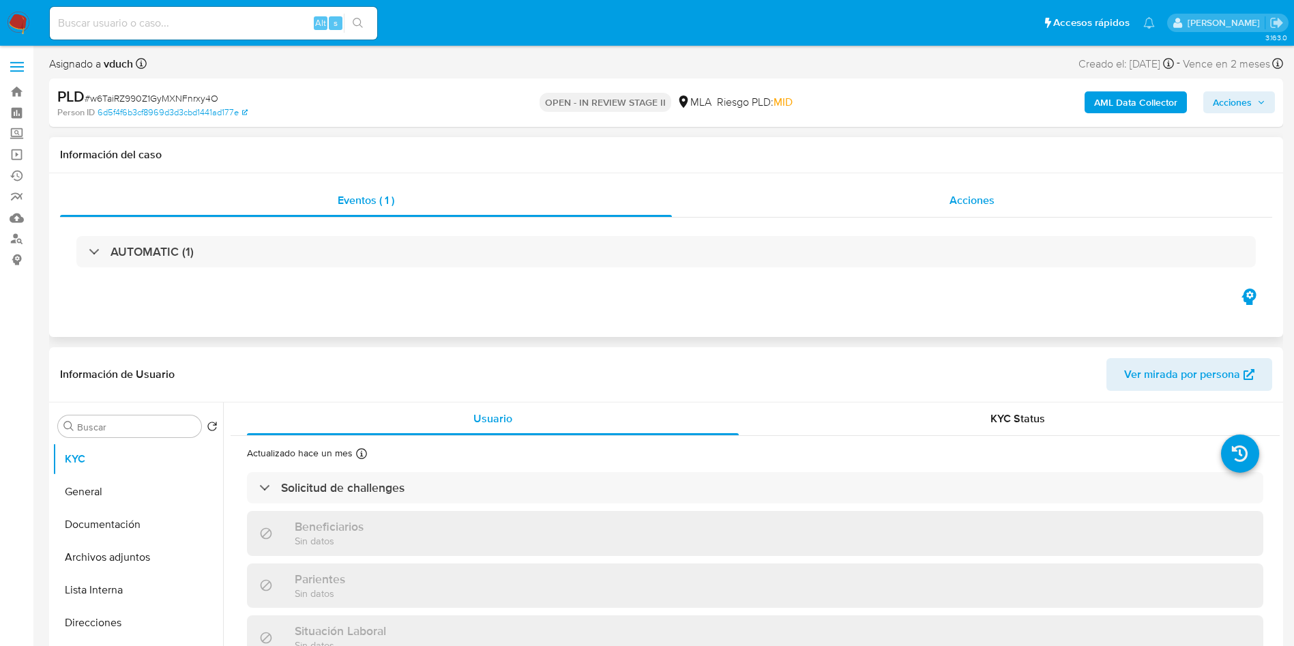
click at [943, 121] on div "PLD # w6TaiRZ990Z1GyMXNFnrxy4O Person ID 6d5f4f6b3cf8969d3d3cbd1441ad177e OPEN …" at bounding box center [666, 102] width 1234 height 48
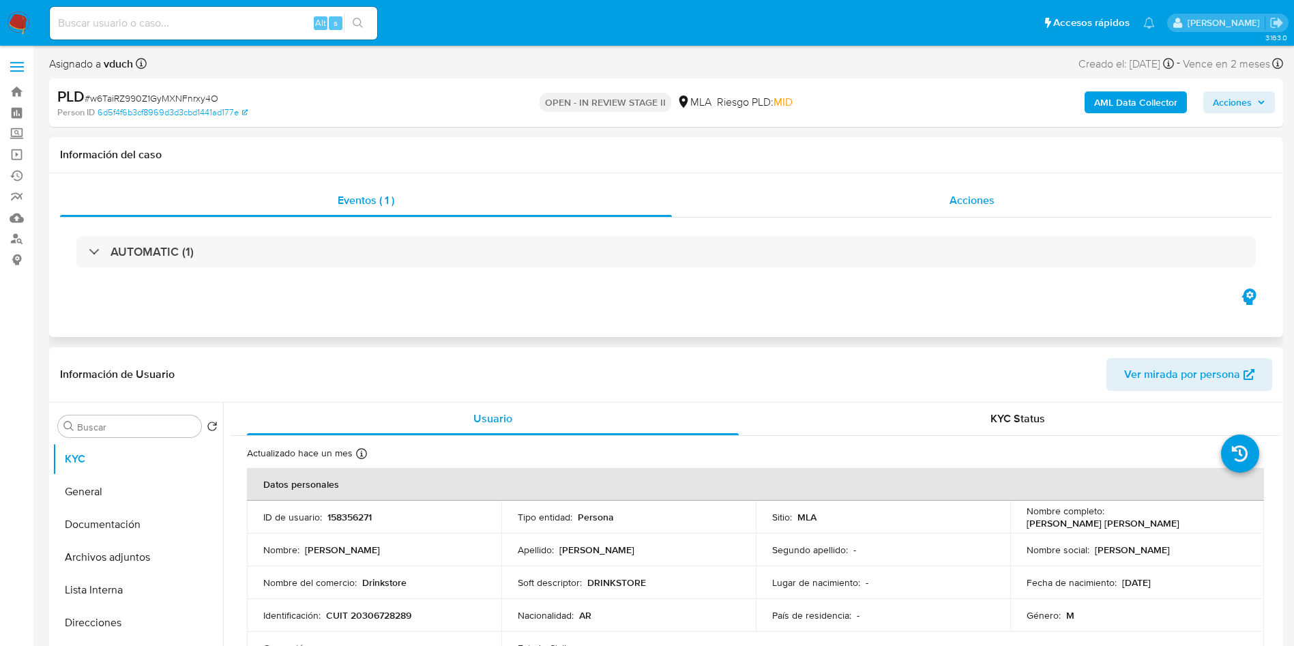
click at [979, 216] on div "Acciones" at bounding box center [972, 200] width 600 height 33
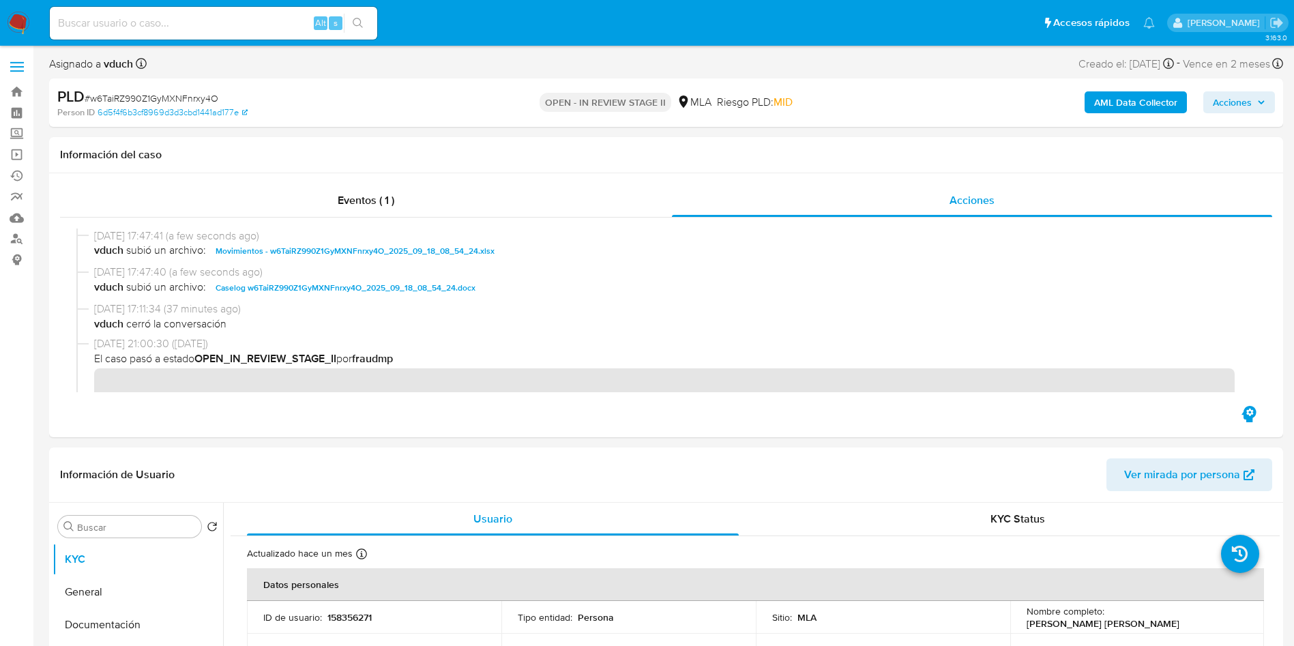
click at [1263, 106] on icon "button" at bounding box center [1261, 102] width 8 height 8
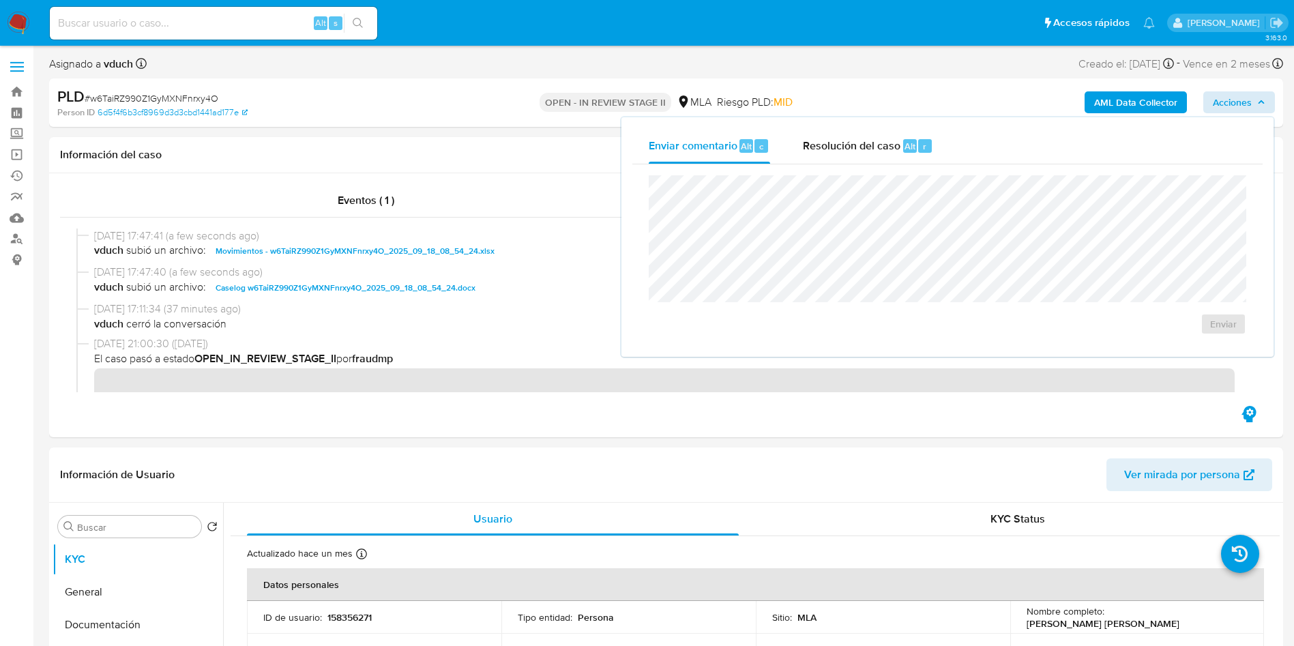
click at [900, 119] on div "Enviar comentario Alt c Resolución del caso Alt r Enviar" at bounding box center [947, 236] width 652 height 239
click at [904, 143] on span "Alt" at bounding box center [909, 146] width 11 height 13
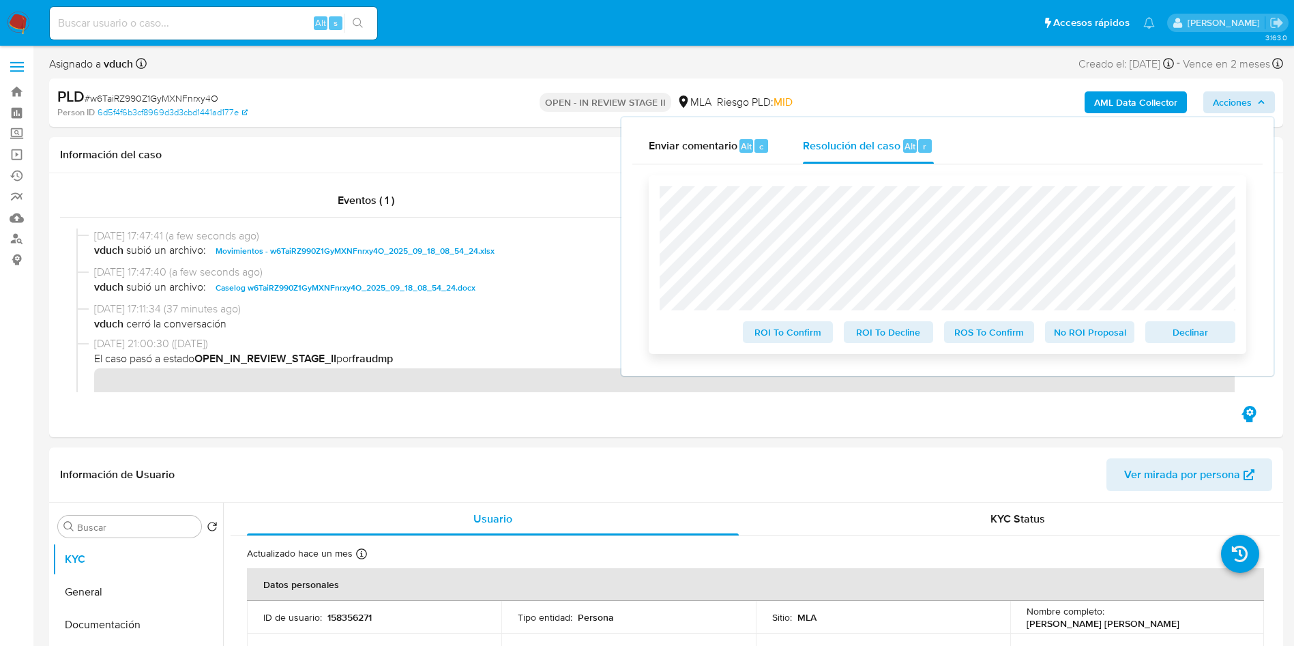
click at [1084, 339] on span "No ROI Proposal" at bounding box center [1089, 332] width 71 height 19
click at [1087, 337] on span "No ROI Proposal" at bounding box center [1089, 332] width 71 height 19
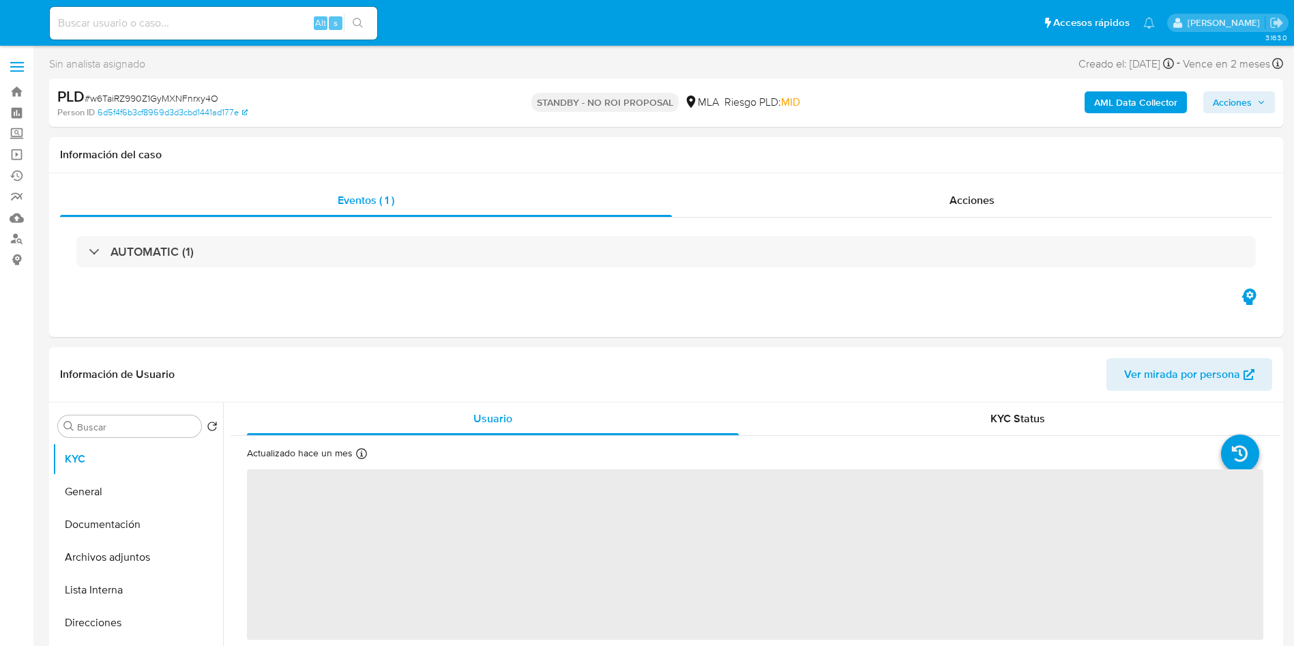
select select "10"
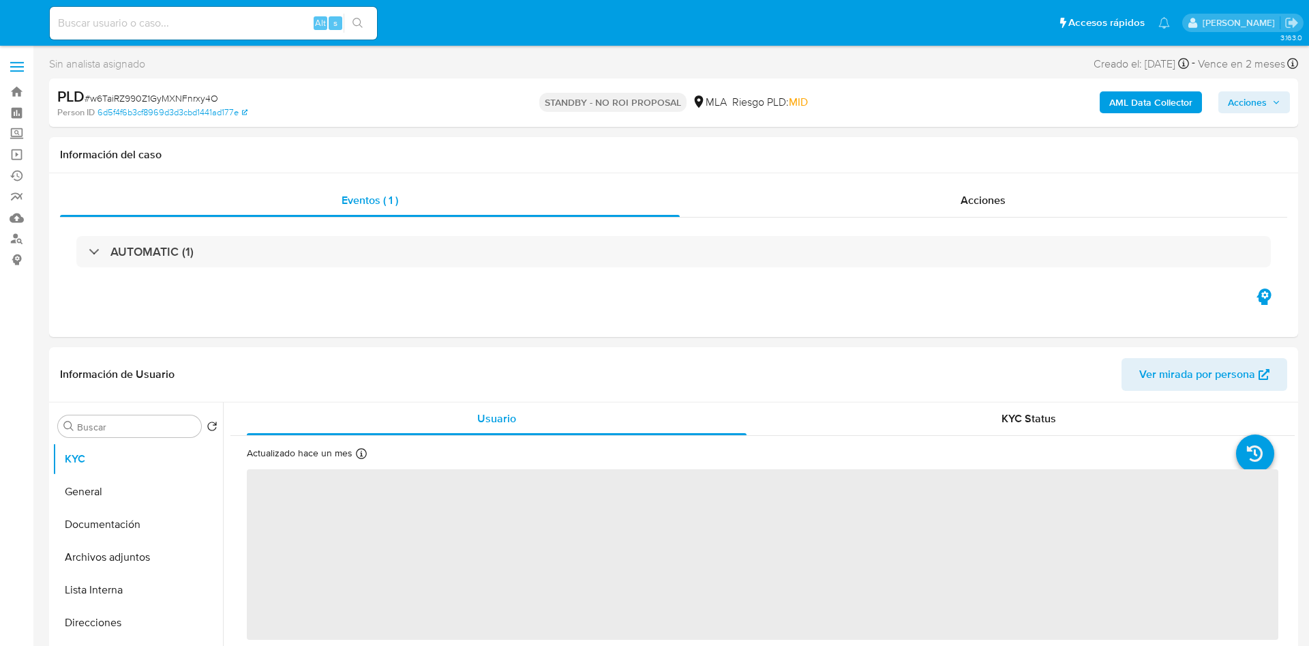
select select "10"
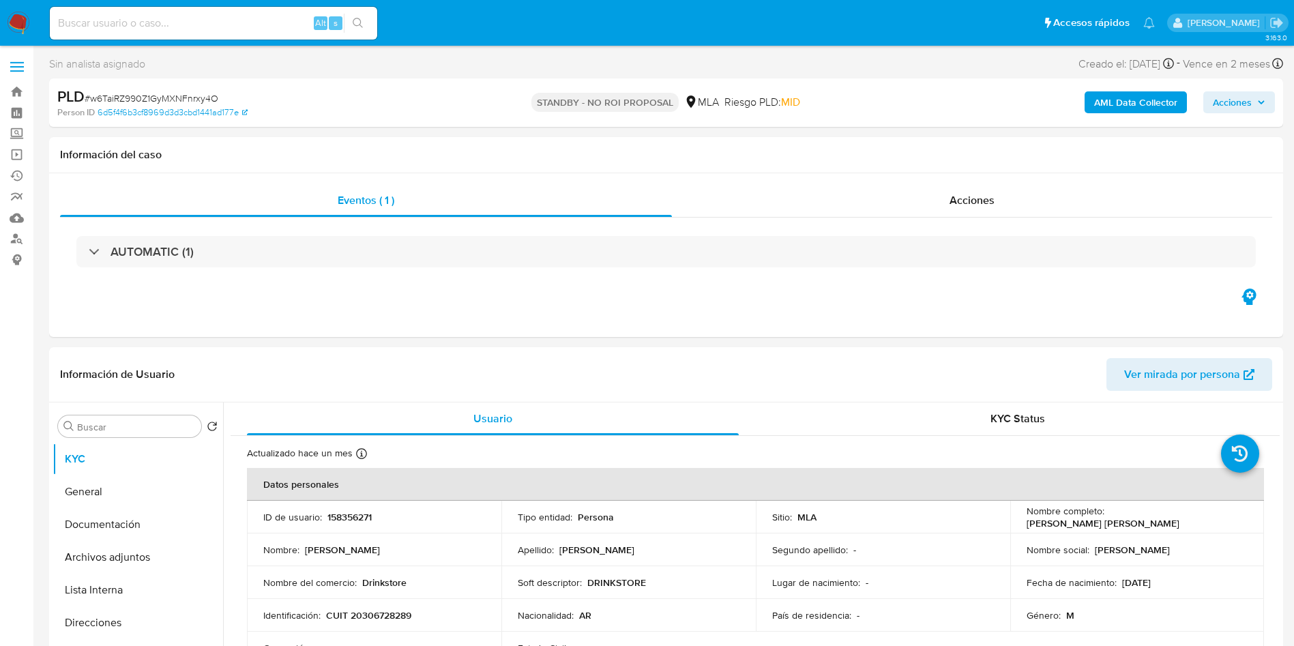
click at [203, 17] on input at bounding box center [213, 23] width 327 height 18
paste input "ZP3RsI86txAxSiEuInsDLCYa"
type input "ZP3RsI86txAxSiEuInsDLCYa"
click at [360, 19] on icon "search-icon" at bounding box center [358, 23] width 10 height 10
click at [361, 25] on icon "search-icon" at bounding box center [358, 23] width 10 height 10
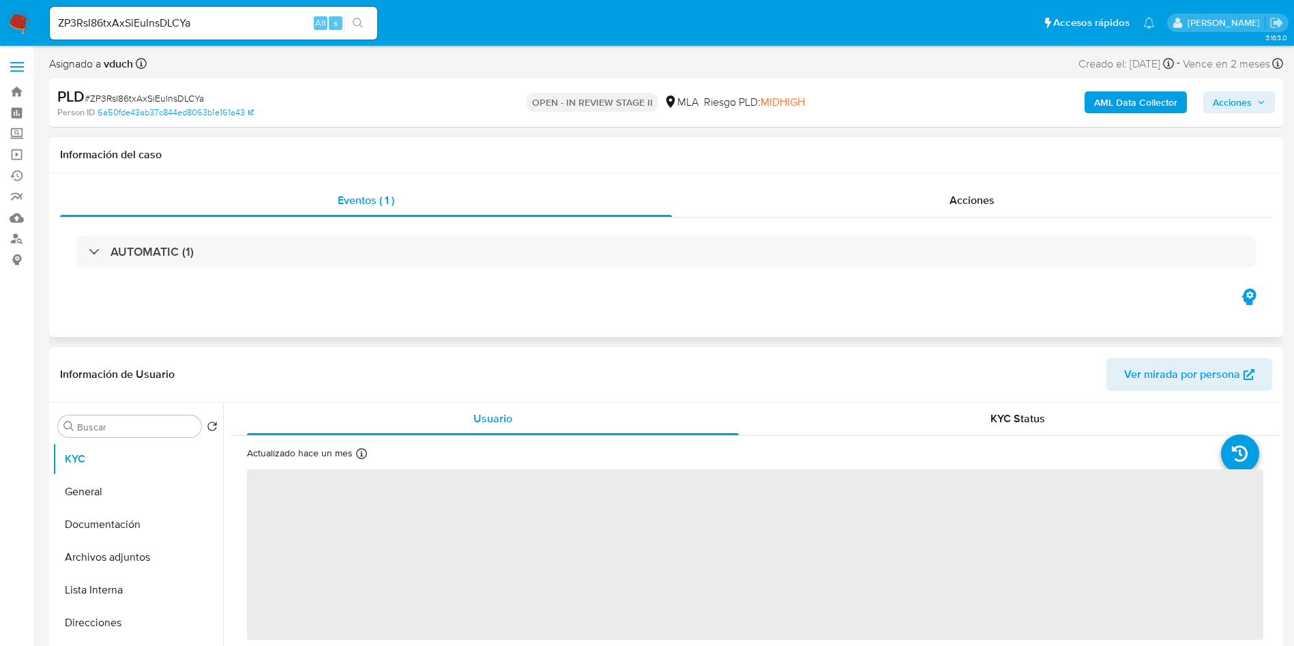
select select "10"
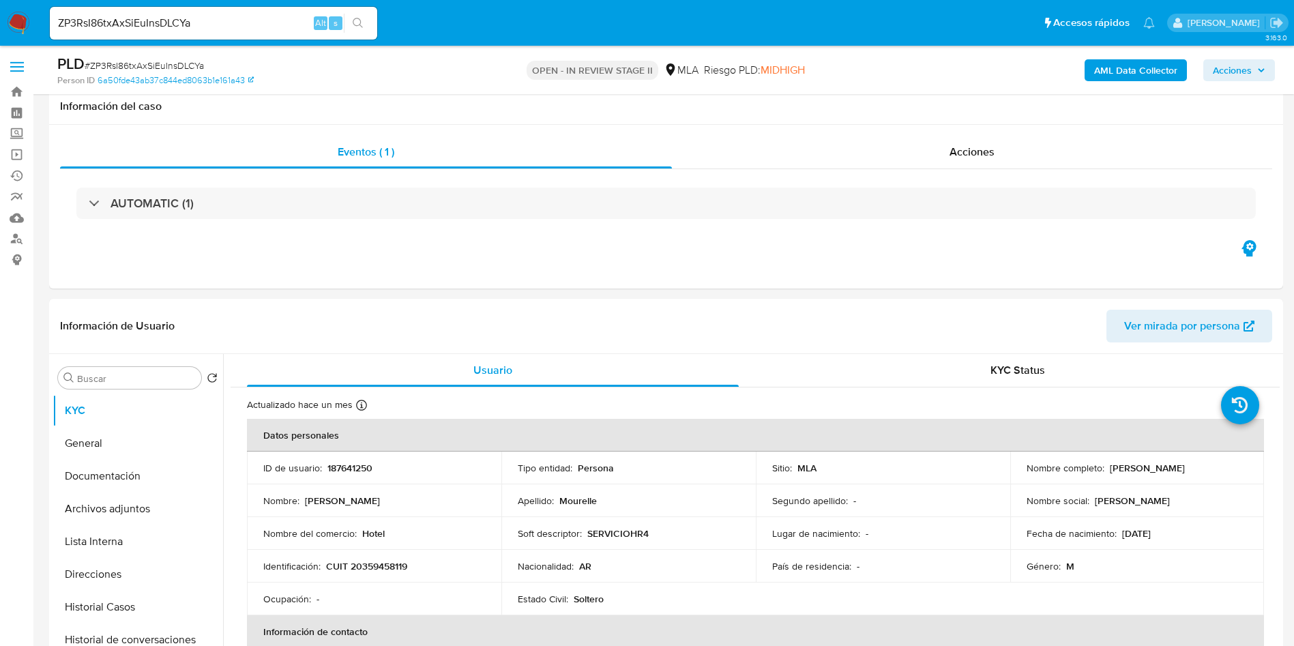
scroll to position [205, 0]
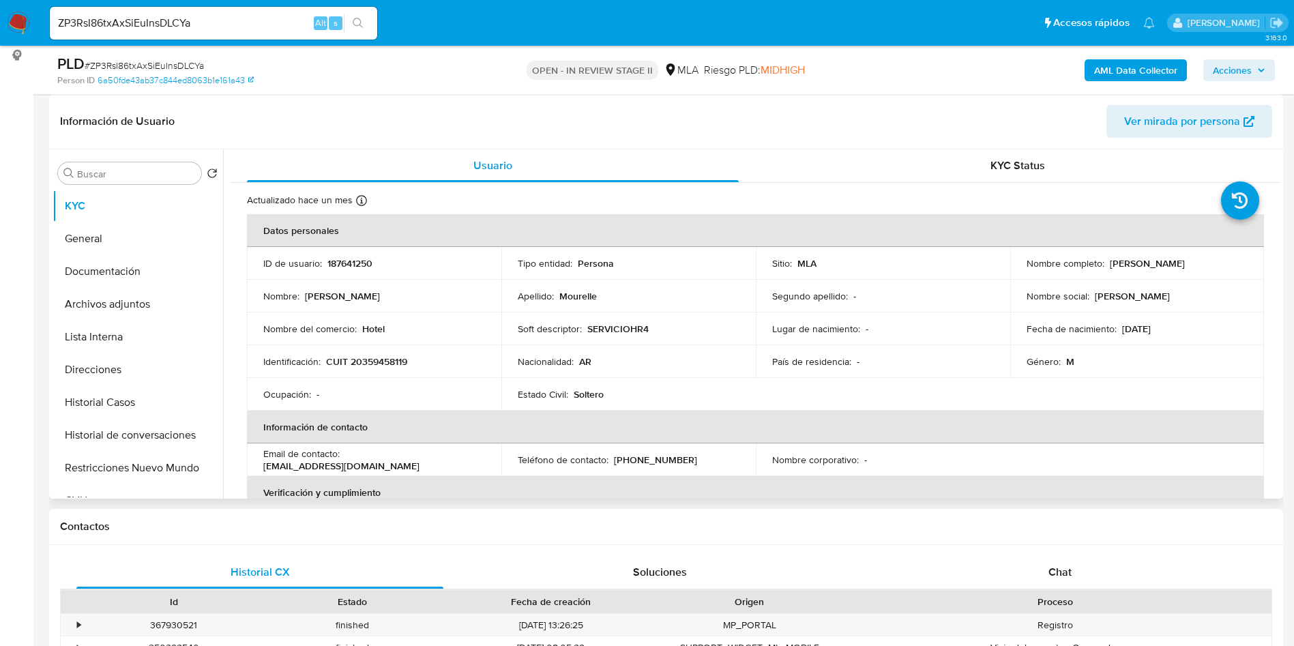
click at [337, 259] on p "187641250" at bounding box center [349, 263] width 45 height 12
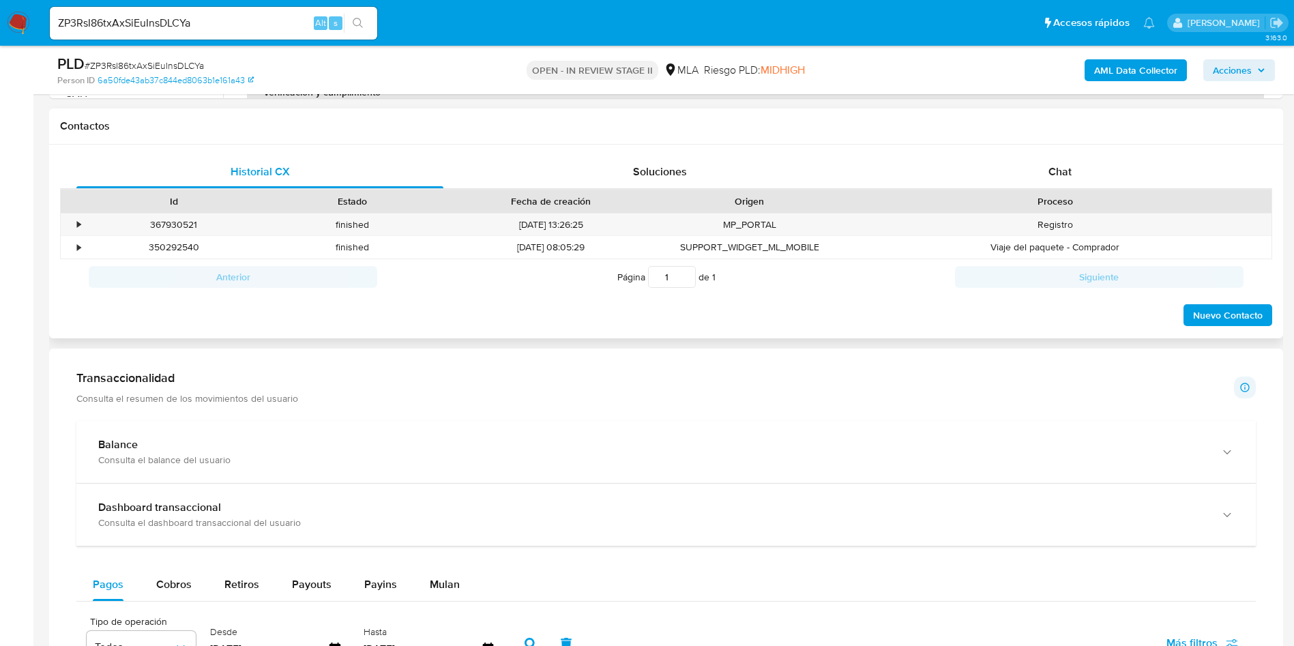
scroll to position [614, 0]
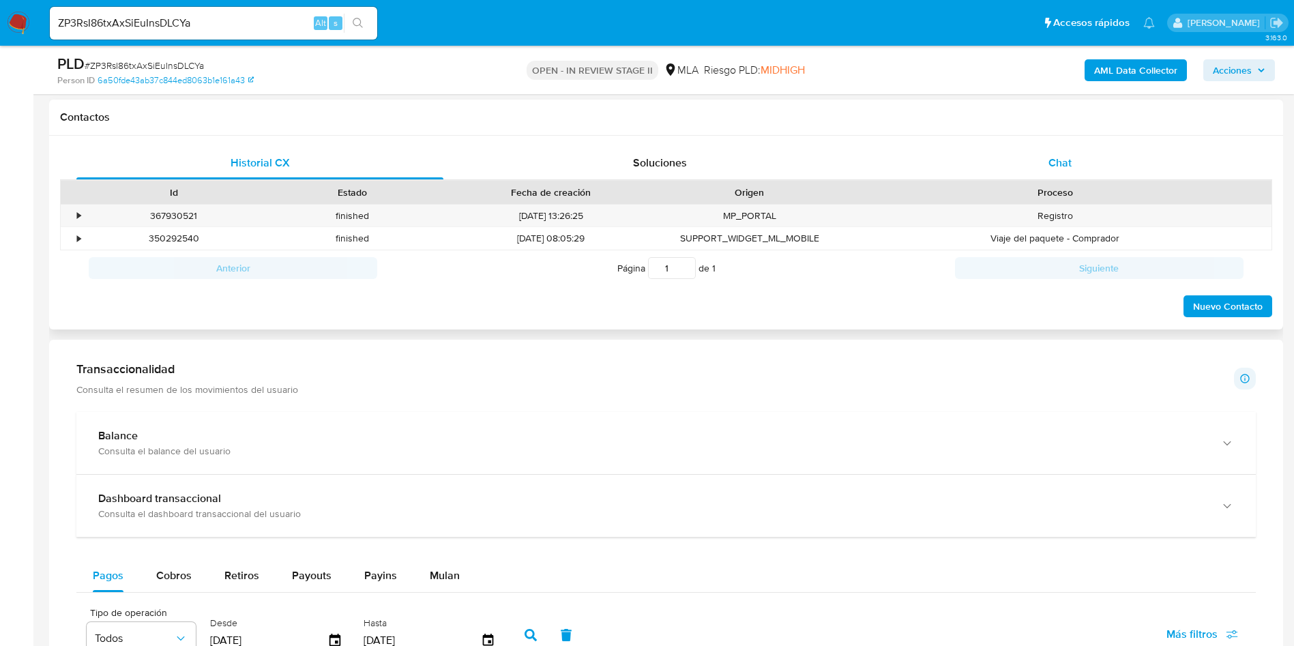
click at [1106, 151] on div "Chat" at bounding box center [1059, 163] width 367 height 33
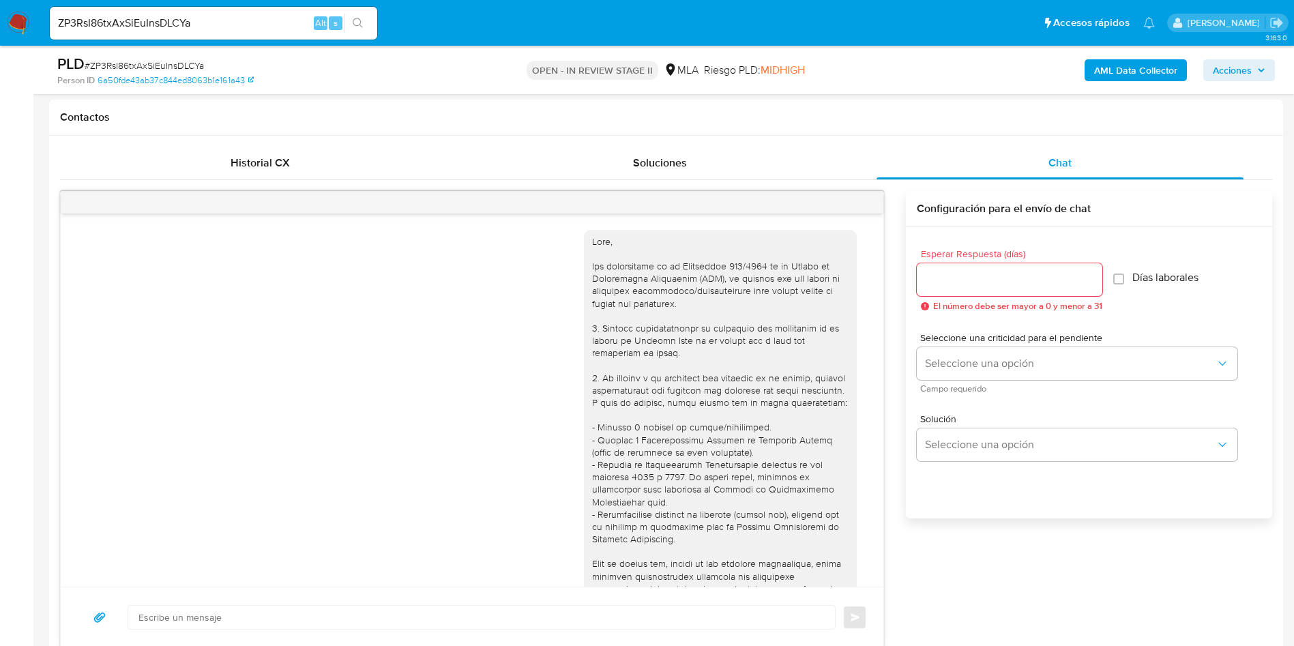
scroll to position [1193, 0]
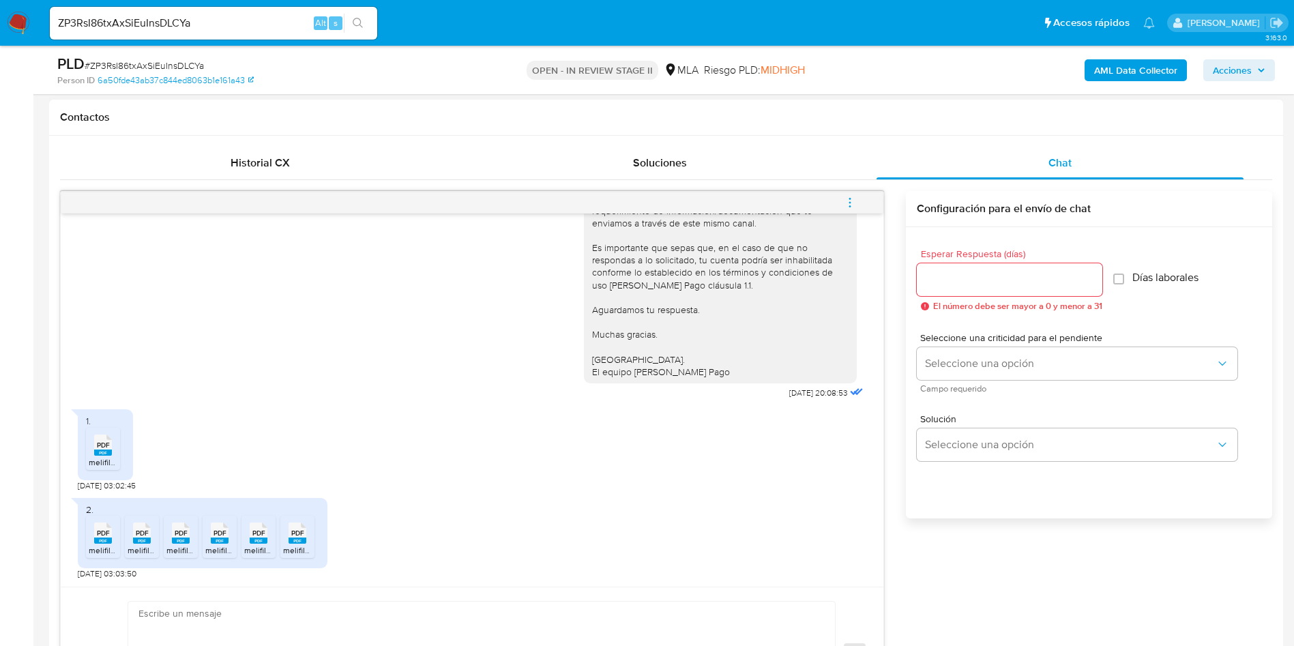
click at [106, 449] on span "PDF" at bounding box center [103, 445] width 13 height 9
click at [103, 544] on rect at bounding box center [103, 540] width 18 height 6
drag, startPoint x: 147, startPoint y: 538, endPoint x: 160, endPoint y: 540, distance: 12.4
click at [149, 538] on rect at bounding box center [142, 540] width 18 height 6
click at [177, 539] on rect at bounding box center [181, 540] width 18 height 6
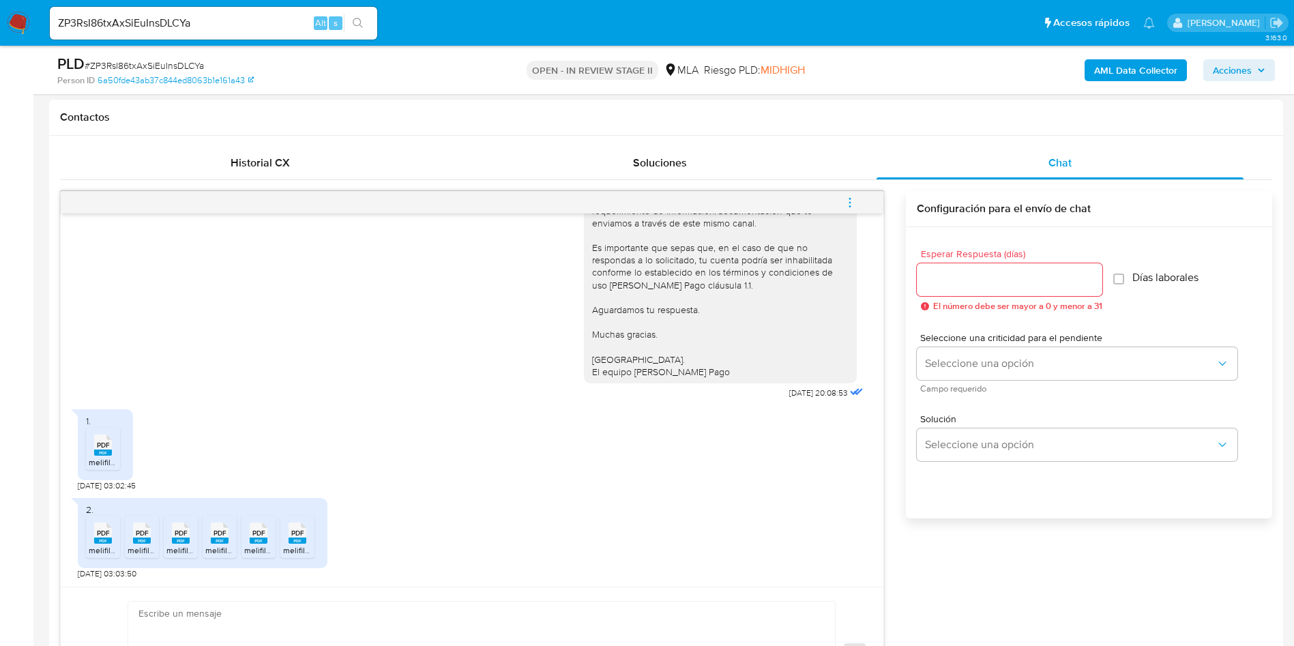
click at [211, 535] on icon at bounding box center [220, 532] width 18 height 21
click at [254, 533] on span "PDF" at bounding box center [258, 533] width 13 height 9
click at [287, 533] on div "PDF PDF" at bounding box center [297, 531] width 29 height 27
